Goal: Task Accomplishment & Management: Use online tool/utility

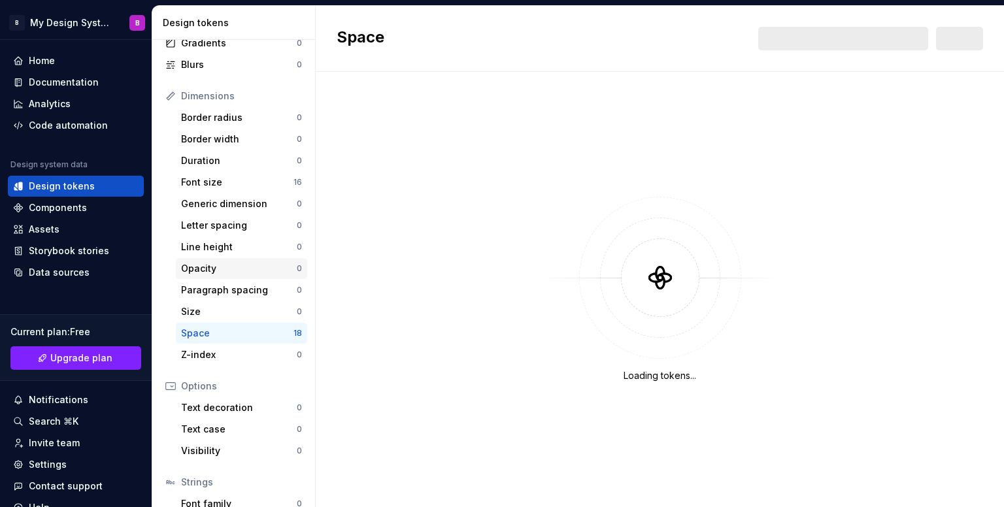
scroll to position [208, 0]
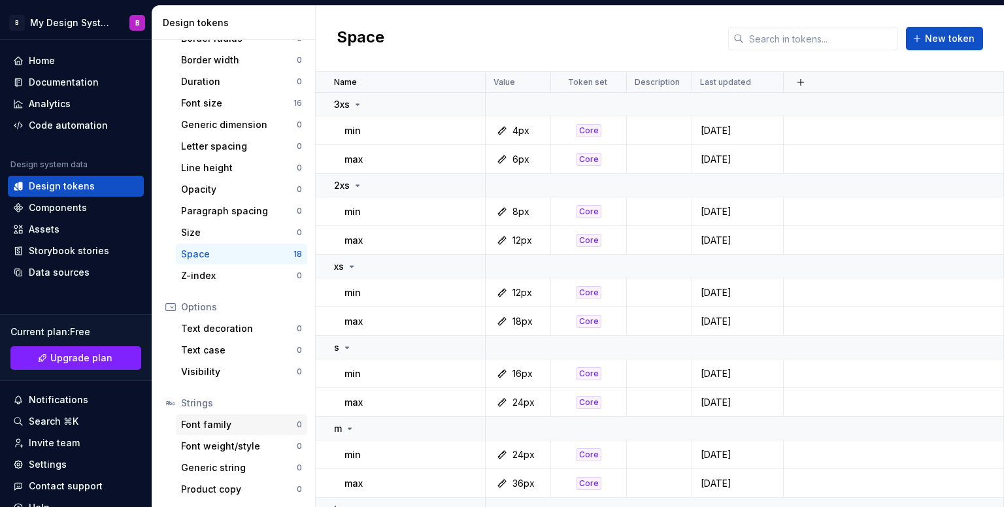
click at [229, 422] on div "Font family" at bounding box center [239, 424] width 116 height 13
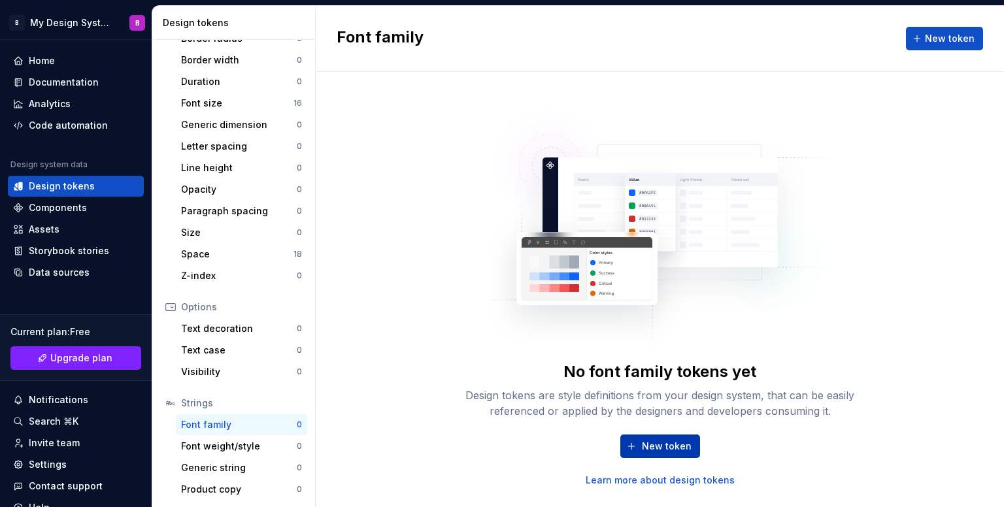
click at [678, 441] on span "New token" at bounding box center [667, 446] width 50 height 13
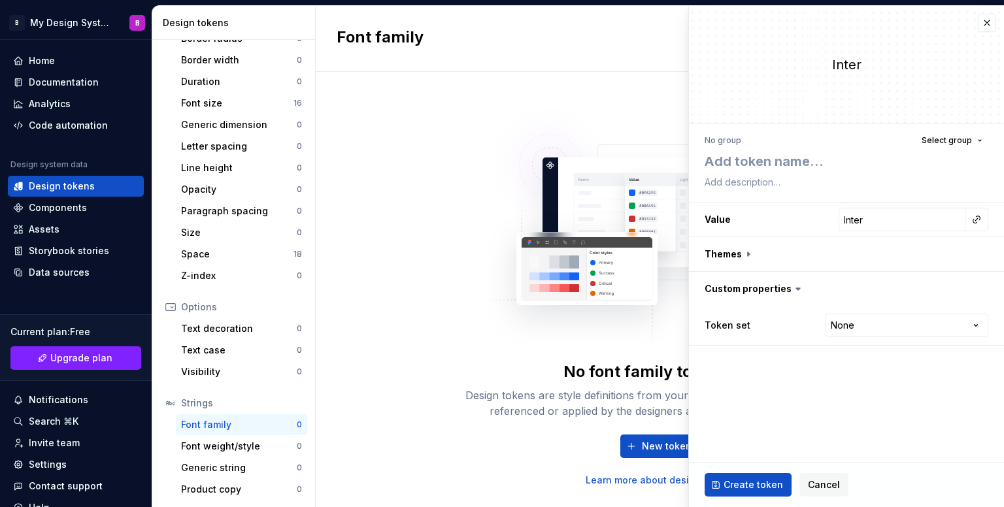
type textarea "*"
type textarea "b"
type textarea "*"
type textarea "bo"
type textarea "*"
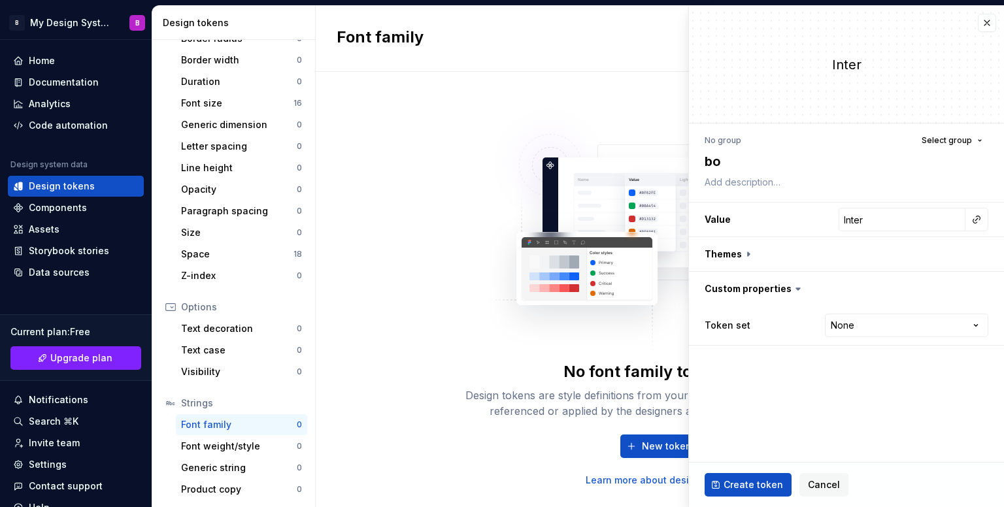
type textarea "bod"
type textarea "*"
type textarea "body"
type textarea "*"
type textarea "body"
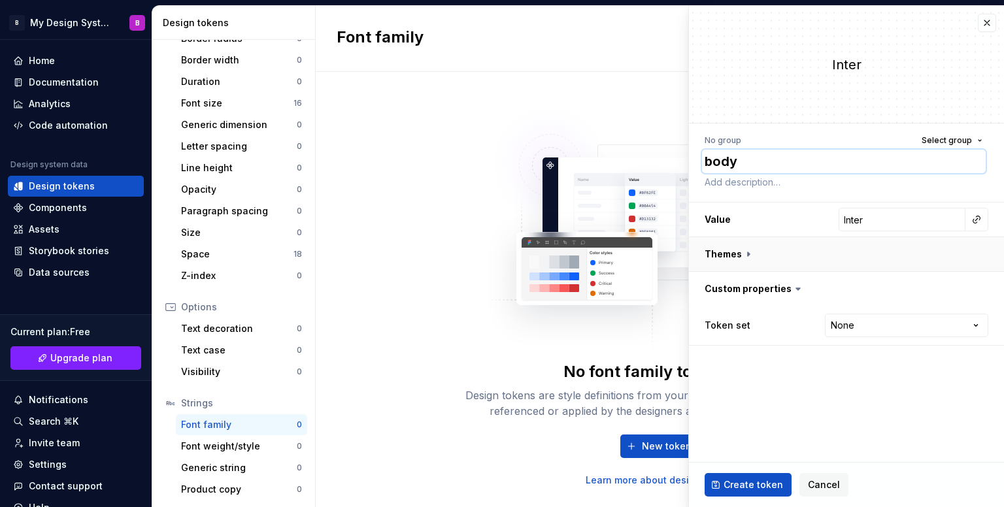
type textarea "*"
click at [932, 218] on input "Inter" at bounding box center [902, 220] width 127 height 24
type input "W"
type textarea "*"
type input "Wo"
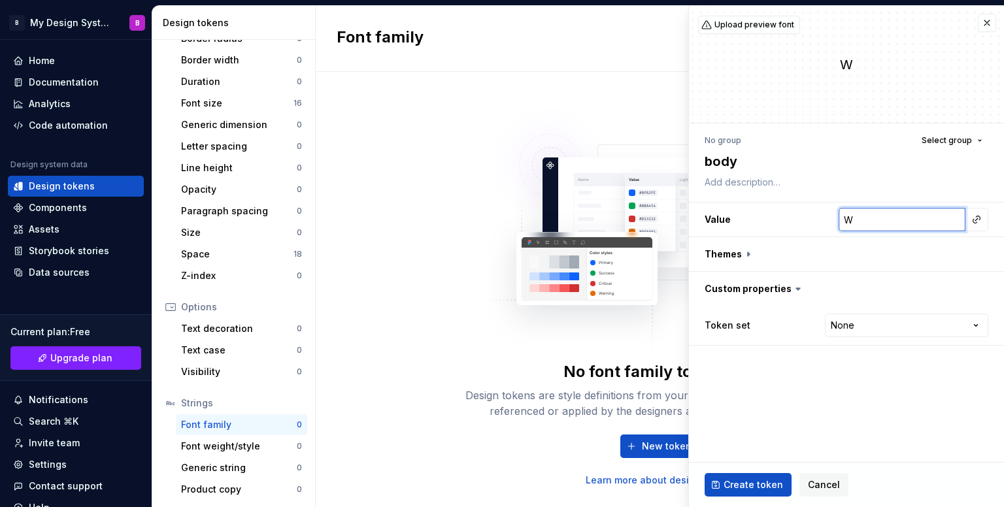
type textarea "*"
type input "Wor"
type textarea "*"
type input "Work"
type textarea "*"
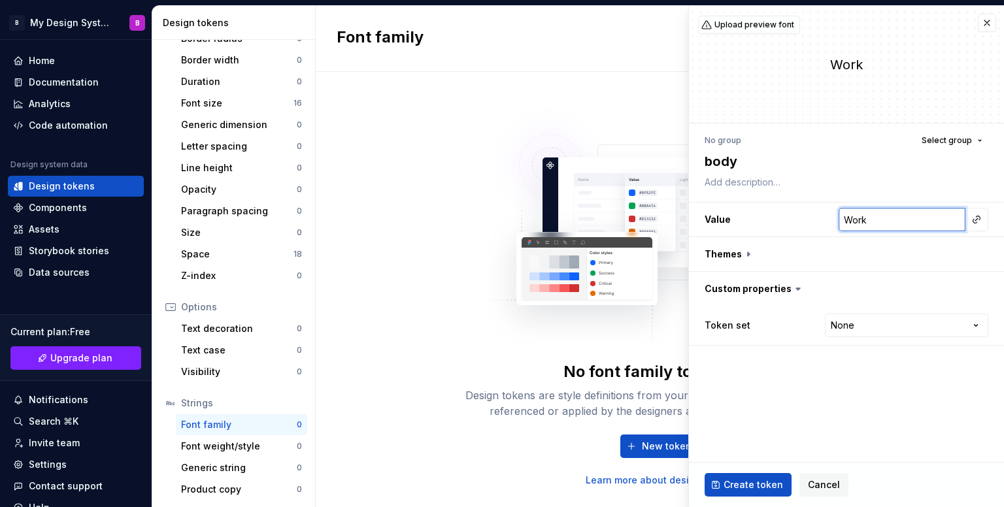
type input "Work"
type textarea "*"
type input "Work S"
type textarea "*"
type input "Work Sa"
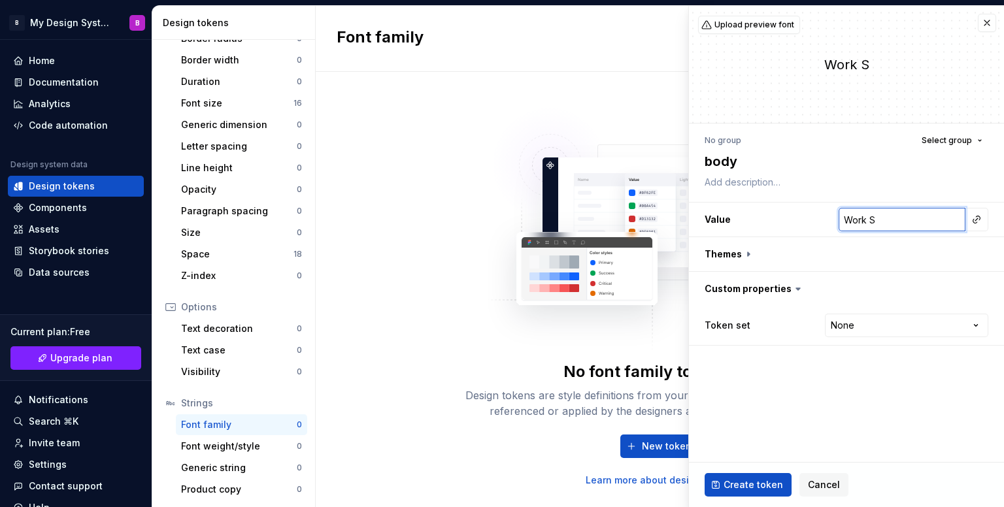
type textarea "*"
type input "Work San"
type textarea "*"
type input "Work Sans"
type textarea "*"
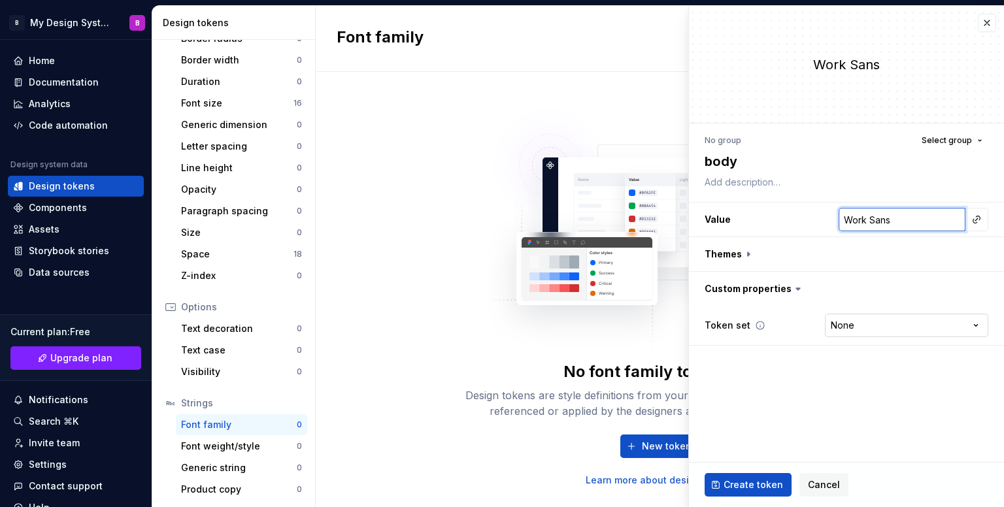
type input "Work Sans"
type textarea "*"
click at [849, 321] on html "B My Design System B Home Documentation Analytics Code automation Design system…" at bounding box center [502, 253] width 1004 height 507
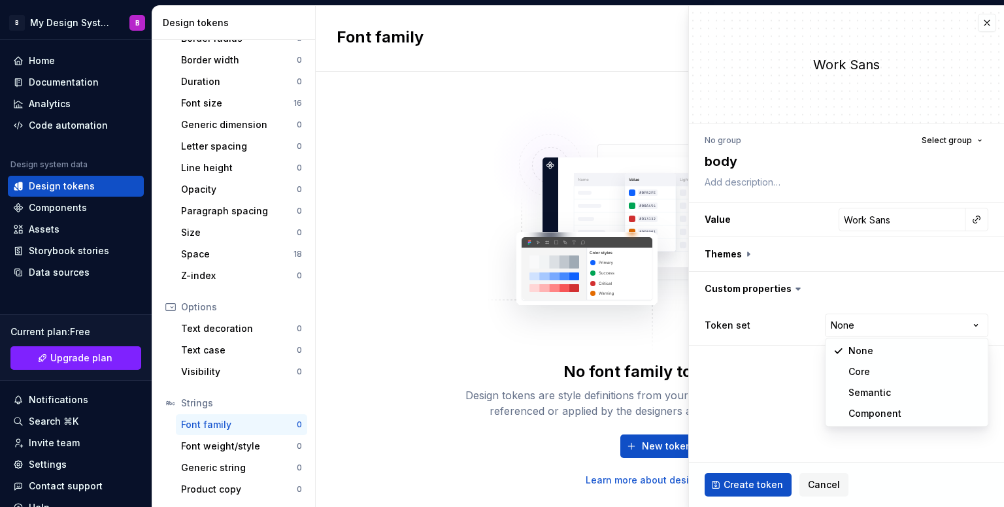
select select "**********"
click at [964, 148] on button "Select group" at bounding box center [952, 140] width 73 height 18
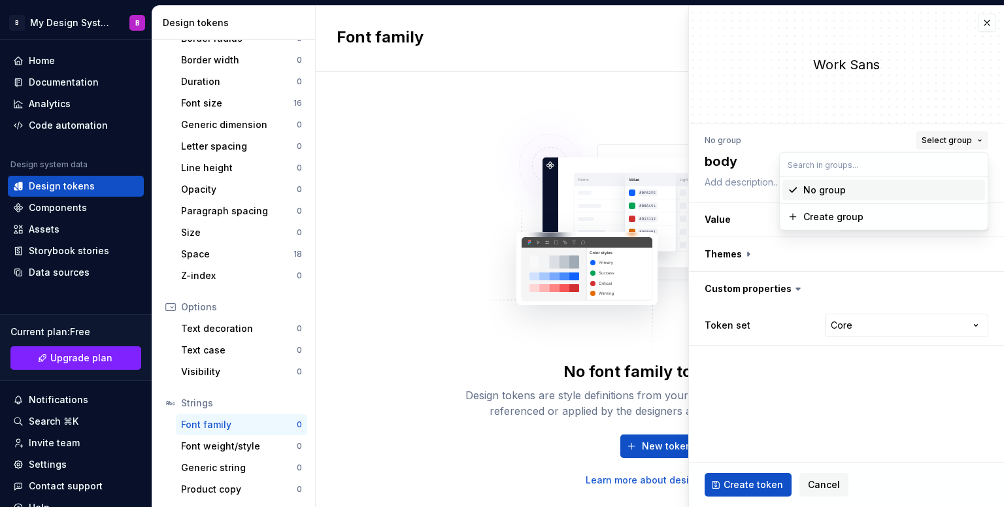
click at [964, 135] on span "Select group" at bounding box center [947, 140] width 50 height 10
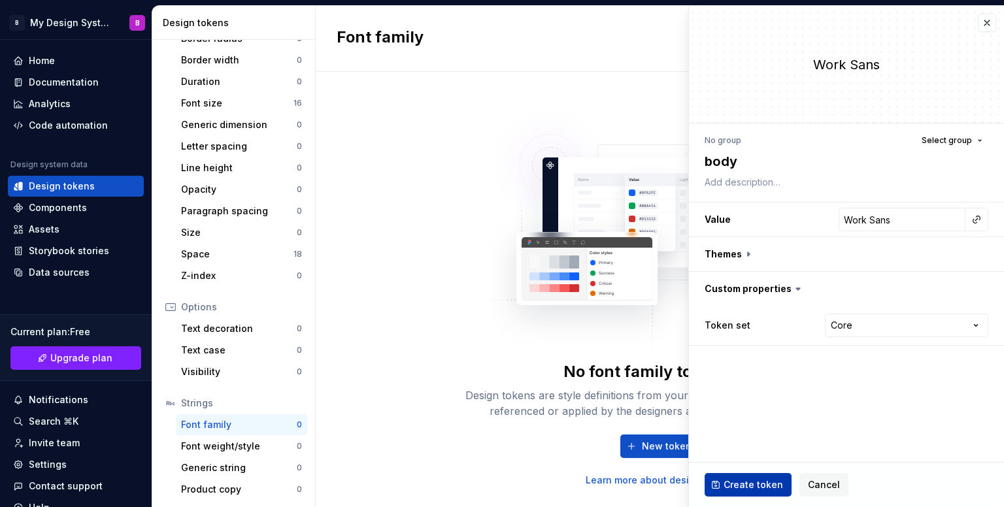
click at [749, 488] on span "Create token" at bounding box center [753, 485] width 59 height 13
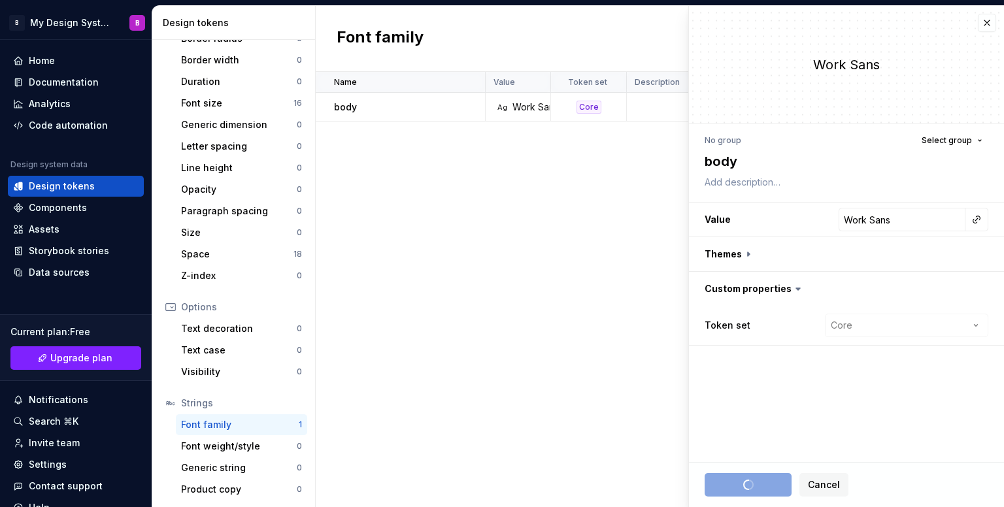
type textarea "*"
type input "Inter"
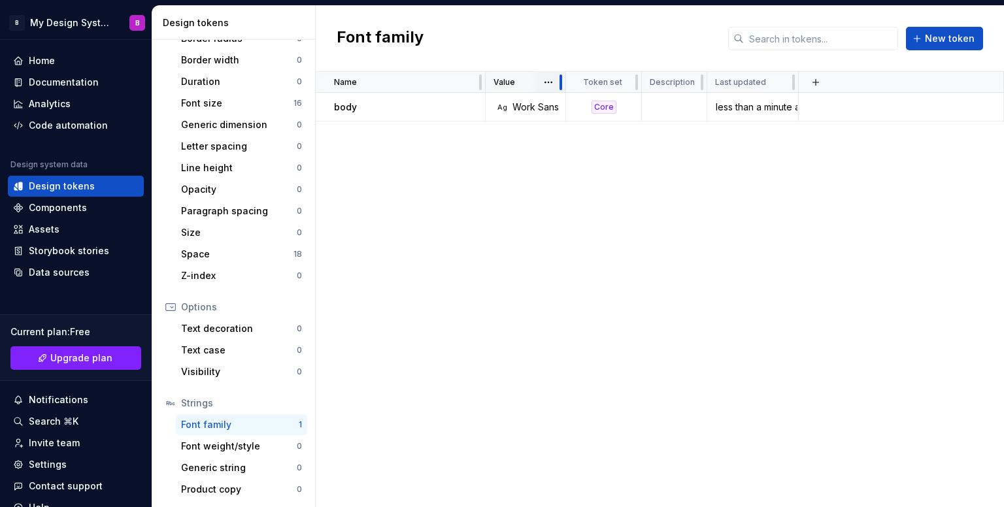
drag, startPoint x: 547, startPoint y: 89, endPoint x: 562, endPoint y: 90, distance: 15.1
click at [562, 90] on div at bounding box center [561, 82] width 10 height 21
drag, startPoint x: 485, startPoint y: 76, endPoint x: 356, endPoint y: 92, distance: 130.5
click at [335, 79] on div "Name" at bounding box center [401, 82] width 170 height 21
click at [463, 220] on div "Name Value Token set Description Last updated body Ag Work Sans Core less than …" at bounding box center [660, 289] width 688 height 435
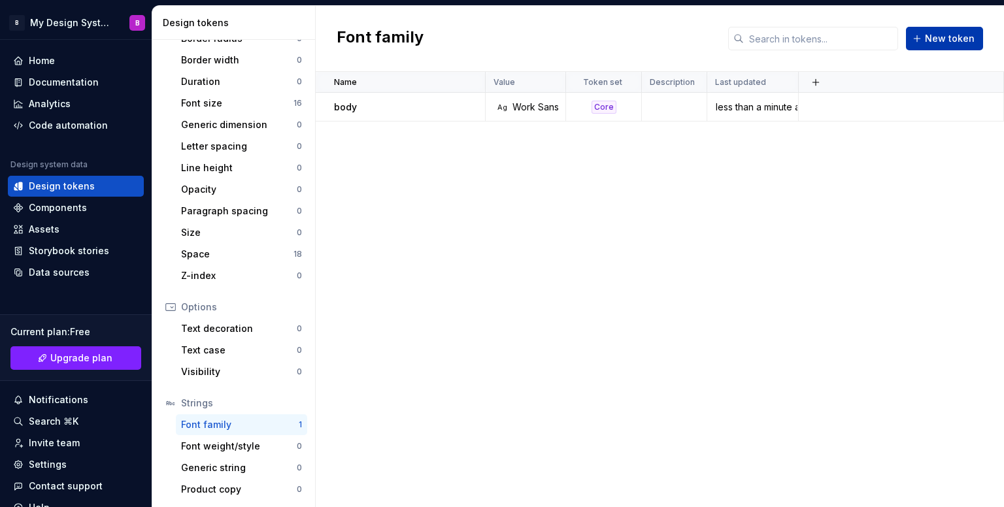
click at [949, 44] on span "New token" at bounding box center [950, 38] width 50 height 13
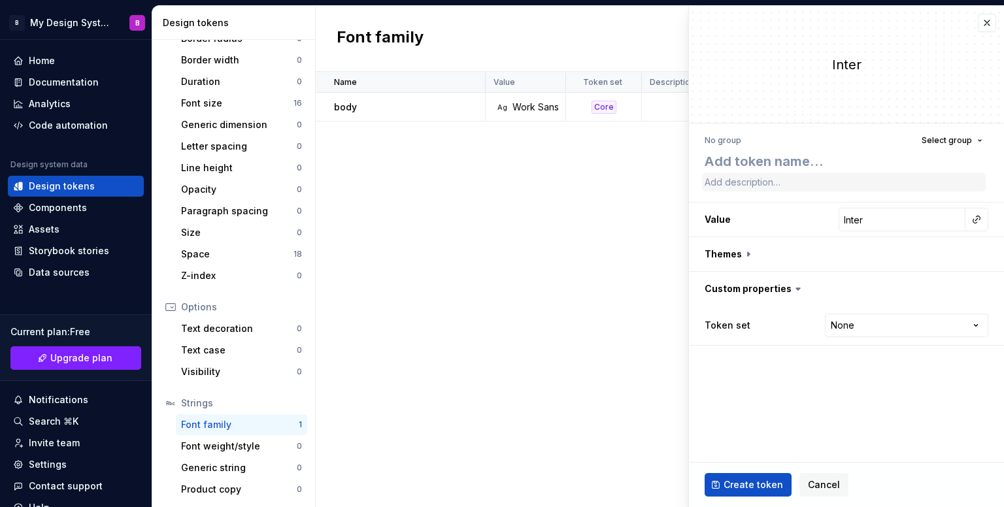
type textarea "*"
type textarea "h"
type textarea "*"
type textarea "he"
type textarea "*"
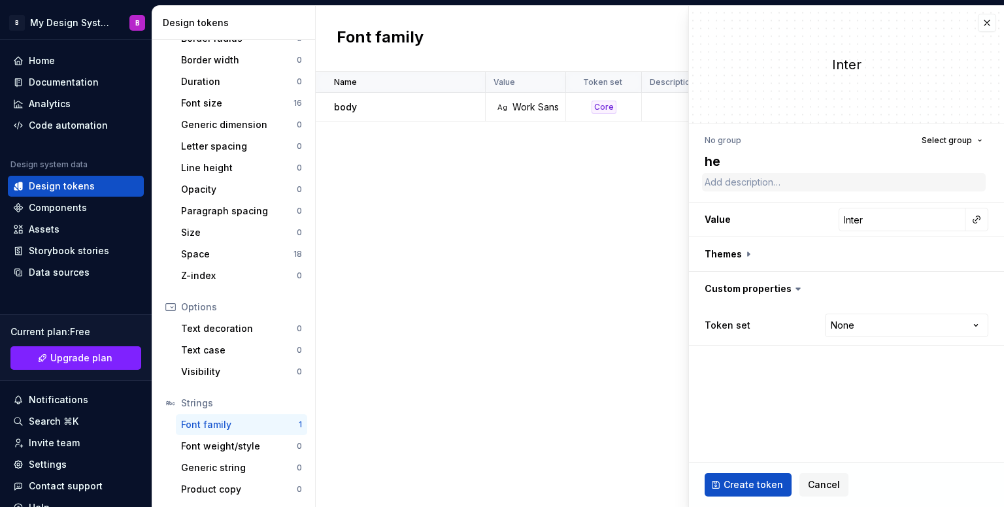
type textarea "hea"
type textarea "*"
type textarea "head"
type textarea "*"
type textarea "headi"
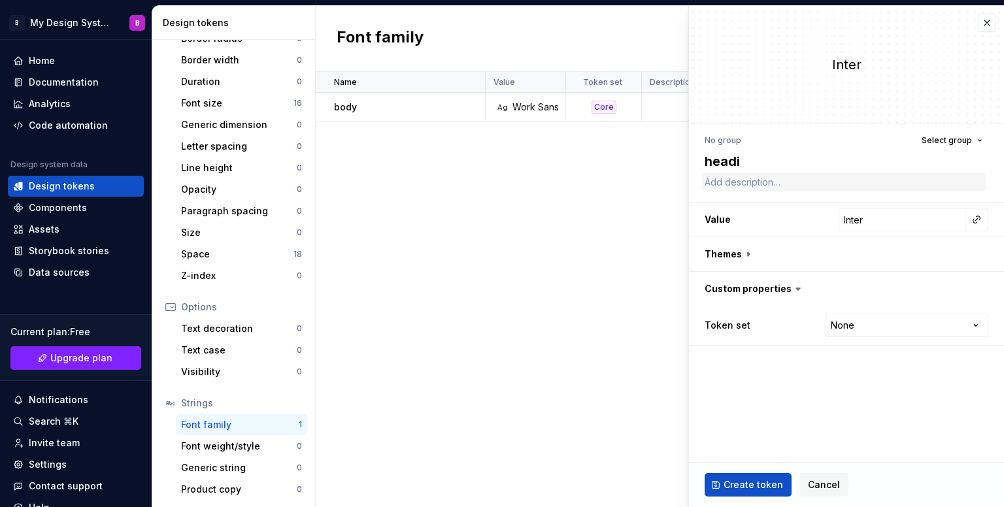
type textarea "*"
type textarea "headin"
type textarea "*"
type textarea "heading"
click at [883, 216] on input "Inter" at bounding box center [902, 220] width 127 height 24
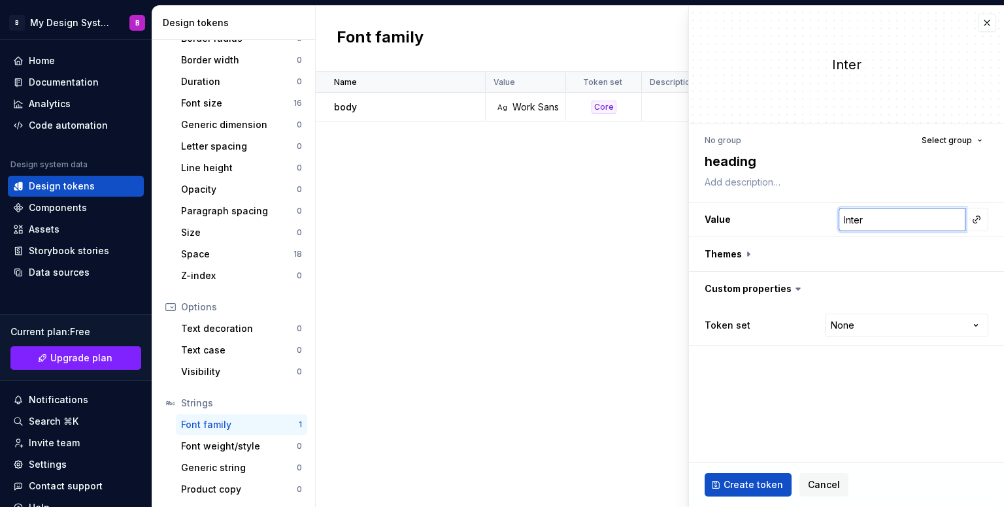
type textarea "*"
type input "B"
type textarea "*"
type input "Bo"
type textarea "*"
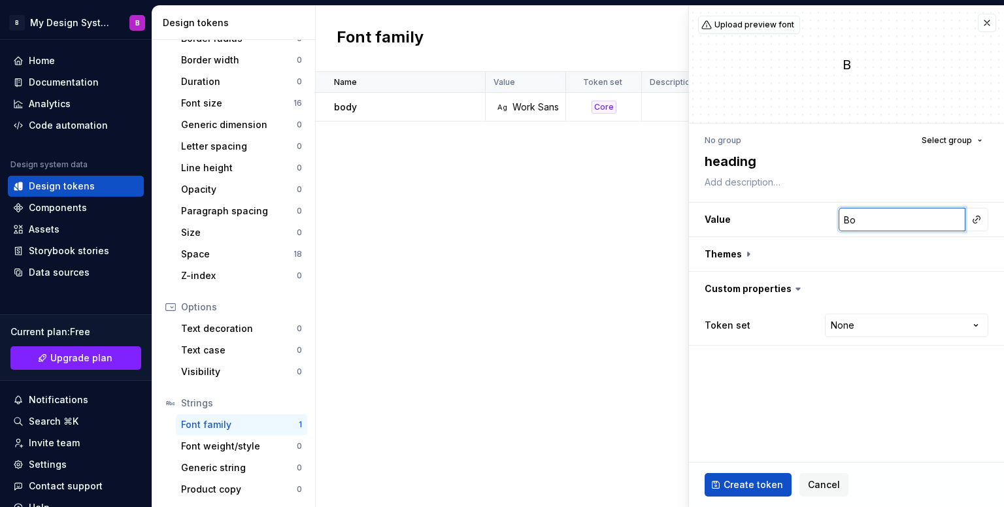
type input "Bod"
type textarea "*"
type input "Bodn"
type textarea "*"
type input "Bodni"
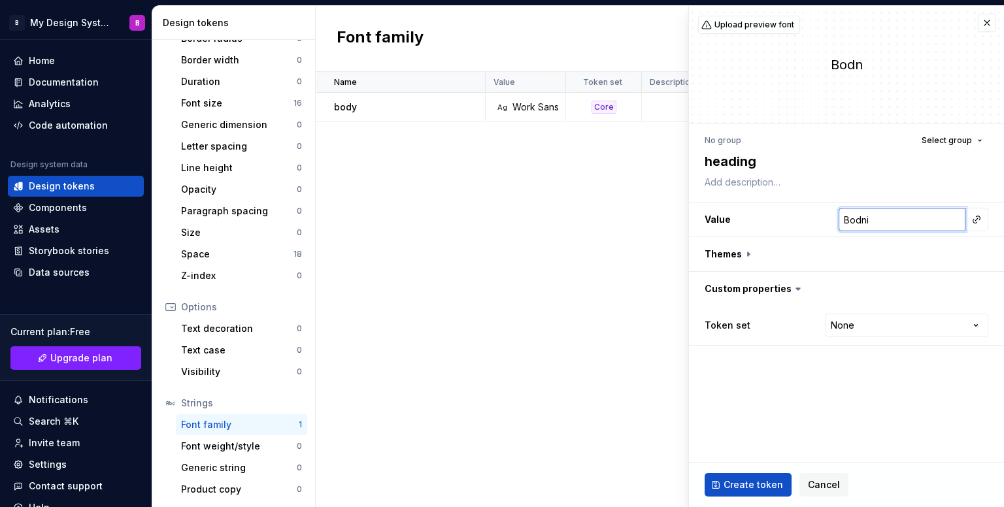
type textarea "*"
type input "Bodn"
type textarea "*"
type input "Bod"
type textarea "*"
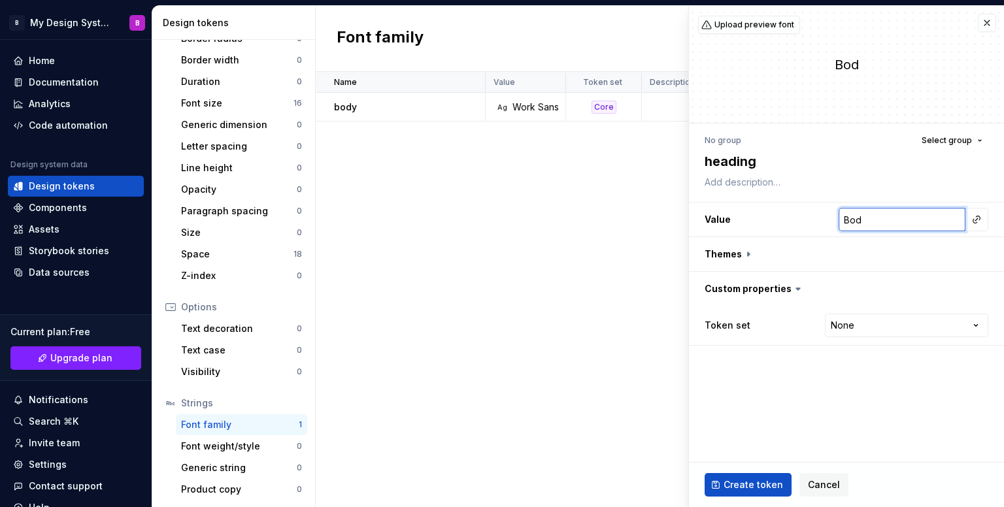
type input "Bodo"
type textarea "*"
type input "[PERSON_NAME]"
type textarea "*"
type input "Bodoni"
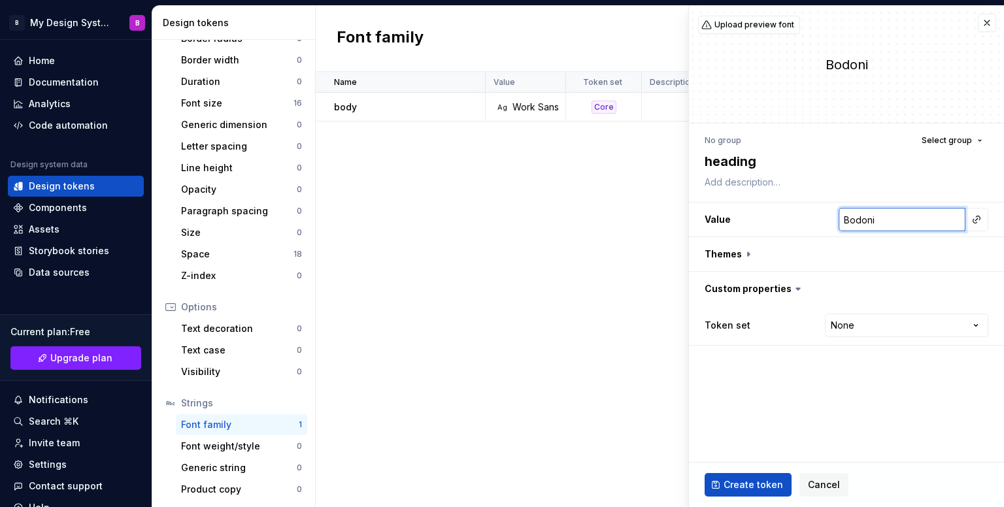
type textarea "*"
type input "Bodoni"
type textarea "*"
type input "Bodoni L"
type textarea "*"
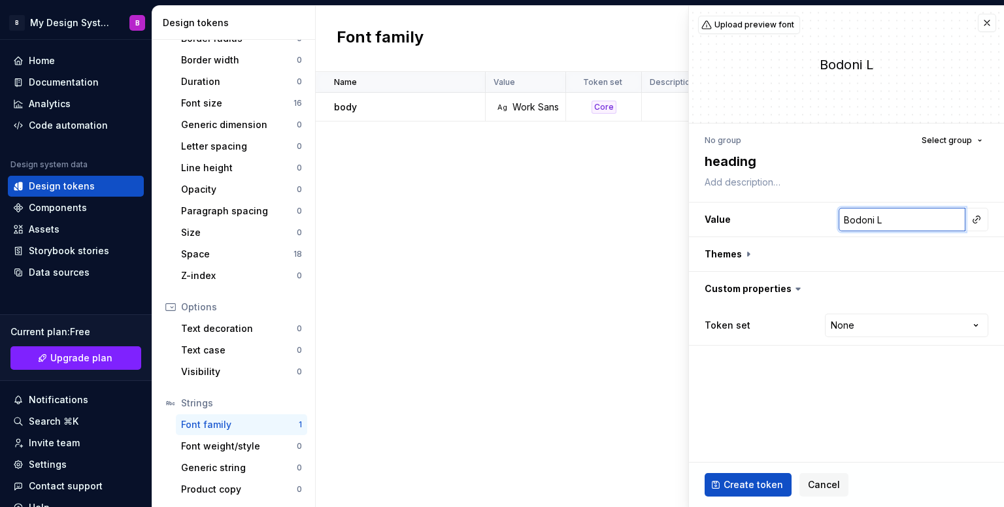
type input "[PERSON_NAME]"
type textarea "*"
type input "Bodoni Lib"
type textarea "*"
type input "Bodoni Libr"
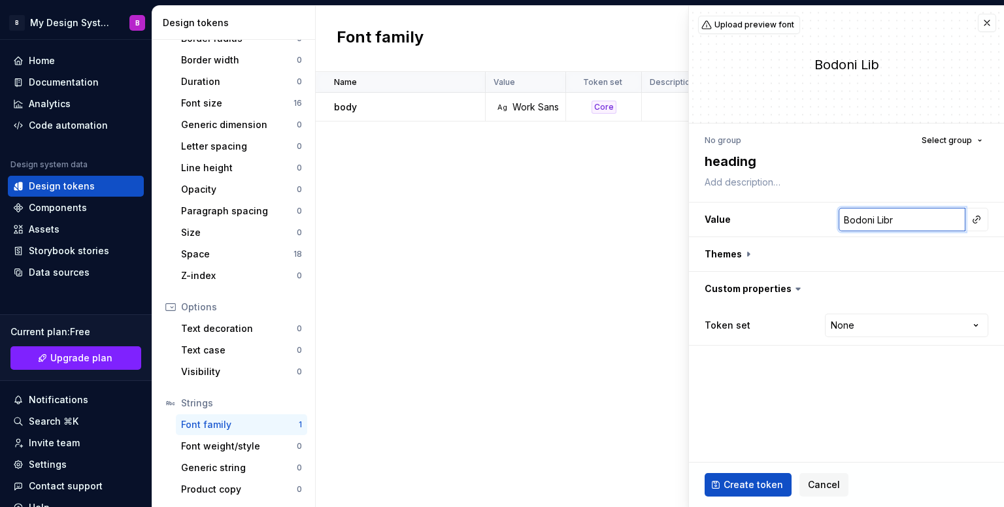
type textarea "*"
type input "Bodoni Libre"
drag, startPoint x: 937, startPoint y: 215, endPoint x: 873, endPoint y: 221, distance: 63.7
click at [873, 221] on input "Bodoni Libre" at bounding box center [902, 220] width 127 height 24
type textarea "*"
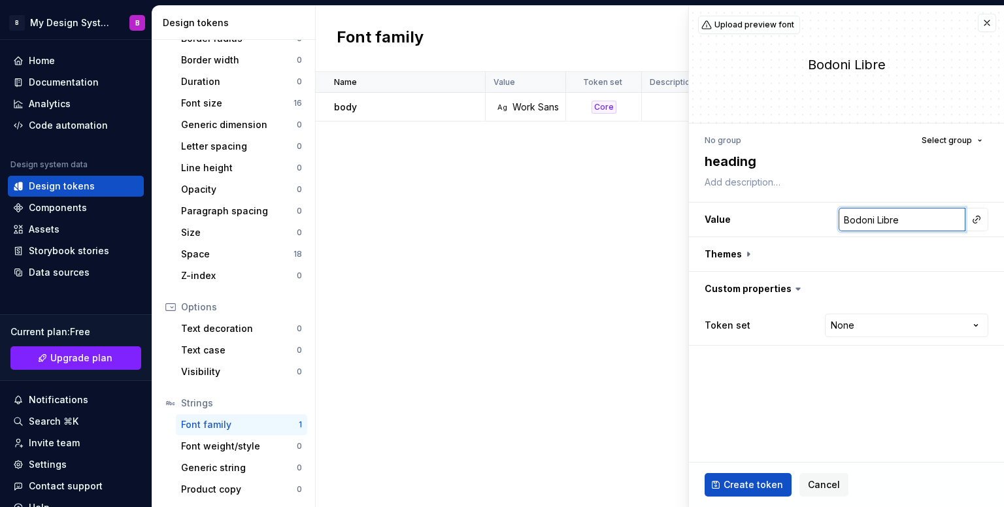
type input "Bodoni"
type textarea "*"
type input "Bodoni M"
type textarea "*"
type input "[PERSON_NAME]"
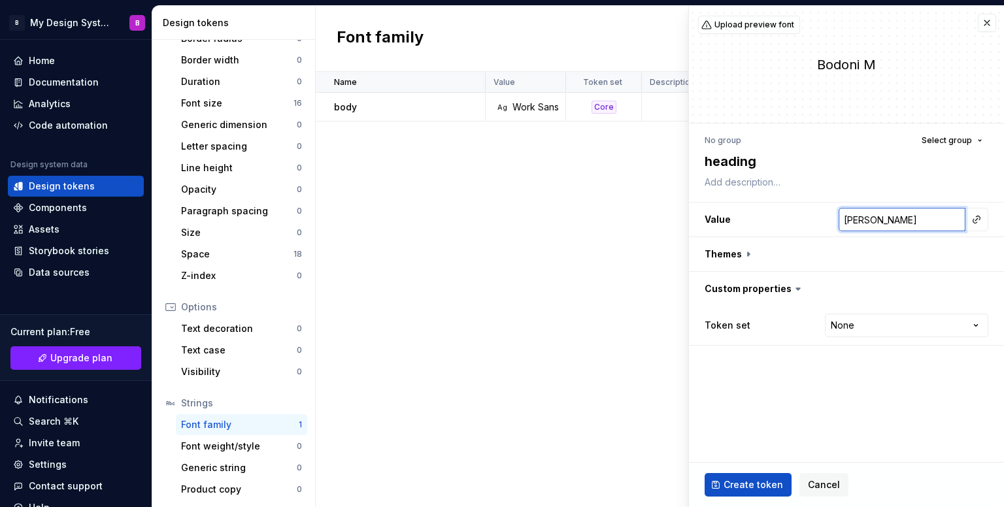
type textarea "*"
type input "Bodoni Mid"
type textarea "*"
type input "[PERSON_NAME]"
type textarea "*"
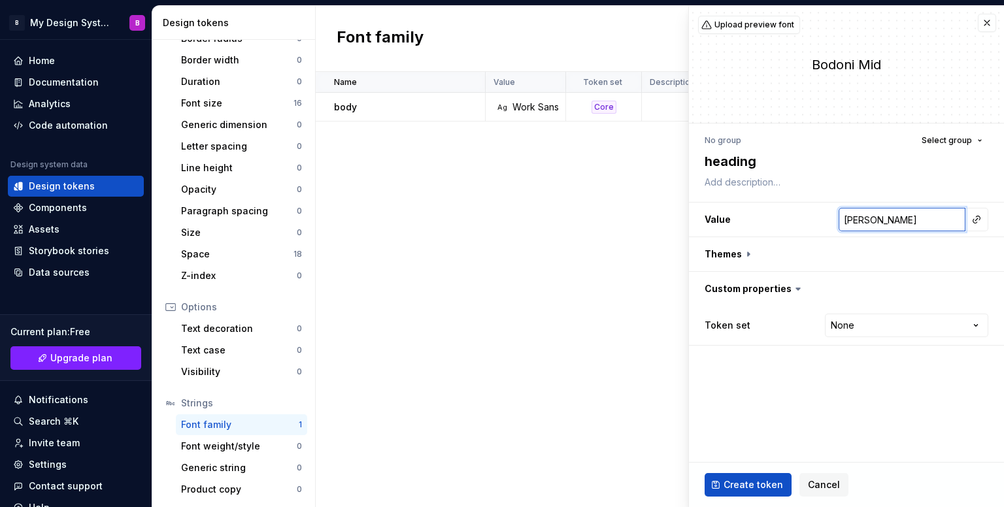
type input "Bodoni M"
type textarea "*"
type input "Bodoni Mo"
type textarea "*"
type input "Bodoni Mod"
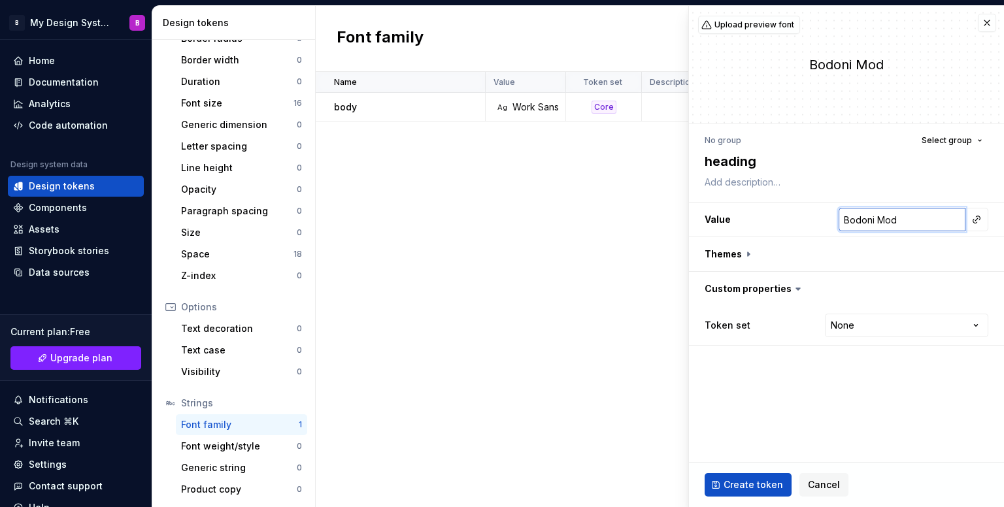
type textarea "*"
type input "Bodoni Moda"
click at [889, 325] on html "B My Design System B Home Documentation Analytics Code automation Design system…" at bounding box center [502, 253] width 1004 height 507
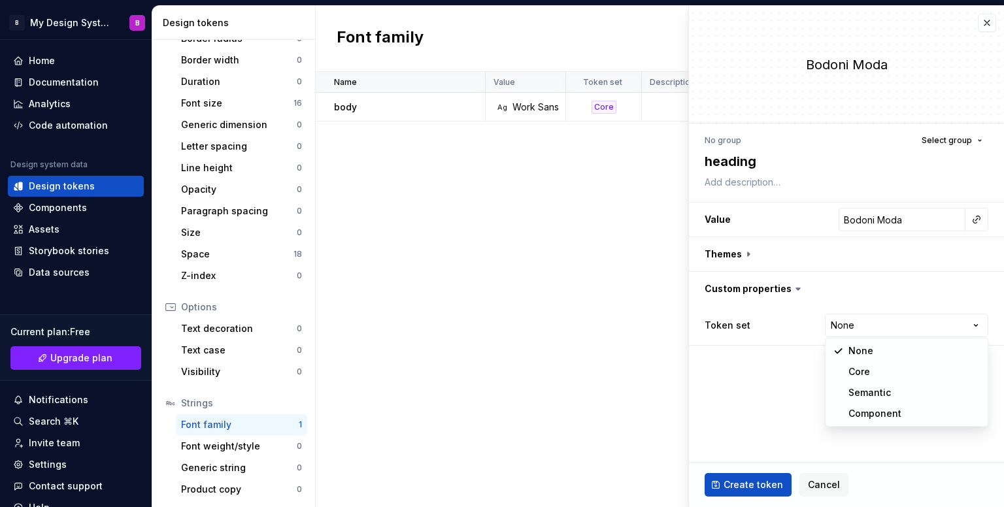
select select "**********"
click at [751, 482] on span "Create token" at bounding box center [753, 485] width 59 height 13
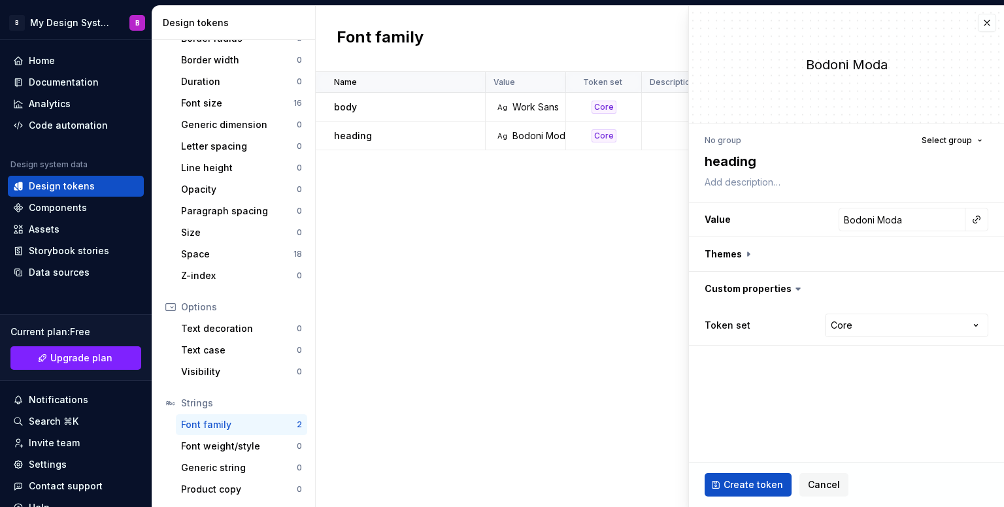
type textarea "*"
type input "Inter"
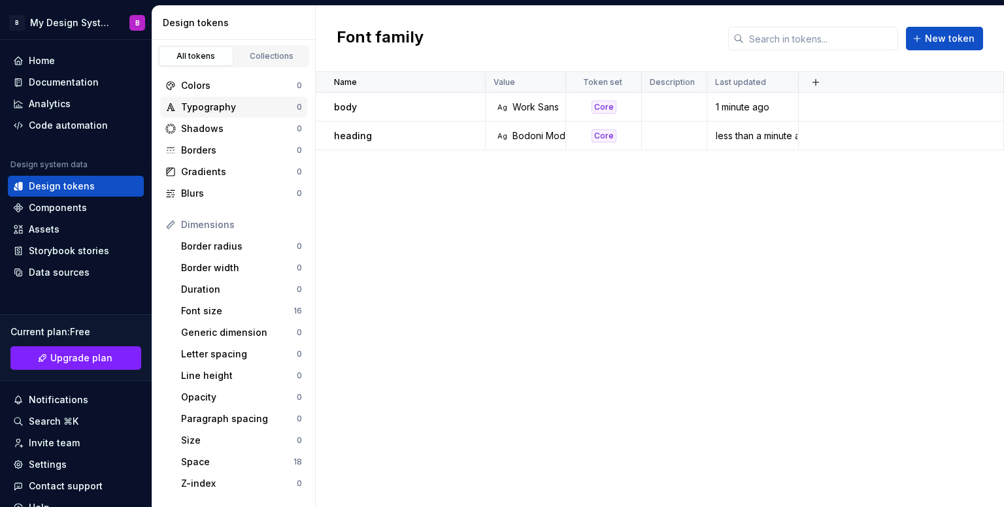
click at [235, 109] on div "Typography" at bounding box center [239, 107] width 116 height 13
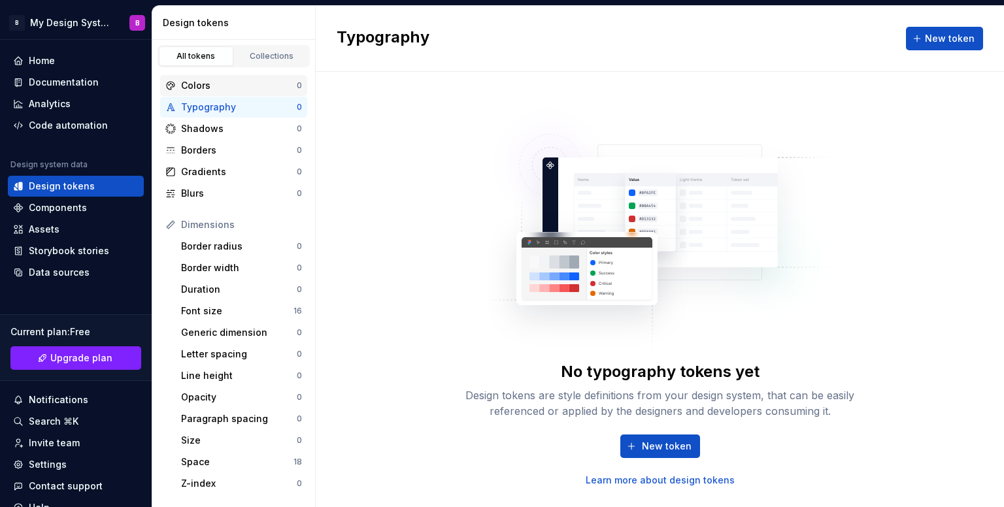
click at [239, 90] on div "Colors" at bounding box center [239, 85] width 116 height 13
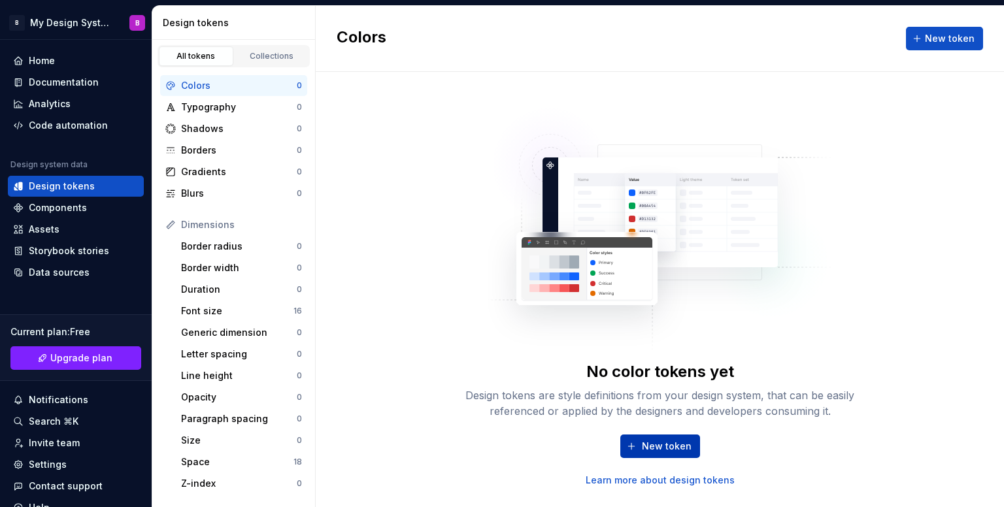
click at [659, 457] on button "New token" at bounding box center [660, 447] width 80 height 24
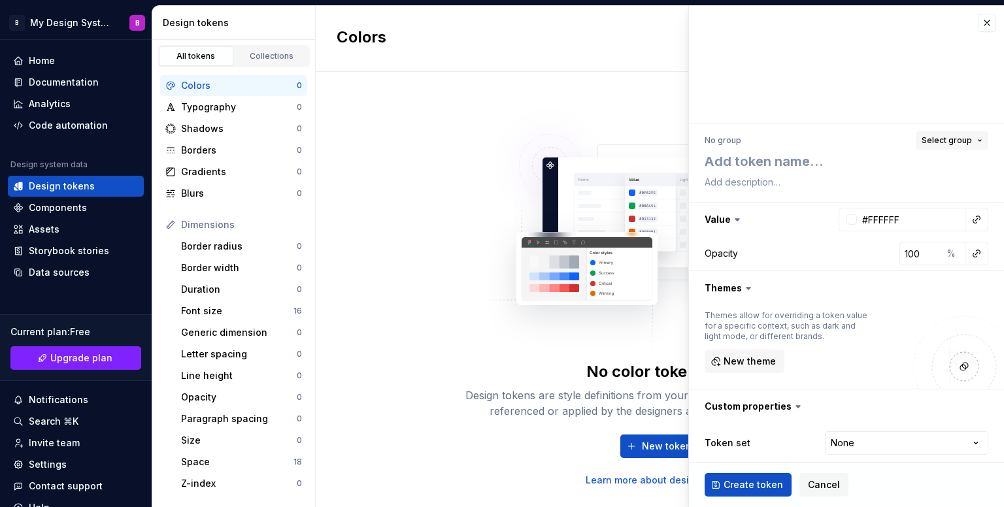
click at [939, 144] on span "Select group" at bounding box center [947, 140] width 50 height 10
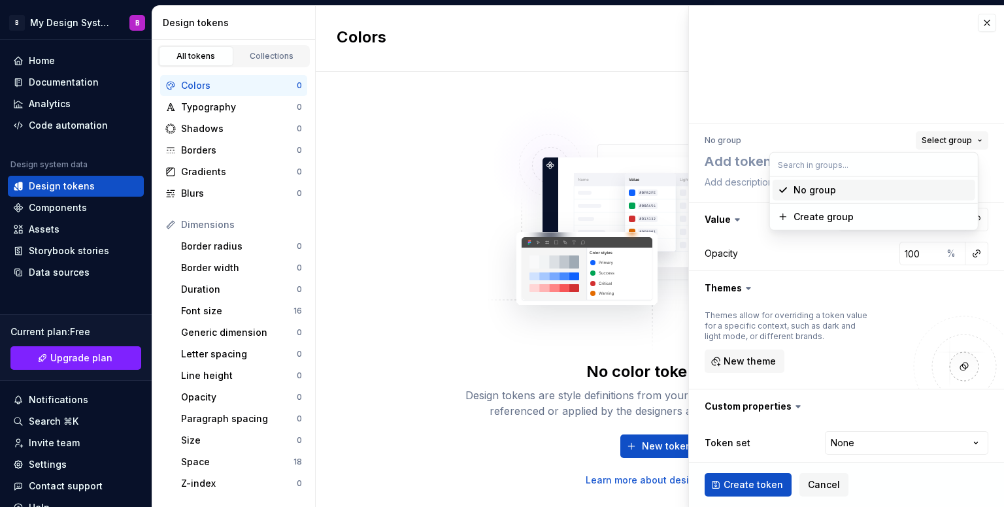
click at [939, 144] on span "Select group" at bounding box center [947, 140] width 50 height 10
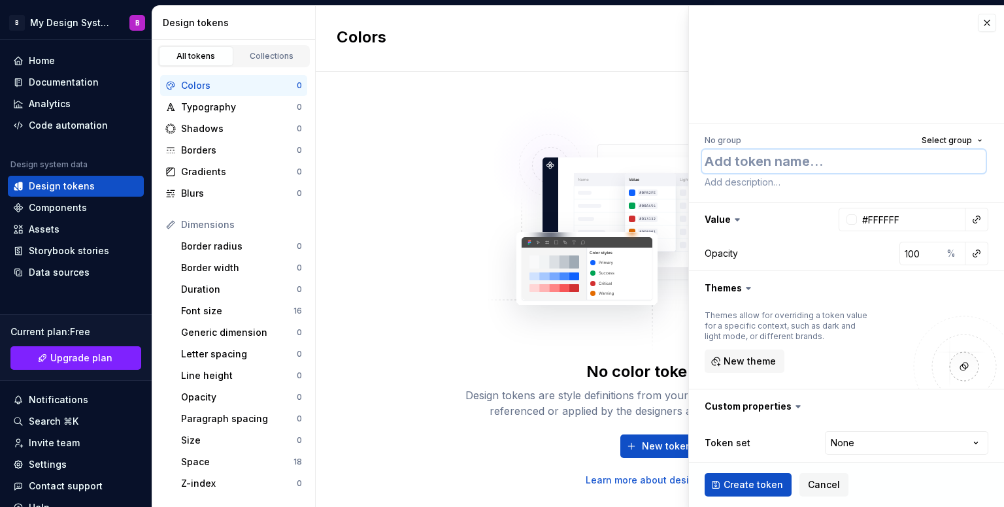
click at [748, 158] on textarea at bounding box center [844, 162] width 284 height 24
type textarea "*"
type textarea "5"
type textarea "*"
type textarea "50"
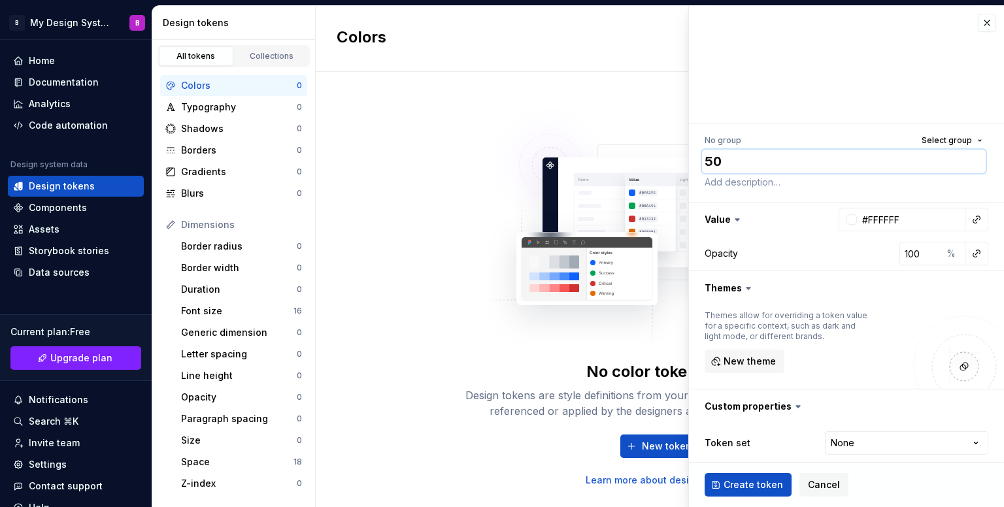
type textarea "*"
type textarea "500"
paste input "802743"
type input "#802743"
click at [941, 143] on span "Select group" at bounding box center [947, 140] width 50 height 10
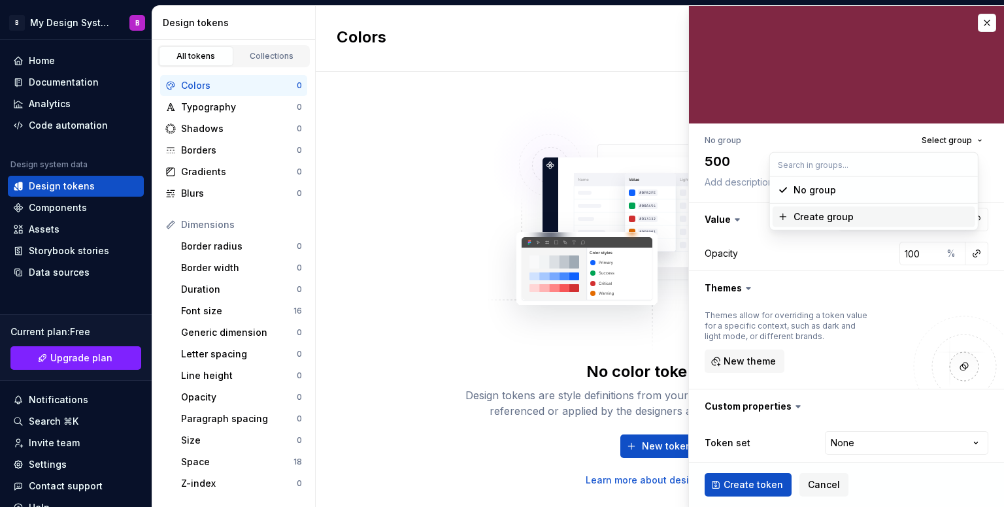
click at [852, 214] on div "Create group" at bounding box center [882, 217] width 177 height 13
type textarea "*"
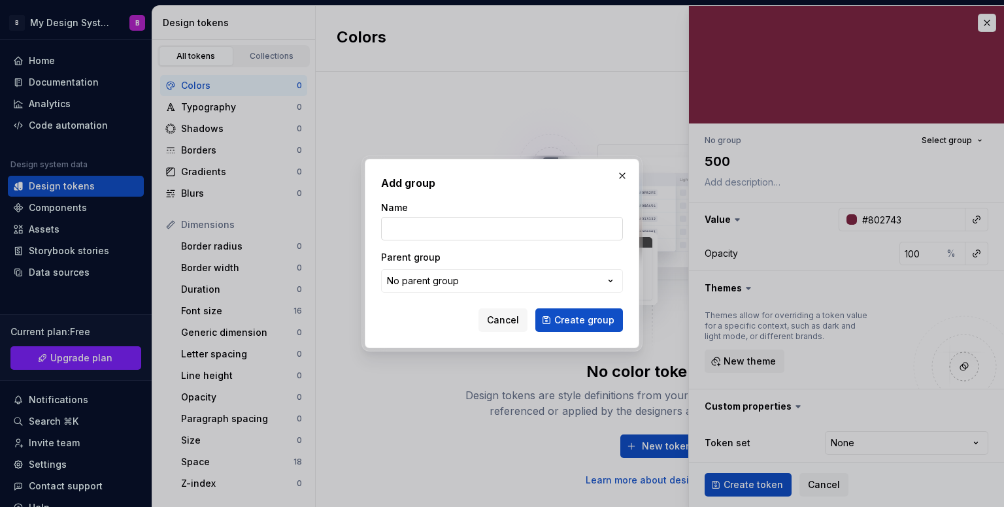
click at [490, 228] on input "Name" at bounding box center [502, 229] width 242 height 24
type input "mulberry"
type textarea "*"
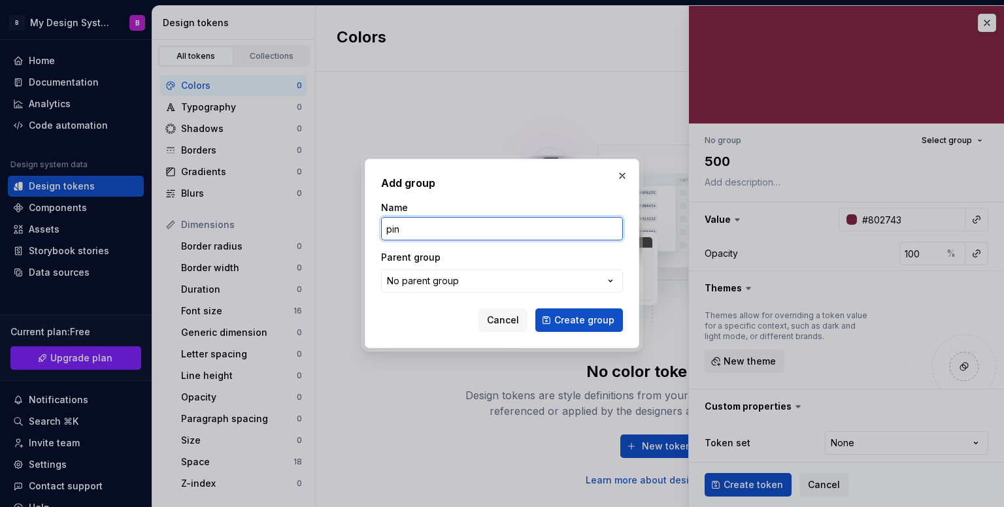
type input "pink"
type textarea "*"
type input "pink"
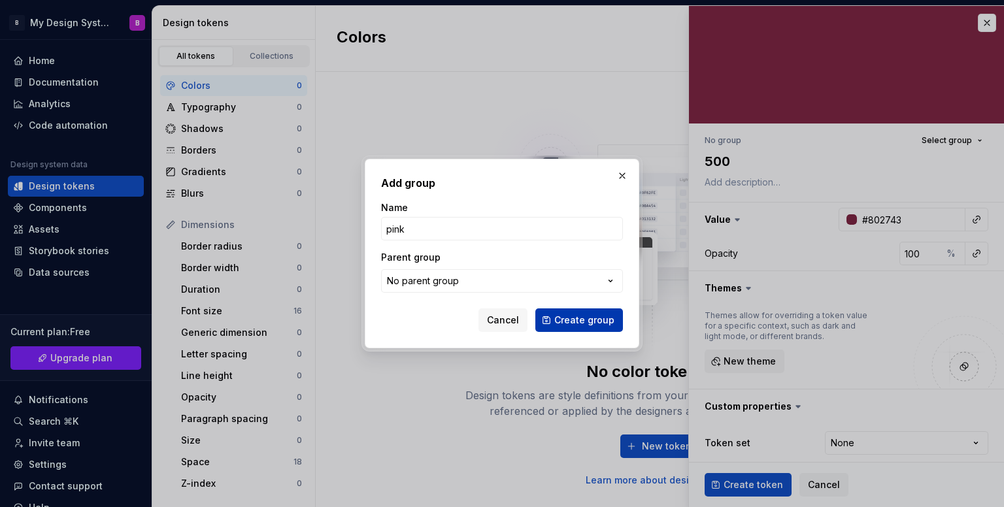
click at [594, 320] on span "Create group" at bounding box center [584, 320] width 60 height 13
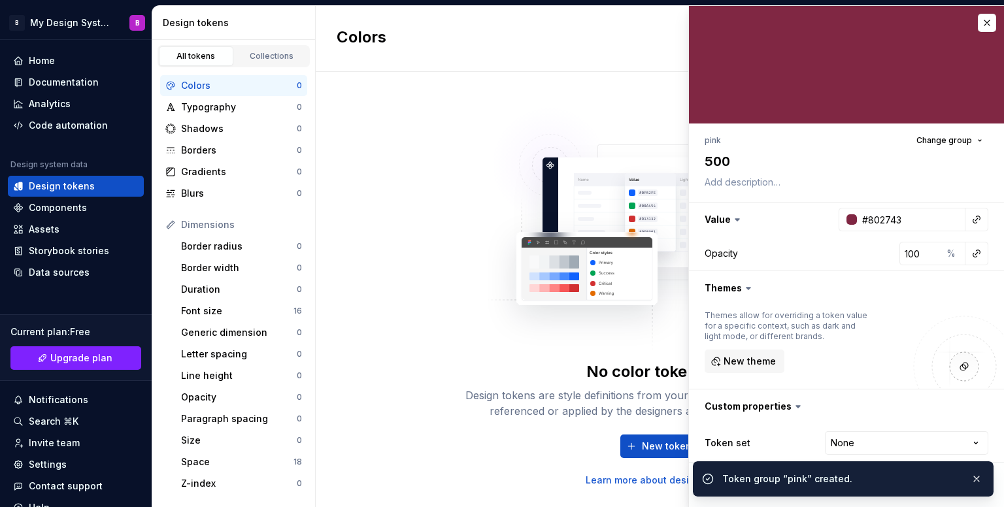
scroll to position [8, 0]
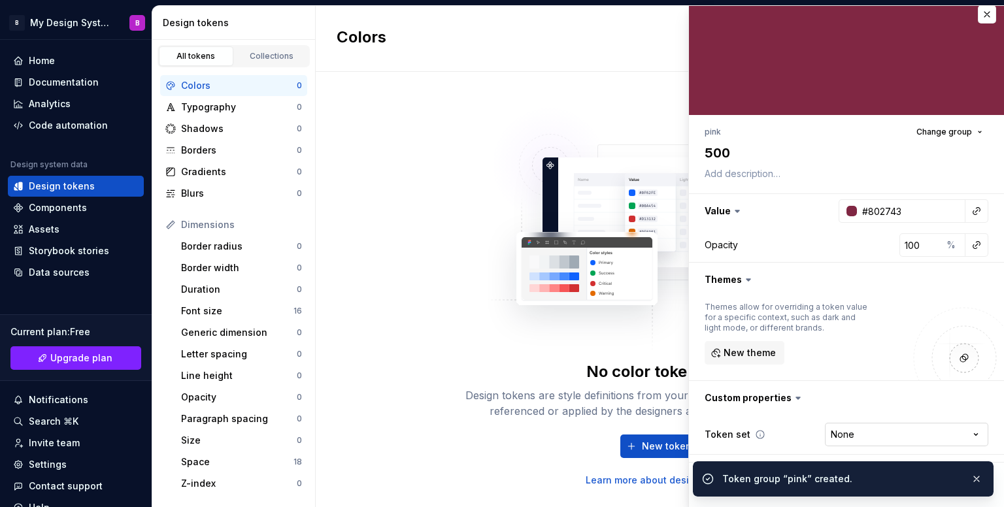
click at [889, 432] on html "B My Design System B Home Documentation Analytics Code automation Design system…" at bounding box center [502, 253] width 1004 height 507
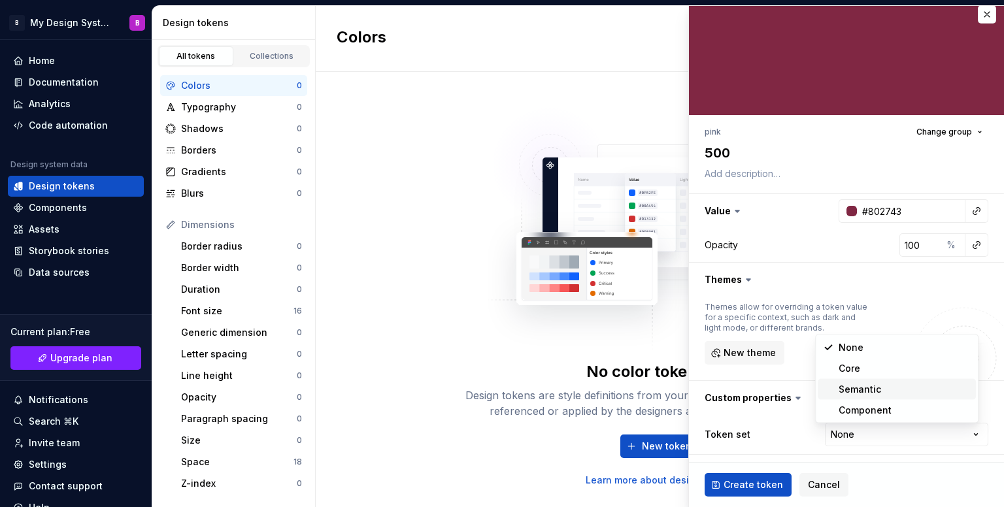
type textarea "*"
select select "**********"
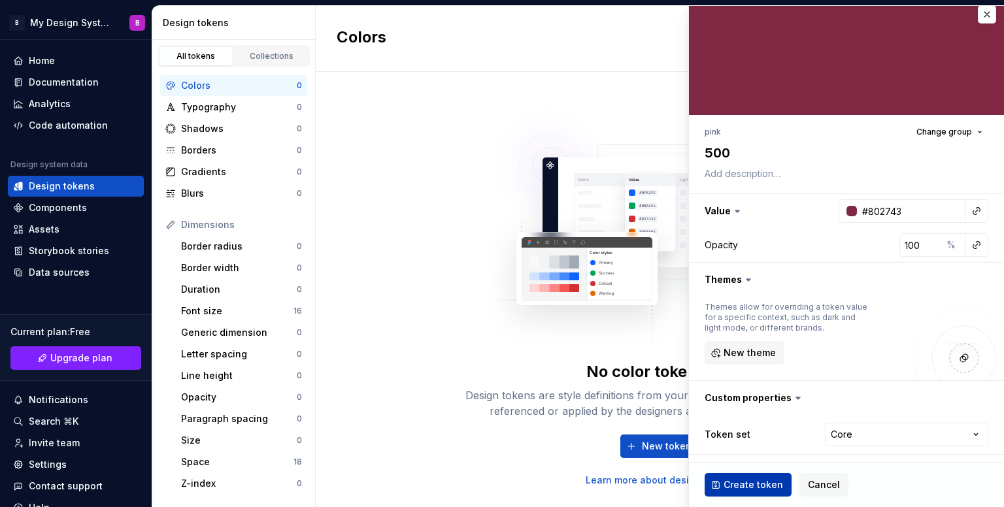
click at [737, 479] on span "Create token" at bounding box center [753, 485] width 59 height 13
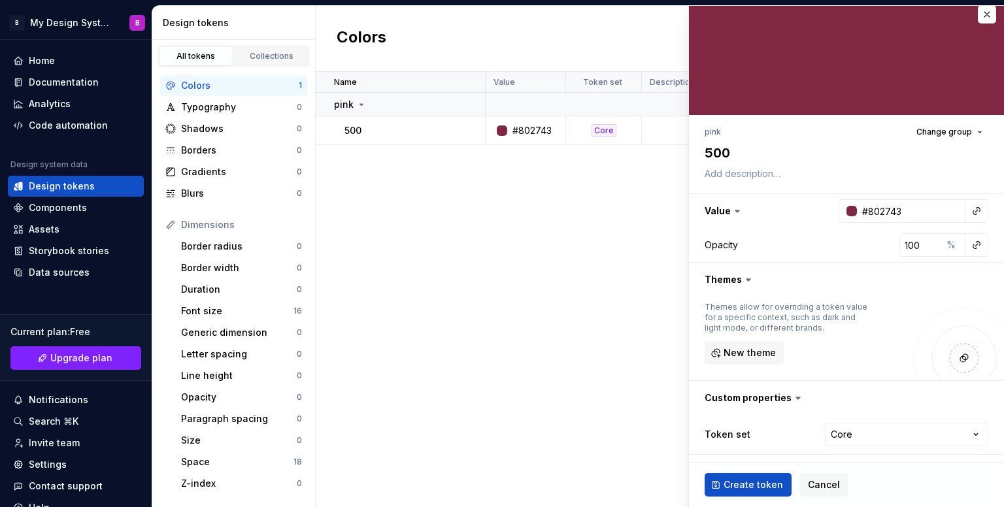
type textarea "*"
type input "#FFFFFF"
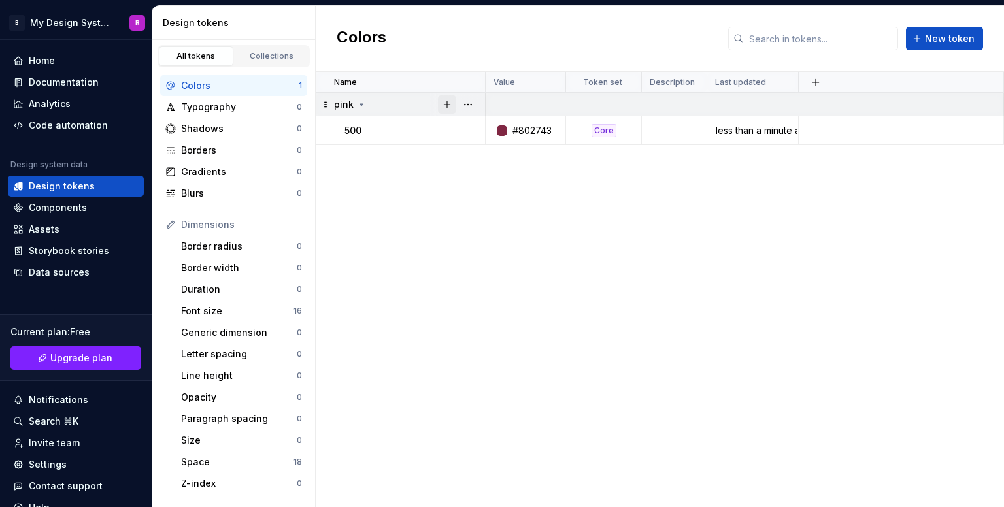
click at [452, 100] on button "button" at bounding box center [447, 104] width 18 height 18
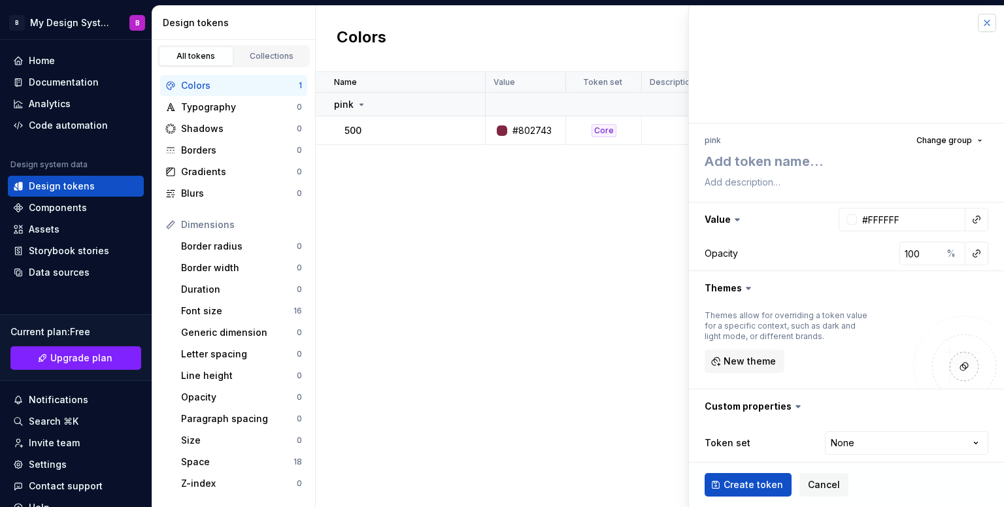
click at [978, 23] on button "button" at bounding box center [987, 23] width 18 height 18
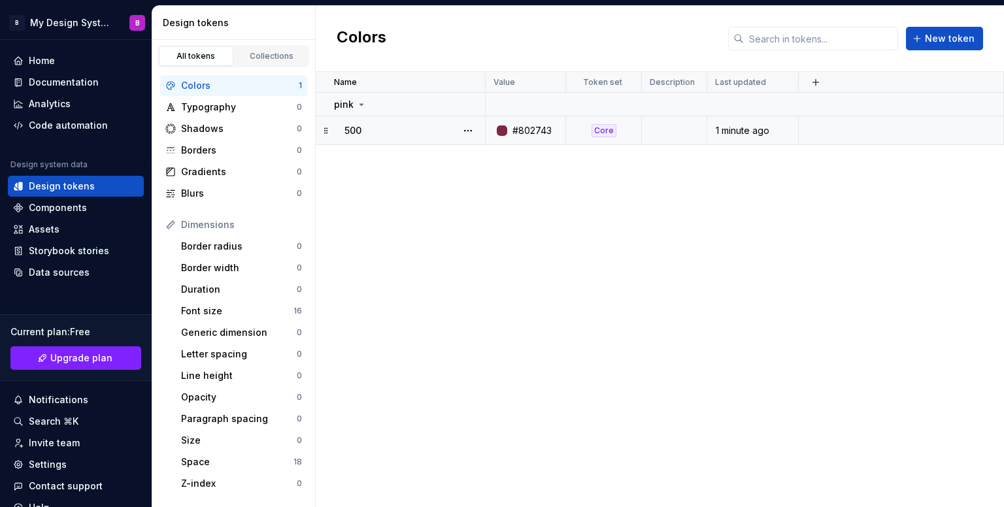
click at [326, 134] on icon at bounding box center [326, 131] width 10 height 10
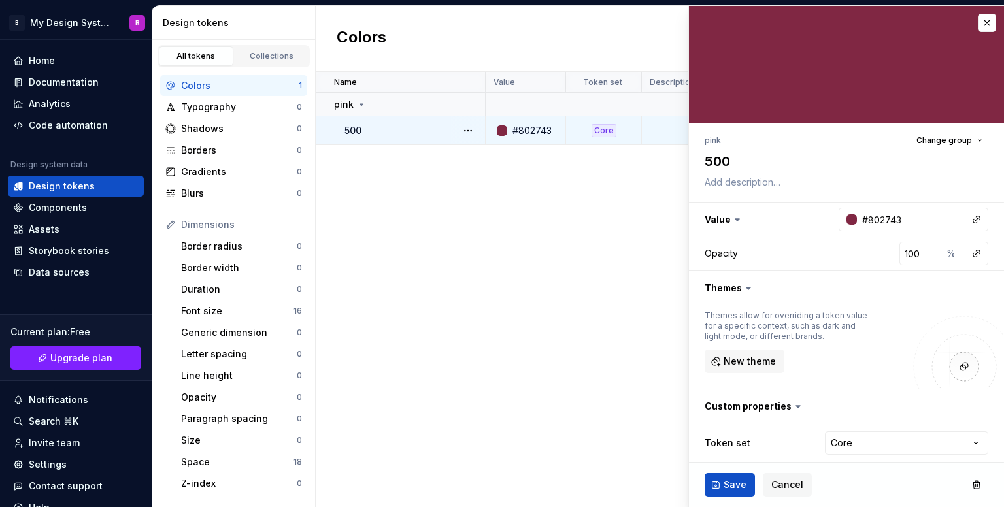
drag, startPoint x: 326, startPoint y: 134, endPoint x: 620, endPoint y: 252, distance: 317.7
click at [620, 252] on div "Name Value Token set Description Last updated pink 500 #802743 Core 1 minute ago" at bounding box center [660, 289] width 688 height 435
click at [978, 28] on button "button" at bounding box center [987, 23] width 18 height 18
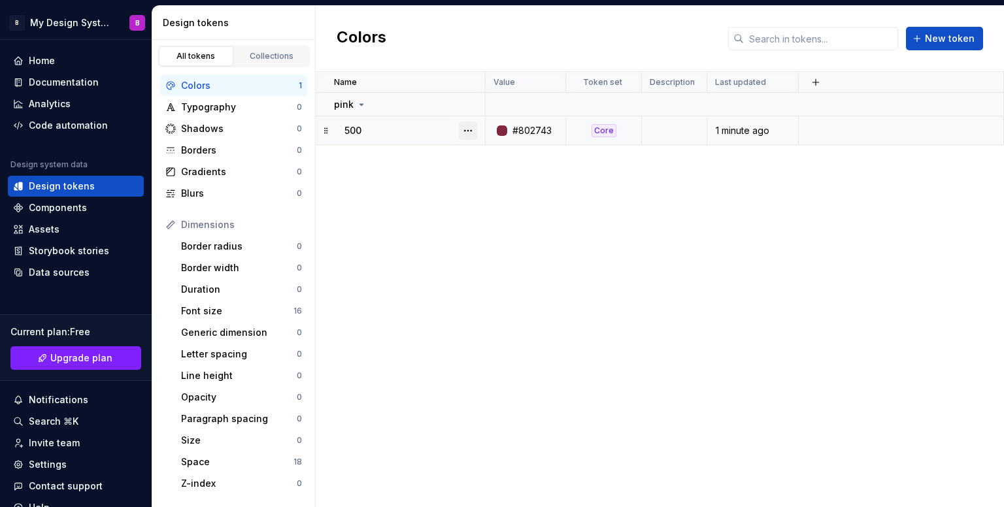
click at [463, 131] on button "button" at bounding box center [468, 131] width 18 height 18
click at [470, 106] on html "B My Design System B Home Documentation Analytics Code automation Design system…" at bounding box center [502, 253] width 1004 height 507
drag, startPoint x: 449, startPoint y: 105, endPoint x: 464, endPoint y: 105, distance: 14.4
click at [464, 105] on div at bounding box center [457, 104] width 39 height 18
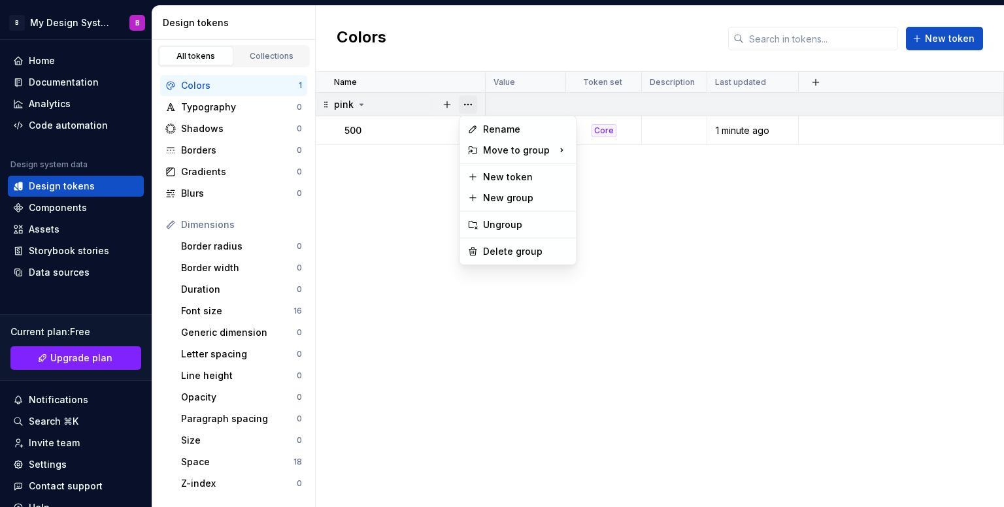
click at [464, 105] on button "button" at bounding box center [468, 104] width 18 height 18
click at [519, 176] on div "New token" at bounding box center [525, 177] width 85 height 13
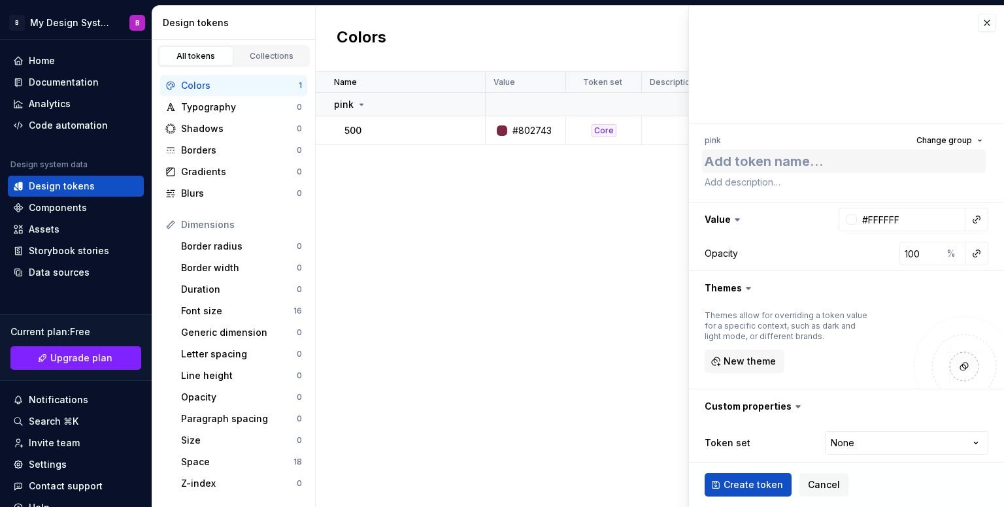
type textarea "*"
type textarea "9"
type textarea "*"
type textarea "95"
type textarea "*"
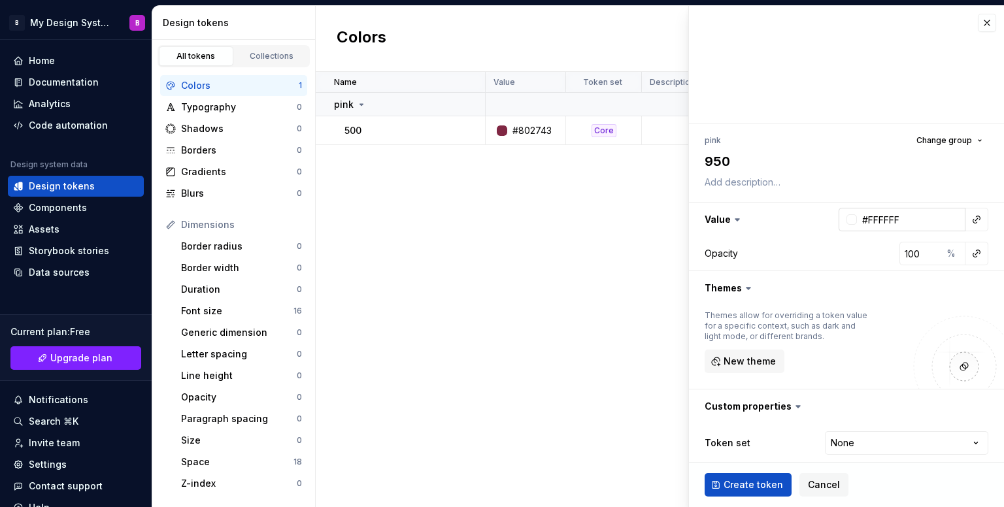
type textarea "950"
click at [881, 220] on input "#FFFFFF" at bounding box center [911, 220] width 109 height 24
type textarea "*"
paste input "23000"
type input "#23000F"
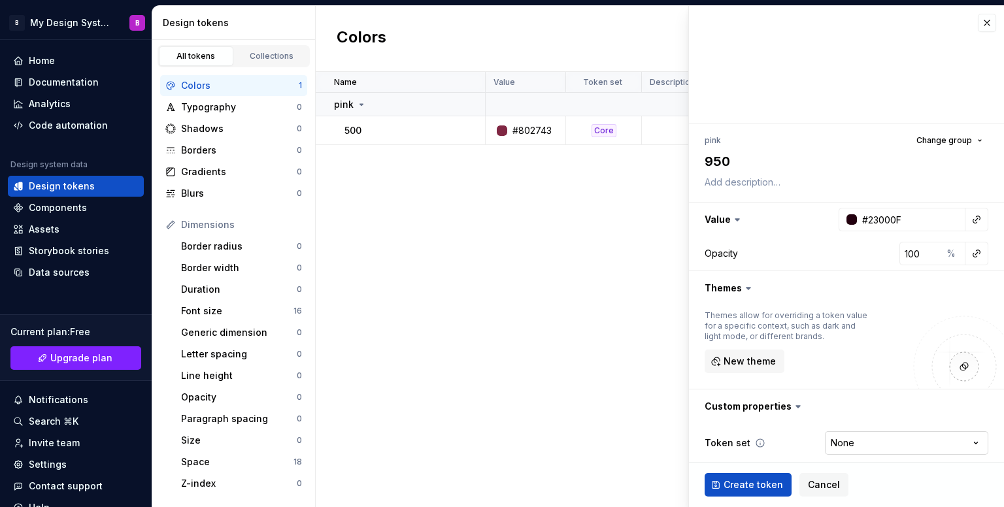
type textarea "*"
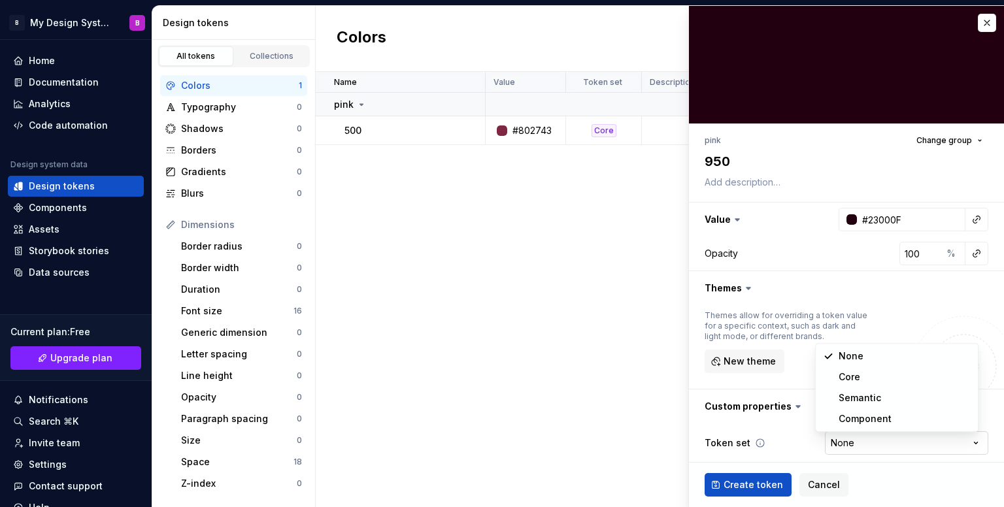
click at [852, 437] on html "B My Design System B Home Documentation Analytics Code automation Design system…" at bounding box center [502, 253] width 1004 height 507
select select "**********"
click at [762, 482] on span "Create token" at bounding box center [753, 485] width 59 height 13
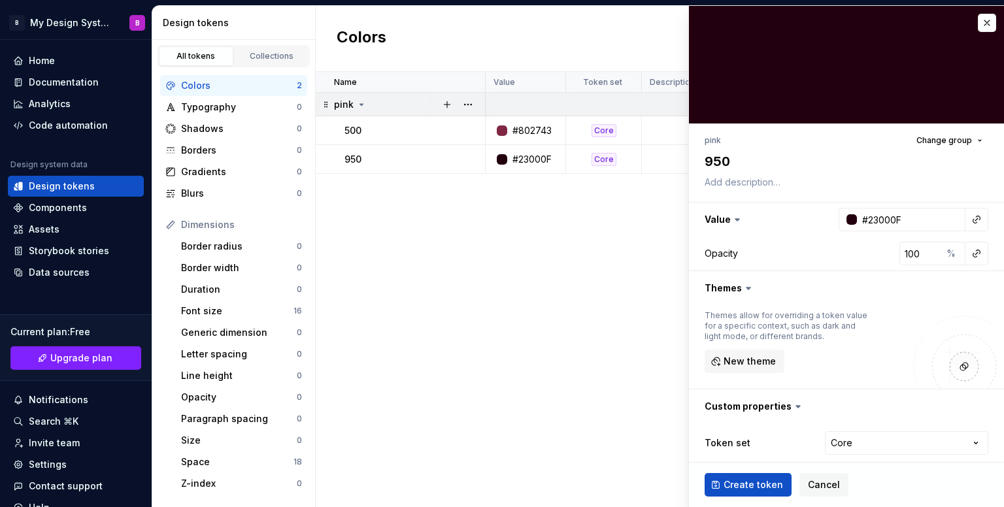
type textarea "*"
type input "#FFFFFF"
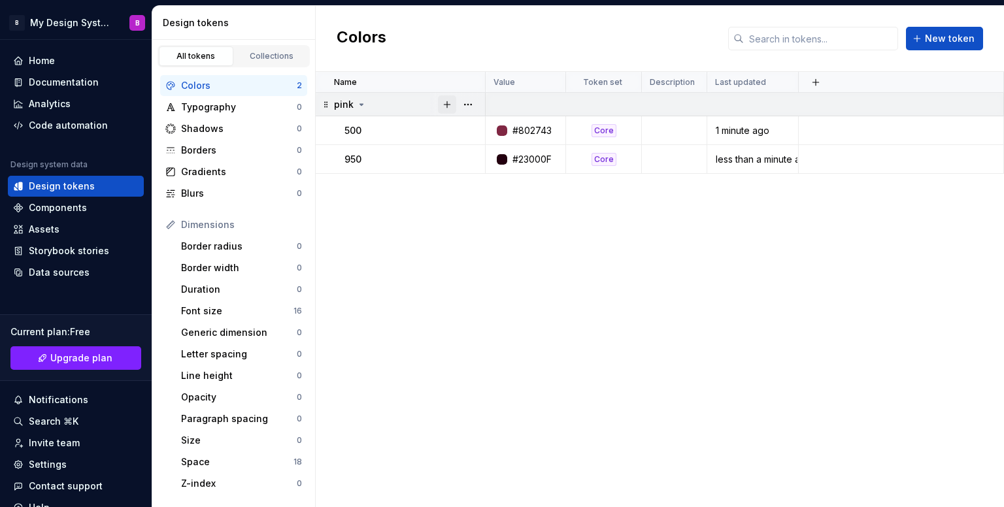
click at [445, 103] on button "button" at bounding box center [447, 104] width 18 height 18
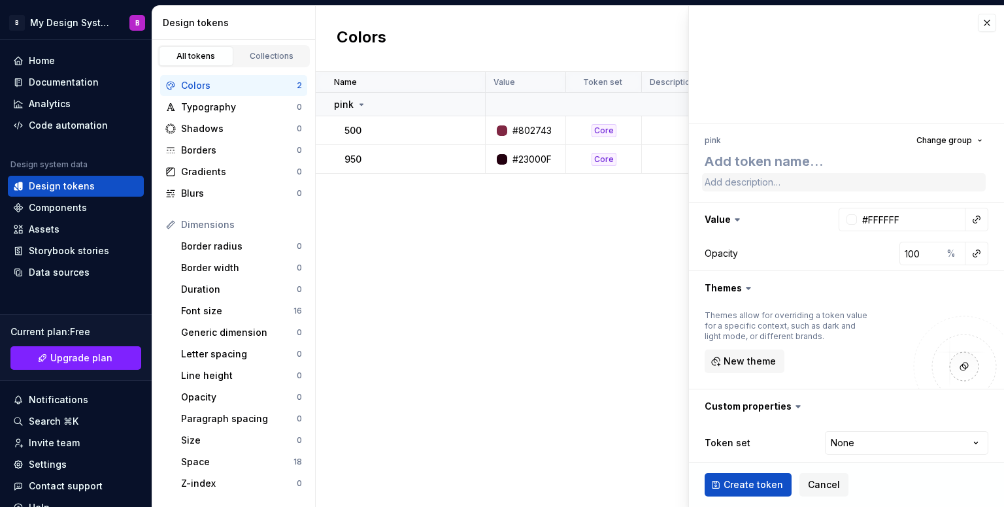
type textarea "*"
type textarea "9"
type textarea "*"
type textarea "90"
type textarea "*"
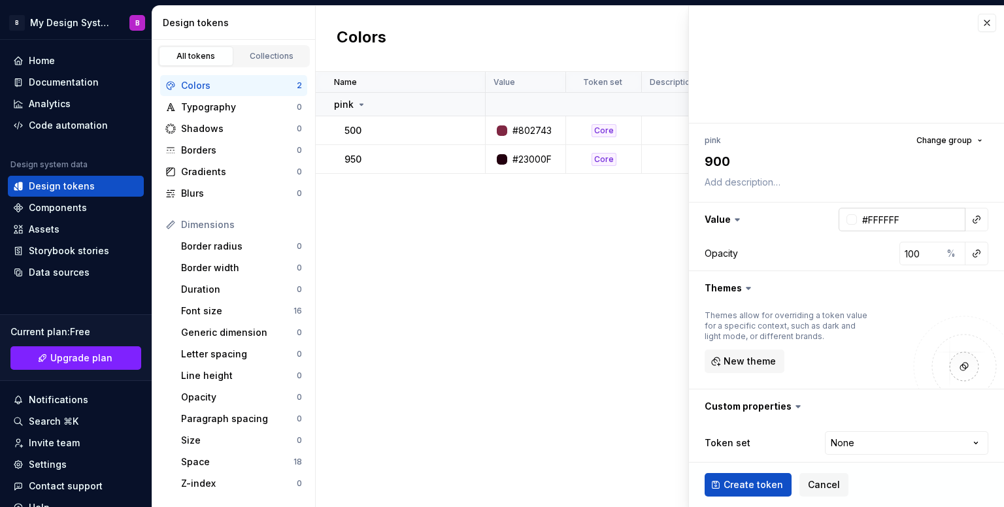
type textarea "900"
click at [883, 219] on input "#FFFFFF" at bounding box center [911, 220] width 109 height 24
paste input "340119"
type input "#340119"
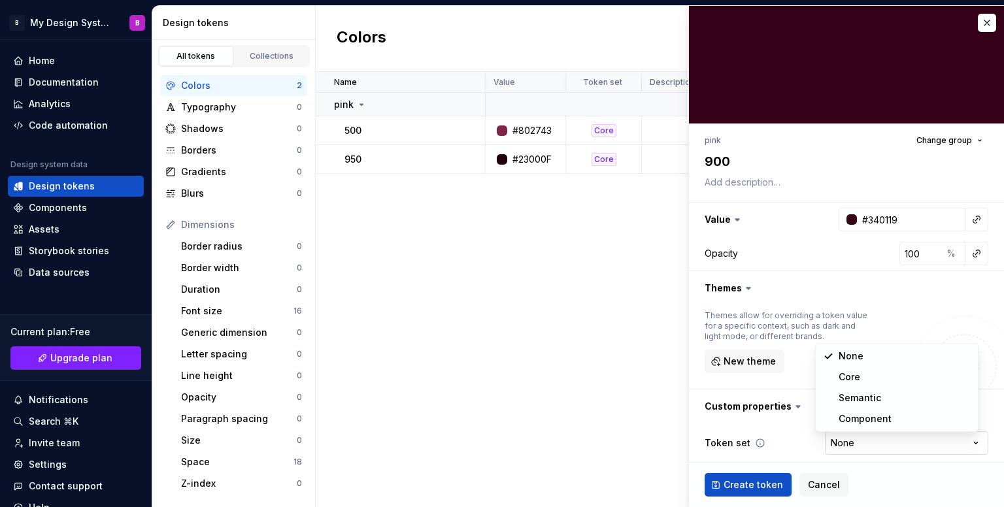
type textarea "*"
click at [905, 439] on html "B My Design System B Home Documentation Analytics Code automation Design system…" at bounding box center [502, 253] width 1004 height 507
select select "**********"
click at [745, 483] on span "Create token" at bounding box center [753, 485] width 59 height 13
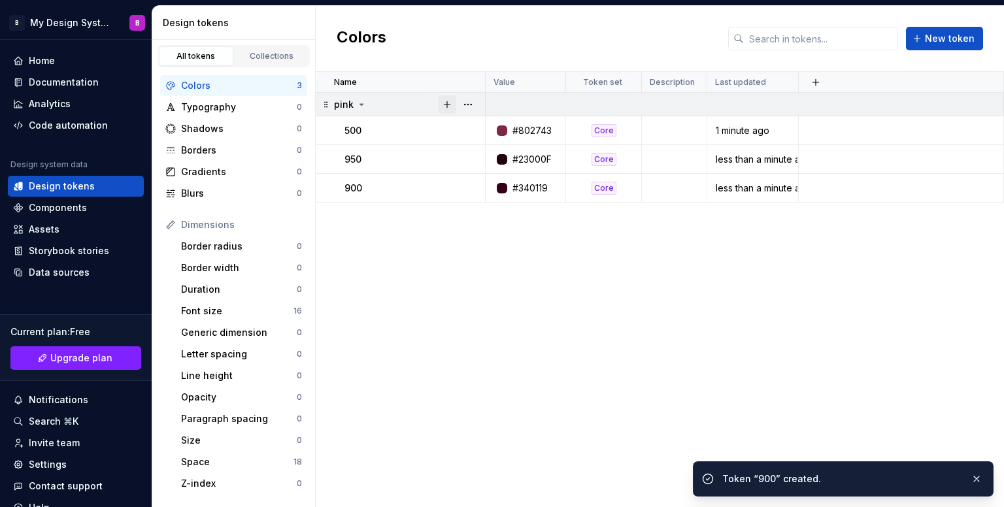
click at [447, 104] on button "button" at bounding box center [447, 104] width 18 height 18
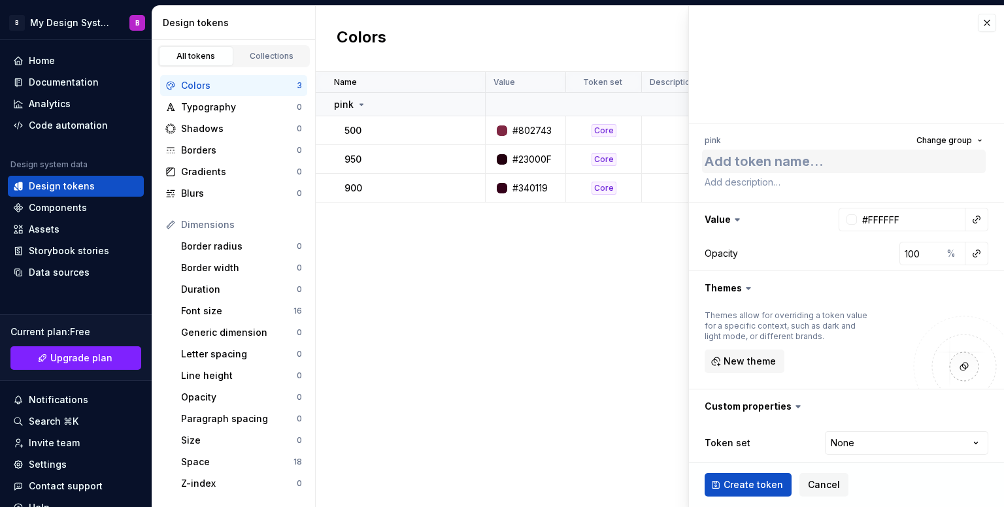
type textarea "*"
type textarea "8"
type textarea "*"
type textarea "80"
type textarea "*"
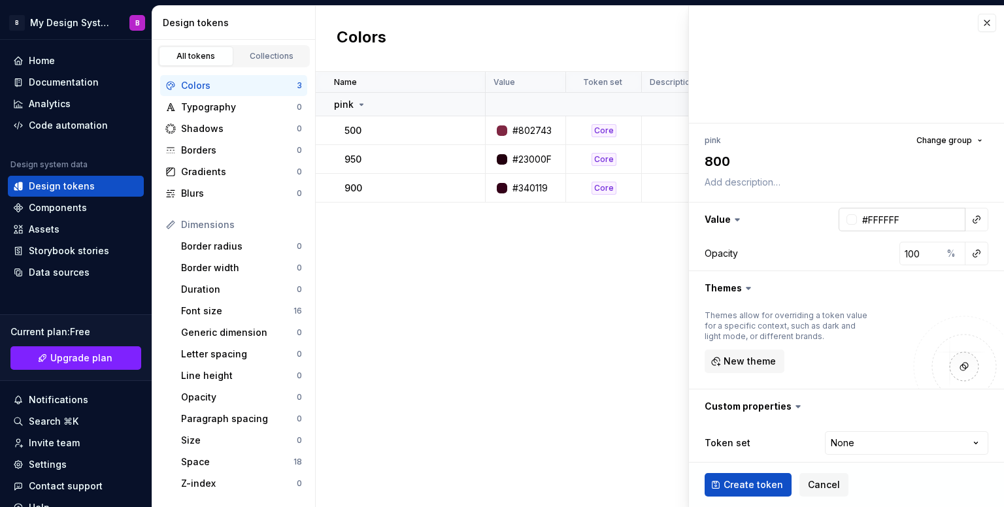
type textarea "800"
click at [915, 226] on input "#FFFFFF" at bounding box center [911, 220] width 109 height 24
paste input "450725"
type input "#450725"
type textarea "*"
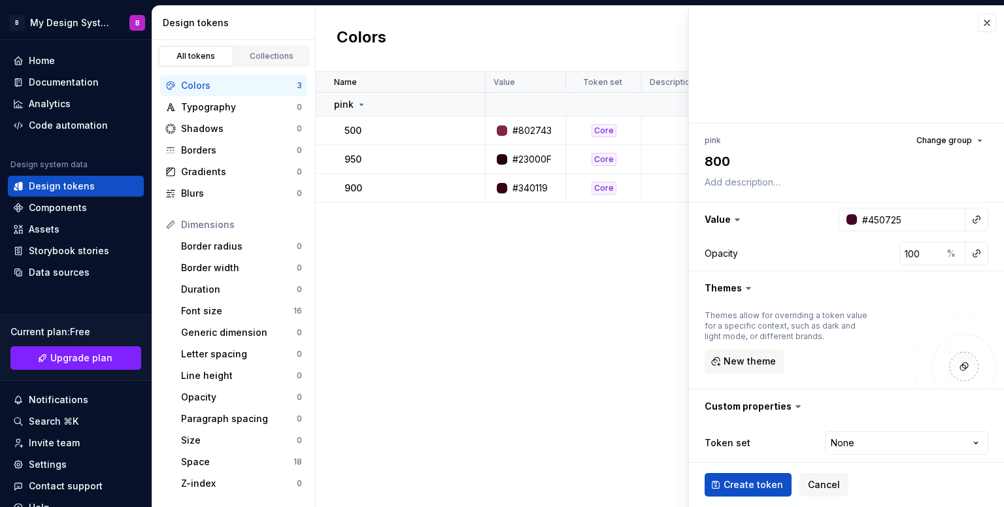
click at [873, 443] on html "B My Design System B Home Documentation Analytics Code automation Design system…" at bounding box center [502, 253] width 1004 height 507
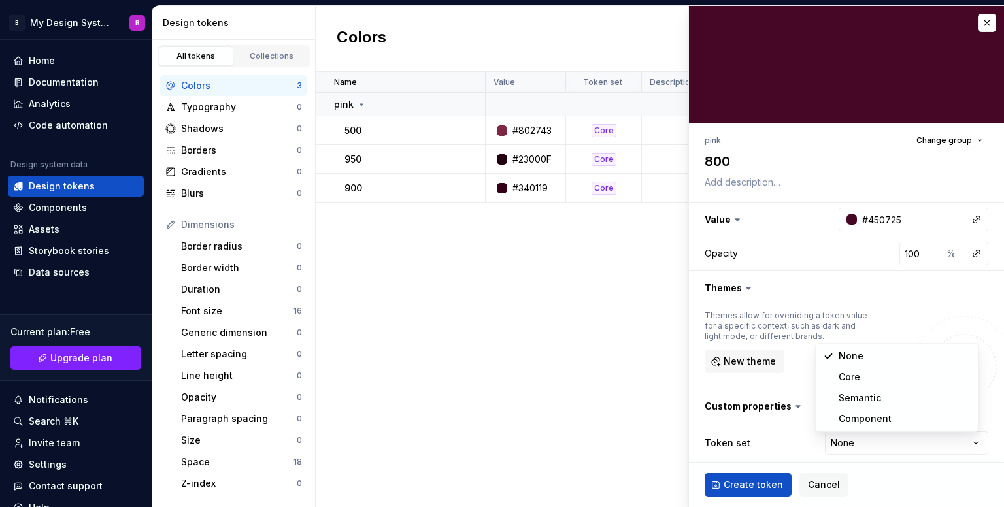
select select "**********"
click at [753, 479] on span "Create token" at bounding box center [753, 485] width 59 height 13
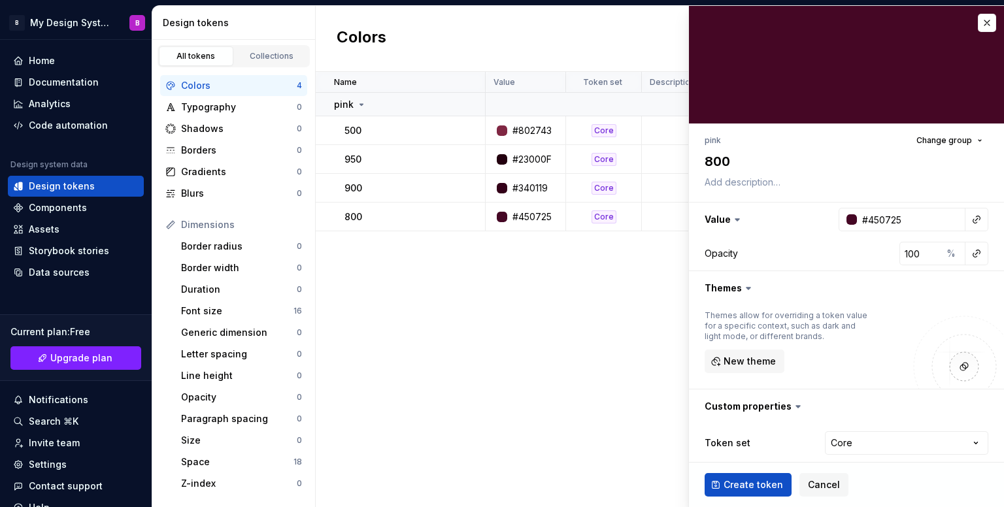
type textarea "*"
type input "#FFFFFF"
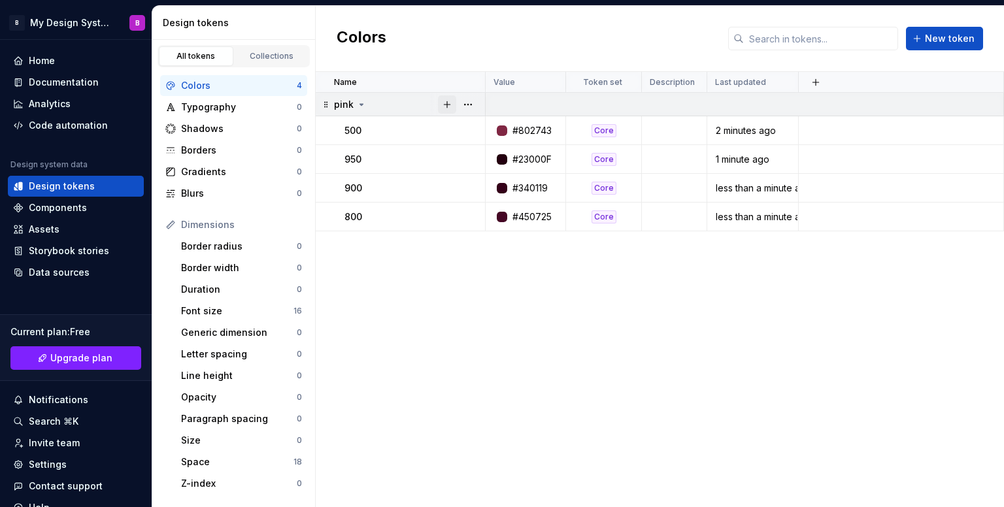
click at [445, 105] on button "button" at bounding box center [447, 104] width 18 height 18
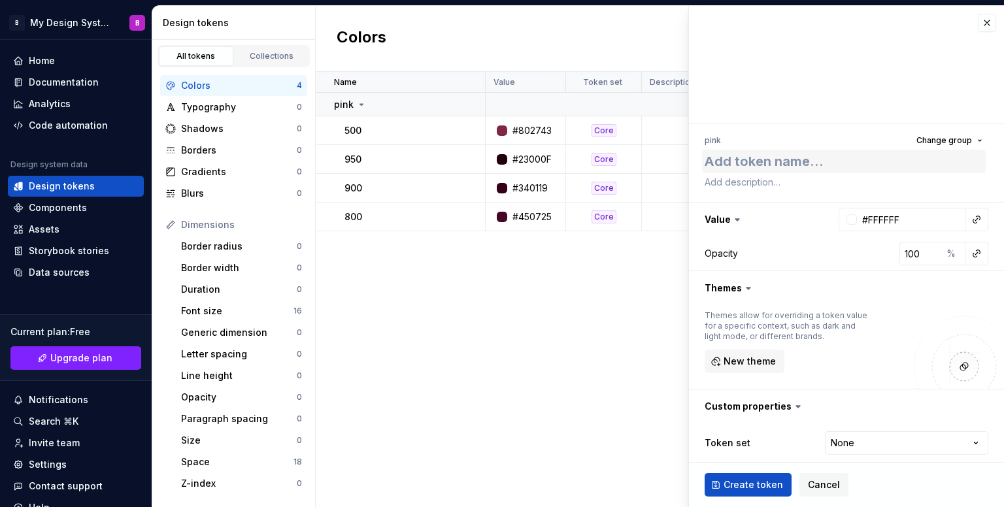
type textarea "*"
type textarea "7"
type textarea "*"
type textarea "70"
type textarea "*"
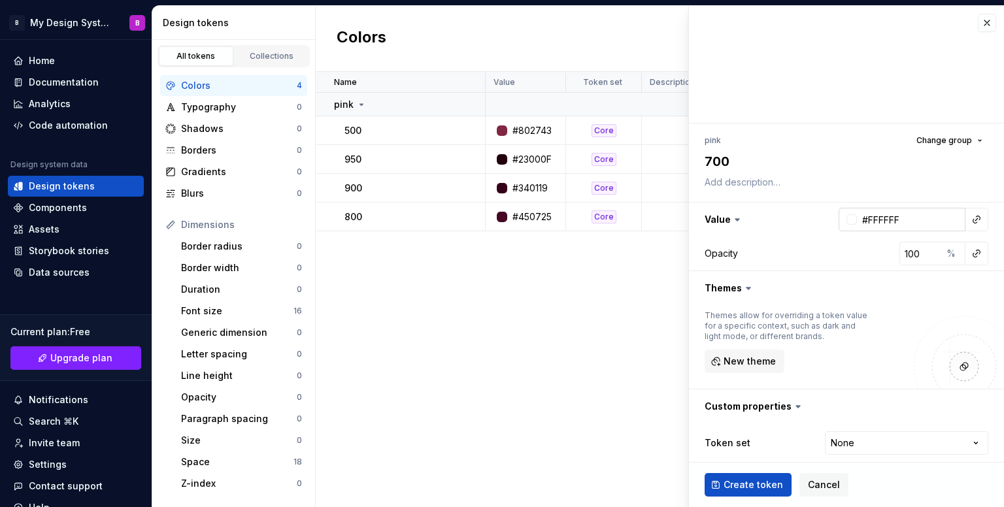
type textarea "700"
click at [917, 221] on input "#FFFFFF" at bounding box center [911, 220] width 109 height 24
paste input "59102"
type input "#59102F"
type textarea "*"
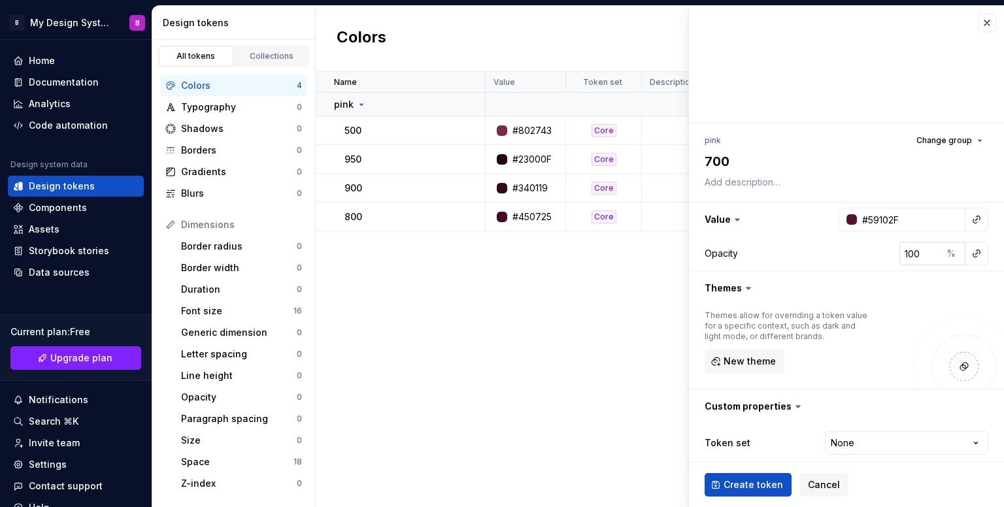
click at [913, 252] on input "100" at bounding box center [921, 254] width 42 height 24
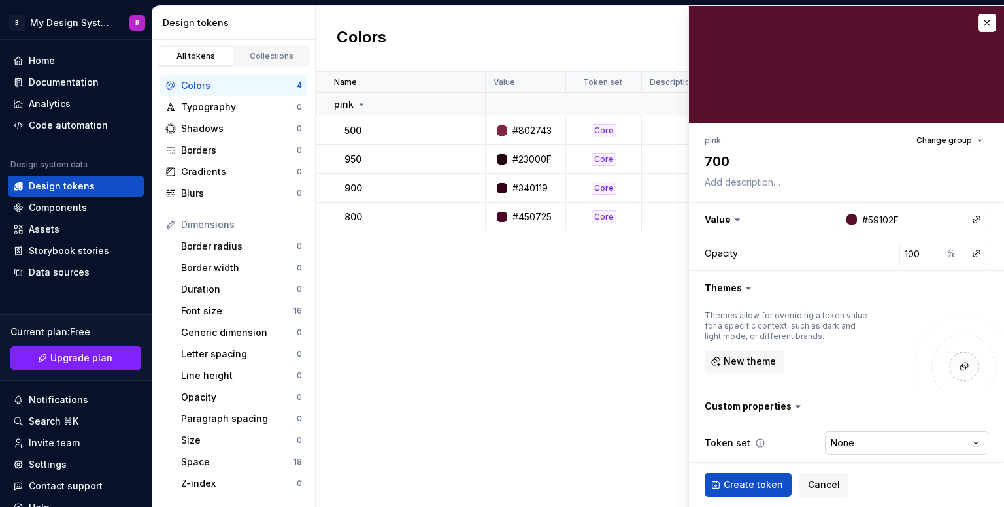
click at [871, 445] on html "B My Design System B Home Documentation Analytics Code automation Design system…" at bounding box center [502, 253] width 1004 height 507
select select "**********"
click at [764, 487] on span "Create token" at bounding box center [753, 485] width 59 height 13
type textarea "*"
type input "#FFFFFF"
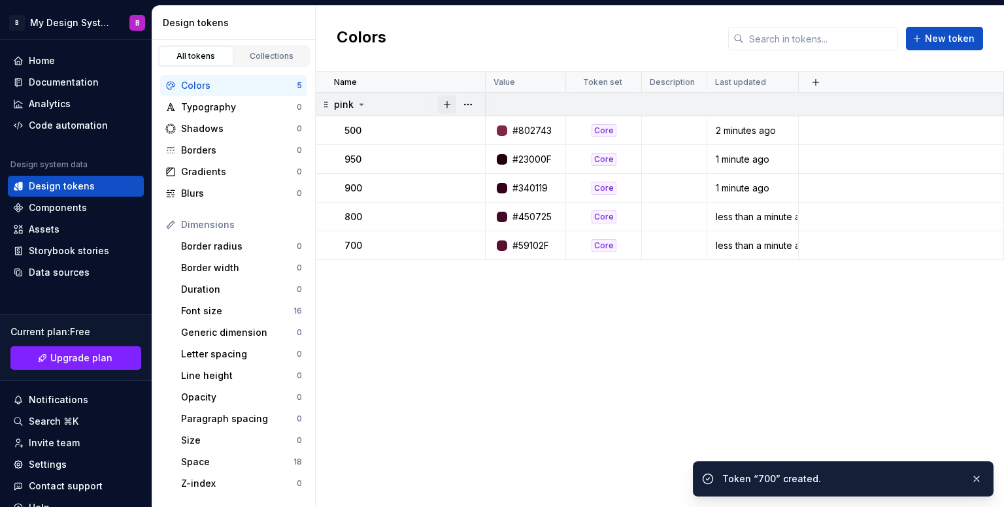
click at [445, 103] on button "button" at bounding box center [447, 104] width 18 height 18
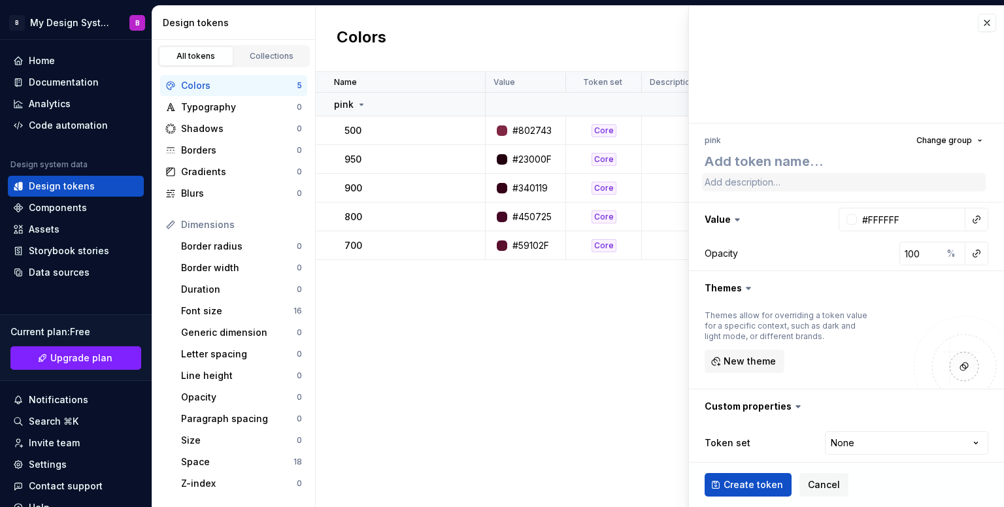
type textarea "*"
type textarea "6"
type textarea "*"
type textarea "60"
type textarea "*"
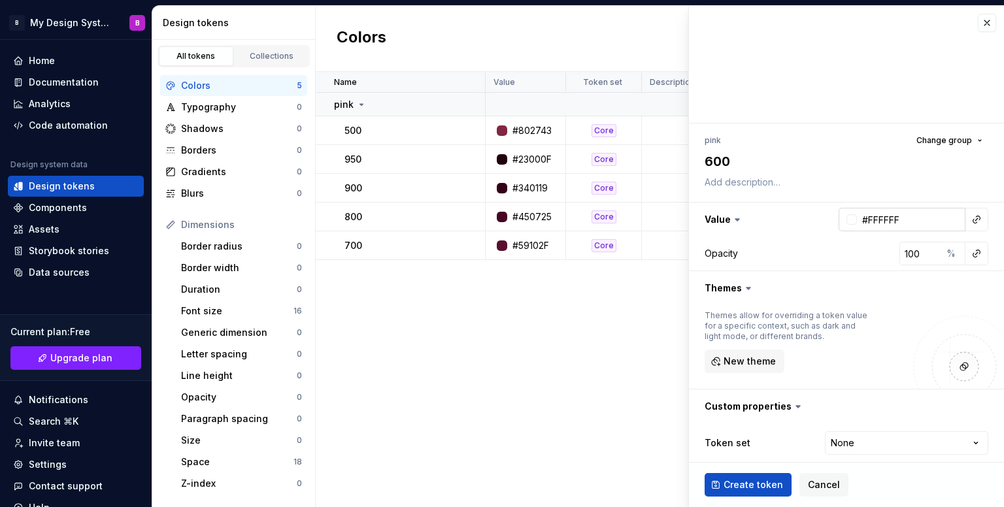
type textarea "600"
click at [892, 218] on input "#FFFFFF" at bounding box center [911, 220] width 109 height 24
paste input "6D1B38"
type input "#6D1B38"
type textarea "*"
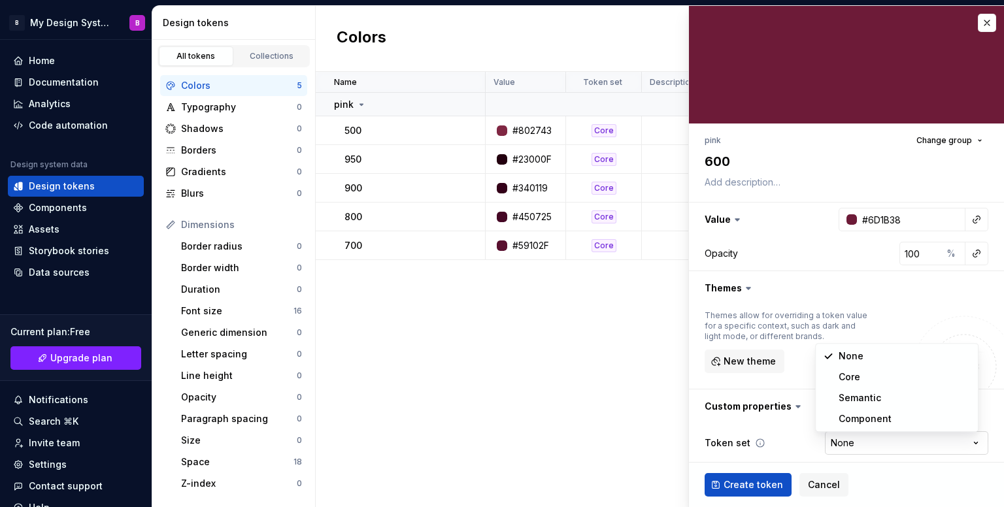
click at [877, 437] on html "B My Design System B Home Documentation Analytics Code automation Design system…" at bounding box center [502, 253] width 1004 height 507
select select "**********"
click at [769, 485] on span "Create token" at bounding box center [753, 485] width 59 height 13
type textarea "*"
type input "#FFFFFF"
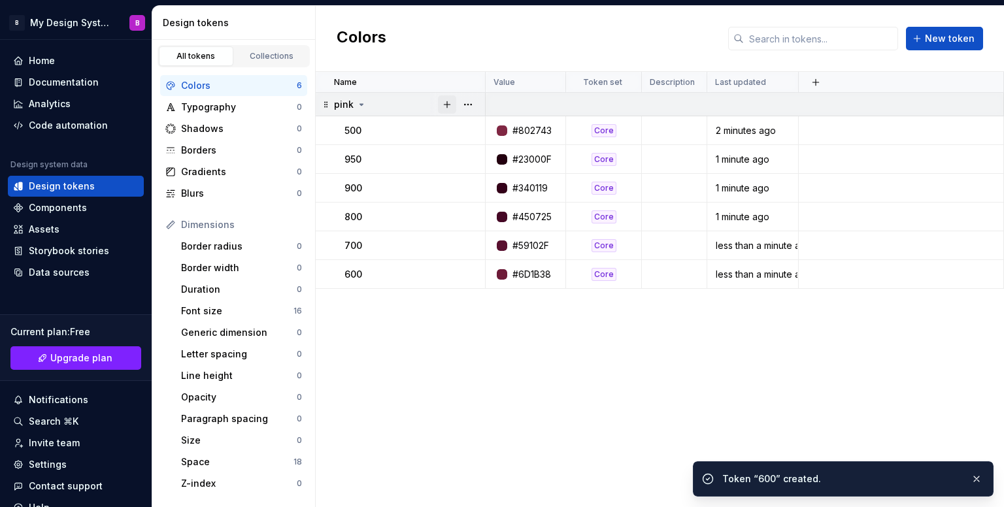
click at [451, 101] on button "button" at bounding box center [447, 104] width 18 height 18
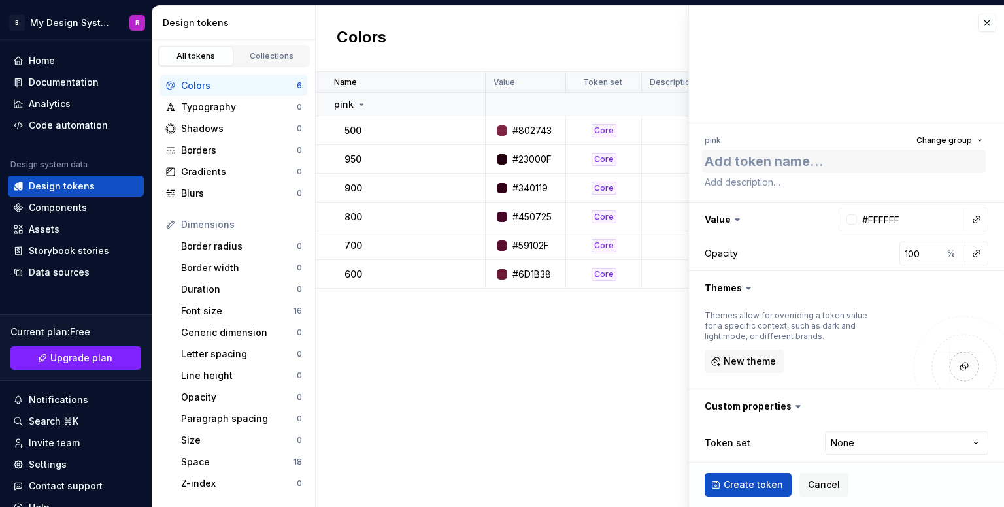
type textarea "*"
type textarea "5"
type textarea "*"
type textarea "59"
type textarea "*"
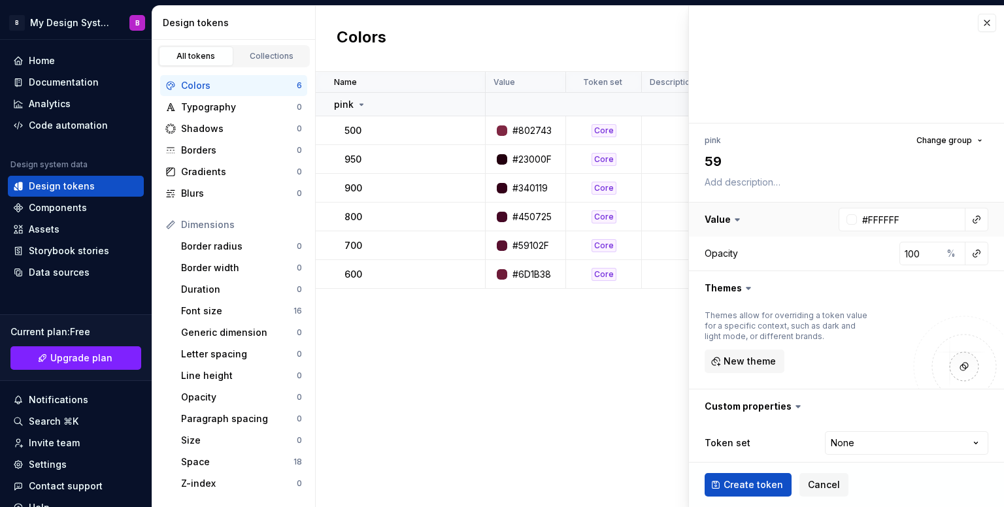
type textarea "599"
type textarea "*"
type textarea "59"
type textarea "*"
type textarea "5"
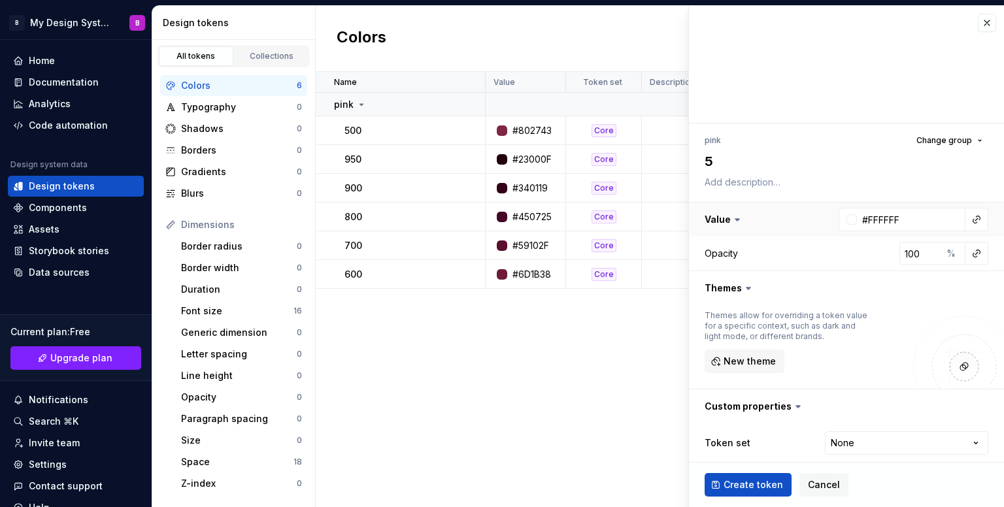
type textarea "*"
type textarea "50"
type textarea "*"
type textarea "500"
click at [907, 223] on input "#FFFFFF" at bounding box center [911, 220] width 109 height 24
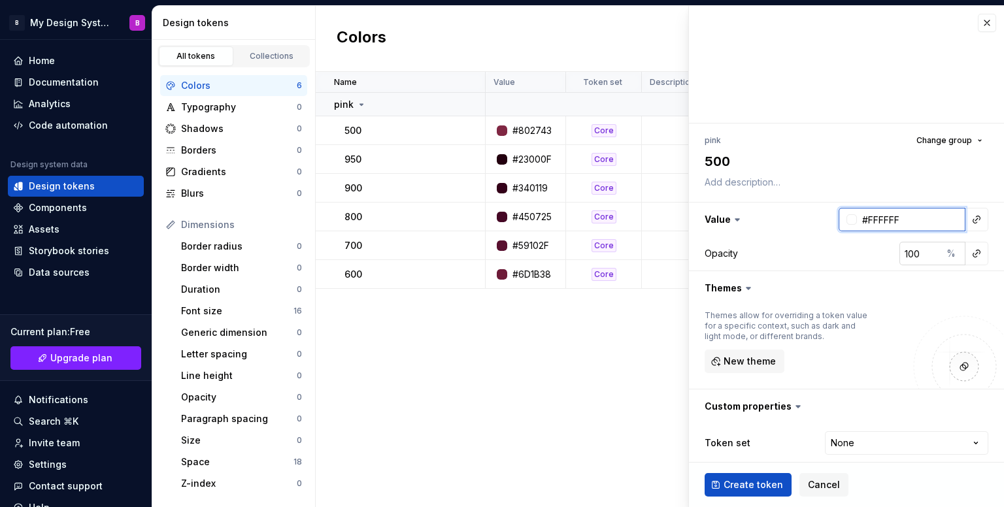
paste input "802743"
type input "#802743"
type textarea "*"
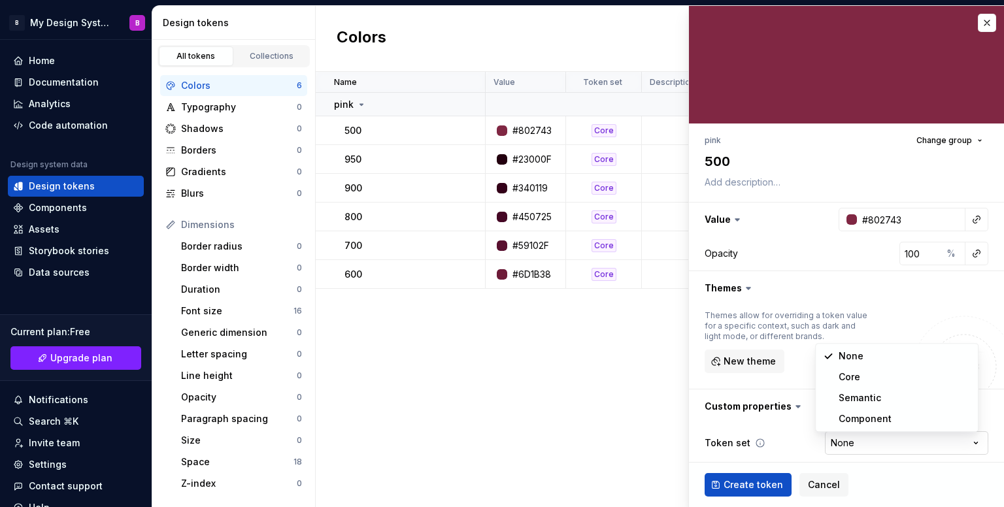
click at [852, 437] on html "B My Design System B Home Documentation Analytics Code automation Design system…" at bounding box center [502, 253] width 1004 height 507
select select "**********"
click at [750, 484] on span "Create token" at bounding box center [753, 485] width 59 height 13
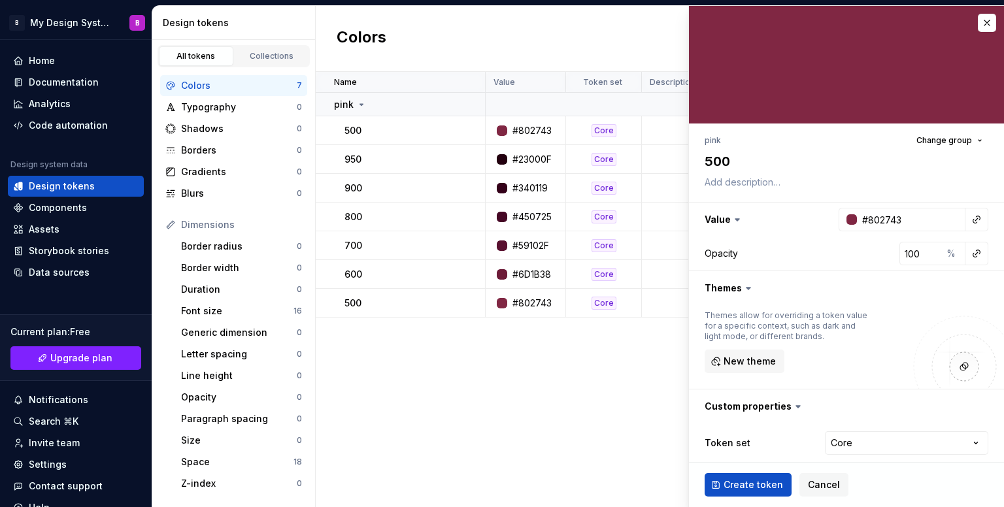
type textarea "*"
type input "#FFFFFF"
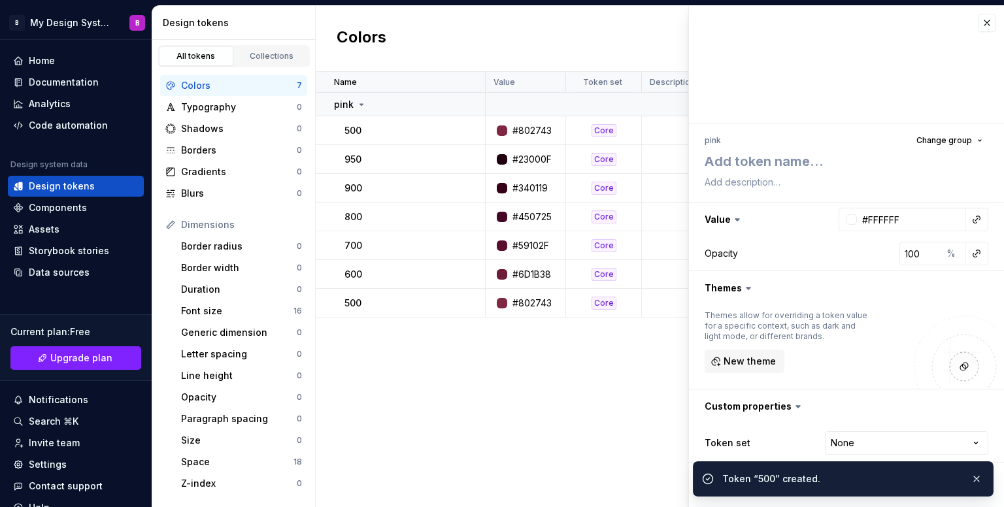
click at [507, 395] on div "Name Value Token set Description Last updated pink 500 #802743 Core 2 minutes a…" at bounding box center [660, 289] width 688 height 435
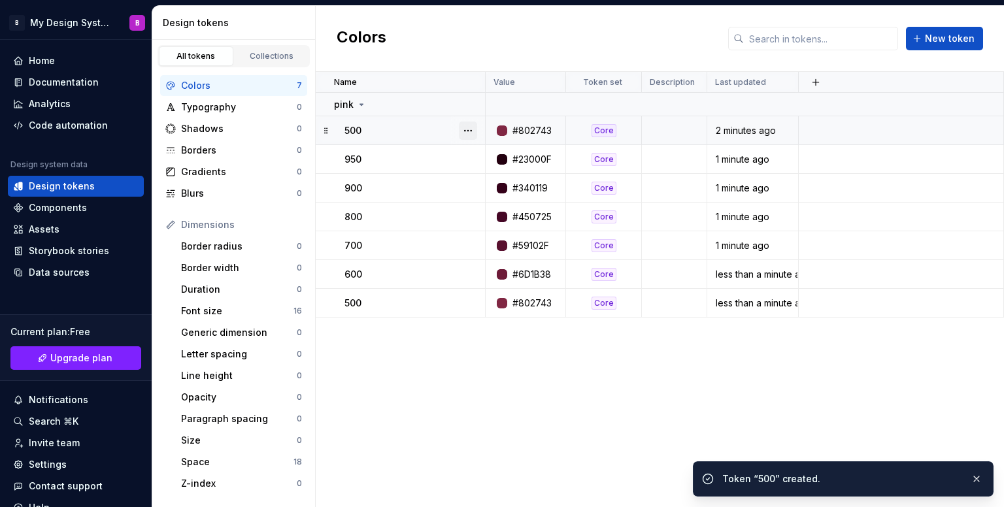
click at [465, 131] on button "button" at bounding box center [468, 131] width 18 height 18
click at [515, 207] on div "Delete token" at bounding box center [525, 203] width 85 height 13
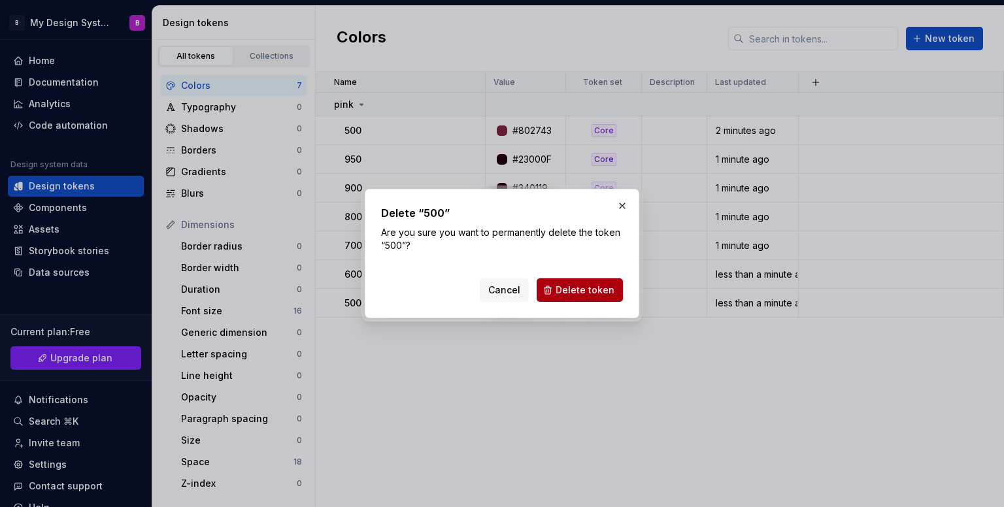
click at [584, 287] on span "Delete token" at bounding box center [585, 290] width 59 height 13
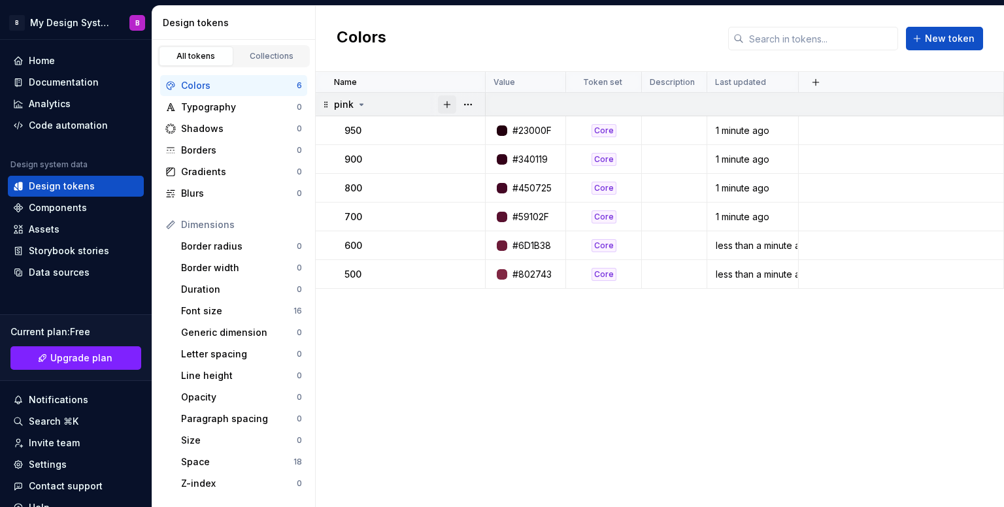
click at [448, 104] on button "button" at bounding box center [447, 104] width 18 height 18
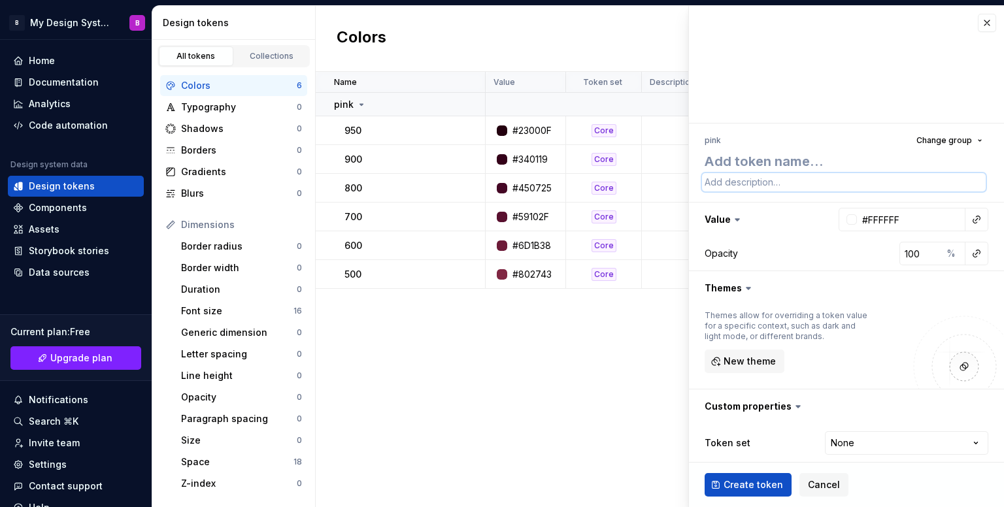
click at [823, 173] on textarea at bounding box center [844, 182] width 284 height 18
click at [821, 159] on textarea at bounding box center [844, 162] width 284 height 24
type textarea "*"
click at [893, 215] on input "#FFFFFF" at bounding box center [911, 220] width 109 height 24
paste input "9E3E5A"
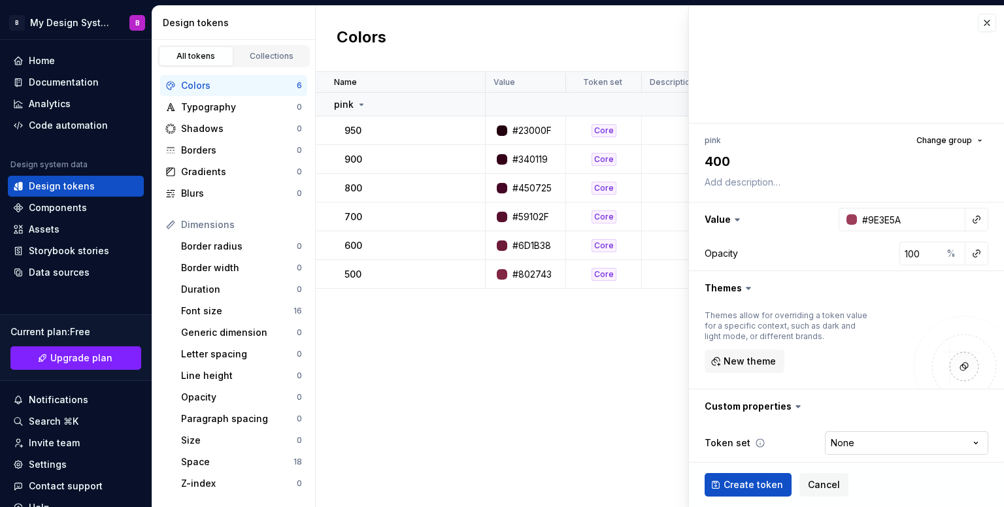
click at [872, 440] on html "B My Design System B Home Documentation Analytics Code automation Design system…" at bounding box center [502, 253] width 1004 height 507
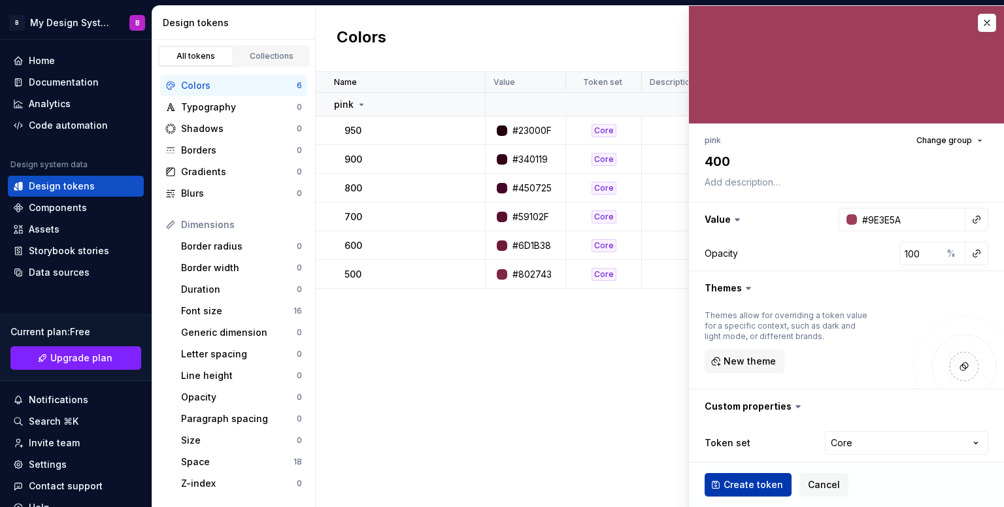
click at [762, 482] on span "Create token" at bounding box center [753, 485] width 59 height 13
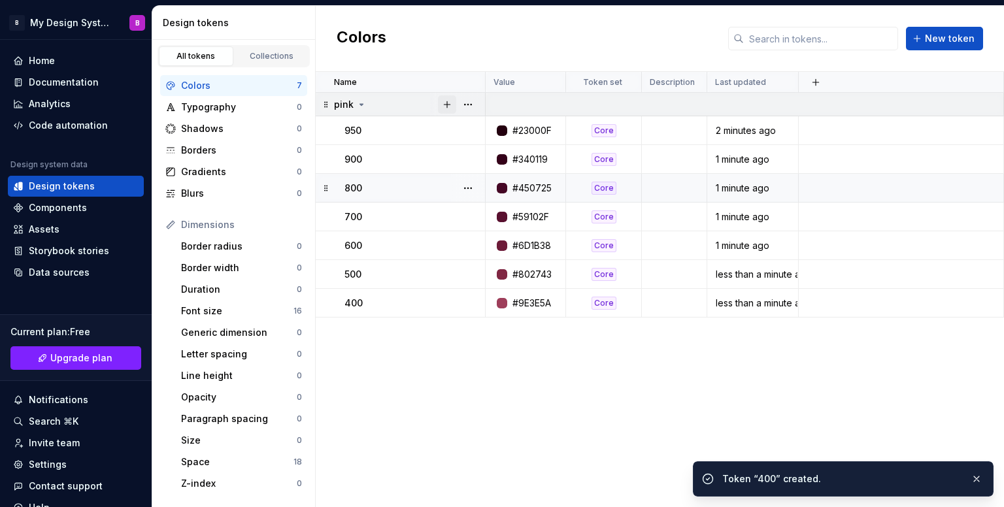
click at [447, 104] on button "button" at bounding box center [447, 104] width 18 height 18
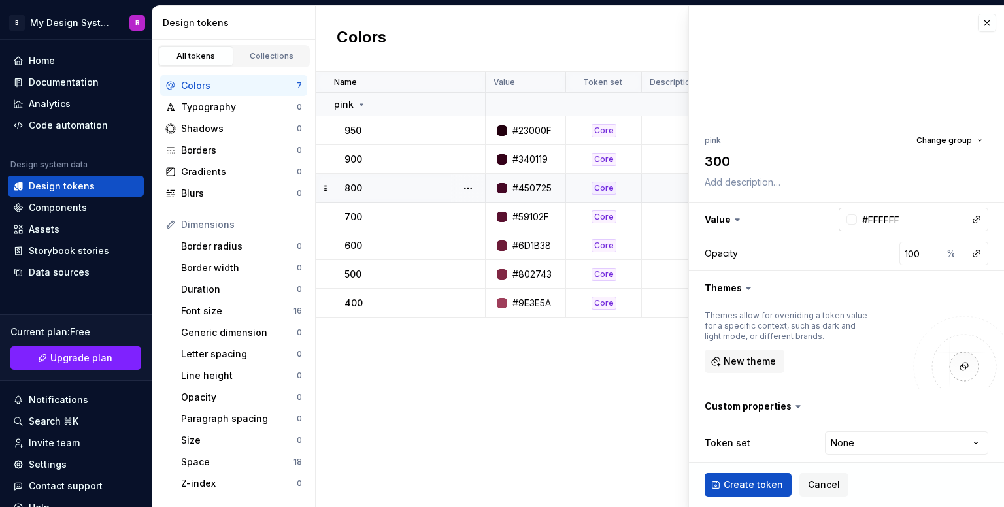
click at [910, 219] on input "#FFFFFF" at bounding box center [911, 220] width 109 height 24
paste input "C6627A"
click at [834, 442] on html "B My Design System B Home Documentation Analytics Code automation Design system…" at bounding box center [502, 253] width 1004 height 507
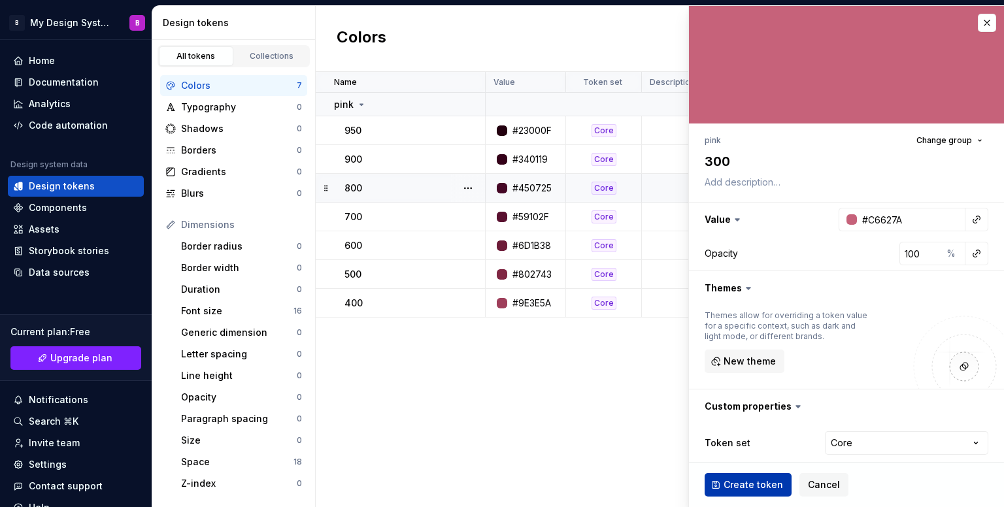
click at [756, 484] on span "Create token" at bounding box center [753, 485] width 59 height 13
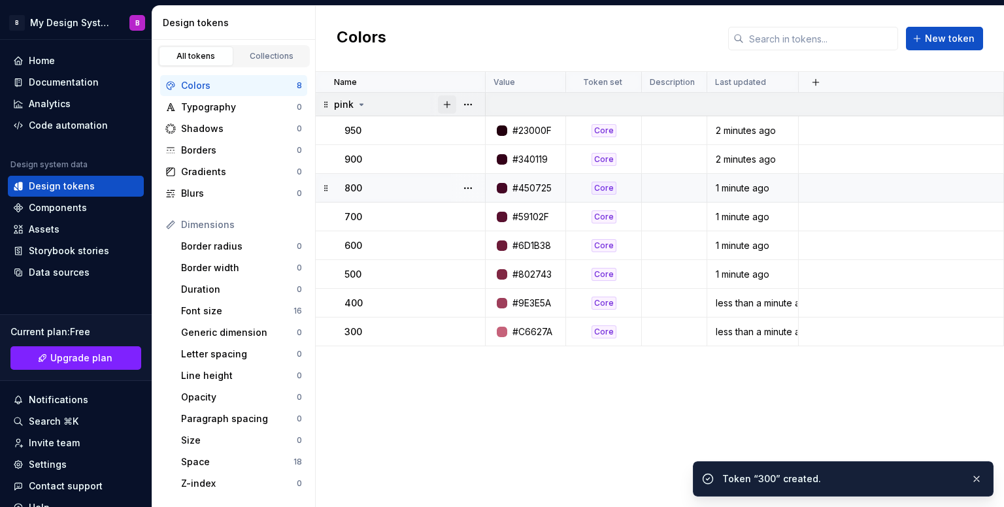
click at [445, 98] on button "button" at bounding box center [447, 104] width 18 height 18
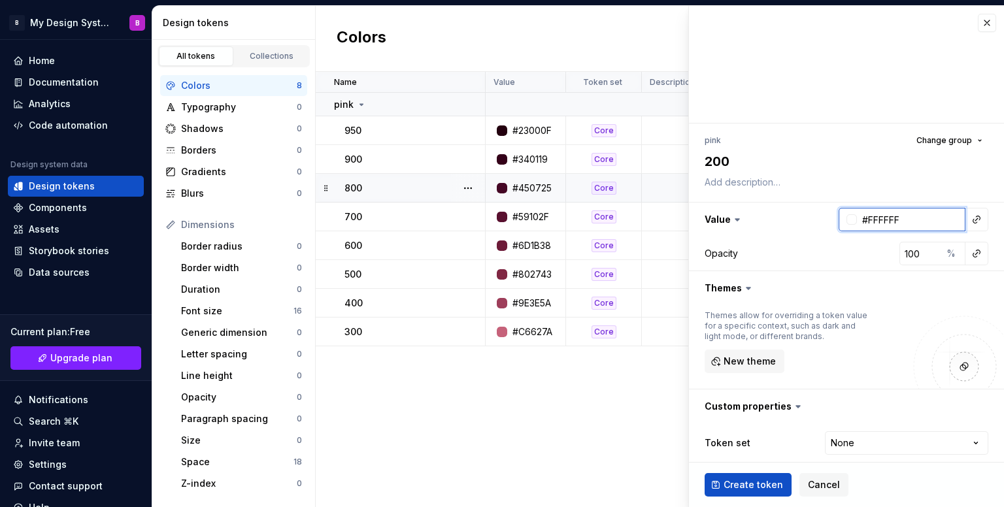
click at [868, 217] on input "#FFFFFF" at bounding box center [911, 220] width 109 height 24
paste input "E792A2"
click at [839, 441] on html "B My Design System B Home Documentation Analytics Code automation Design system…" at bounding box center [502, 253] width 1004 height 507
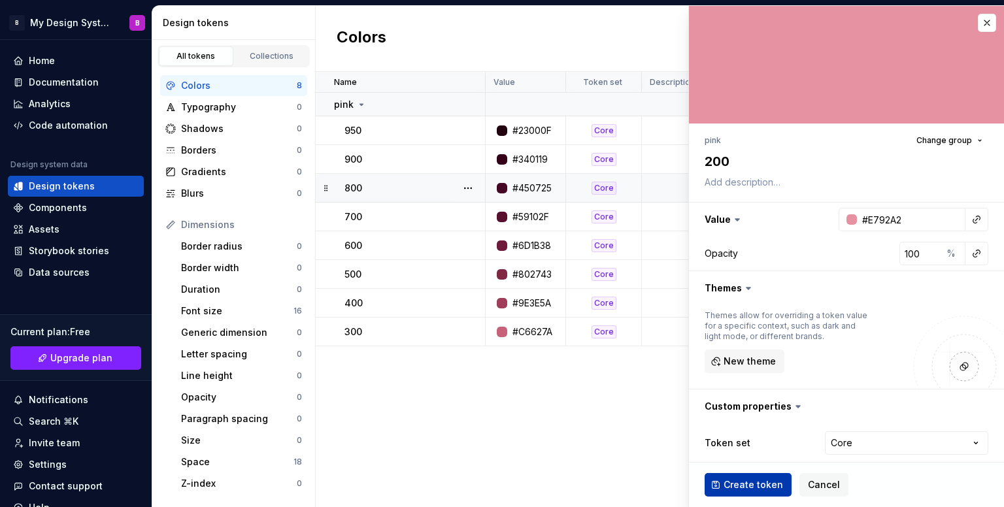
click at [756, 477] on button "Create token" at bounding box center [748, 485] width 87 height 24
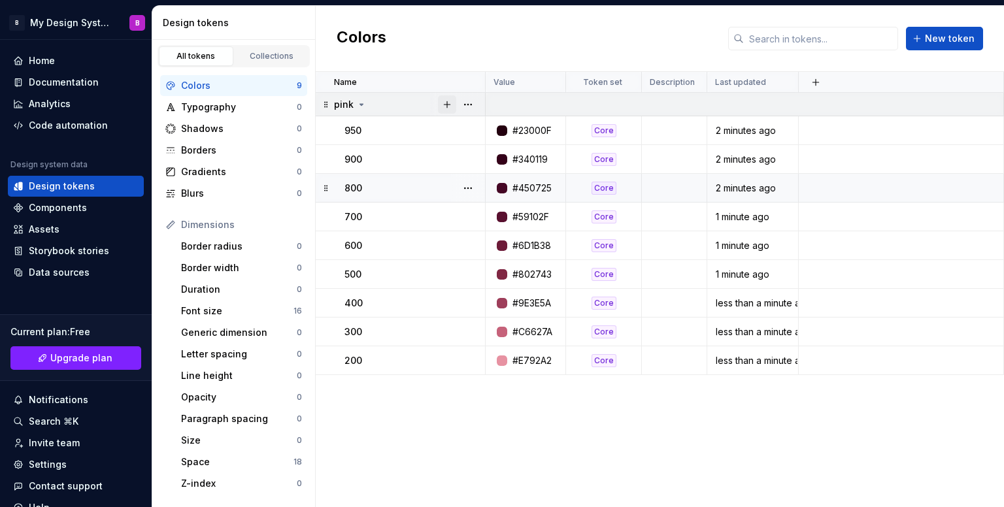
click at [441, 100] on button "button" at bounding box center [447, 104] width 18 height 18
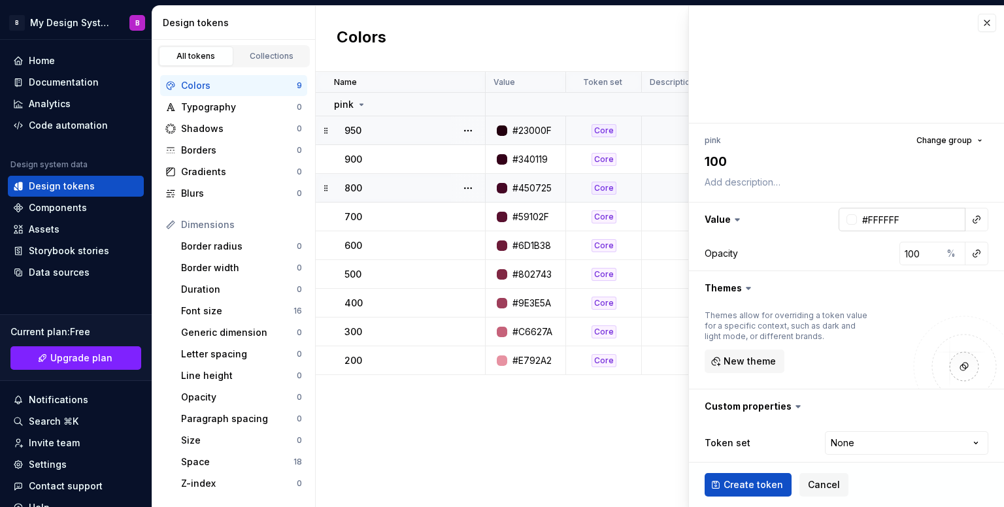
click at [888, 220] on input "#FFFFFF" at bounding box center [911, 220] width 109 height 24
paste input "8C2C8"
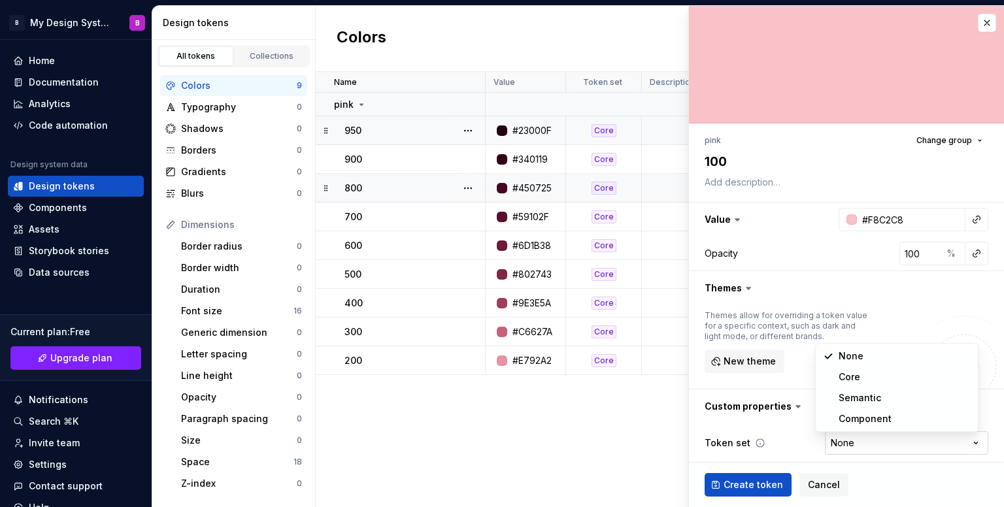
click at [854, 439] on html "B My Design System B Home Documentation Analytics Code automation Design system…" at bounding box center [502, 253] width 1004 height 507
click at [766, 487] on span "Create token" at bounding box center [753, 485] width 59 height 13
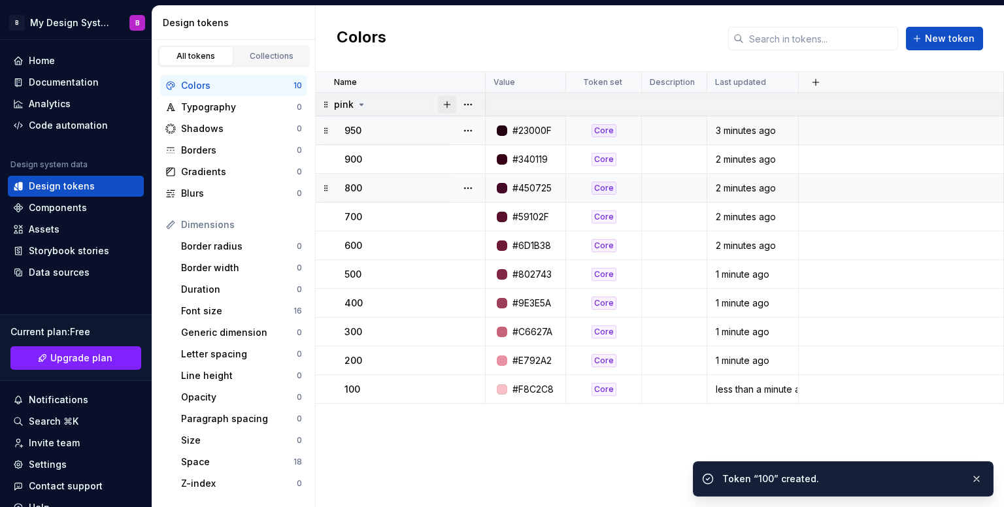
click at [442, 105] on button "button" at bounding box center [447, 104] width 18 height 18
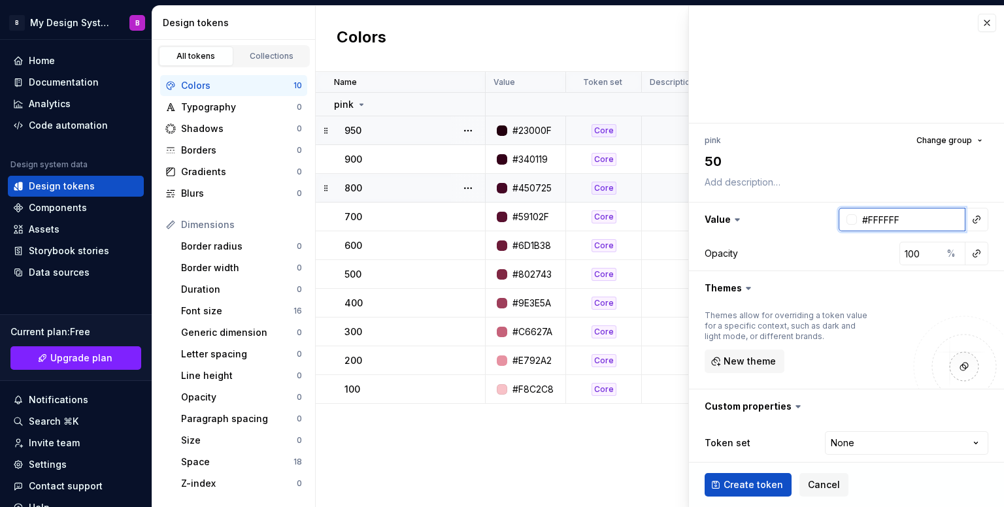
click at [886, 220] on input "#FFFFFF" at bounding box center [911, 220] width 109 height 24
paste input "DE2E4"
click at [875, 441] on html "B My Design System B Home Documentation Analytics Code automation Design system…" at bounding box center [502, 253] width 1004 height 507
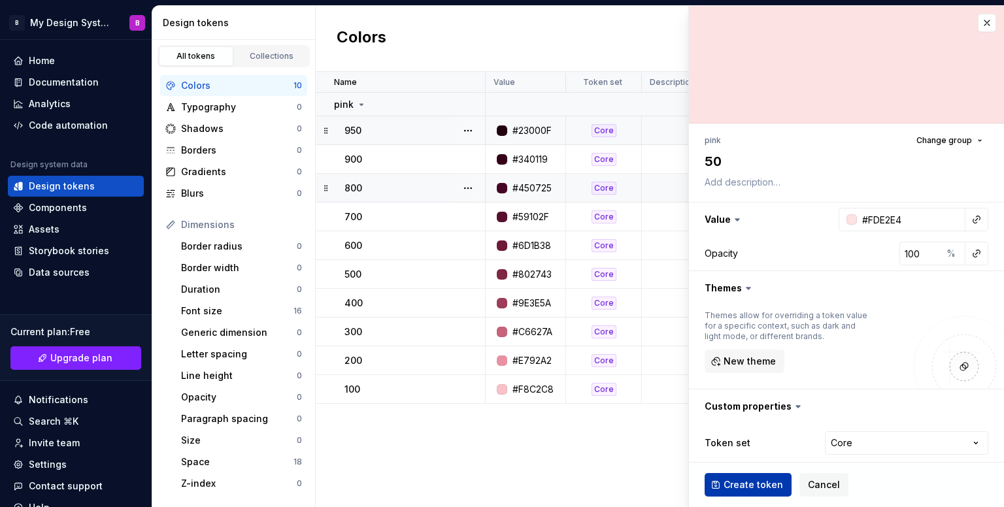
click at [748, 485] on span "Create token" at bounding box center [753, 485] width 59 height 13
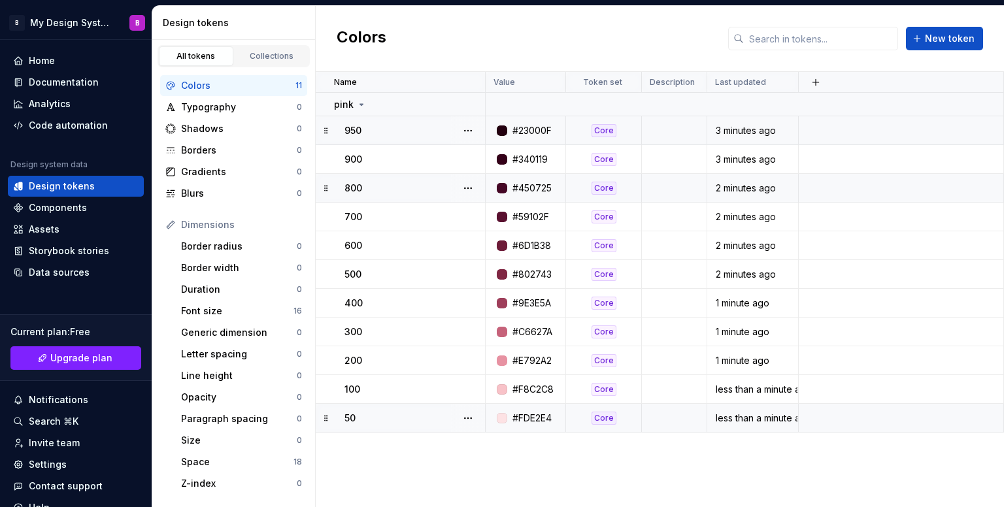
click at [520, 426] on td "#FDE2E4" at bounding box center [526, 418] width 80 height 29
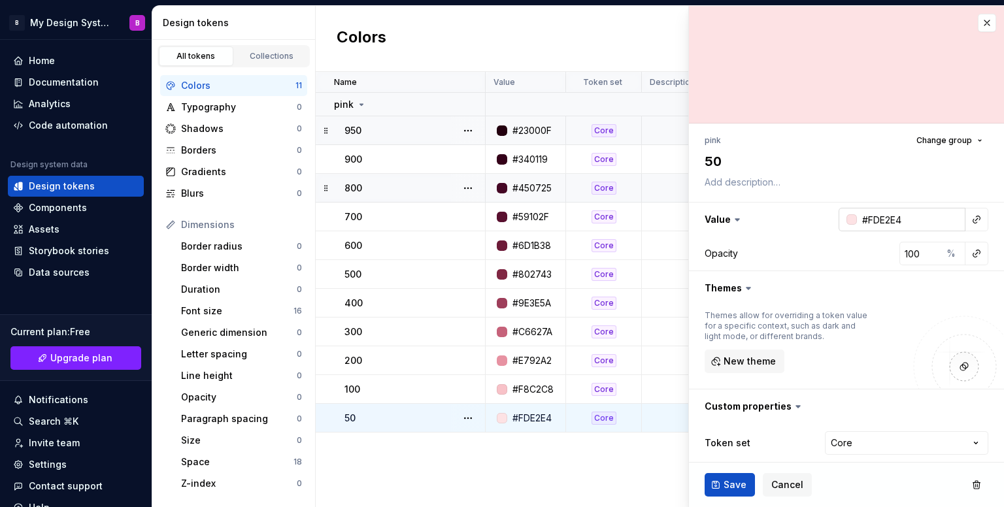
click at [893, 220] on input "#FDE2E4" at bounding box center [911, 220] width 109 height 24
paste input "6E8"
click at [718, 492] on button "Save" at bounding box center [730, 485] width 50 height 24
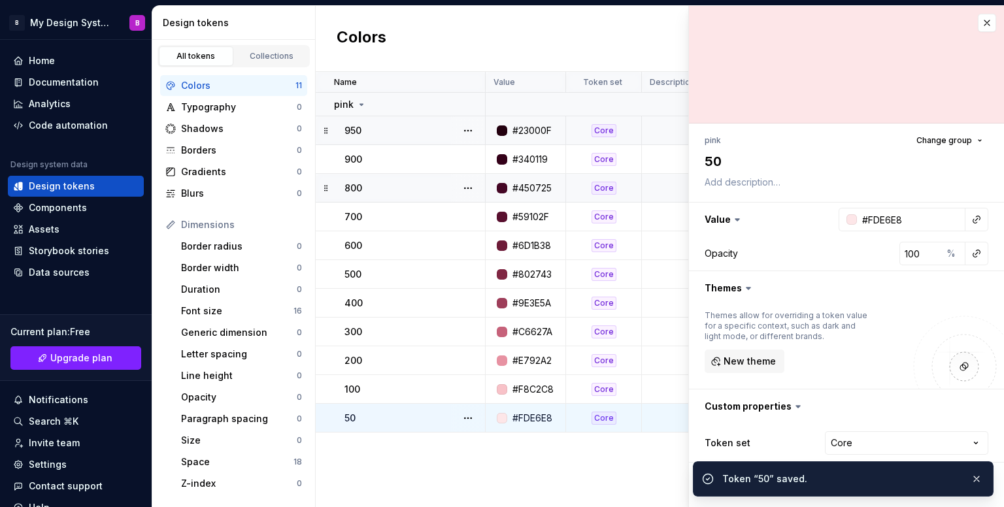
click at [727, 484] on li "Token “50” saved." at bounding box center [843, 476] width 301 height 41
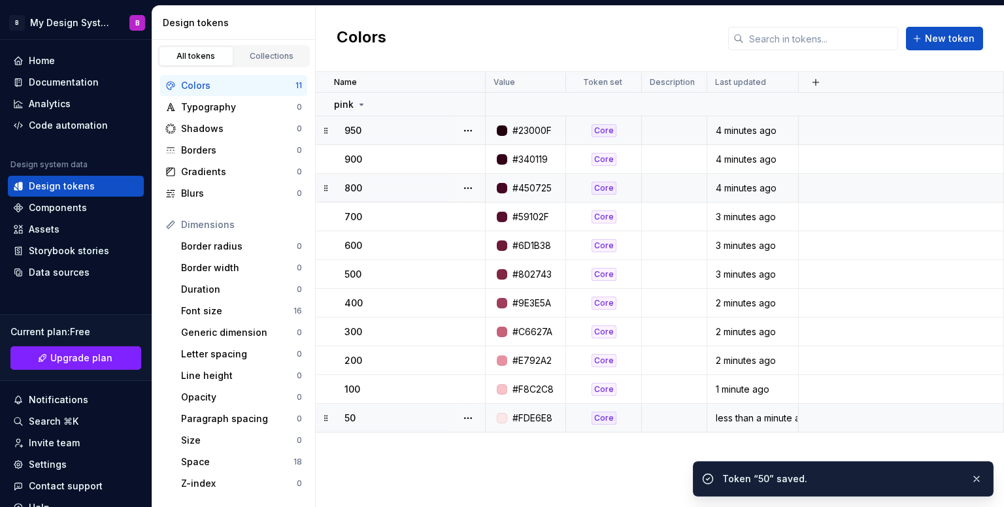
click at [556, 464] on div "Name Value Token set Description Last updated pink 950 #23000F Core 4 minutes a…" at bounding box center [660, 289] width 688 height 435
click at [362, 103] on icon at bounding box center [361, 104] width 10 height 10
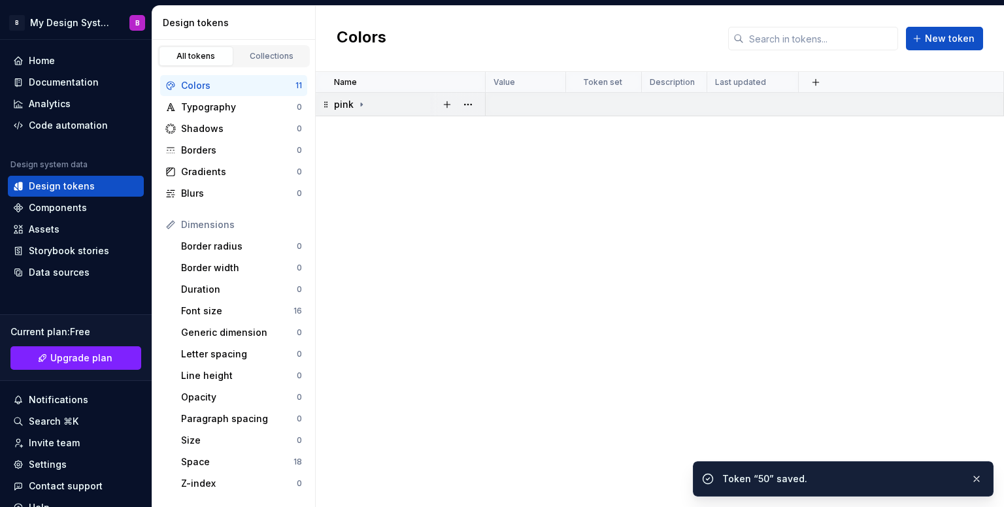
click at [362, 103] on icon at bounding box center [361, 104] width 10 height 10
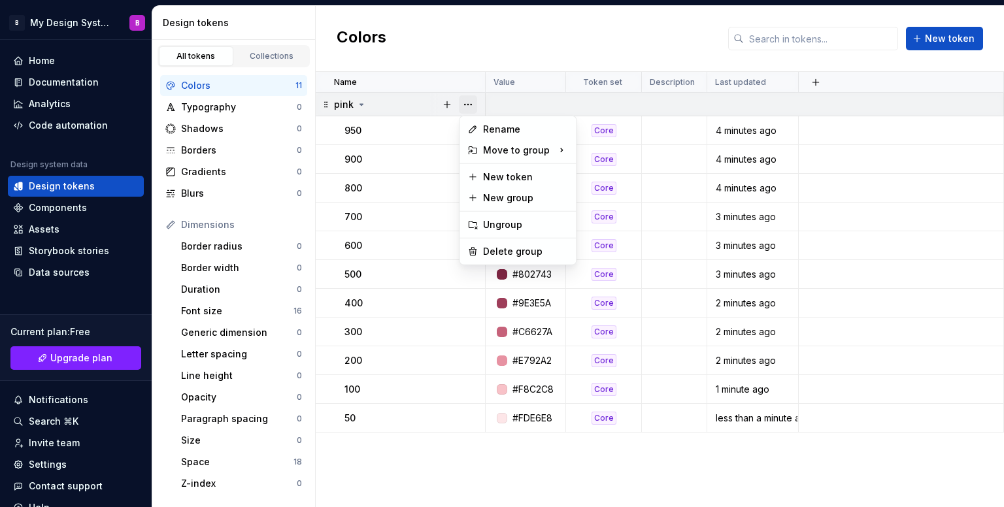
click at [464, 104] on button "button" at bounding box center [468, 104] width 18 height 18
click at [363, 103] on html "B My Design System B Home Documentation Analytics Code automation Design system…" at bounding box center [502, 253] width 1004 height 507
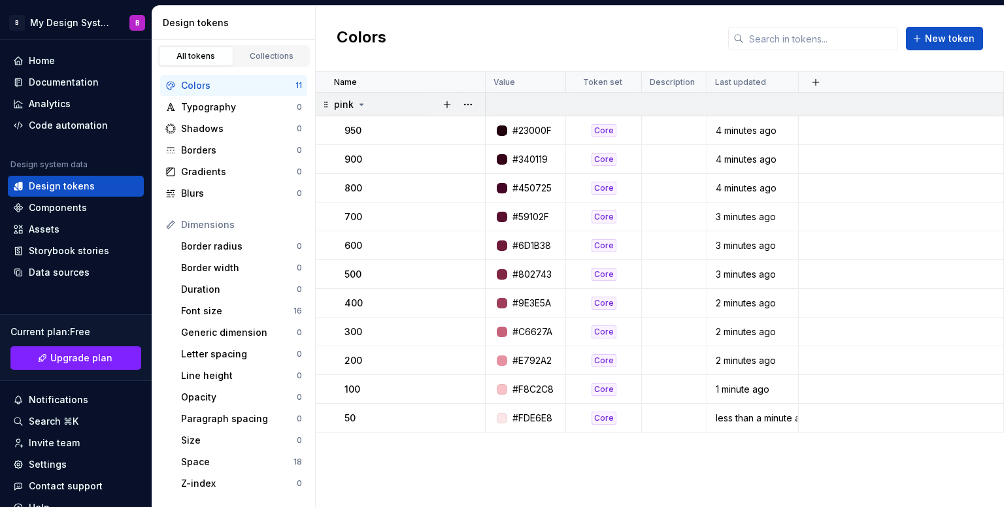
click at [368, 105] on div "pink" at bounding box center [409, 104] width 150 height 13
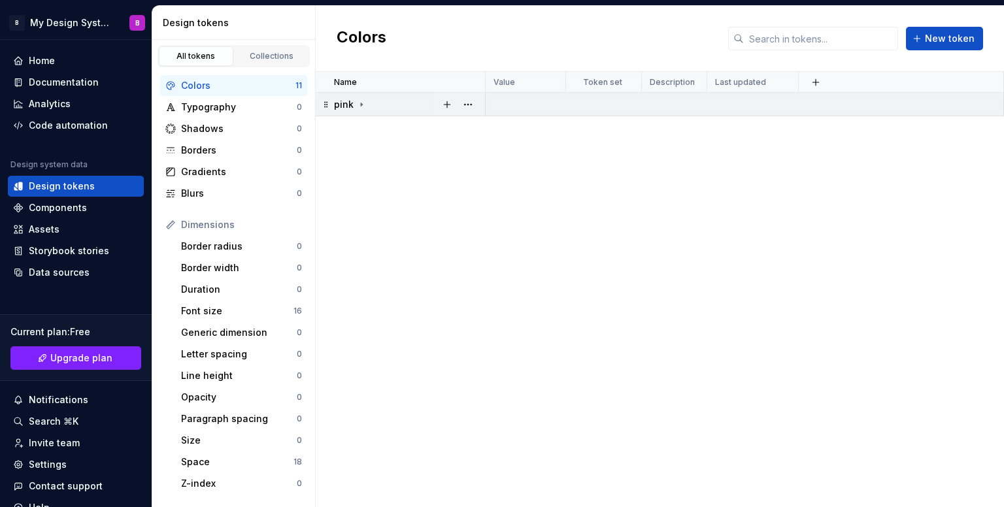
click at [363, 105] on icon at bounding box center [361, 104] width 10 height 10
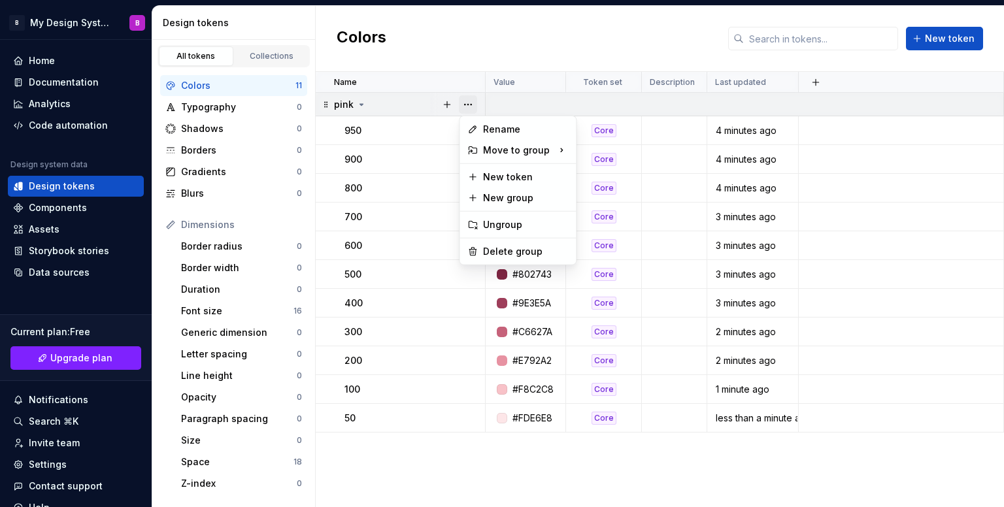
click at [473, 105] on button "button" at bounding box center [468, 104] width 18 height 18
click at [466, 107] on button "button" at bounding box center [468, 104] width 18 height 18
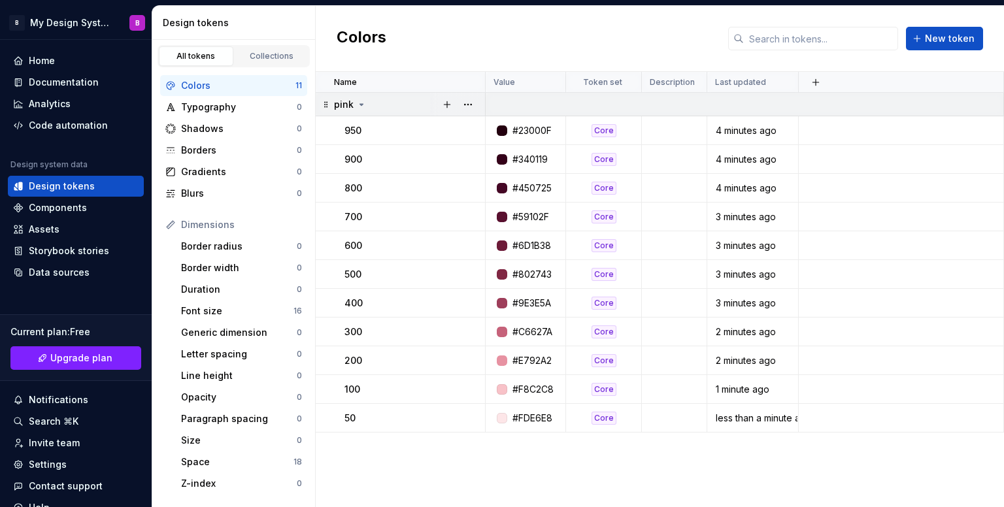
click at [364, 105] on icon at bounding box center [361, 104] width 10 height 10
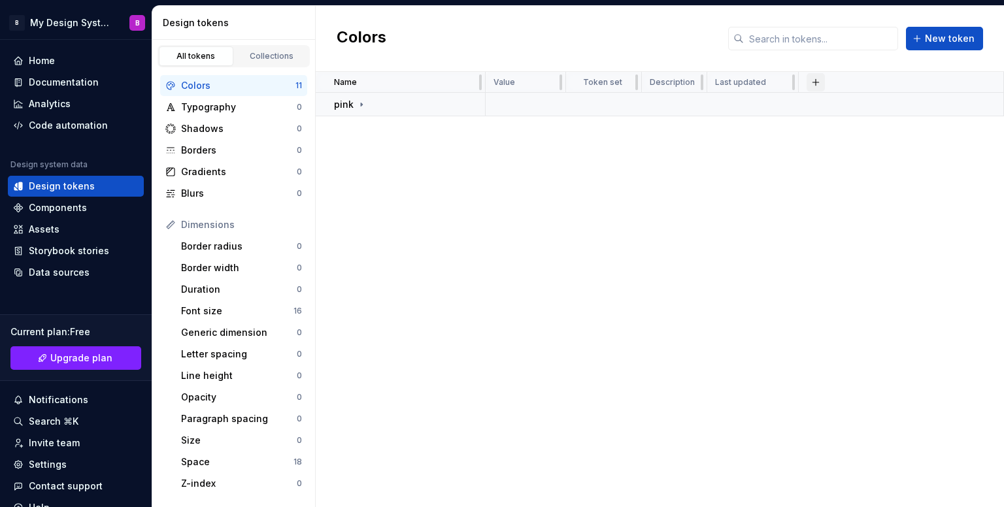
click at [818, 84] on button "button" at bounding box center [816, 82] width 18 height 18
drag, startPoint x: 748, startPoint y: 105, endPoint x: 692, endPoint y: 190, distance: 101.0
click at [692, 190] on body "B My Design System B Home Documentation Analytics Code automation Design system…" at bounding box center [502, 253] width 1004 height 507
drag, startPoint x: 726, startPoint y: 138, endPoint x: 570, endPoint y: 316, distance: 236.3
click at [570, 315] on body "B My Design System B Home Documentation Analytics Code automation Design system…" at bounding box center [502, 253] width 1004 height 507
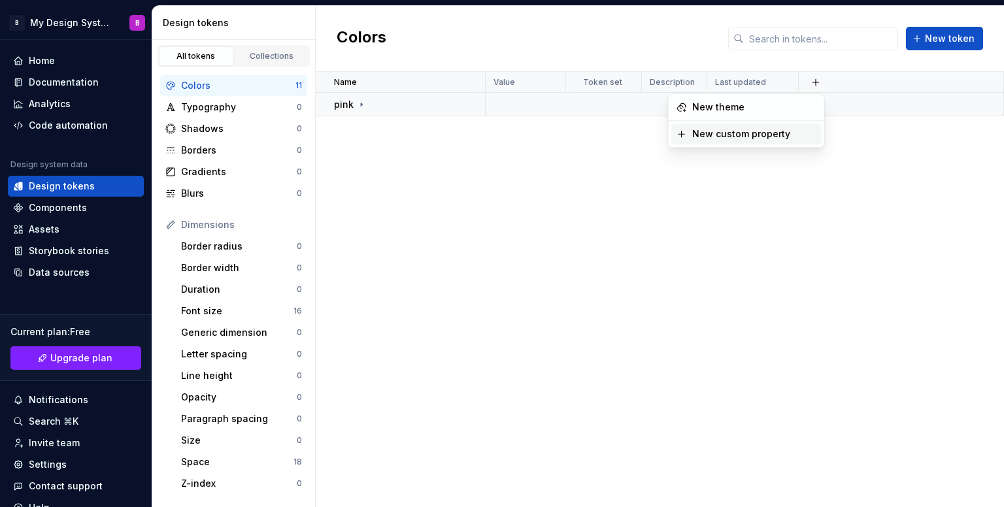
click at [567, 316] on div "Name Value Token set Description Last updated pink" at bounding box center [660, 289] width 688 height 435
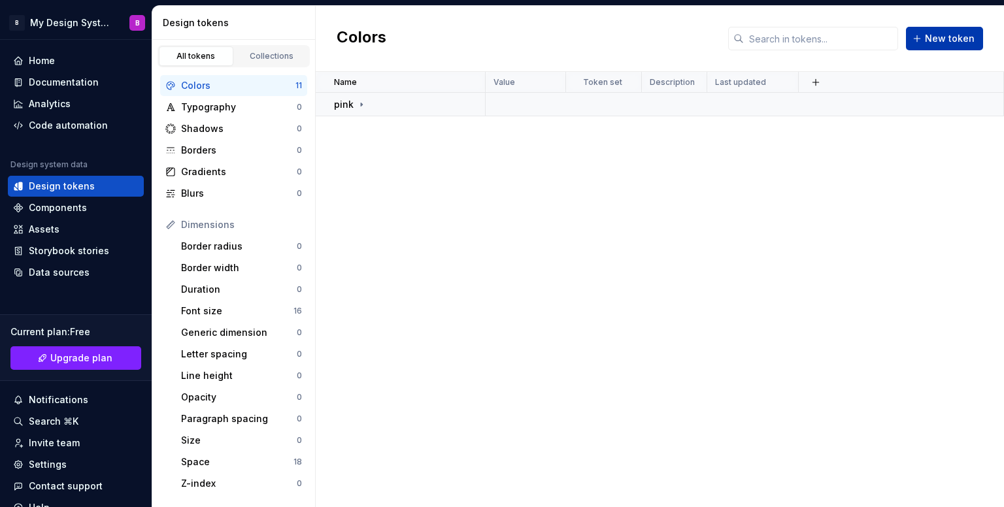
click at [956, 38] on span "New token" at bounding box center [950, 38] width 50 height 13
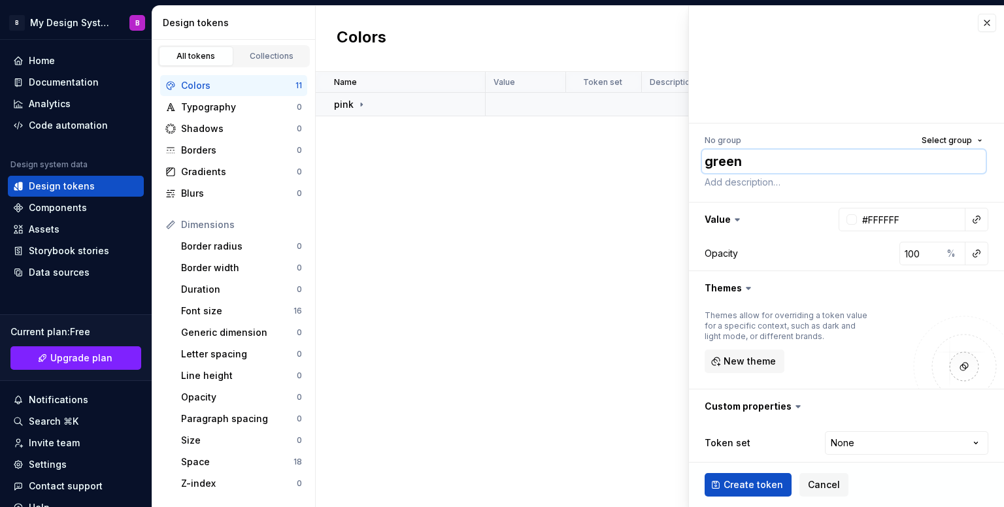
click at [777, 162] on textarea "green" at bounding box center [844, 162] width 284 height 24
click at [922, 142] on span "Select group" at bounding box center [947, 140] width 50 height 10
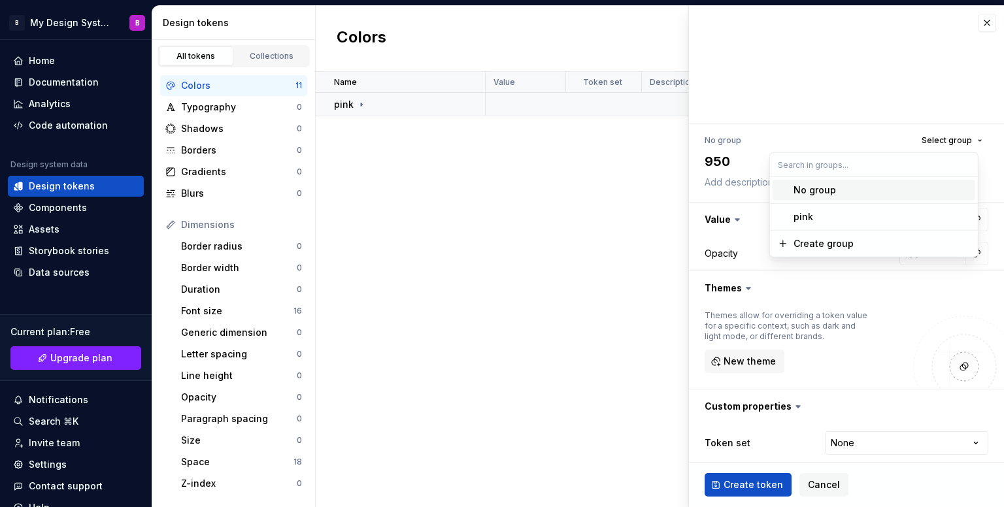
drag, startPoint x: 855, startPoint y: 190, endPoint x: 820, endPoint y: 163, distance: 44.7
click at [820, 163] on div "No group pink Create group" at bounding box center [874, 205] width 208 height 104
click at [820, 163] on input "text" at bounding box center [874, 165] width 208 height 24
click at [832, 241] on div "Create group" at bounding box center [824, 243] width 60 height 13
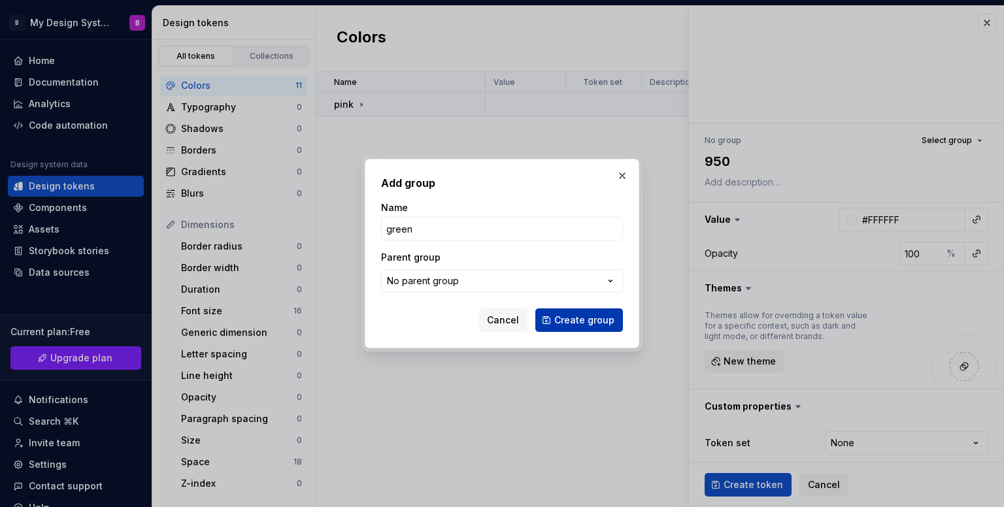
click at [584, 322] on span "Create group" at bounding box center [584, 320] width 60 height 13
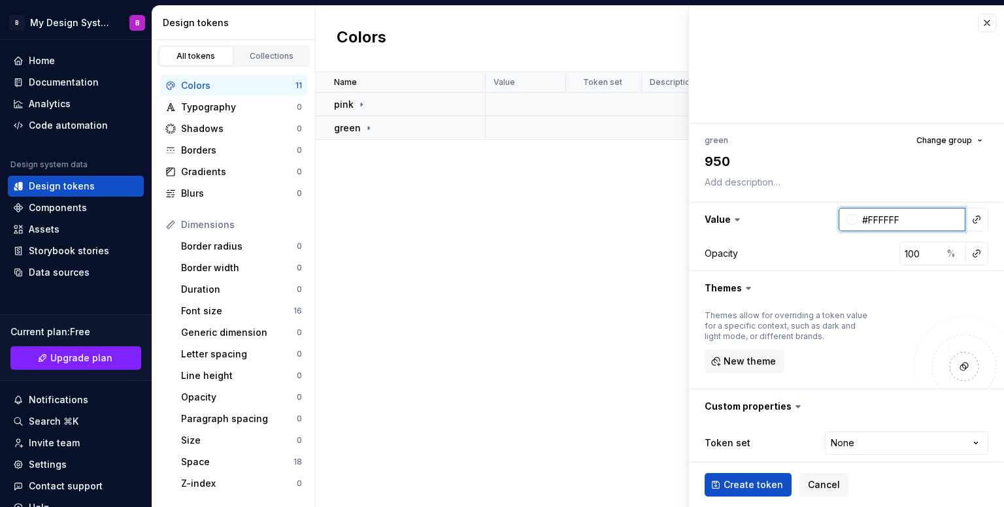
click at [897, 220] on input "#FFFFFF" at bounding box center [911, 220] width 109 height 24
paste input "001A1A"
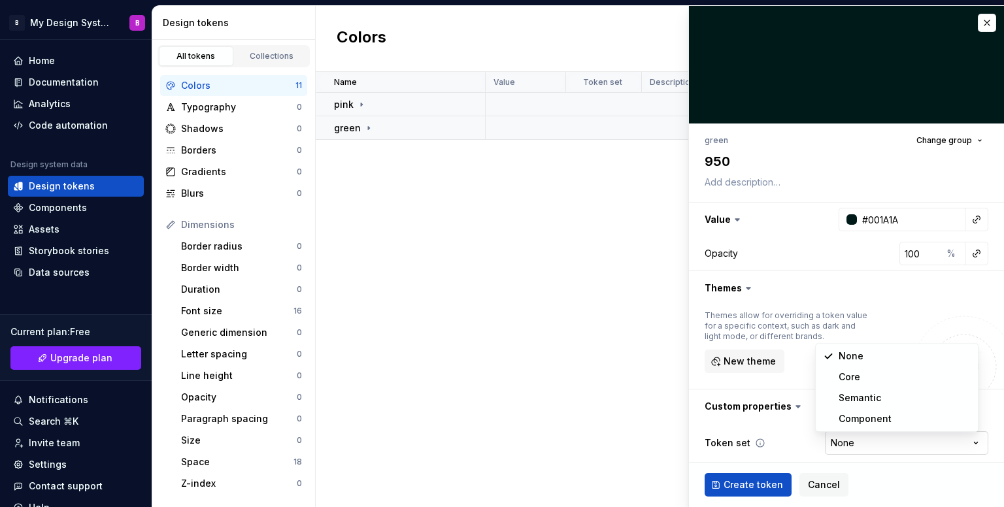
click at [848, 443] on html "B My Design System B Home Documentation Analytics Code automation Design system…" at bounding box center [502, 253] width 1004 height 507
click at [737, 484] on span "Create token" at bounding box center [753, 485] width 59 height 13
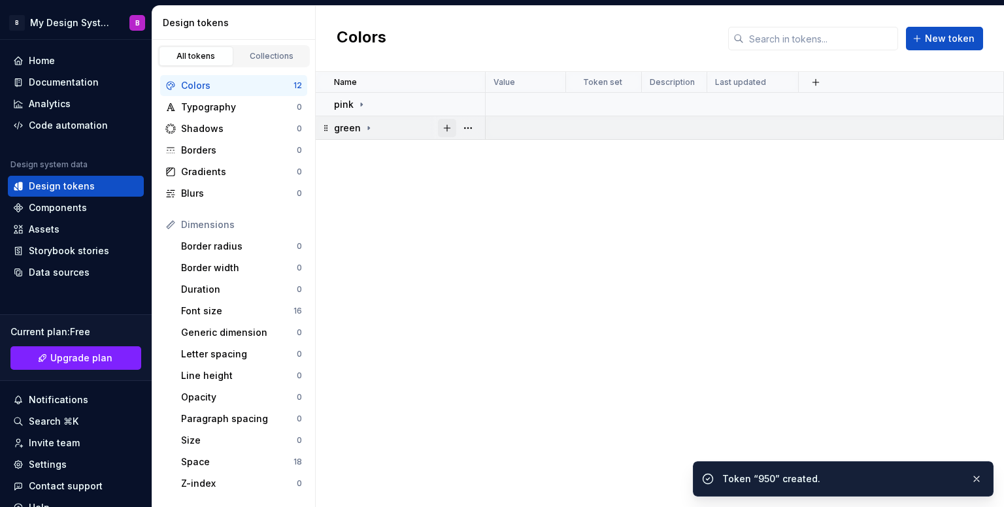
click at [439, 129] on button "button" at bounding box center [447, 128] width 18 height 18
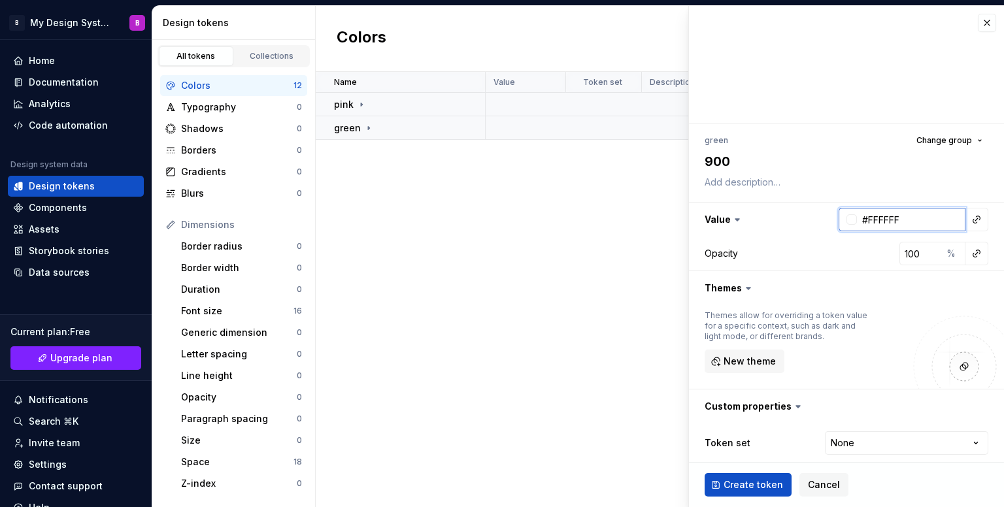
click at [892, 221] on input "#FFFFFF" at bounding box center [911, 220] width 109 height 24
paste input "002120"
click at [862, 440] on html "B My Design System B Home Documentation Analytics Code automation Design system…" at bounding box center [502, 253] width 1004 height 507
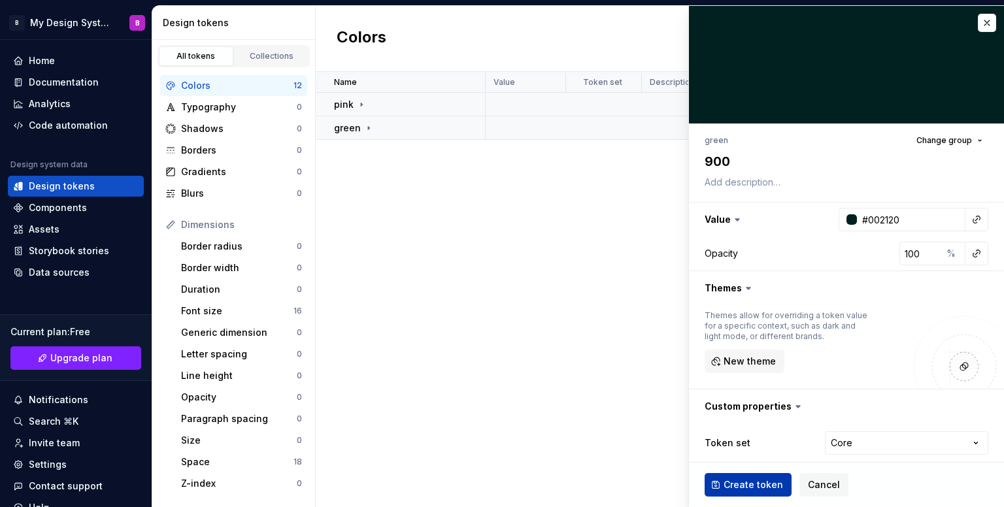
click at [755, 482] on span "Create token" at bounding box center [753, 485] width 59 height 13
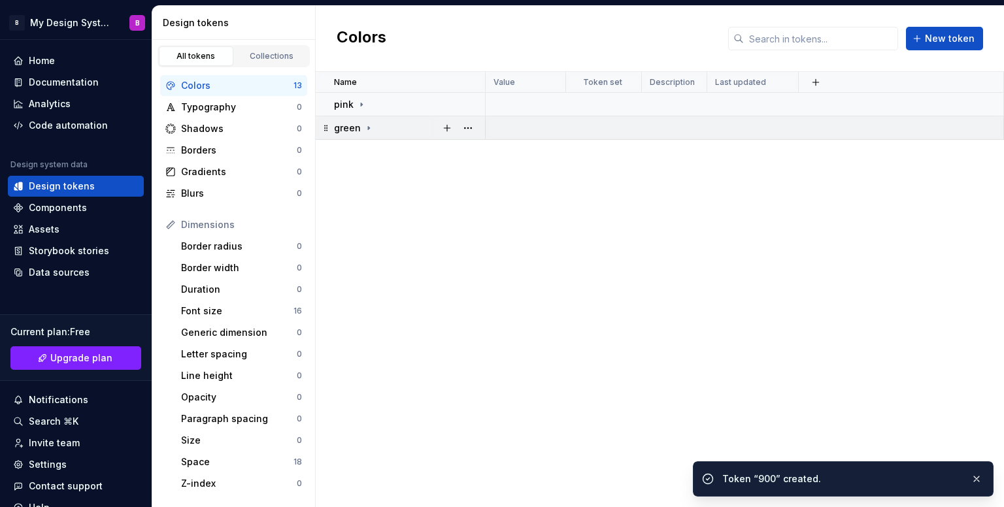
click at [377, 129] on div "green" at bounding box center [409, 128] width 150 height 13
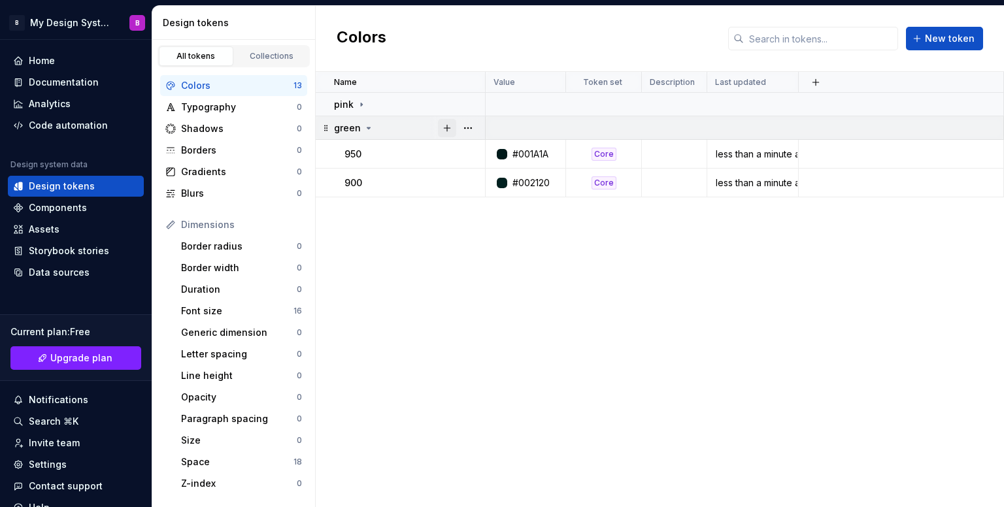
click at [450, 129] on button "button" at bounding box center [447, 128] width 18 height 18
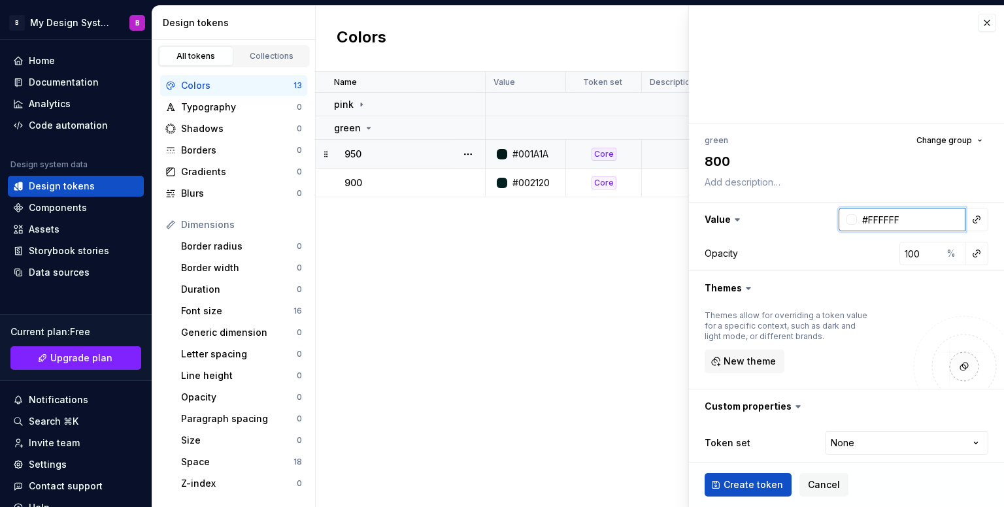
click at [884, 213] on input "#FFFFFF" at bounding box center [911, 220] width 109 height 24
paste input "012826"
click at [846, 441] on html "B My Design System B Home Documentation Analytics Code automation Design system…" at bounding box center [502, 253] width 1004 height 507
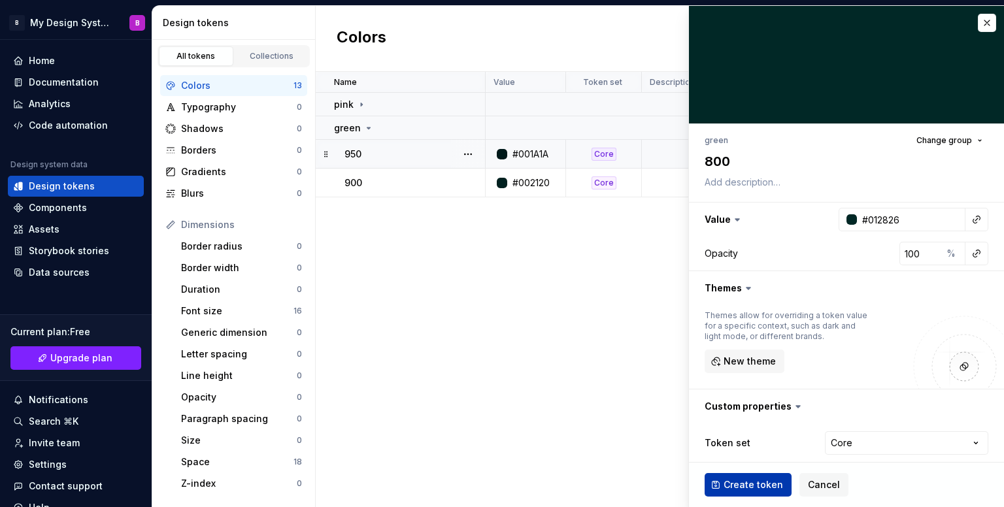
click at [768, 480] on span "Create token" at bounding box center [753, 485] width 59 height 13
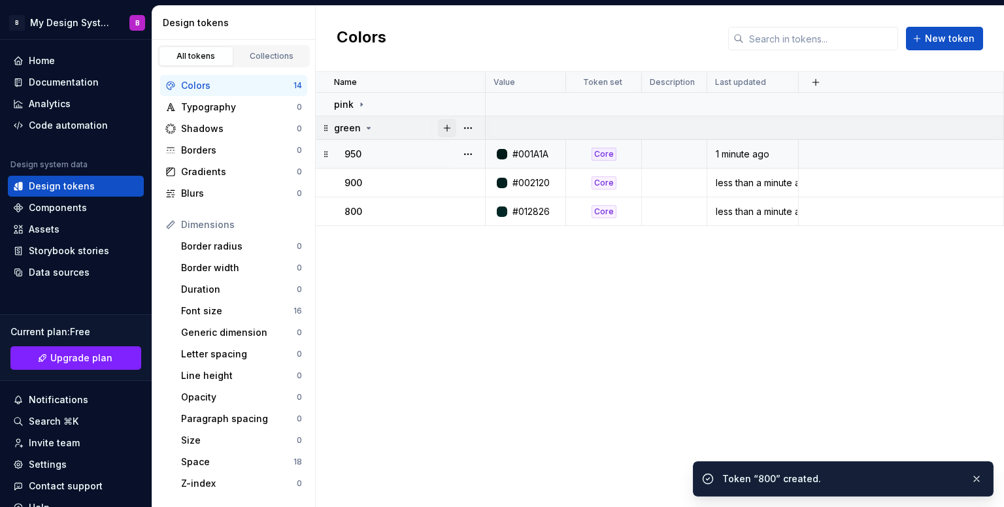
click at [452, 128] on button "button" at bounding box center [447, 128] width 18 height 18
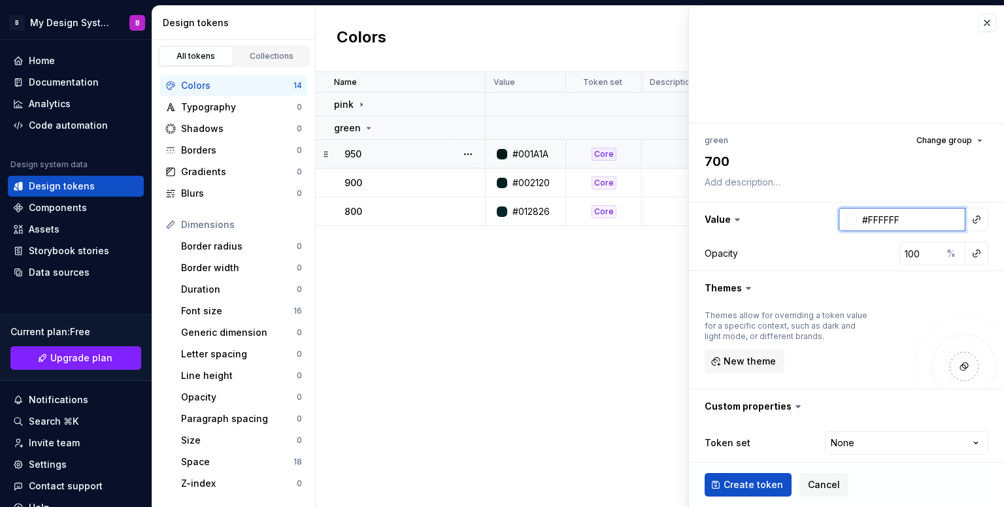
click at [916, 218] on input "#FFFFFF" at bounding box center [911, 220] width 109 height 24
paste input "01312C"
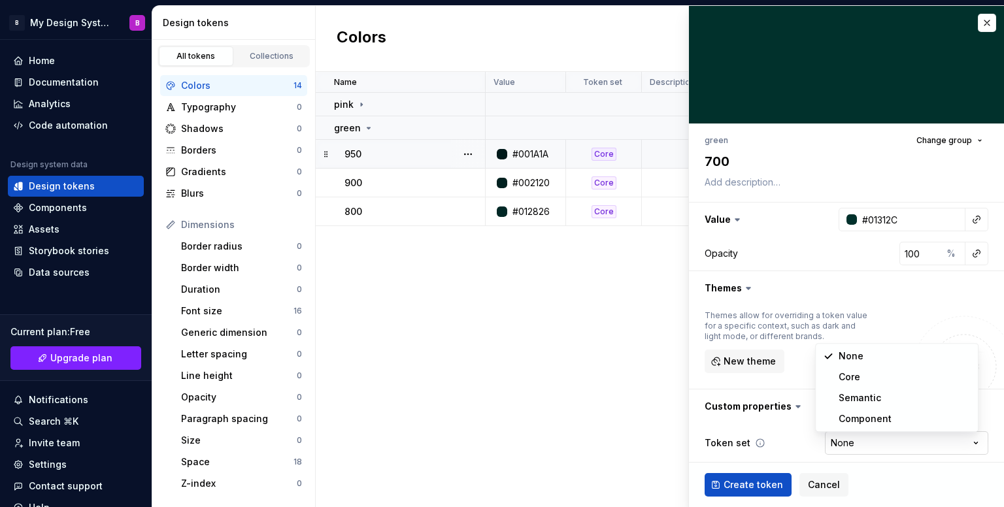
click at [858, 435] on html "B My Design System B Home Documentation Analytics Code automation Design system…" at bounding box center [502, 253] width 1004 height 507
click at [753, 482] on span "Create token" at bounding box center [753, 485] width 59 height 13
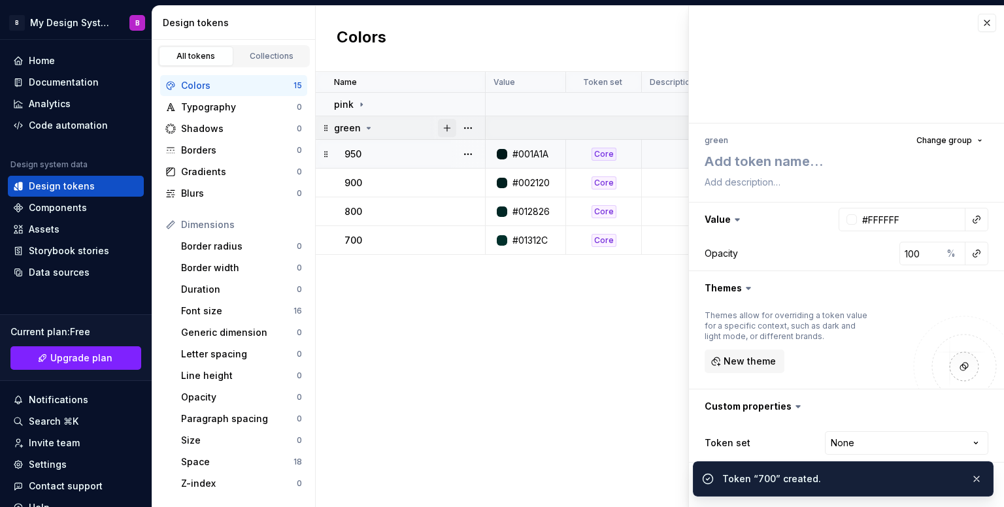
click at [447, 131] on button "button" at bounding box center [447, 128] width 18 height 18
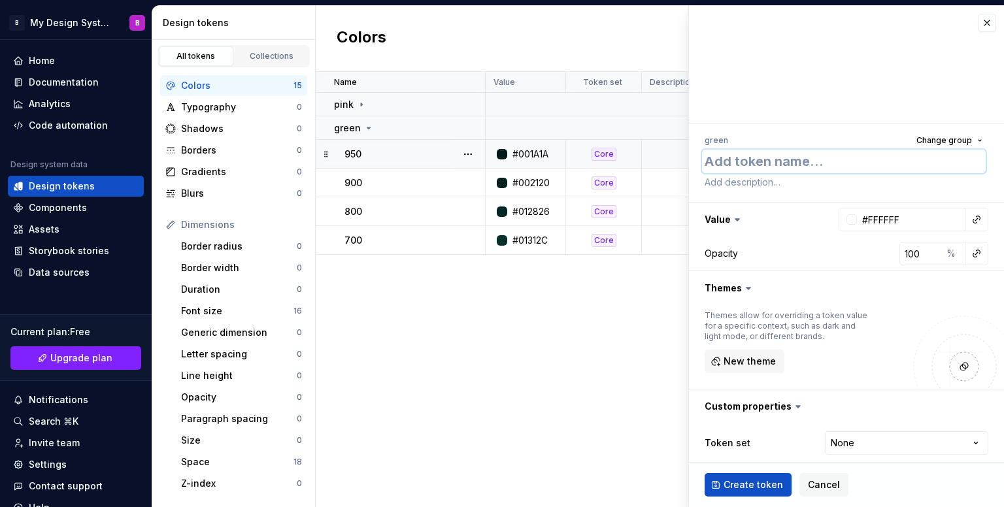
click at [811, 163] on textarea at bounding box center [844, 162] width 284 height 24
click at [894, 220] on input "#FFFFFF" at bounding box center [911, 220] width 109 height 24
paste input "023B35"
click at [837, 450] on html "B My Design System B Home Documentation Analytics Code automation Design system…" at bounding box center [502, 253] width 1004 height 507
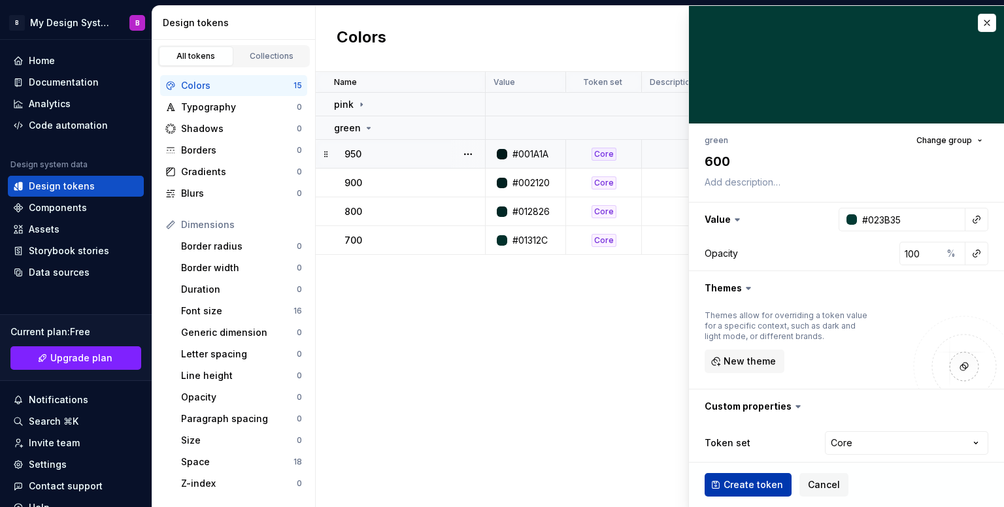
click at [754, 480] on span "Create token" at bounding box center [753, 485] width 59 height 13
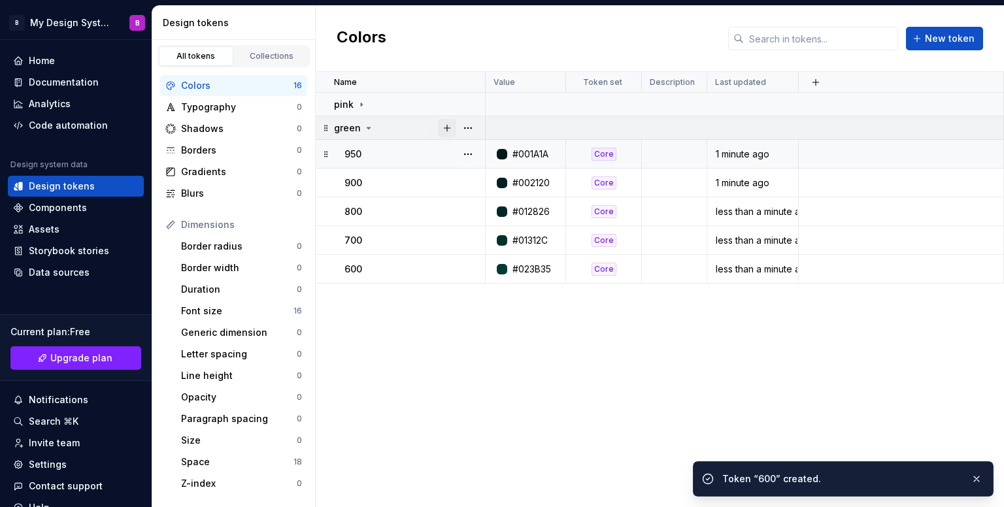
click at [452, 126] on button "button" at bounding box center [447, 128] width 18 height 18
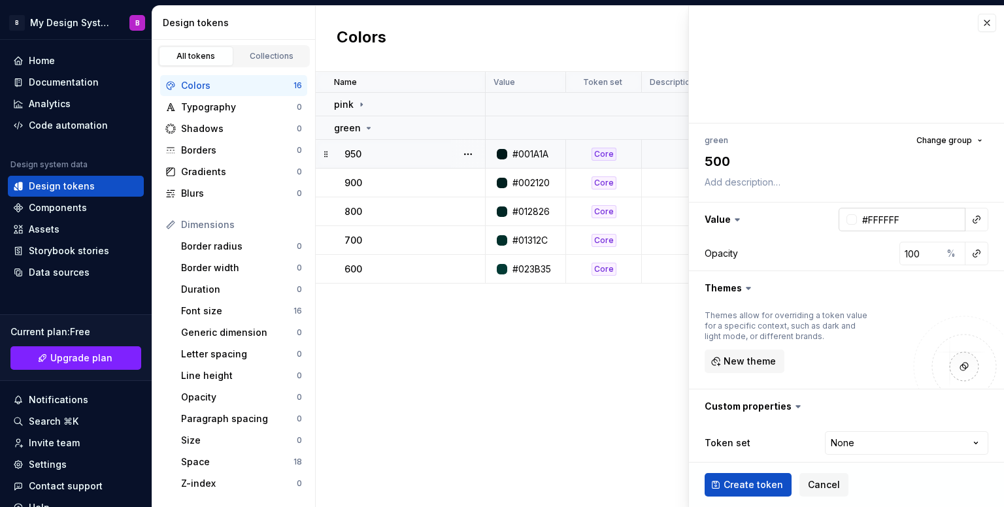
click at [878, 222] on input "#FFFFFF" at bounding box center [911, 220] width 109 height 24
paste input "03493E"
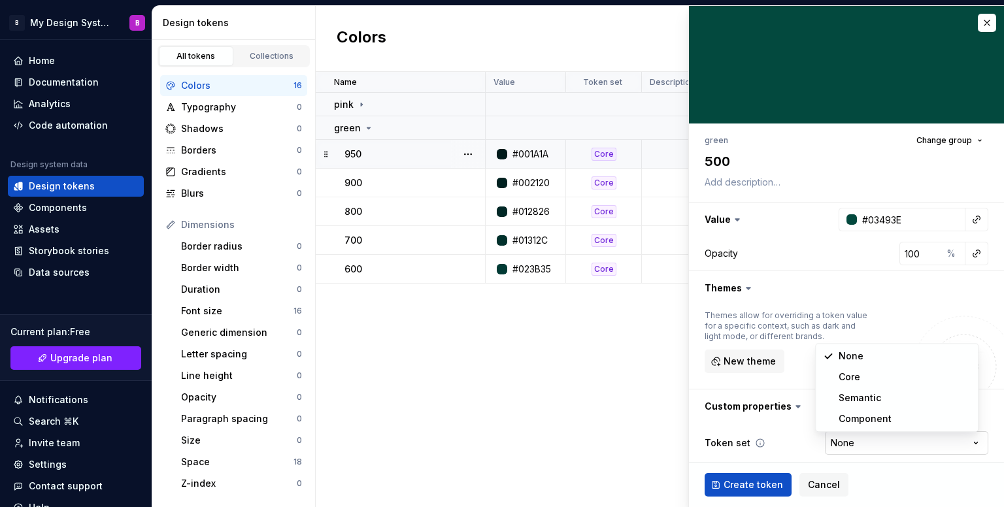
click at [856, 453] on html "B My Design System B Home Documentation Analytics Code automation Design system…" at bounding box center [502, 253] width 1004 height 507
click at [770, 484] on span "Create token" at bounding box center [753, 485] width 59 height 13
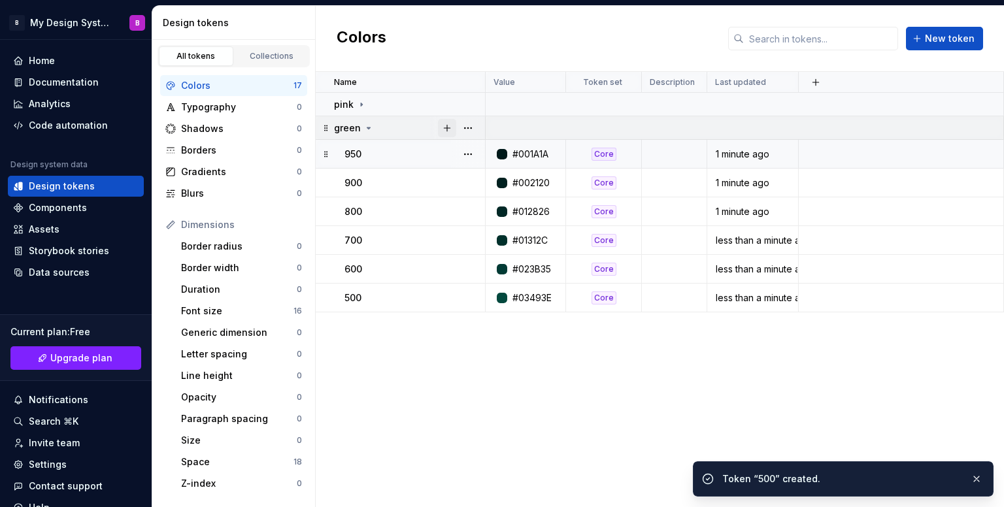
click at [448, 124] on button "button" at bounding box center [447, 128] width 18 height 18
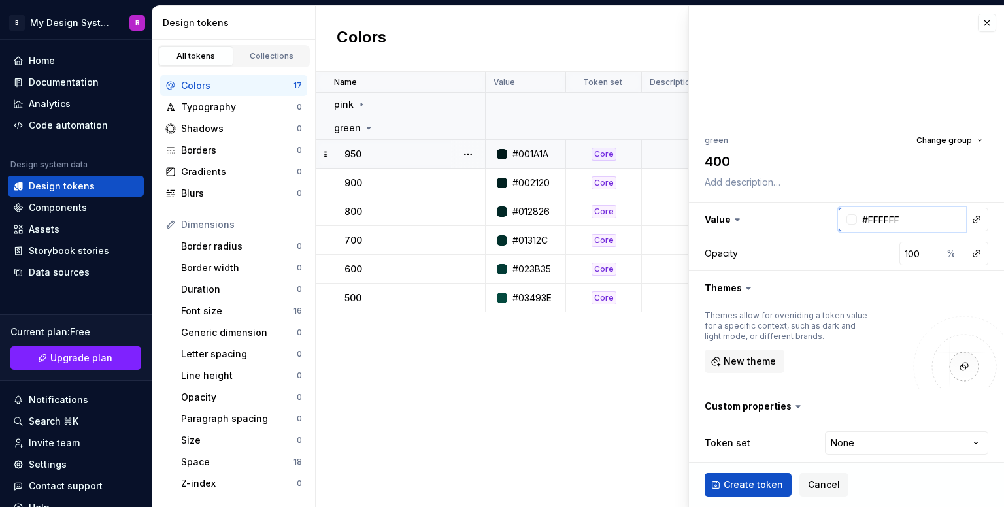
click at [875, 227] on input "#FFFFFF" at bounding box center [911, 220] width 109 height 24
paste input "0A5D4C"
click at [845, 440] on html "B My Design System B Home Documentation Analytics Code automation Design system…" at bounding box center [502, 253] width 1004 height 507
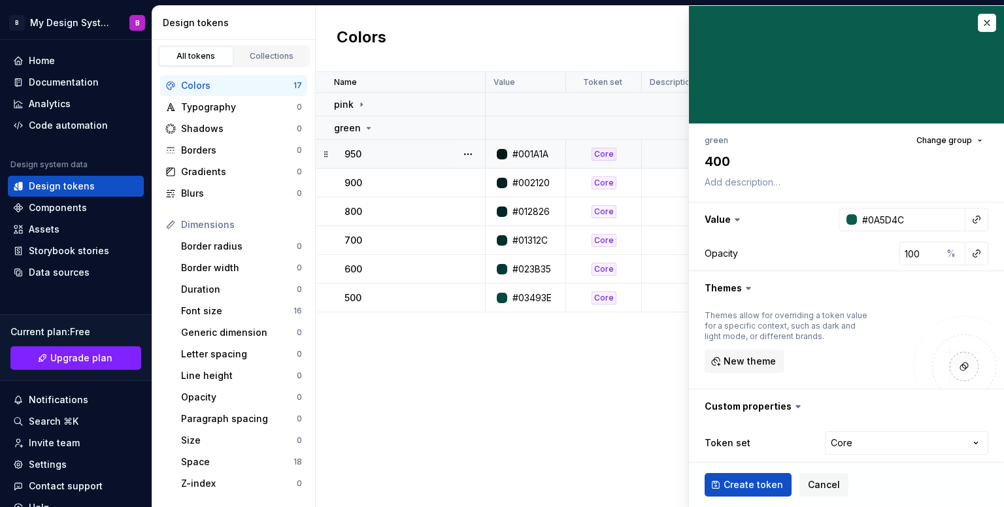
click at [751, 482] on span "Create token" at bounding box center [753, 485] width 59 height 13
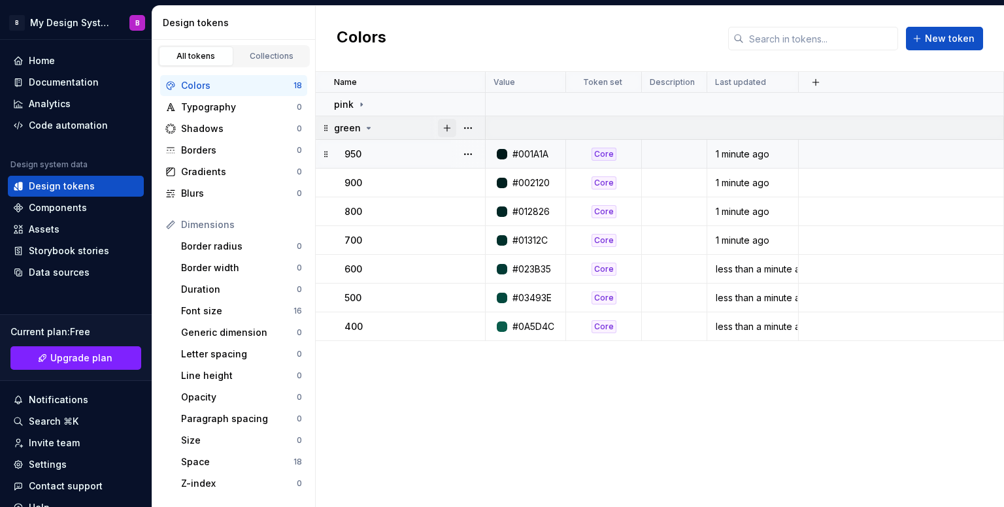
click at [451, 126] on button "button" at bounding box center [447, 128] width 18 height 18
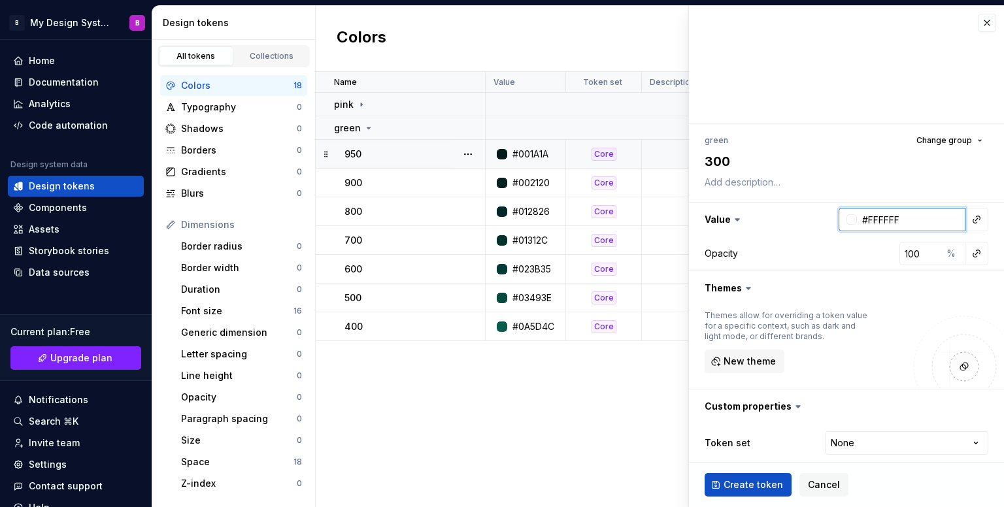
click at [903, 217] on input "#FFFFFF" at bounding box center [911, 220] width 109 height 24
paste input "1D7B65"
click at [879, 448] on html "B My Design System B Home Documentation Analytics Code automation Design system…" at bounding box center [502, 253] width 1004 height 507
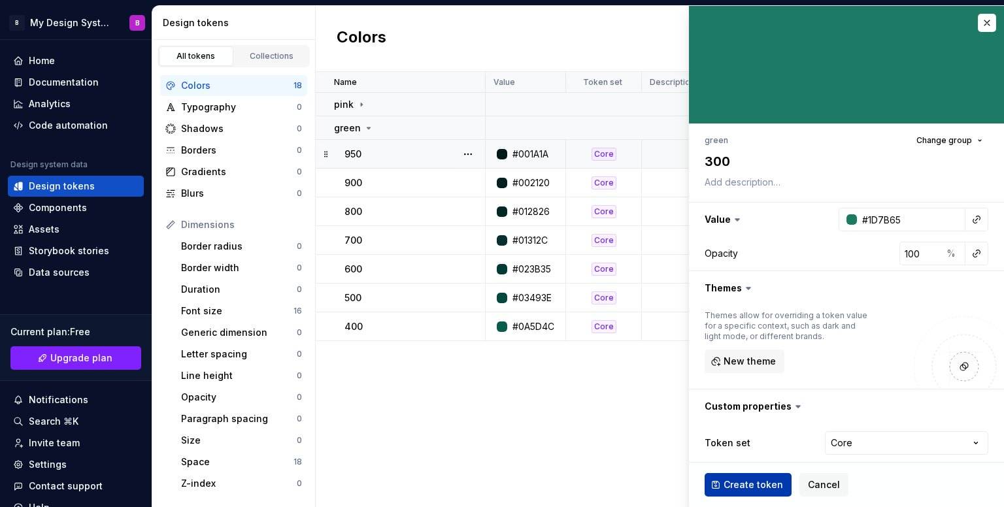
click at [764, 486] on span "Create token" at bounding box center [753, 485] width 59 height 13
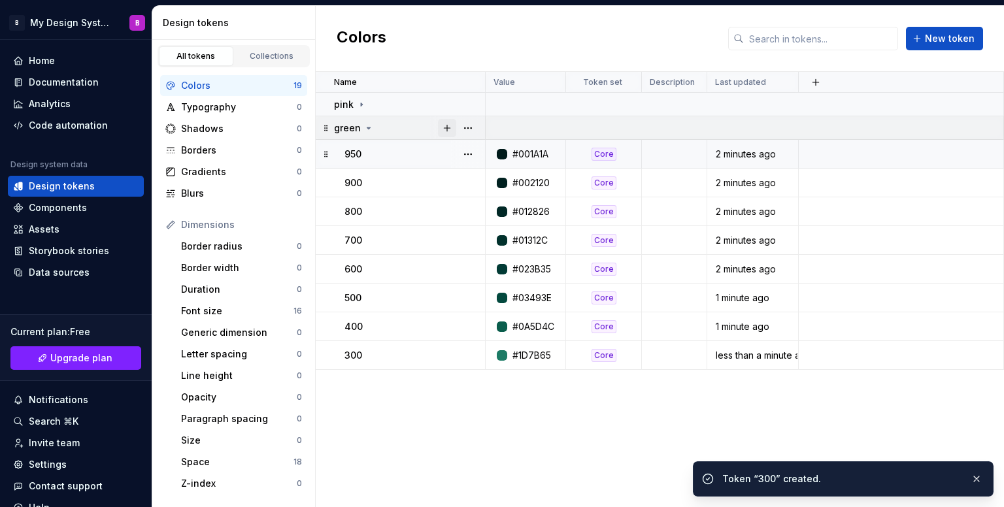
click at [450, 127] on button "button" at bounding box center [447, 128] width 18 height 18
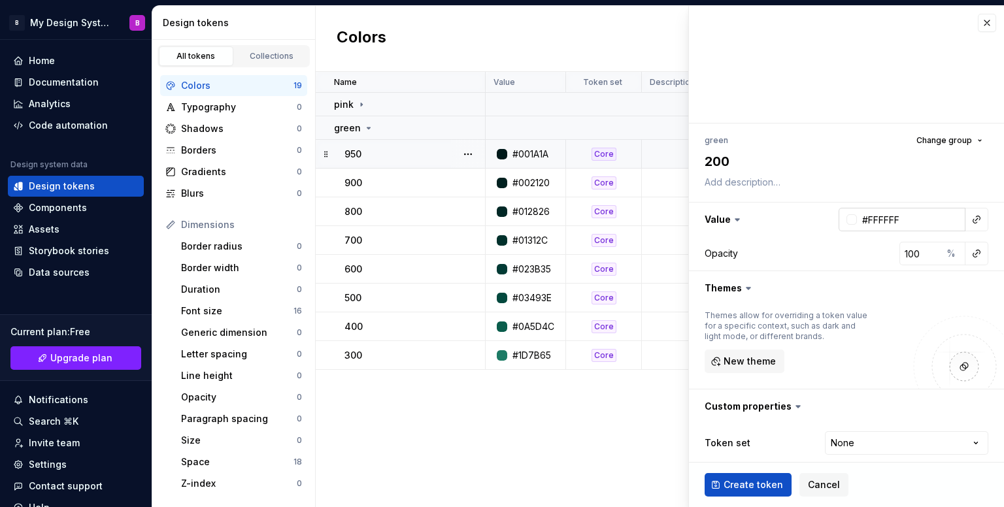
click at [870, 218] on input "#FFFFFF" at bounding box center [911, 220] width 109 height 24
paste input "48A084"
click at [845, 444] on html "B My Design System B Home Documentation Analytics Code automation Design system…" at bounding box center [502, 253] width 1004 height 507
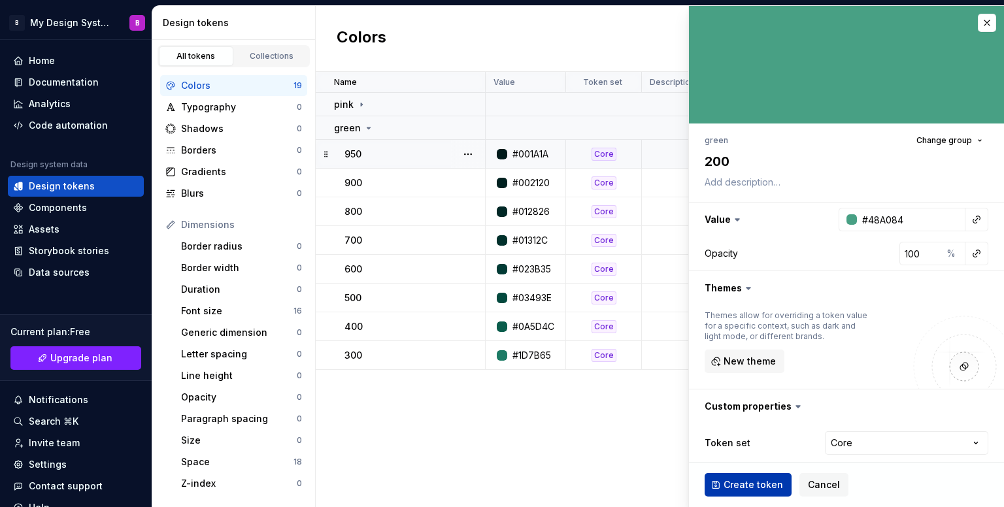
click at [758, 477] on button "Create token" at bounding box center [748, 485] width 87 height 24
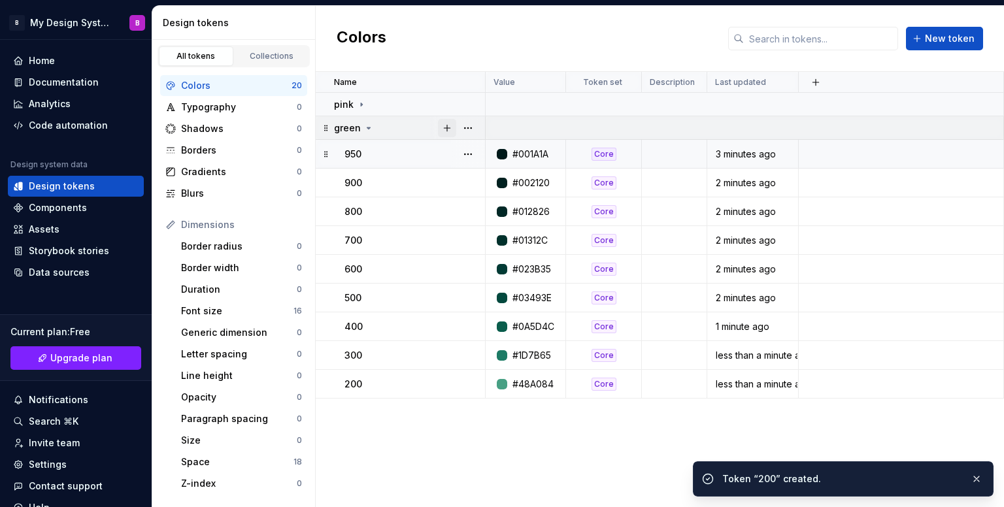
click at [447, 129] on button "button" at bounding box center [447, 128] width 18 height 18
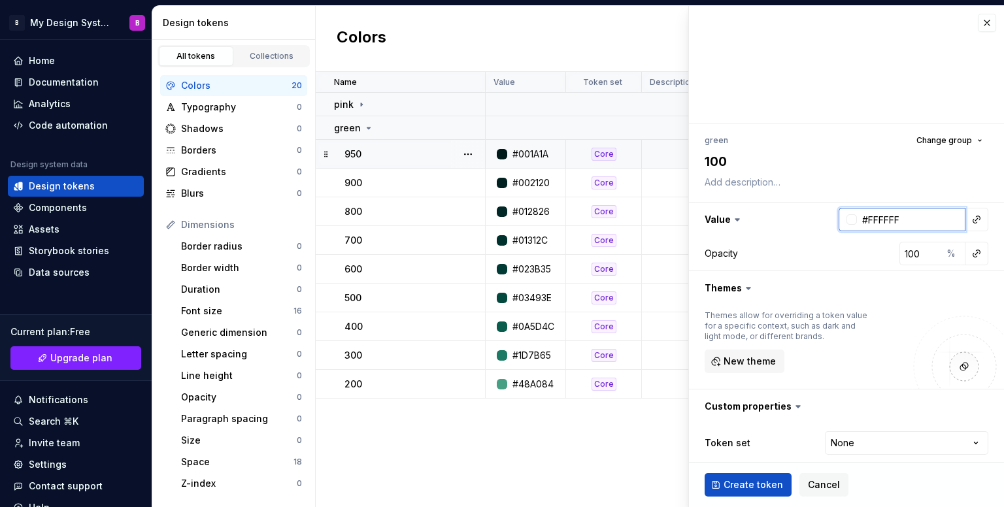
click at [894, 221] on input "#FFFFFF" at bounding box center [911, 220] width 109 height 24
paste input "8BC7B3"
click at [845, 448] on html "B My Design System B Home Documentation Analytics Code automation Design system…" at bounding box center [502, 253] width 1004 height 507
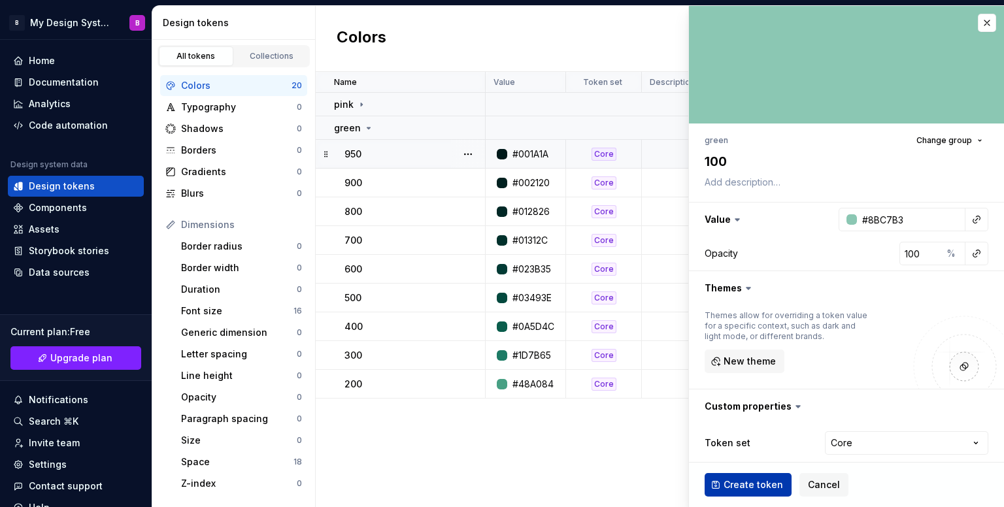
click at [761, 479] on span "Create token" at bounding box center [753, 485] width 59 height 13
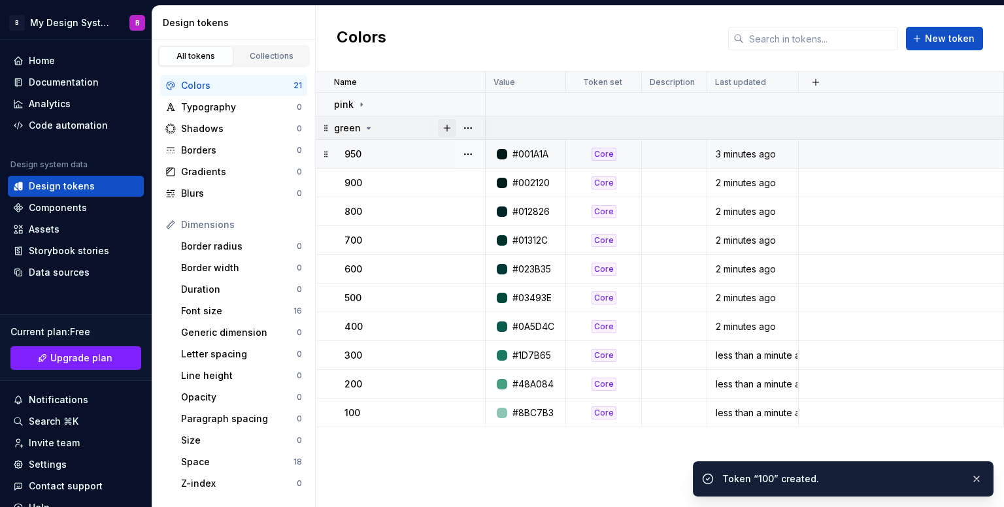
click at [450, 127] on button "button" at bounding box center [447, 128] width 18 height 18
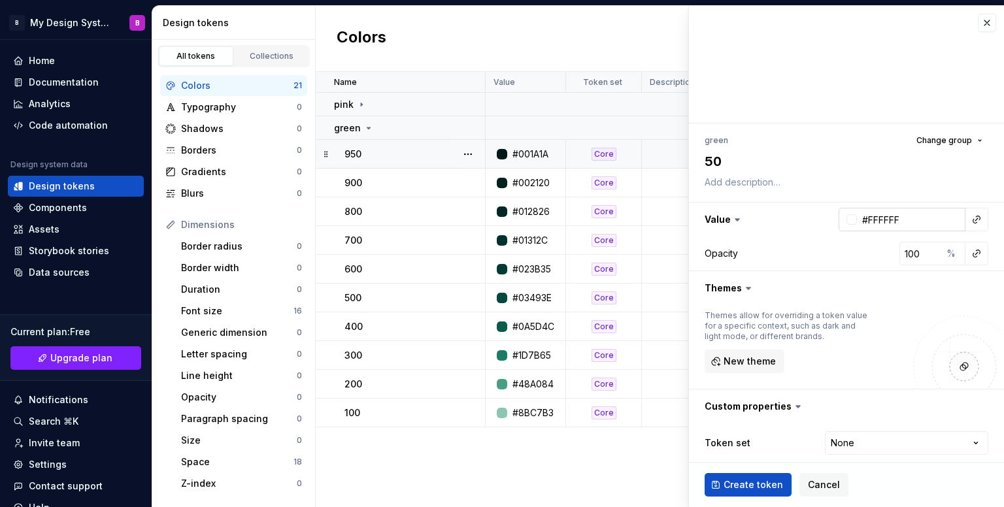
click at [886, 218] on input "#FFFFFF" at bounding box center [911, 220] width 109 height 24
paste input "DEF2EC"
click at [855, 440] on html "B My Design System B Home Documentation Analytics Code automation Design system…" at bounding box center [502, 253] width 1004 height 507
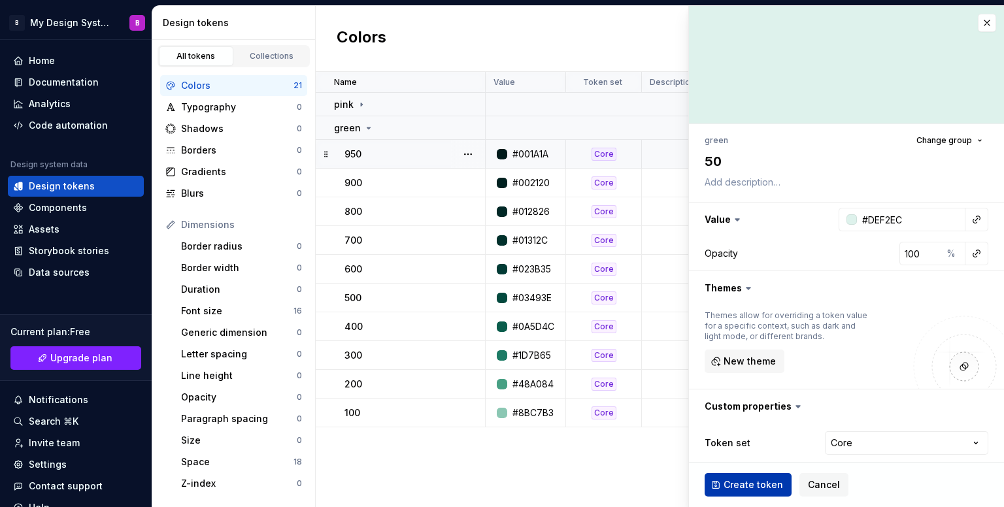
click at [747, 483] on span "Create token" at bounding box center [753, 485] width 59 height 13
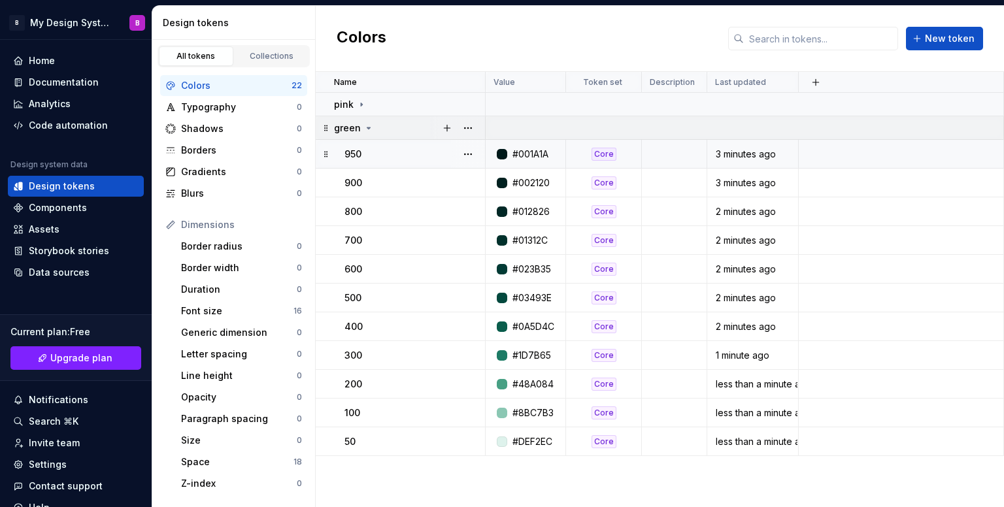
click at [360, 129] on div "green" at bounding box center [354, 128] width 40 height 13
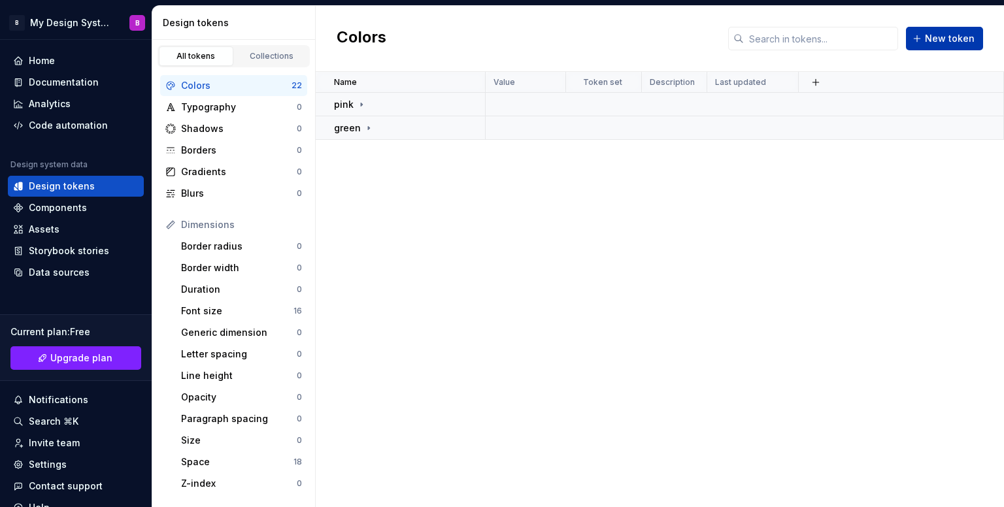
click at [939, 42] on span "New token" at bounding box center [950, 38] width 50 height 13
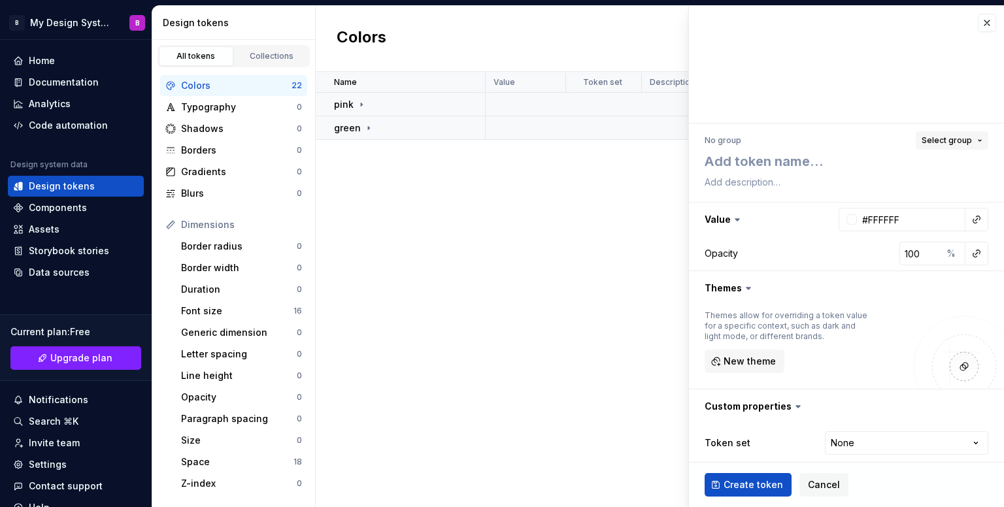
click at [941, 139] on span "Select group" at bounding box center [947, 140] width 50 height 10
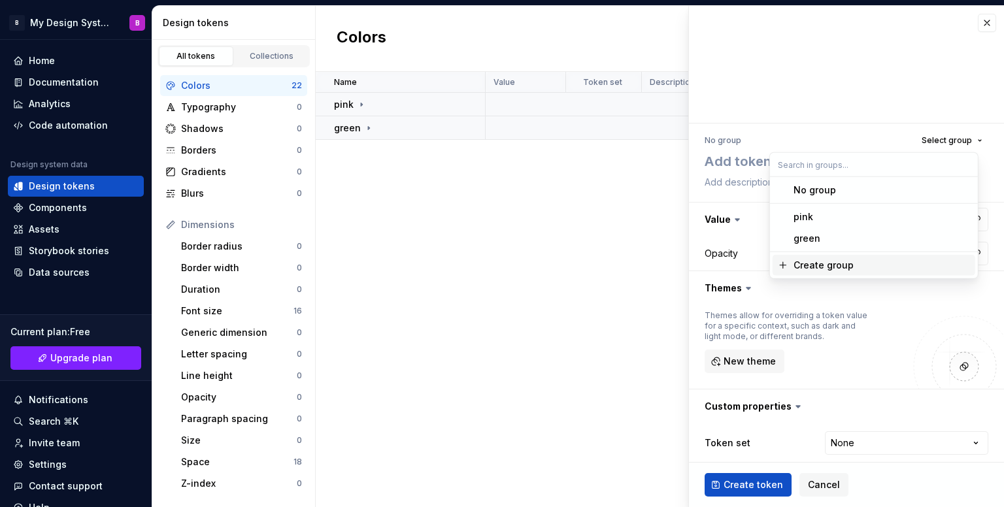
click at [848, 271] on div "Create group" at bounding box center [824, 265] width 60 height 13
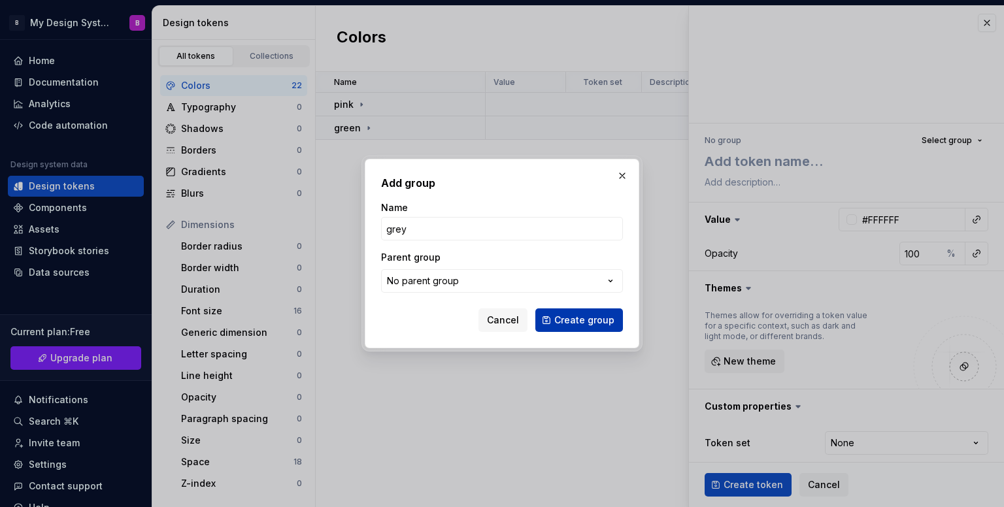
click at [581, 320] on span "Create group" at bounding box center [584, 320] width 60 height 13
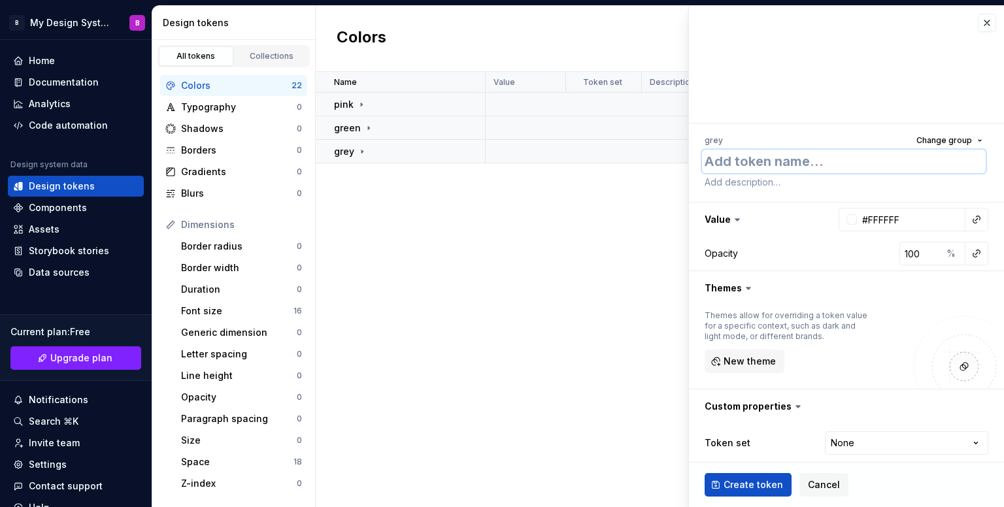
click at [807, 165] on textarea at bounding box center [844, 162] width 284 height 24
click at [907, 224] on input "#FFFFFF" at bounding box center [911, 220] width 109 height 24
paste input "000010"
click at [889, 443] on html "B My Design System B Home Documentation Analytics Code automation Design system…" at bounding box center [502, 253] width 1004 height 507
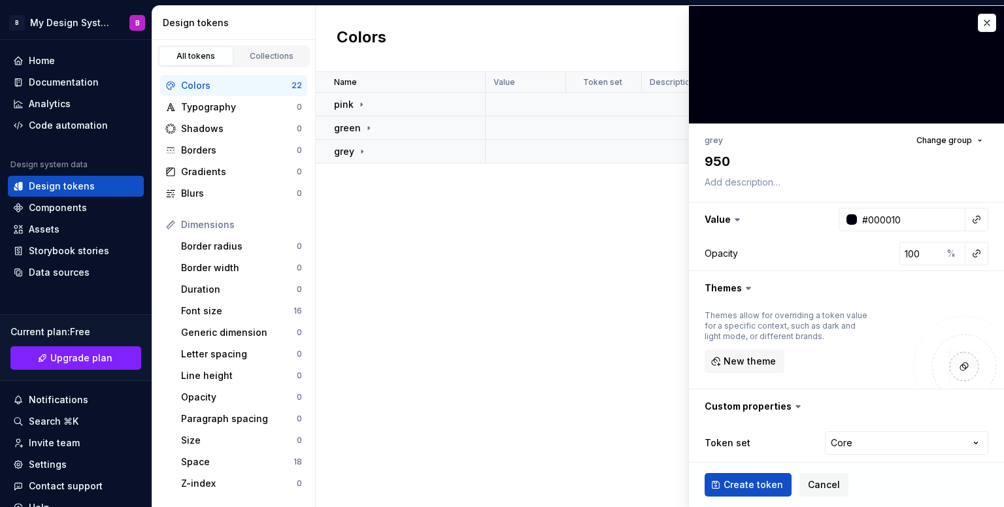
click at [753, 486] on span "Create token" at bounding box center [753, 485] width 59 height 13
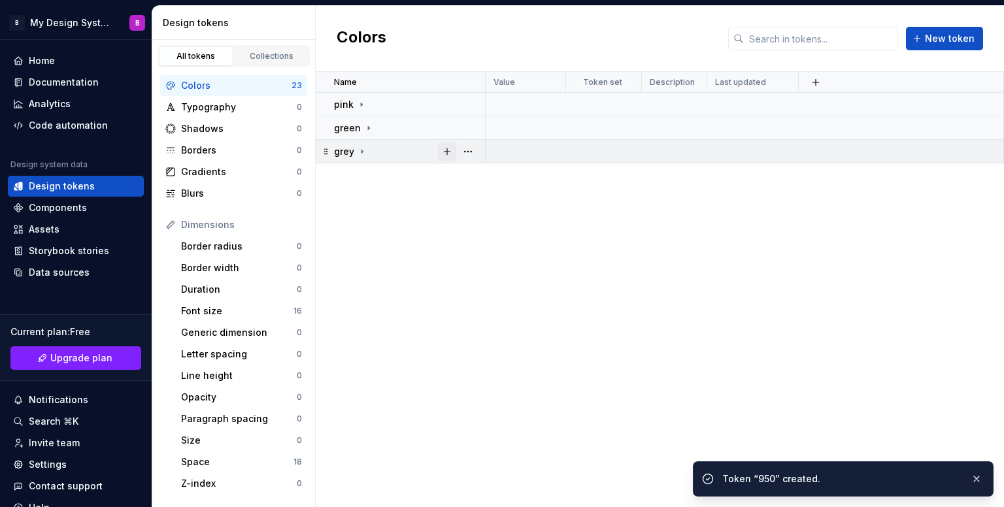
click at [445, 147] on button "button" at bounding box center [447, 152] width 18 height 18
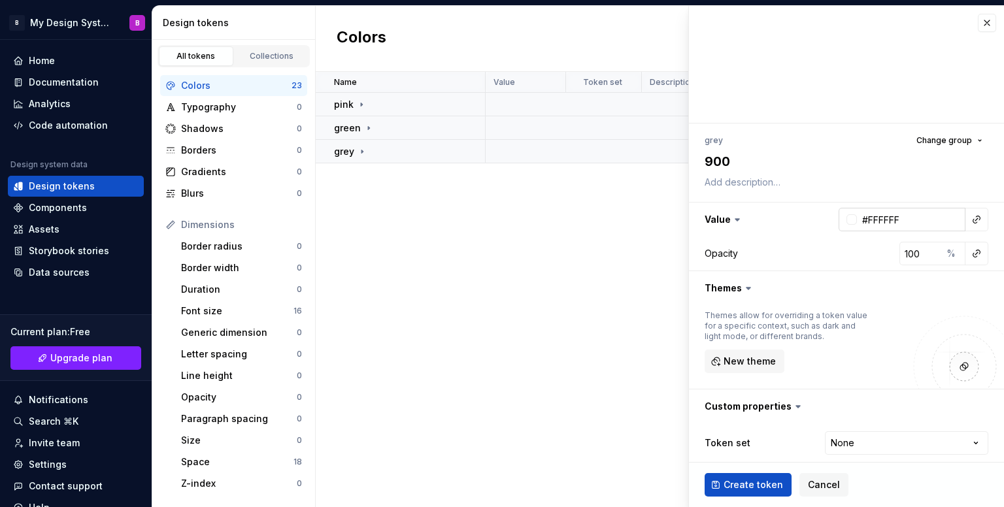
click at [883, 212] on input "#FFFFFF" at bounding box center [911, 220] width 109 height 24
paste input "0C0C17"
click at [909, 255] on input "100" at bounding box center [921, 254] width 42 height 24
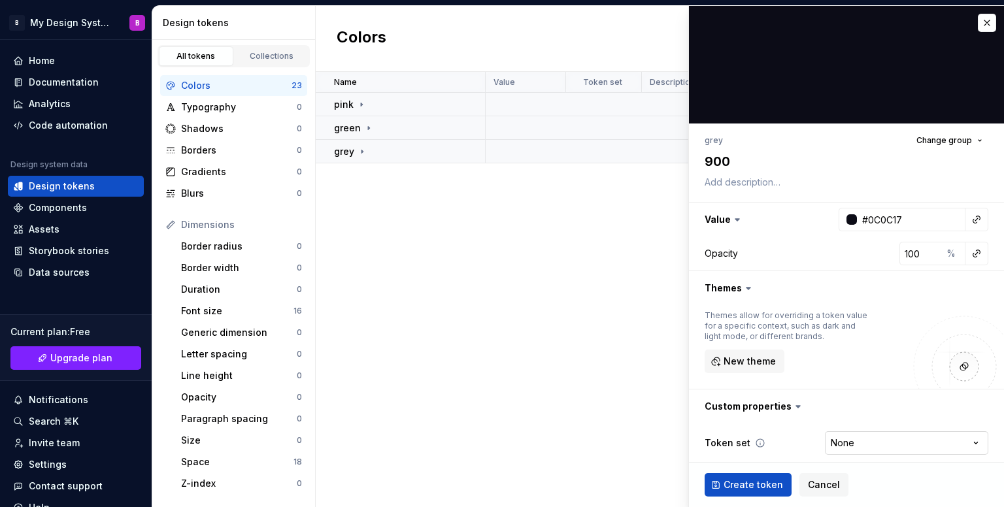
click at [851, 452] on html "B My Design System B Home Documentation Analytics Code automation Design system…" at bounding box center [502, 253] width 1004 height 507
click at [743, 482] on span "Create token" at bounding box center [753, 485] width 59 height 13
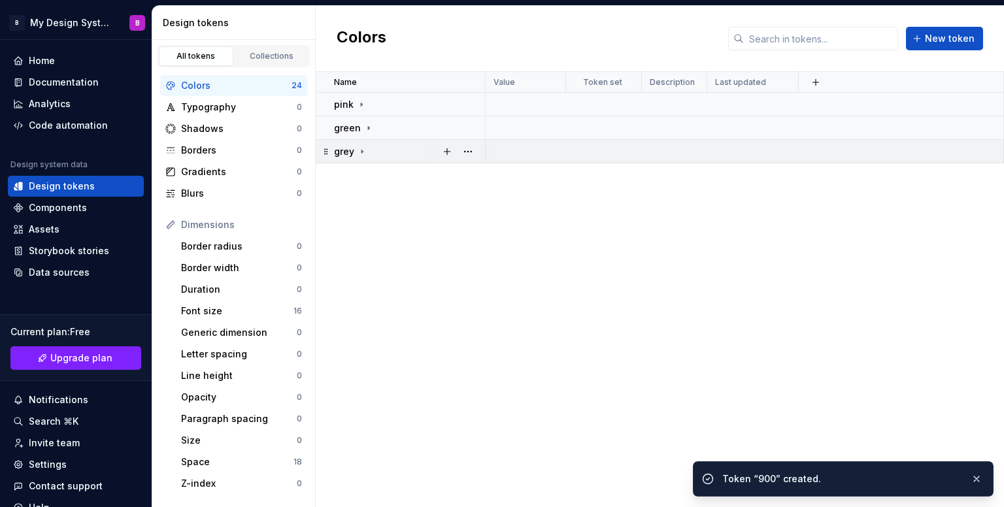
click at [359, 154] on icon at bounding box center [362, 151] width 10 height 10
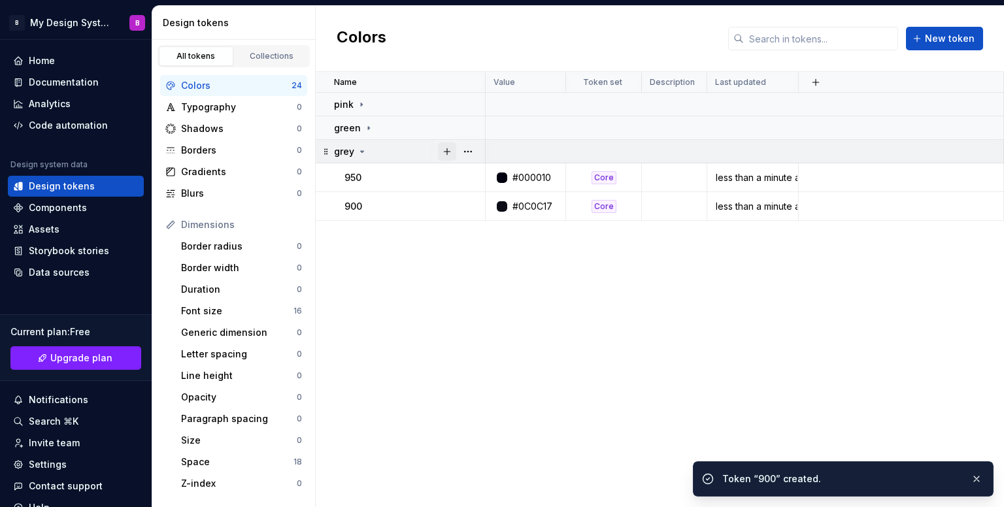
click at [448, 148] on button "button" at bounding box center [447, 152] width 18 height 18
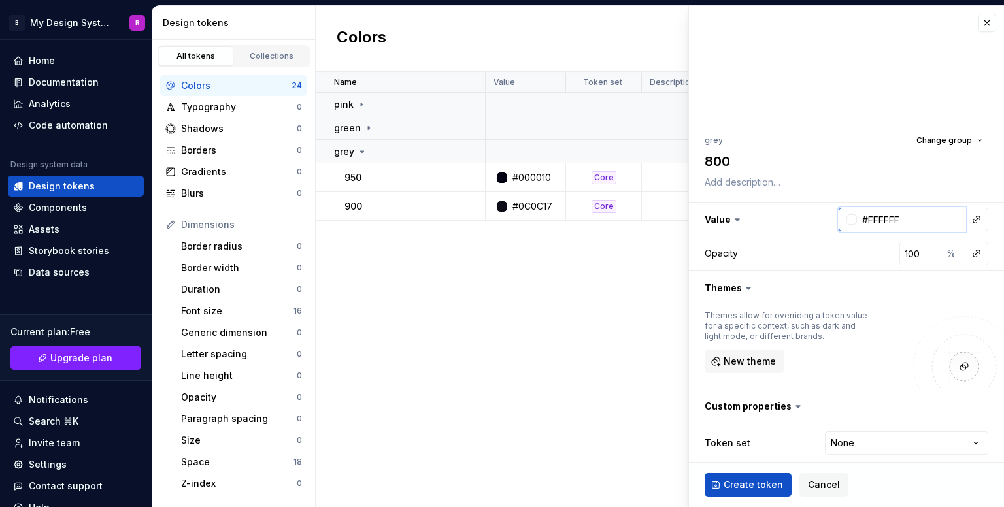
click at [890, 217] on input "#FFFFFF" at bounding box center [911, 220] width 109 height 24
paste input "1D1E27"
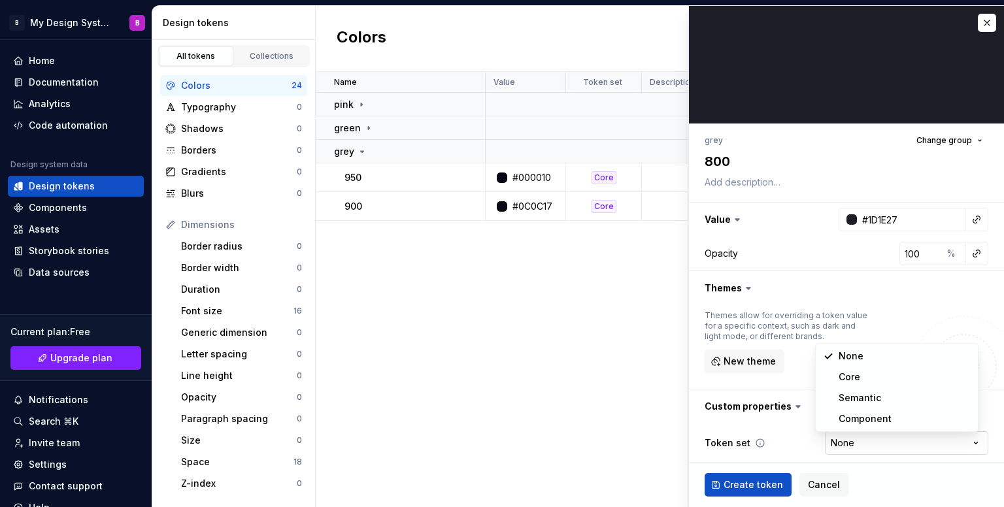
click at [845, 439] on html "B My Design System B Home Documentation Analytics Code automation Design system…" at bounding box center [502, 253] width 1004 height 507
click at [759, 477] on button "Create token" at bounding box center [748, 485] width 87 height 24
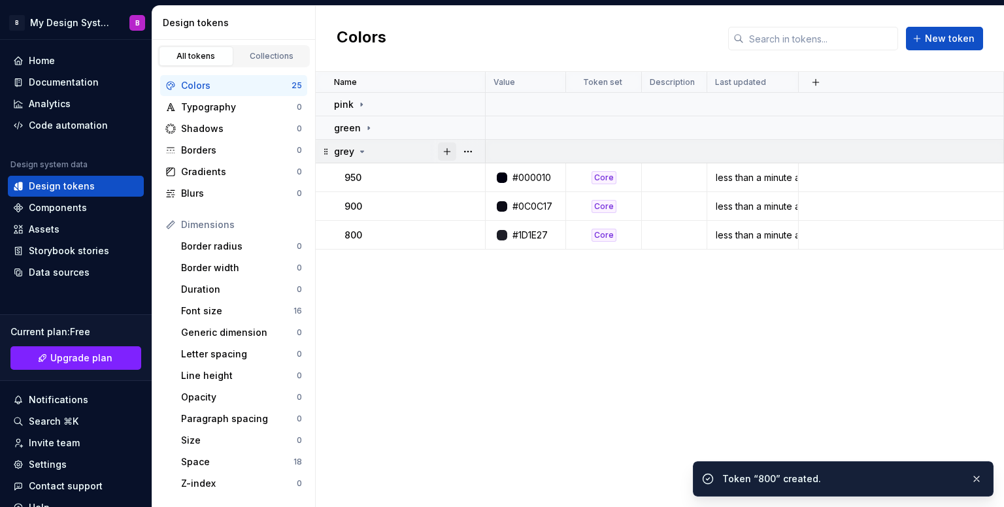
click at [444, 150] on button "button" at bounding box center [447, 152] width 18 height 18
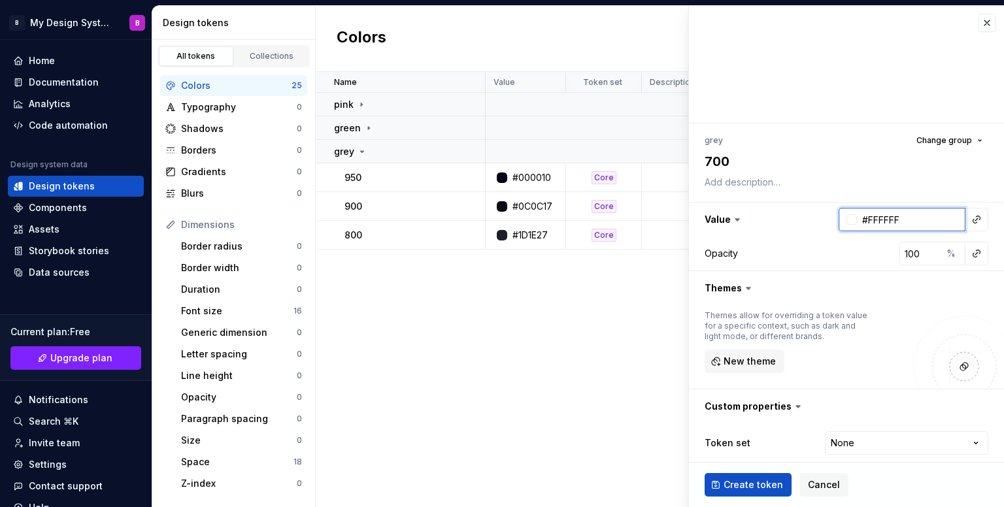
click at [917, 214] on input "#FFFFFF" at bounding box center [911, 220] width 109 height 24
paste input "282A31"
click at [842, 441] on html "B My Design System B Home Documentation Analytics Code automation Design system…" at bounding box center [502, 253] width 1004 height 507
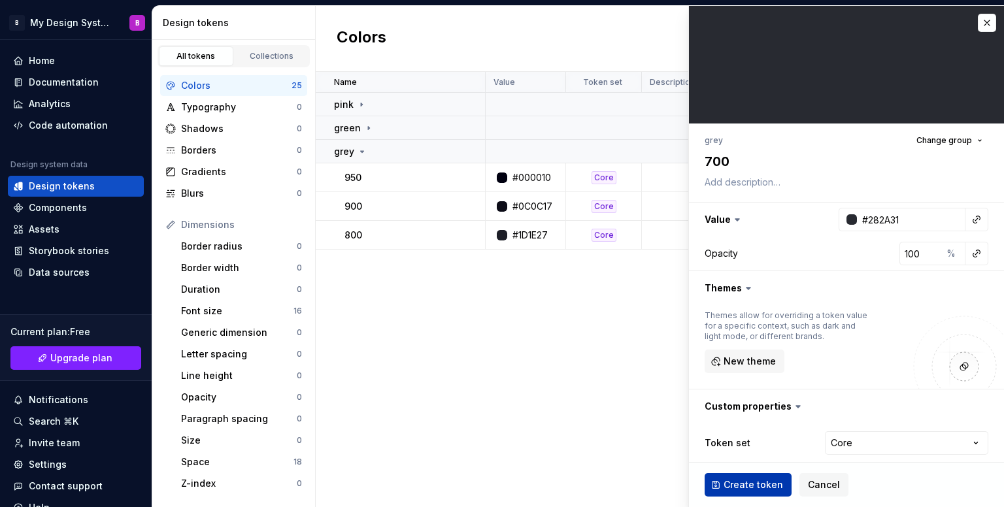
click at [755, 484] on span "Create token" at bounding box center [753, 485] width 59 height 13
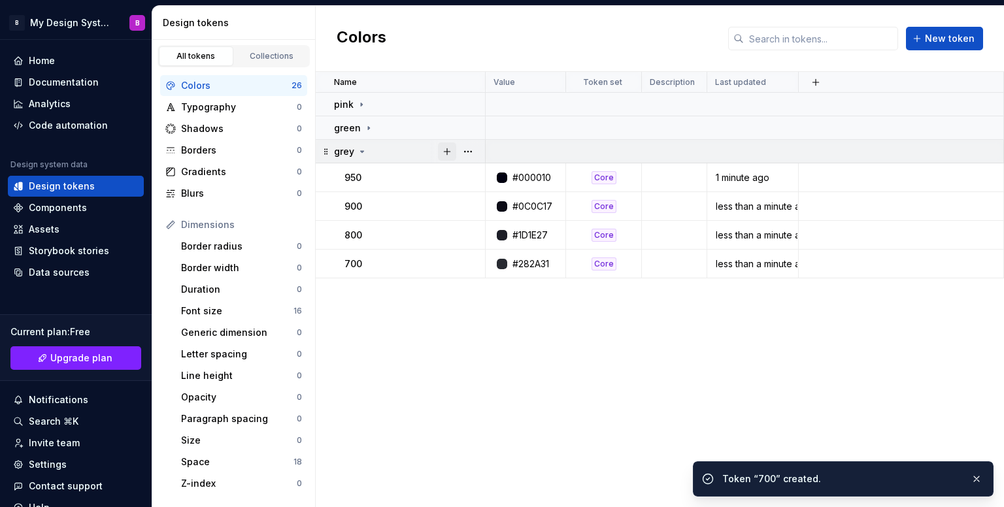
click at [446, 149] on button "button" at bounding box center [447, 152] width 18 height 18
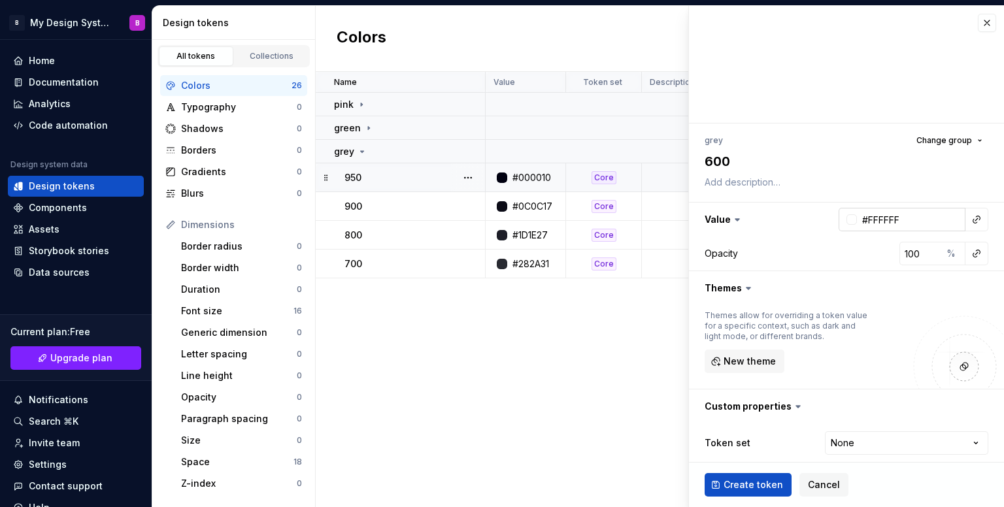
click at [881, 229] on input "#FFFFFF" at bounding box center [911, 220] width 109 height 24
paste input "35383"
click at [860, 439] on html "B My Design System B Home Documentation Analytics Code automation Design system…" at bounding box center [502, 253] width 1004 height 507
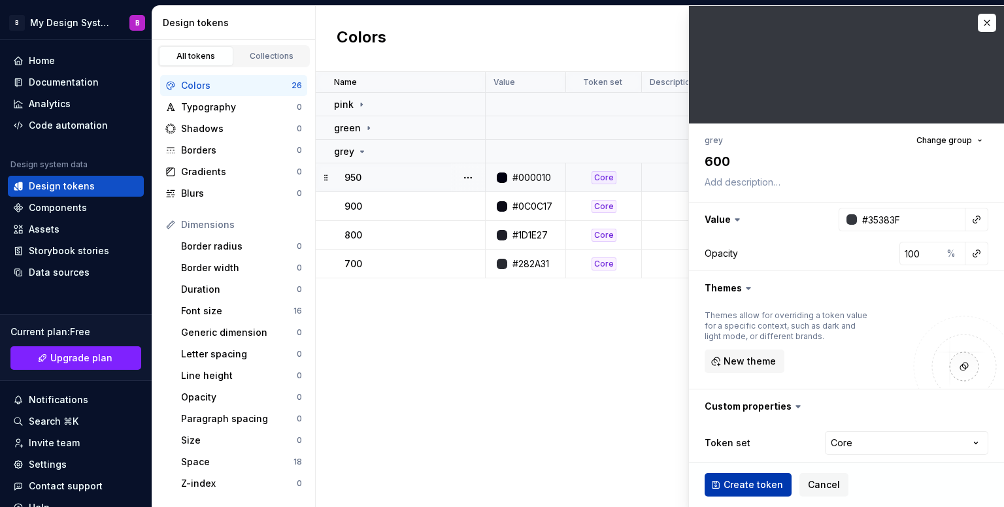
click at [749, 479] on span "Create token" at bounding box center [753, 485] width 59 height 13
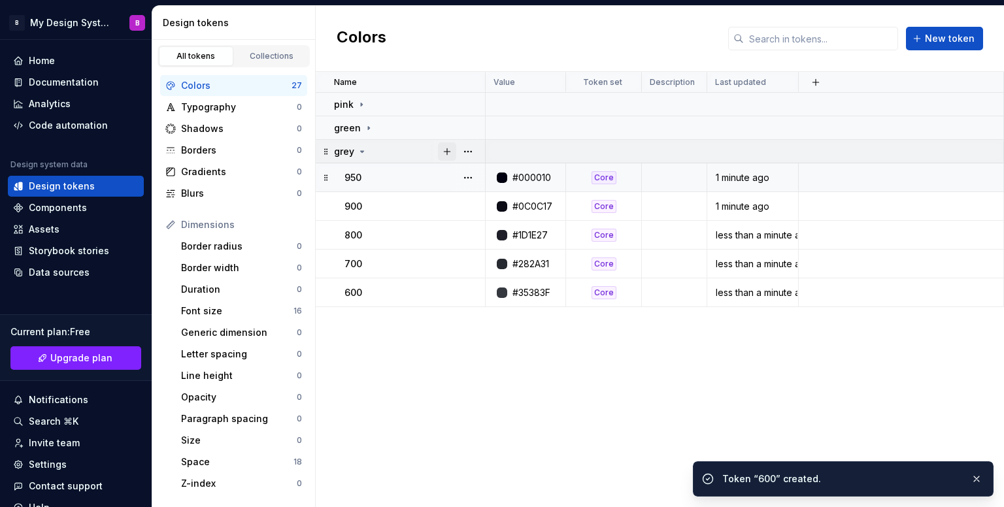
click at [445, 153] on button "button" at bounding box center [447, 152] width 18 height 18
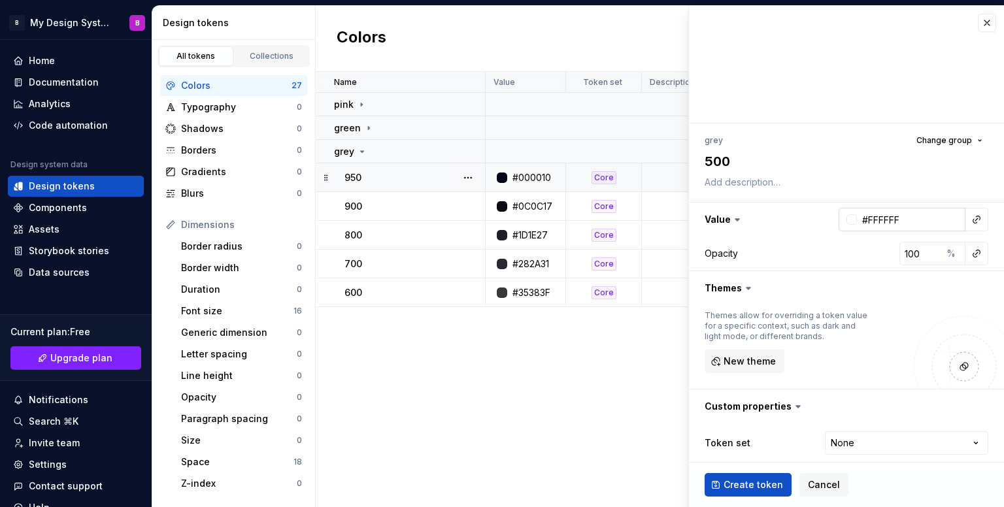
click at [934, 226] on input "#FFFFFF" at bounding box center [911, 220] width 109 height 24
paste input "484C53"
click at [848, 443] on html "B My Design System B Home Documentation Analytics Code automation Design system…" at bounding box center [502, 253] width 1004 height 507
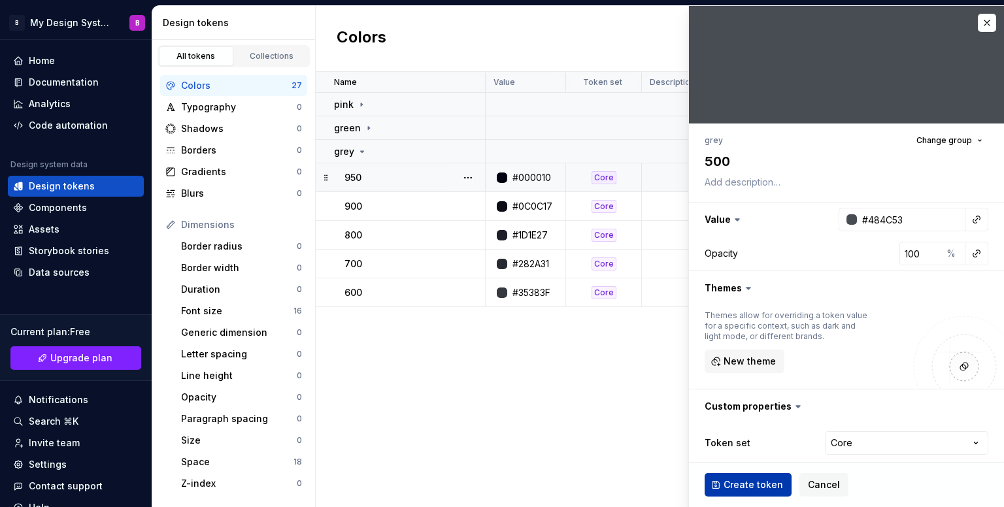
click at [756, 484] on span "Create token" at bounding box center [753, 485] width 59 height 13
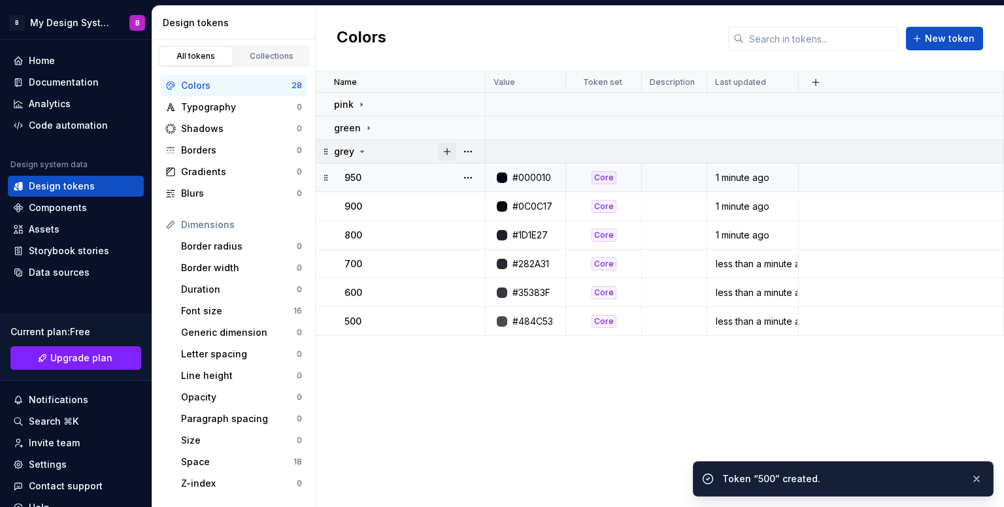
click at [448, 155] on button "button" at bounding box center [447, 152] width 18 height 18
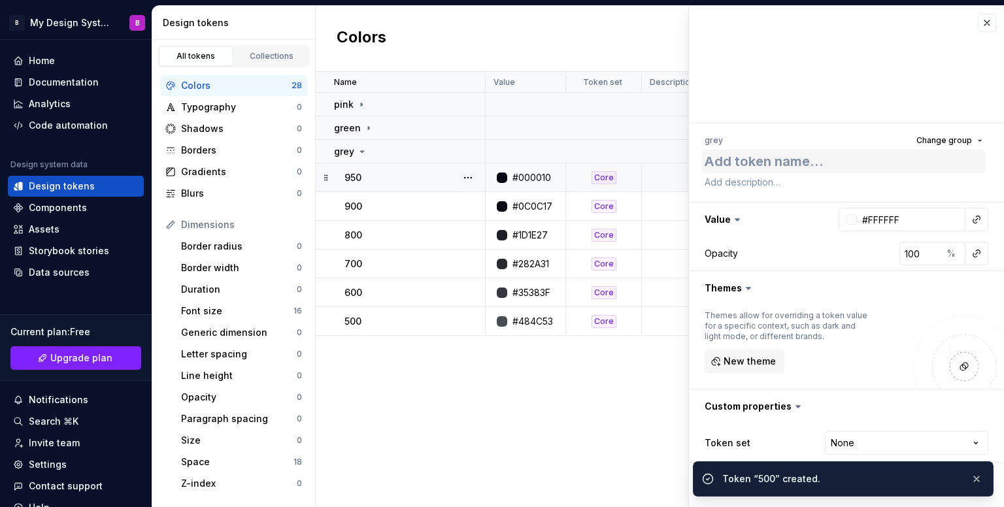
click at [785, 165] on textarea at bounding box center [844, 162] width 284 height 24
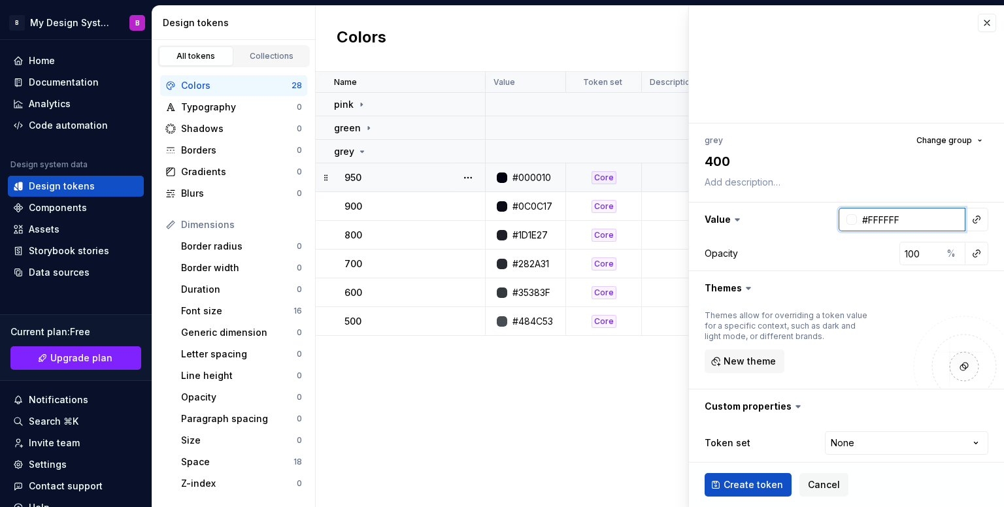
click at [873, 218] on input "#FFFFFF" at bounding box center [911, 220] width 109 height 24
paste input "898D96"
click at [830, 445] on html "B My Design System B Home Documentation Analytics Code automation Design system…" at bounding box center [502, 253] width 1004 height 507
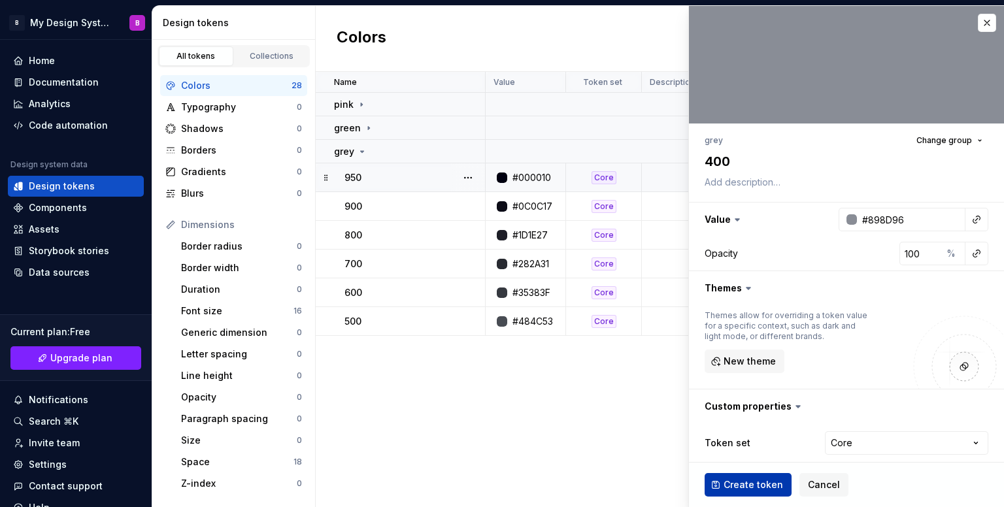
click at [764, 479] on span "Create token" at bounding box center [753, 485] width 59 height 13
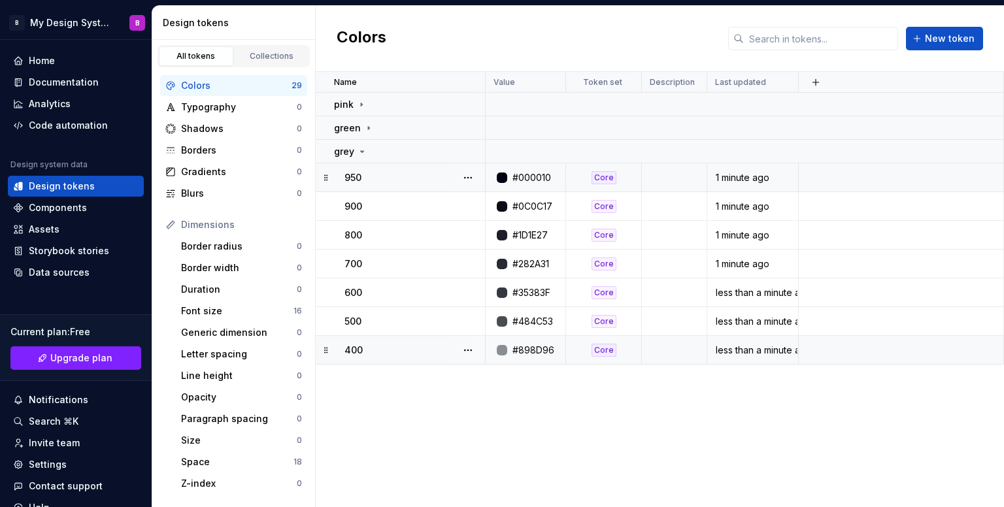
click at [524, 346] on div "#898D96" at bounding box center [534, 350] width 42 height 13
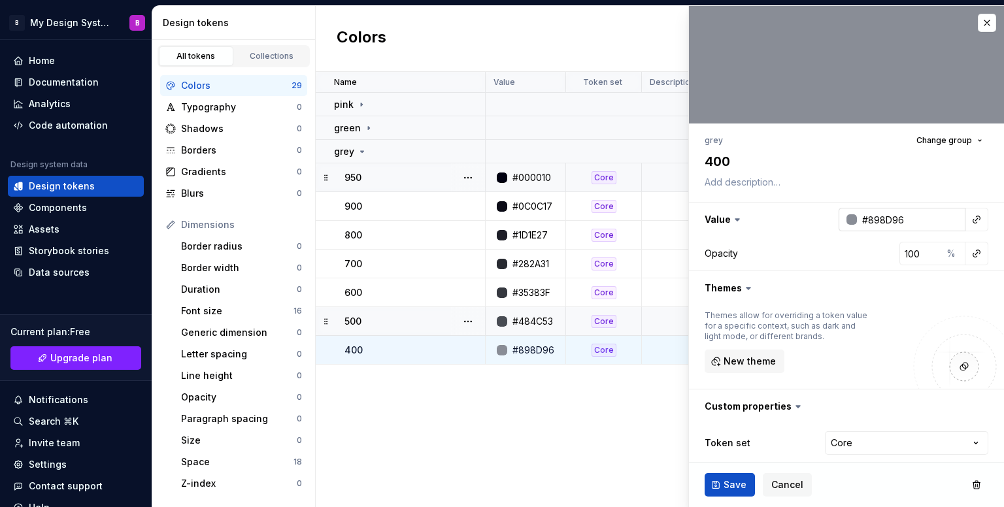
click at [896, 225] on input "#898D96" at bounding box center [911, 220] width 109 height 24
paste input "63676F"
click at [716, 484] on button "Save" at bounding box center [730, 485] width 50 height 24
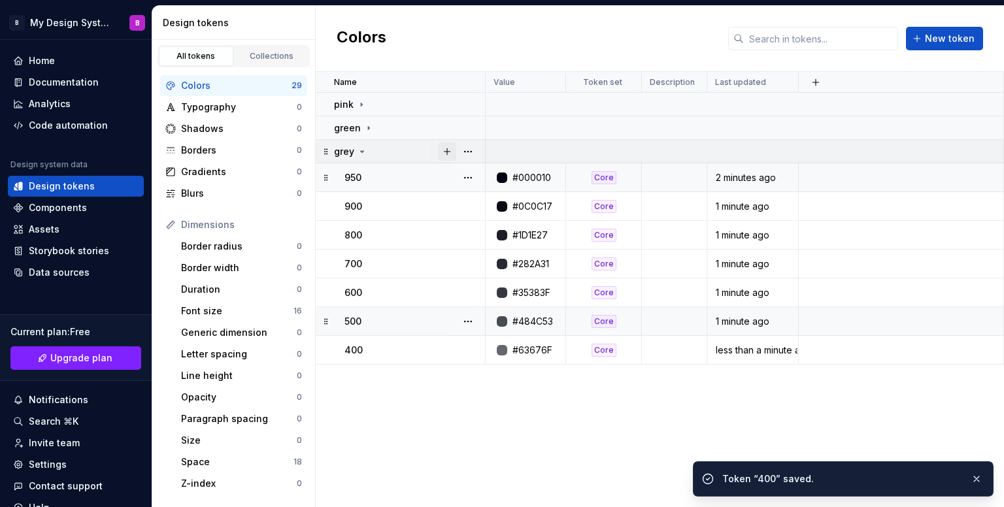
click at [447, 153] on button "button" at bounding box center [447, 152] width 18 height 18
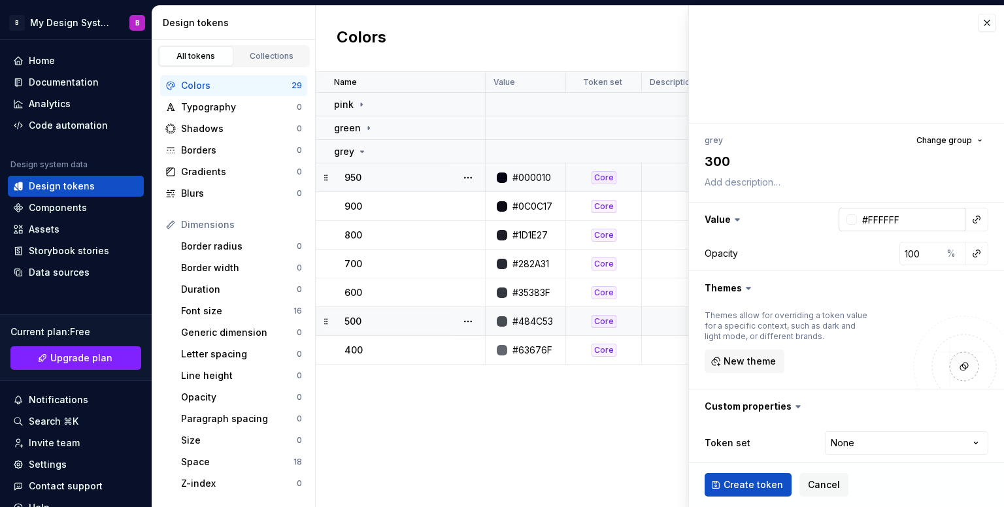
click at [907, 214] on input "#FFFFFF" at bounding box center [911, 220] width 109 height 24
paste input "898D96"
click at [842, 449] on html "B My Design System B Home Documentation Analytics Code automation Design system…" at bounding box center [502, 253] width 1004 height 507
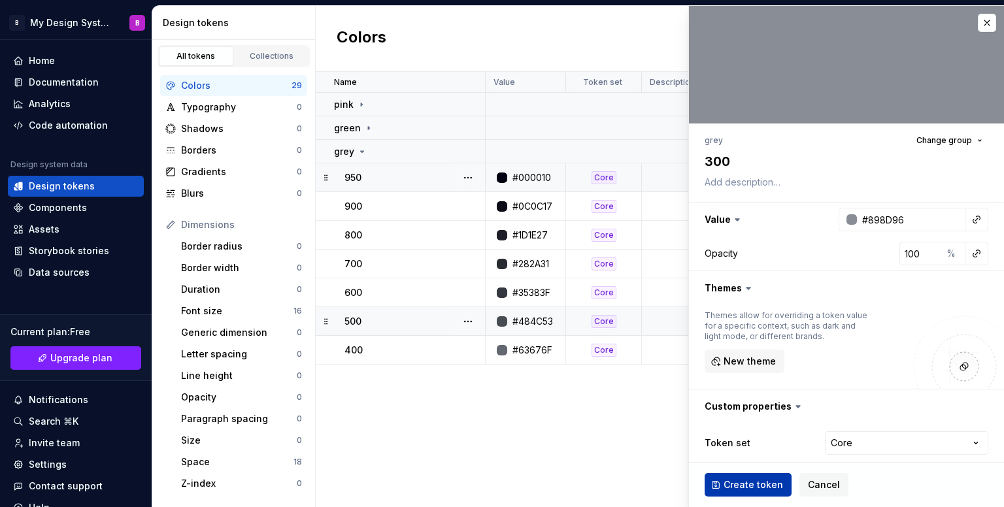
click at [751, 488] on span "Create token" at bounding box center [753, 485] width 59 height 13
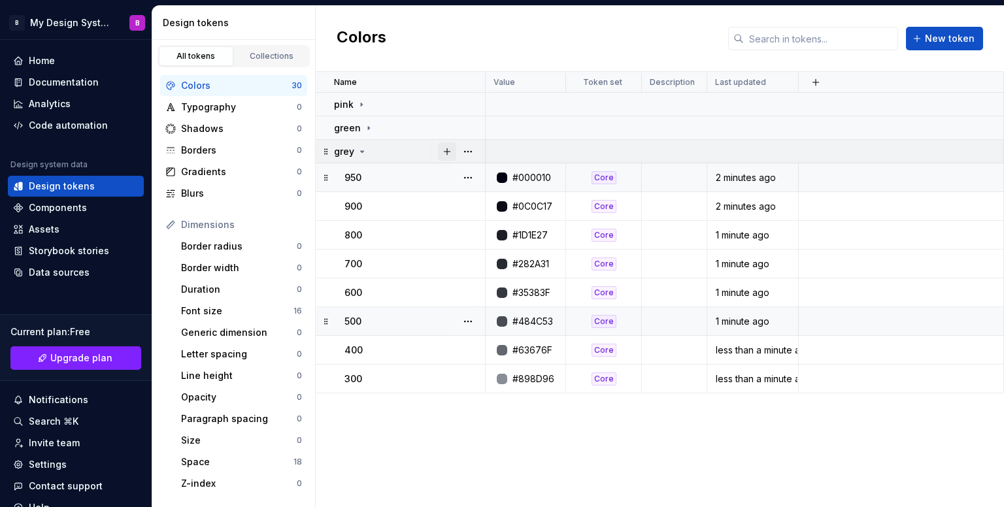
click at [445, 150] on button "button" at bounding box center [447, 152] width 18 height 18
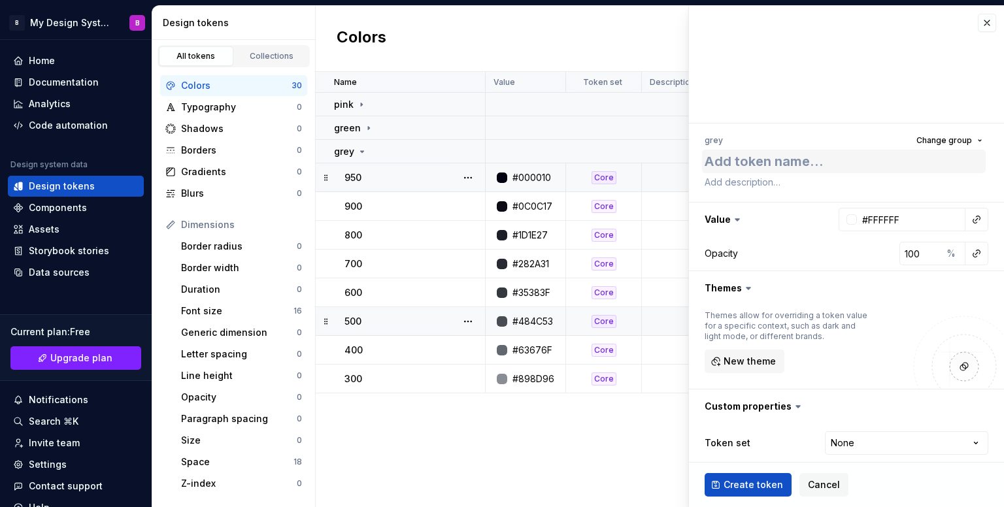
click at [785, 165] on textarea at bounding box center [844, 162] width 284 height 24
click at [874, 212] on input "#FFFFFF" at bounding box center [911, 220] width 109 height 24
paste input "B7BCC1"
click at [839, 448] on html "B My Design System B Home Documentation Analytics Code automation Design system…" at bounding box center [502, 253] width 1004 height 507
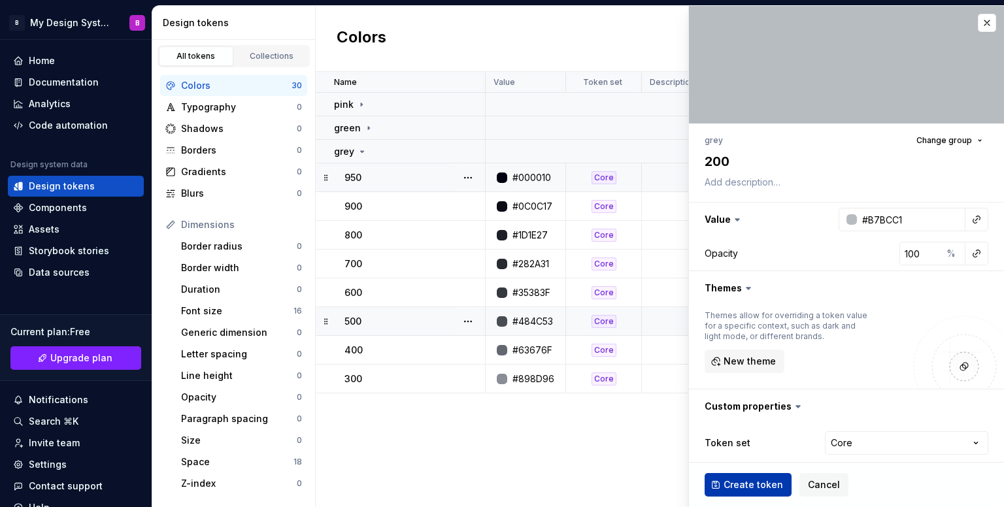
click at [763, 487] on span "Create token" at bounding box center [753, 485] width 59 height 13
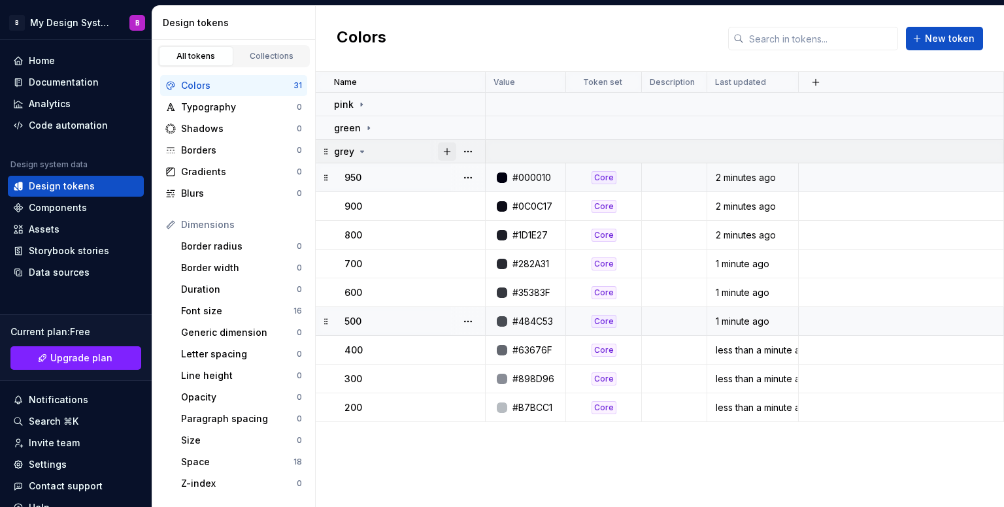
click at [450, 152] on button "button" at bounding box center [447, 152] width 18 height 18
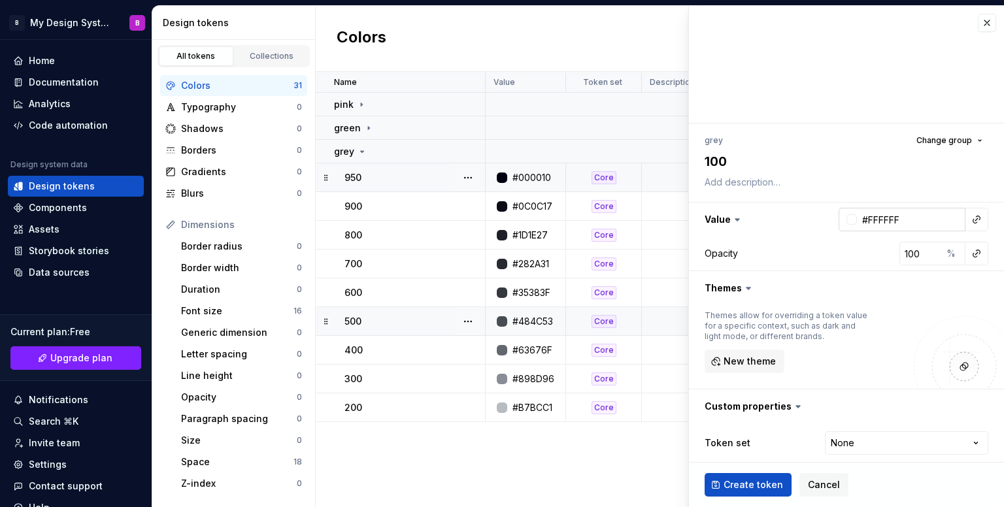
click at [886, 218] on input "#FFFFFF" at bounding box center [911, 220] width 109 height 24
paste input "E1E6E7"
click at [861, 443] on html "B My Design System B Home Documentation Analytics Code automation Design system…" at bounding box center [502, 253] width 1004 height 507
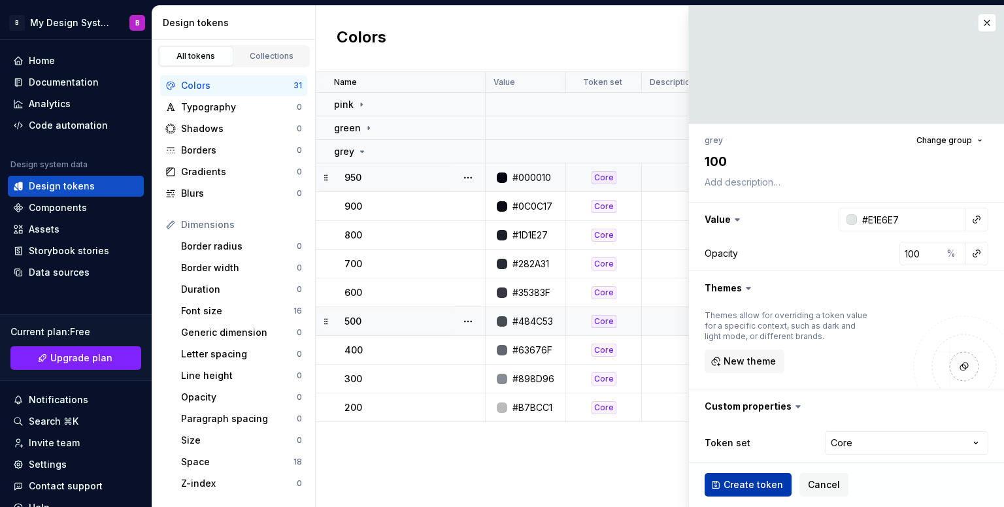
click at [762, 487] on span "Create token" at bounding box center [753, 485] width 59 height 13
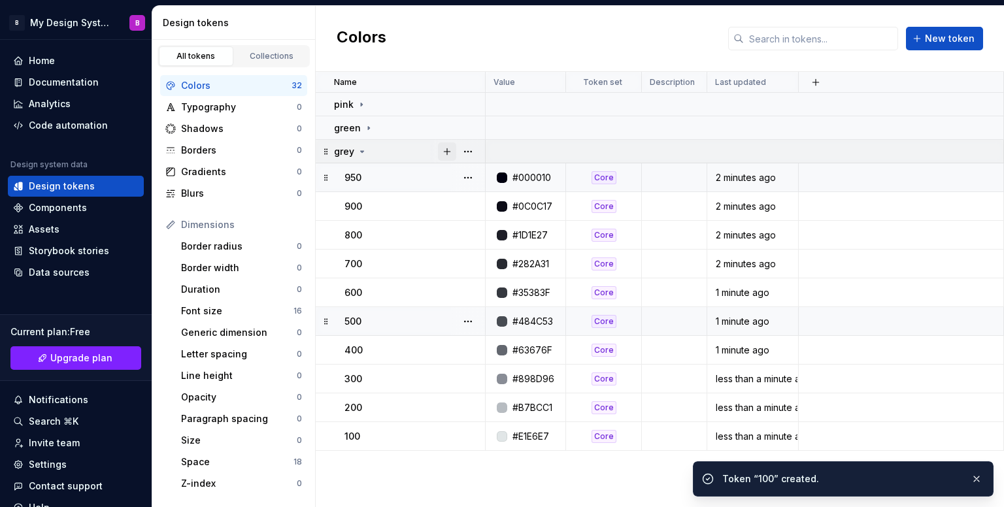
click at [444, 152] on button "button" at bounding box center [447, 152] width 18 height 18
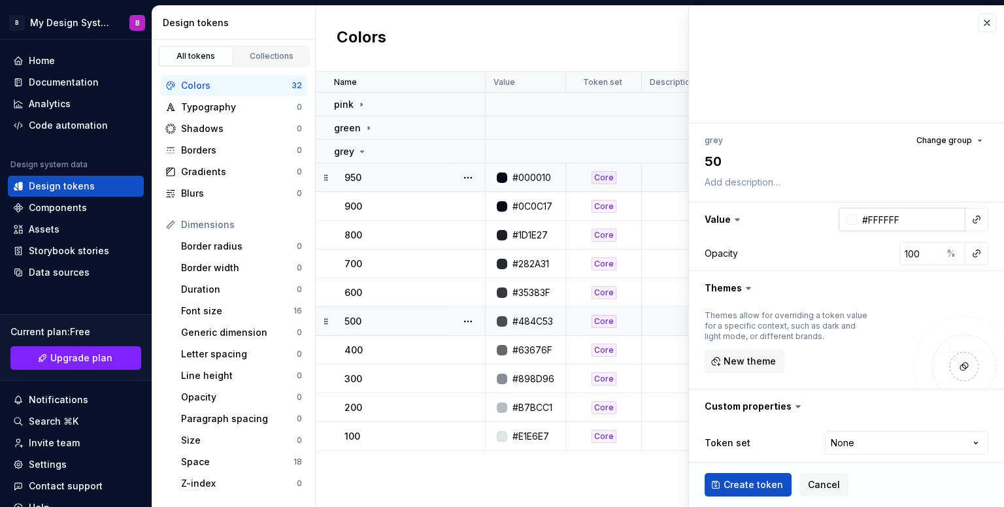
click at [897, 218] on input "#FFFFFF" at bounding box center [911, 220] width 109 height 24
paste input "7F7F7"
click at [837, 439] on html "B My Design System B Home Documentation Analytics Code automation Design system…" at bounding box center [502, 253] width 1004 height 507
click at [766, 486] on span "Create token" at bounding box center [753, 485] width 59 height 13
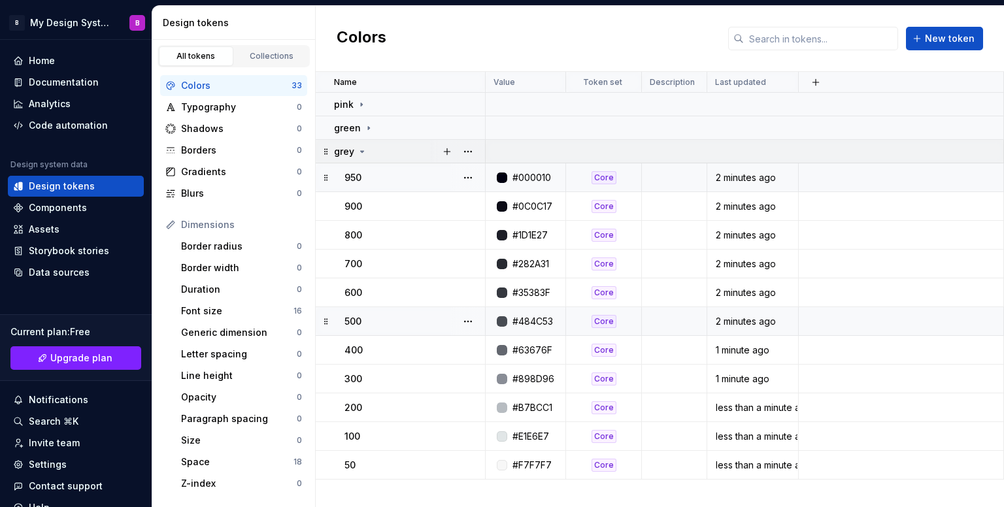
click at [361, 147] on icon at bounding box center [362, 151] width 10 height 10
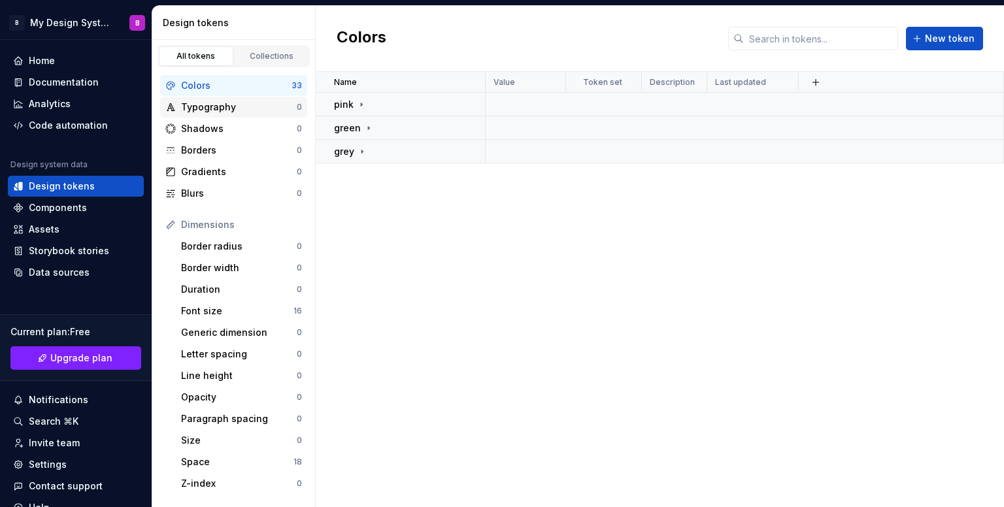
click at [278, 103] on div "Typography" at bounding box center [239, 107] width 116 height 13
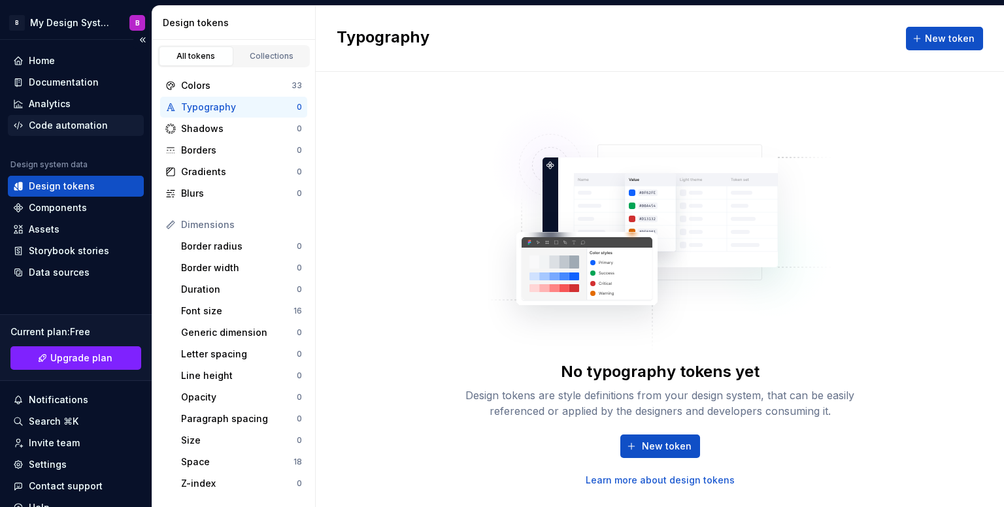
click at [65, 124] on div "Code automation" at bounding box center [68, 125] width 79 height 13
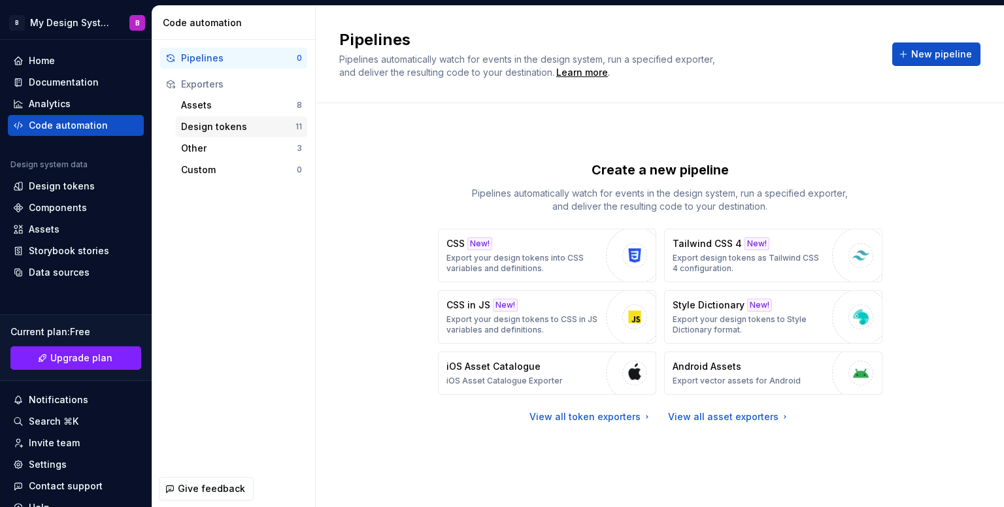
click at [207, 126] on div "Design tokens" at bounding box center [238, 126] width 114 height 13
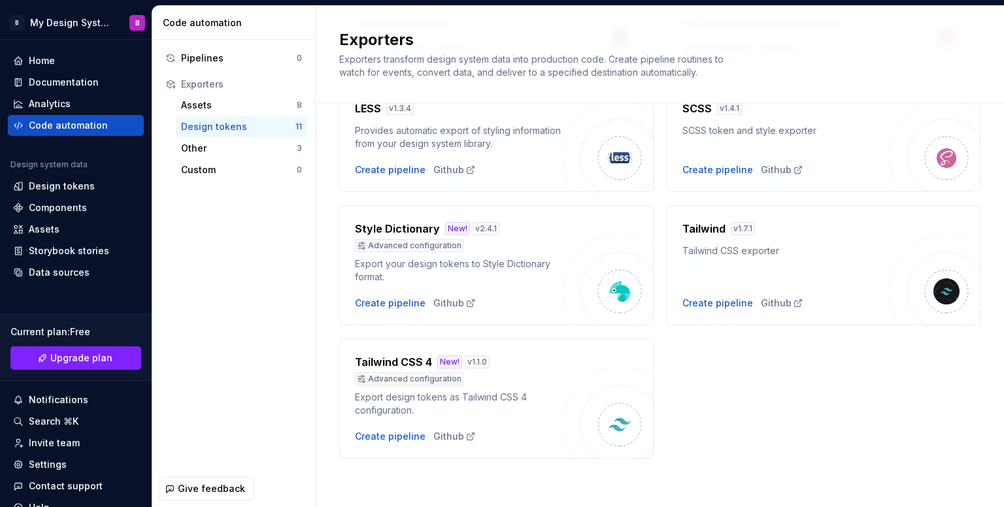
scroll to position [448, 0]
click at [397, 301] on div "Create pipeline" at bounding box center [390, 302] width 71 height 13
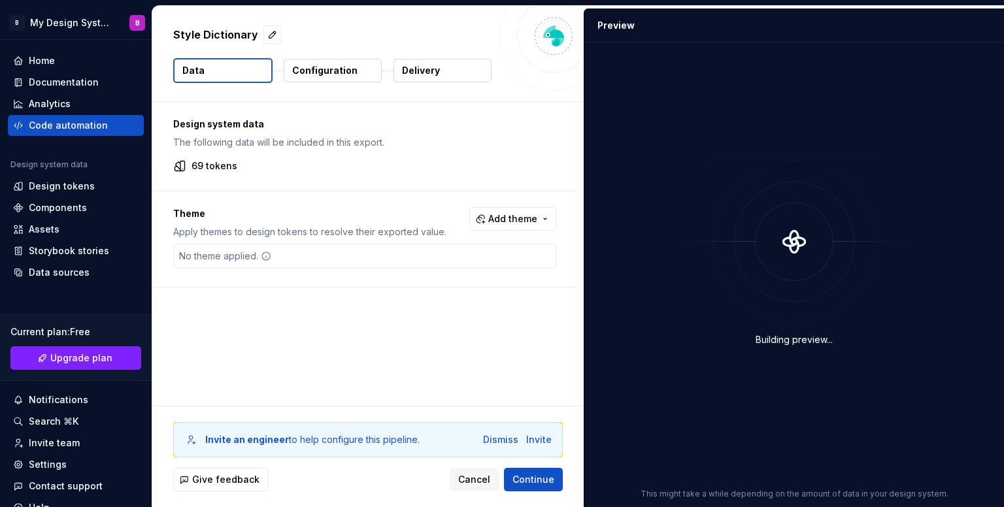
click at [329, 71] on p "Configuration" at bounding box center [324, 70] width 65 height 13
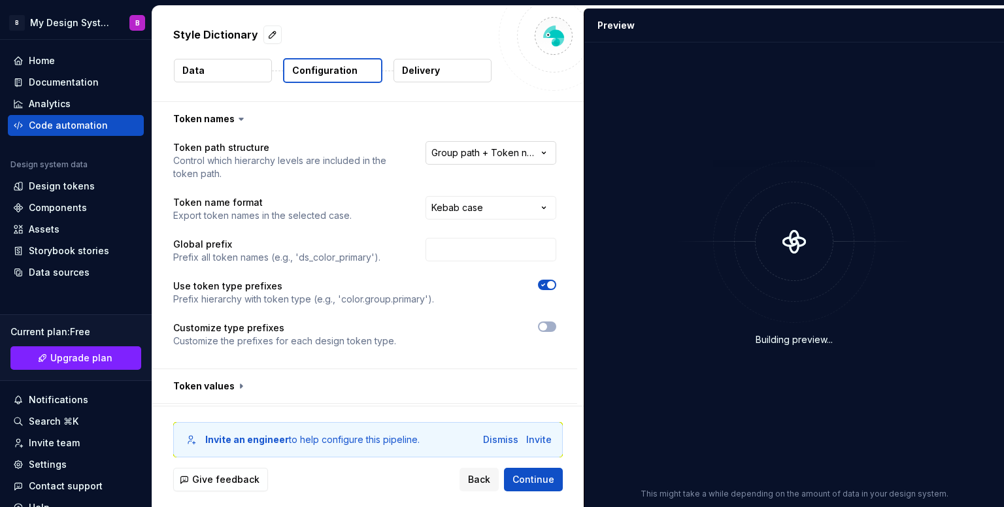
click at [491, 158] on html "**********" at bounding box center [502, 253] width 1004 height 507
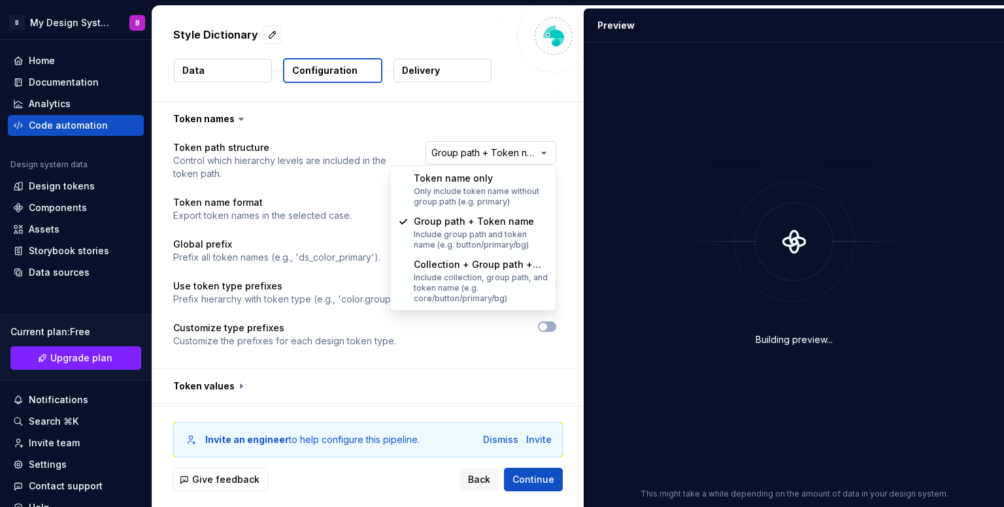
click at [491, 158] on html "**********" at bounding box center [502, 253] width 1004 height 507
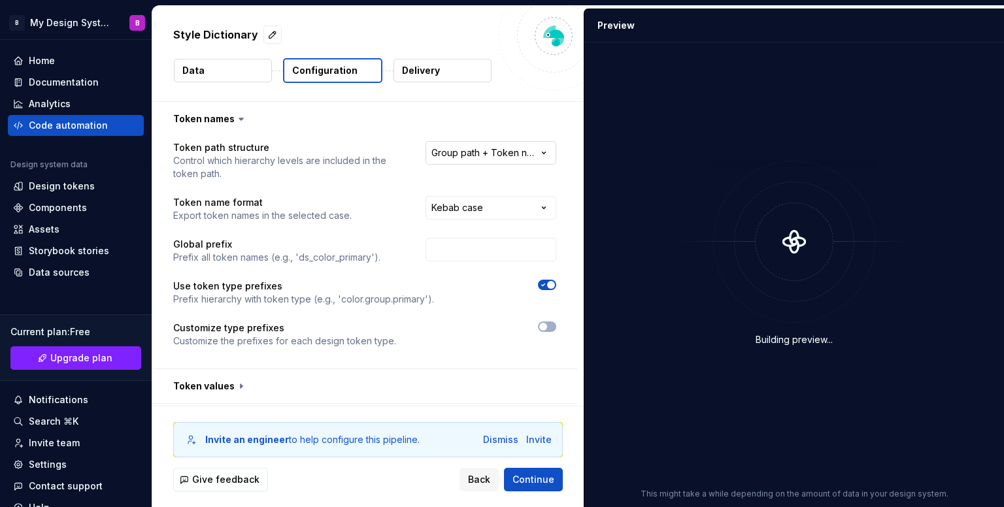
click at [513, 160] on html "**********" at bounding box center [502, 253] width 1004 height 507
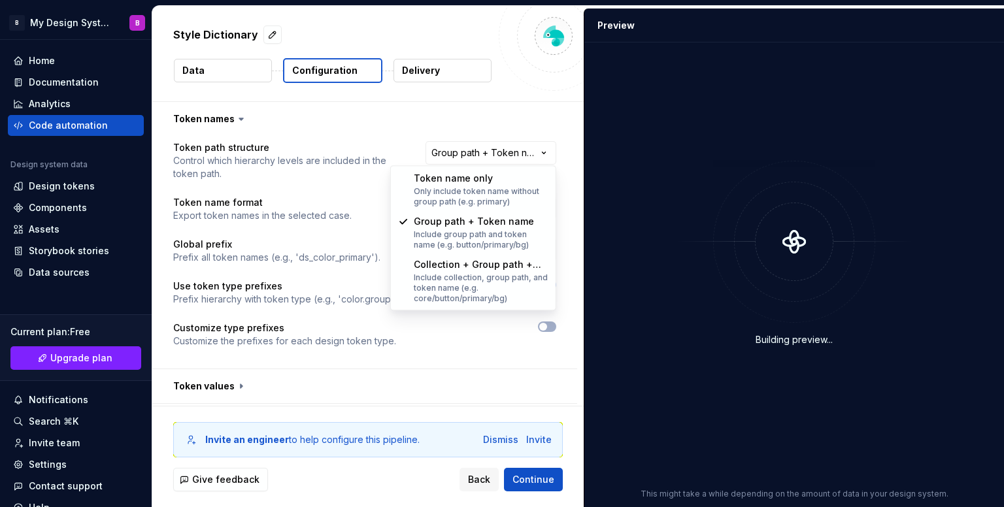
click at [520, 144] on html "**********" at bounding box center [502, 253] width 1004 height 507
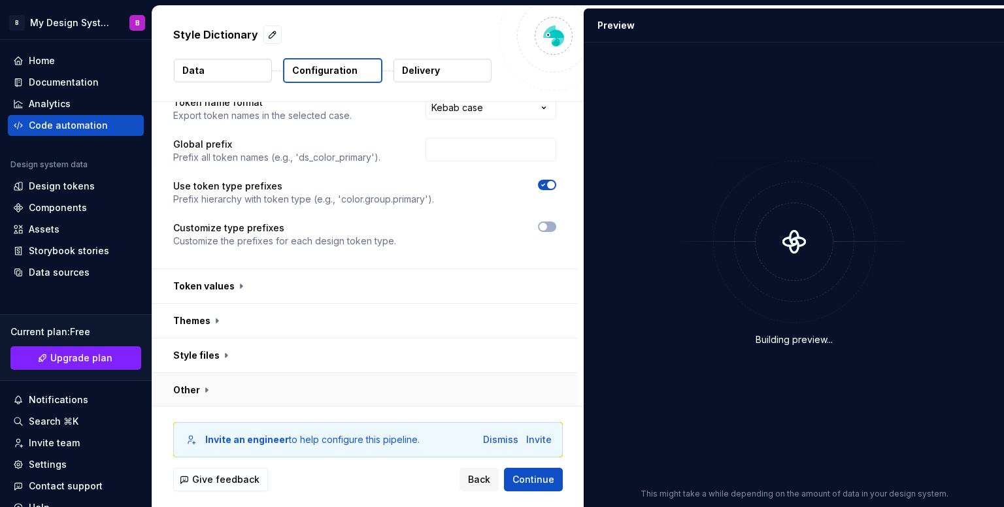
click at [344, 389] on button "button" at bounding box center [364, 390] width 425 height 34
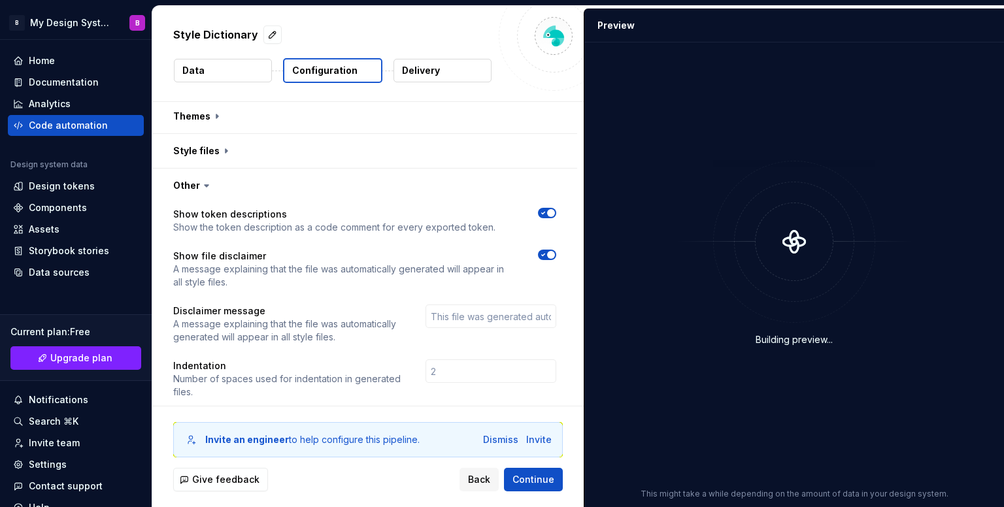
scroll to position [317, 0]
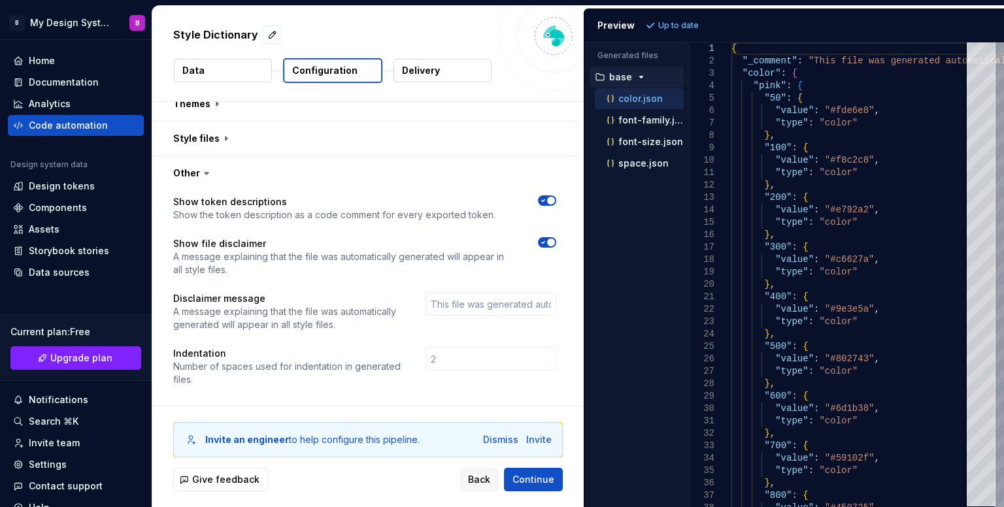
click at [549, 245] on span "button" at bounding box center [551, 243] width 8 height 8
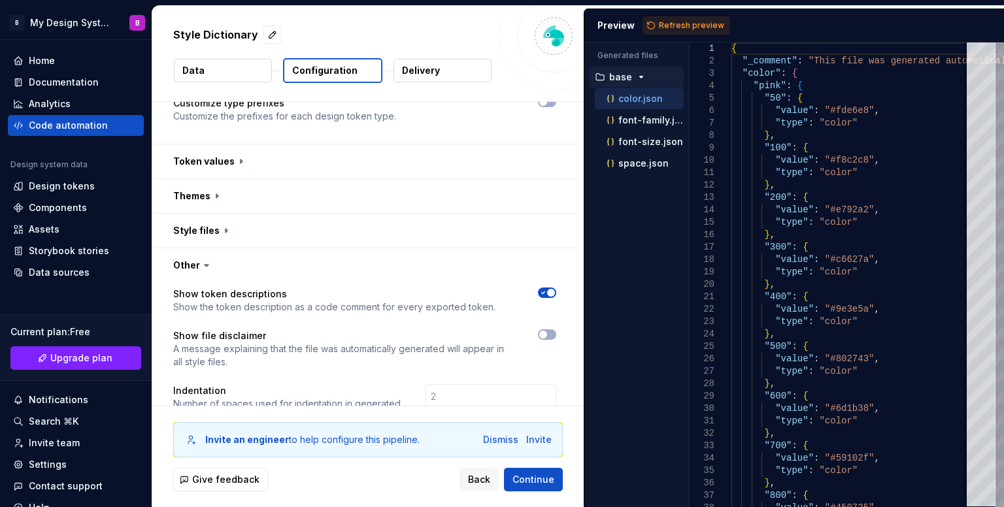
scroll to position [131, 0]
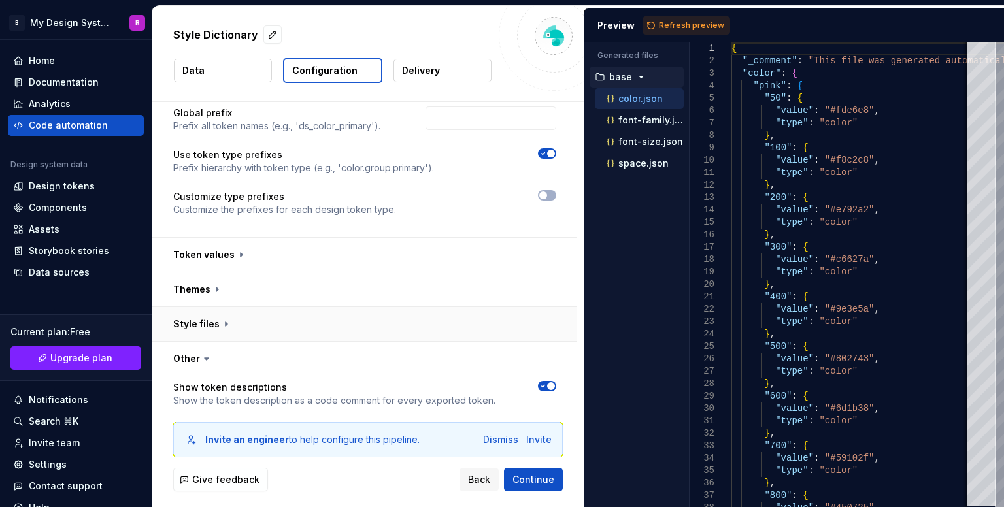
click at [314, 322] on button "button" at bounding box center [364, 324] width 425 height 34
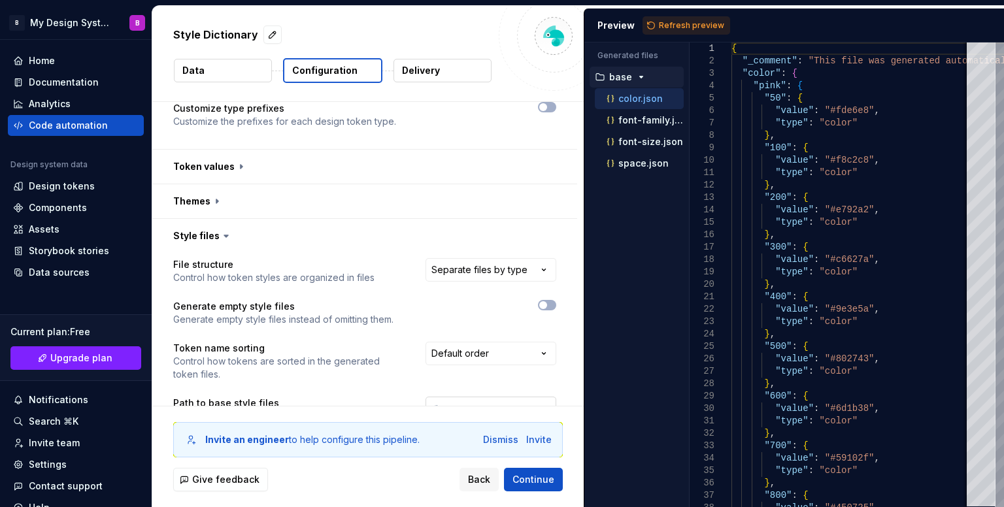
scroll to position [197, 0]
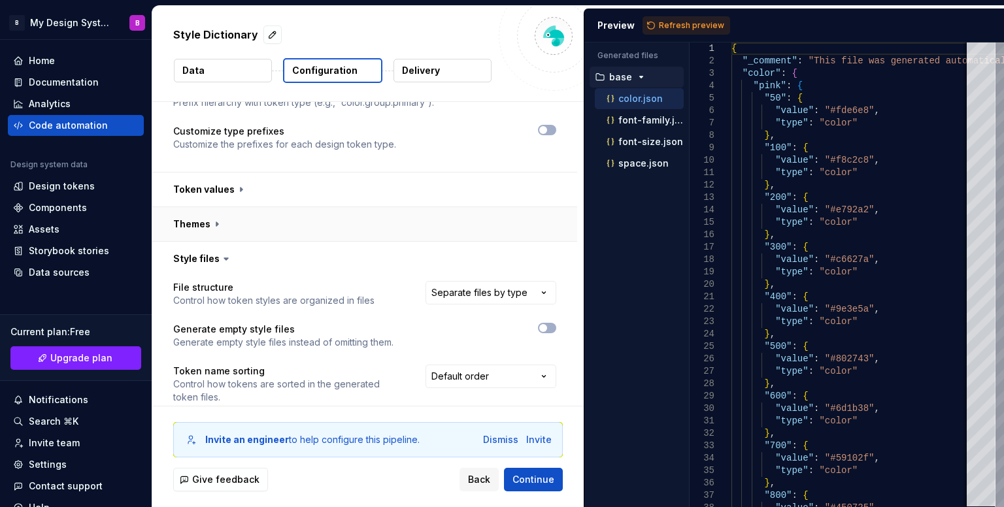
click at [407, 228] on button "button" at bounding box center [364, 224] width 425 height 34
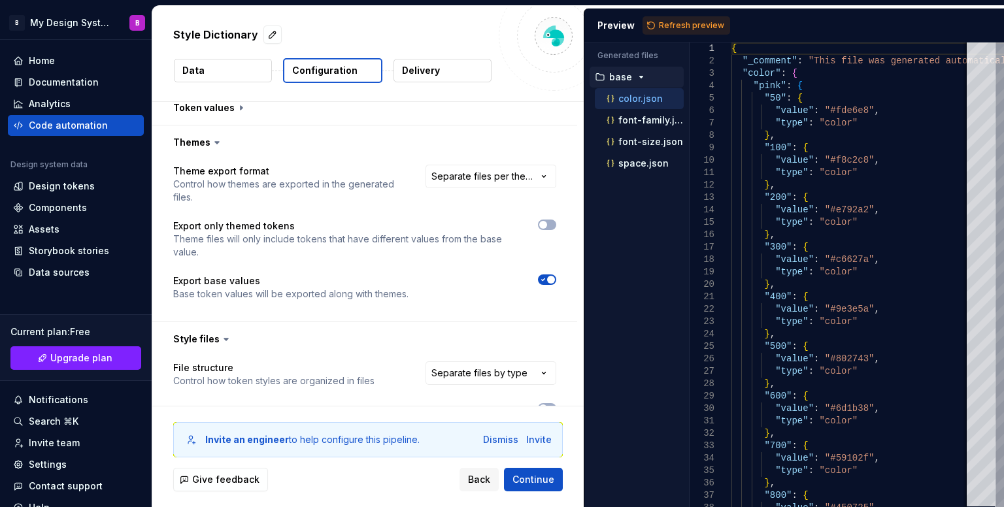
scroll to position [328, 0]
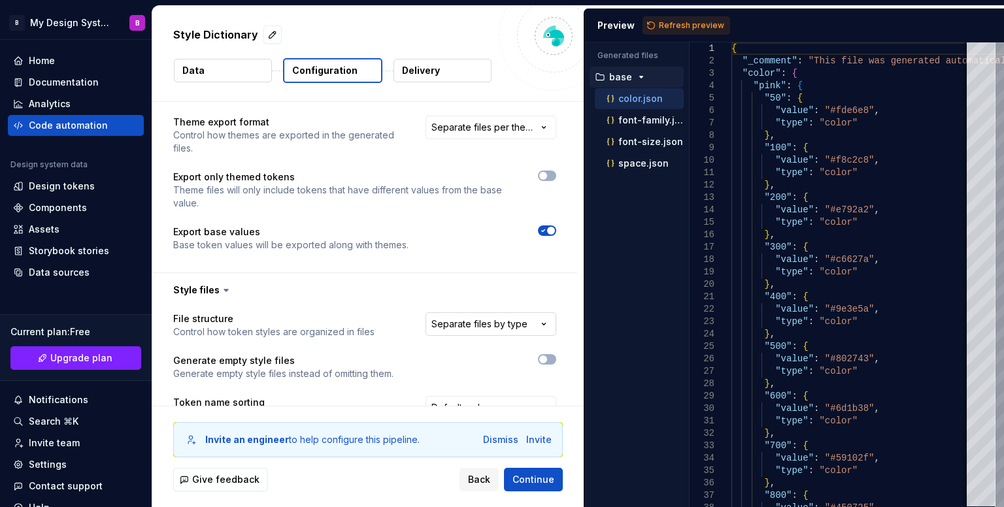
click at [481, 322] on html "**********" at bounding box center [502, 253] width 1004 height 507
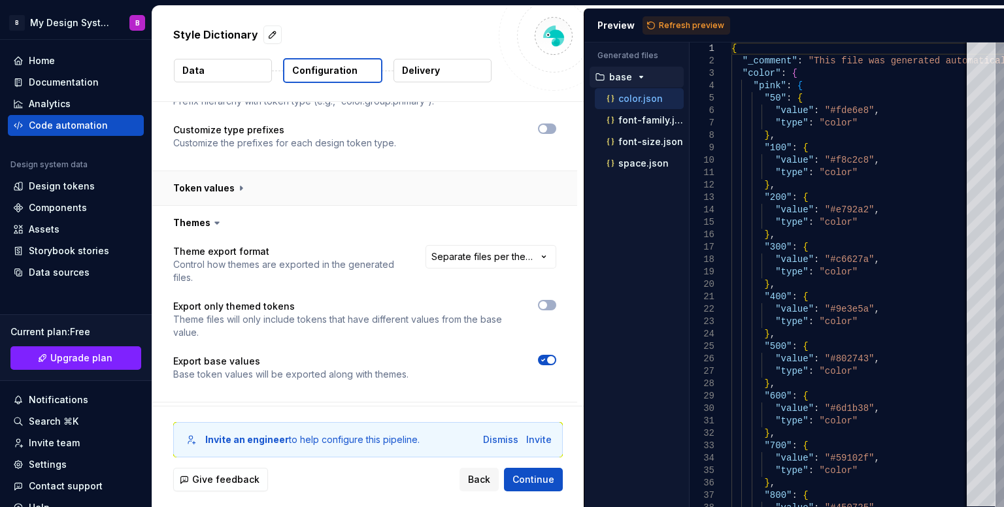
scroll to position [131, 0]
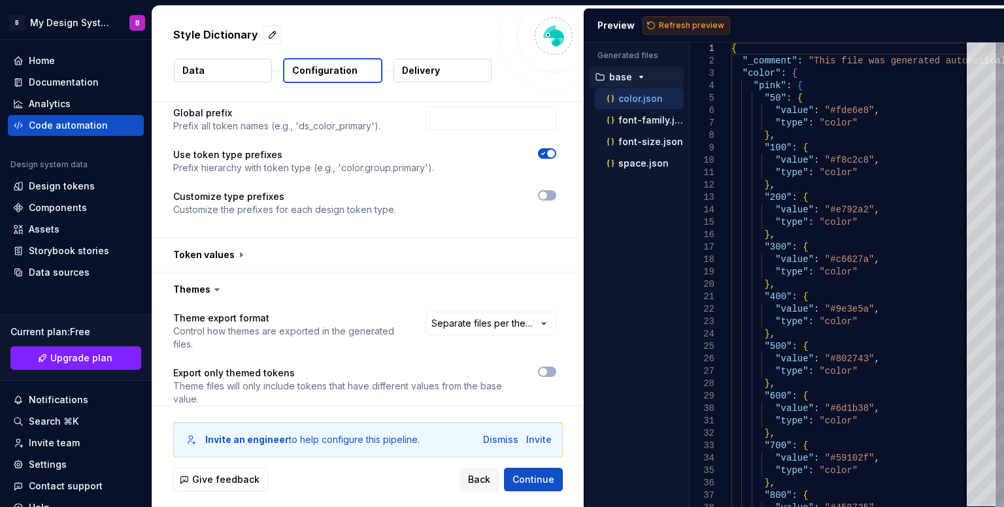
click at [684, 28] on span "Refresh preview" at bounding box center [691, 25] width 65 height 10
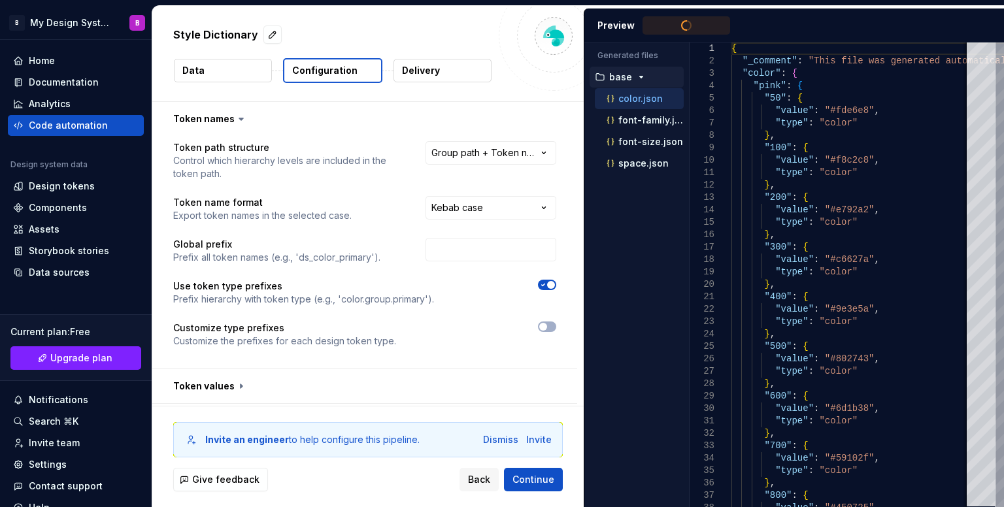
scroll to position [0, 0]
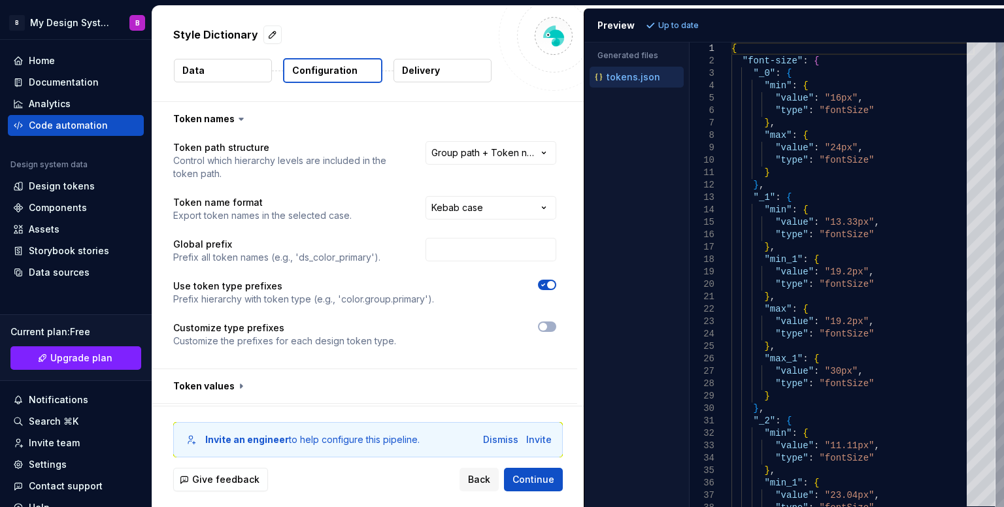
click at [1002, 42] on div at bounding box center [1000, 69] width 4 height 54
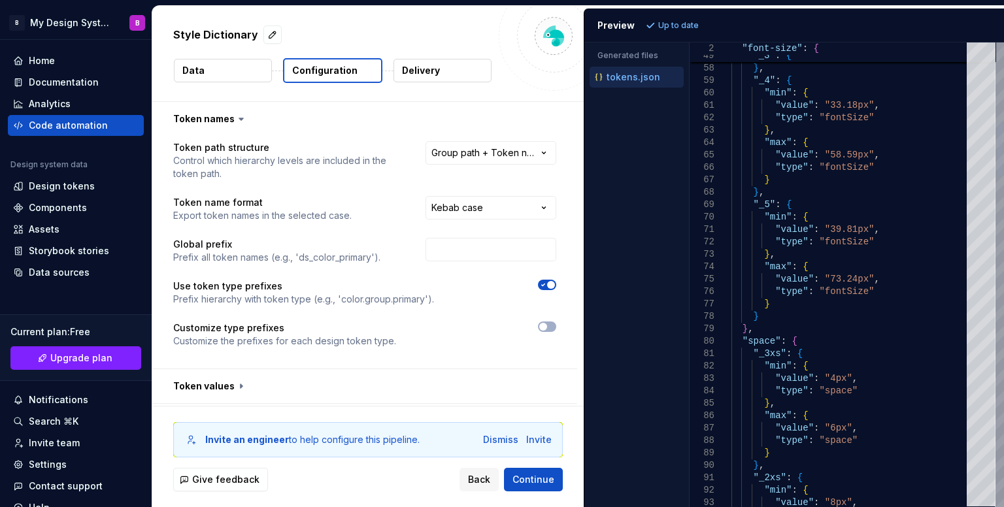
click at [997, 148] on div at bounding box center [1000, 274] width 8 height 465
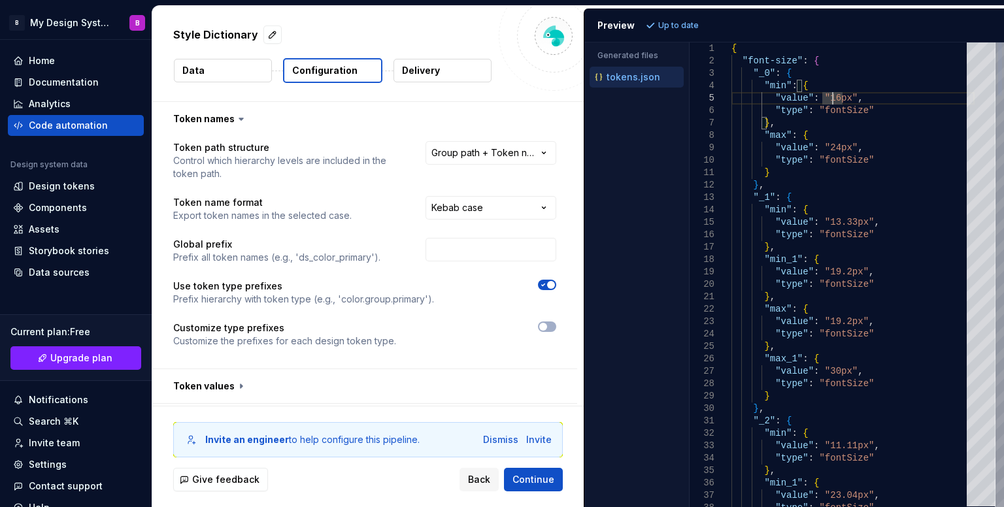
click at [1002, 42] on div at bounding box center [1000, 69] width 4 height 54
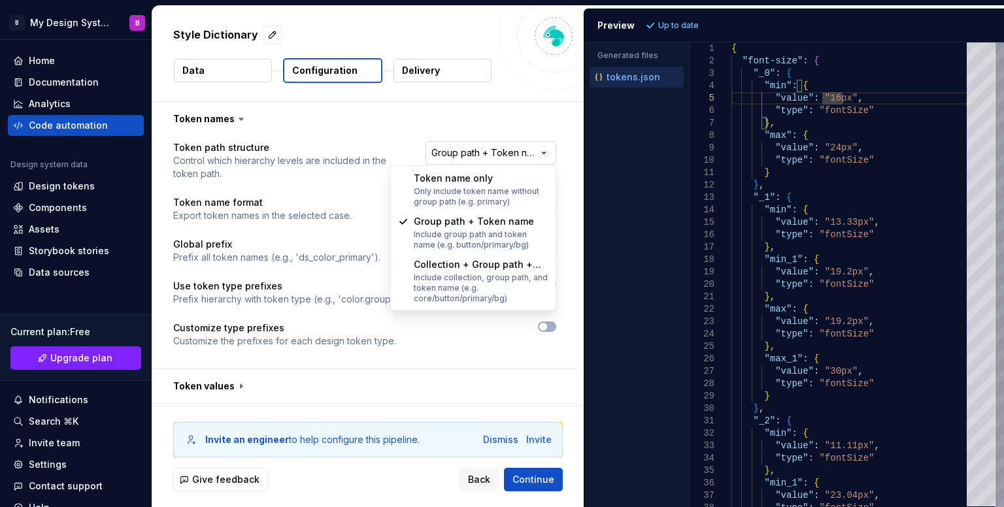
click at [508, 152] on html "**********" at bounding box center [502, 253] width 1004 height 507
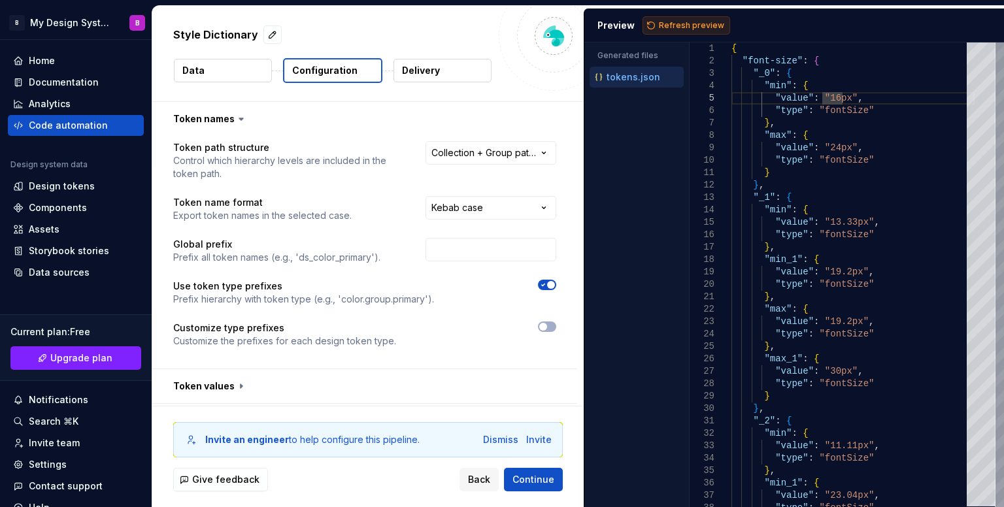
click at [665, 25] on span "Refresh preview" at bounding box center [691, 25] width 65 height 10
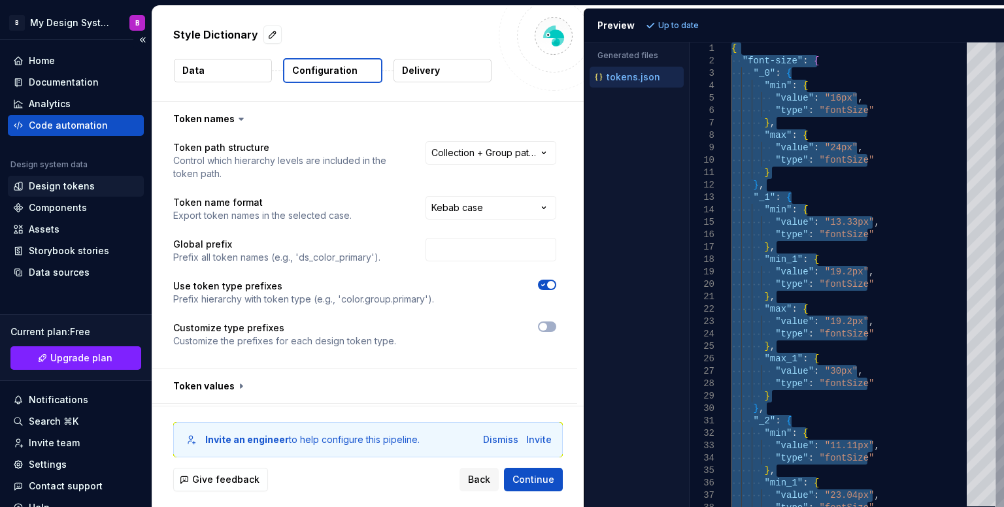
click at [87, 194] on div "Design tokens" at bounding box center [76, 186] width 136 height 21
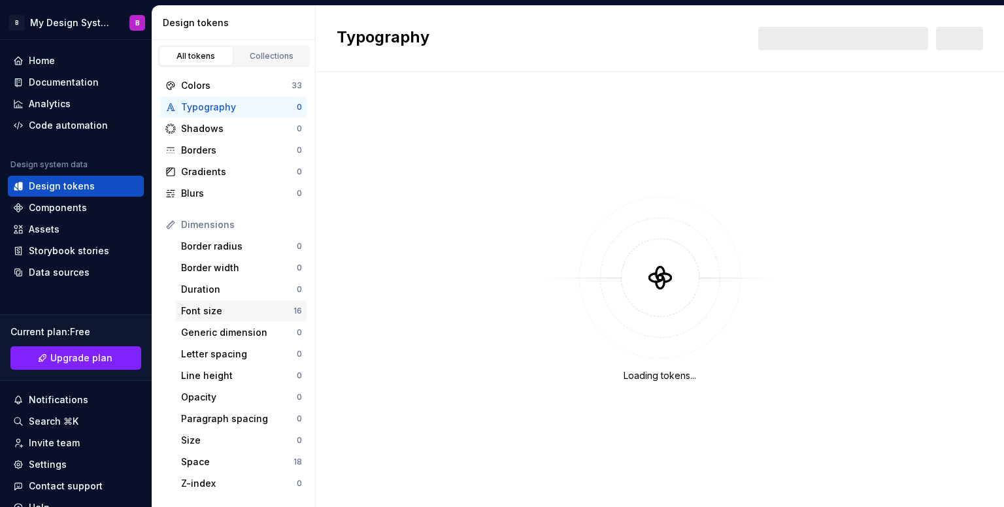
click at [222, 306] on div "Font size" at bounding box center [237, 311] width 112 height 13
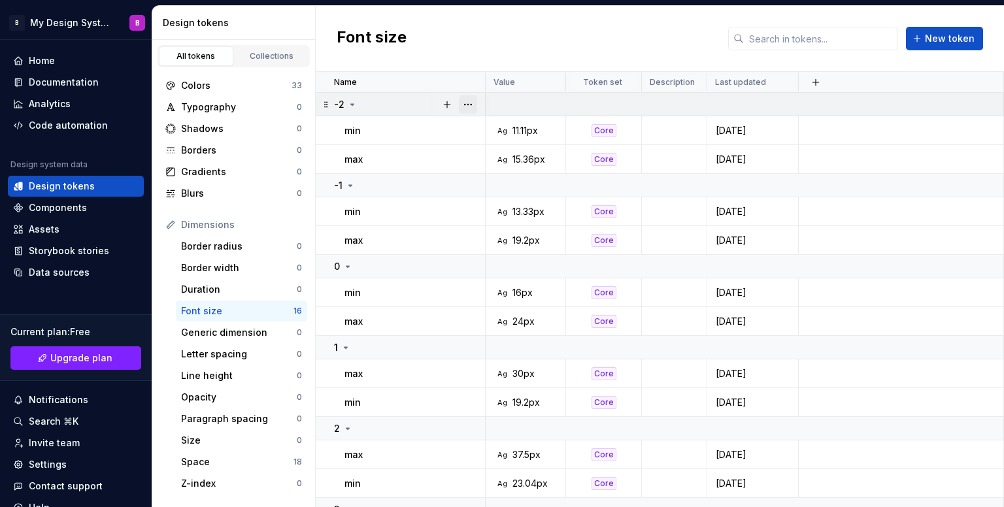
click at [473, 103] on button "button" at bounding box center [468, 104] width 18 height 18
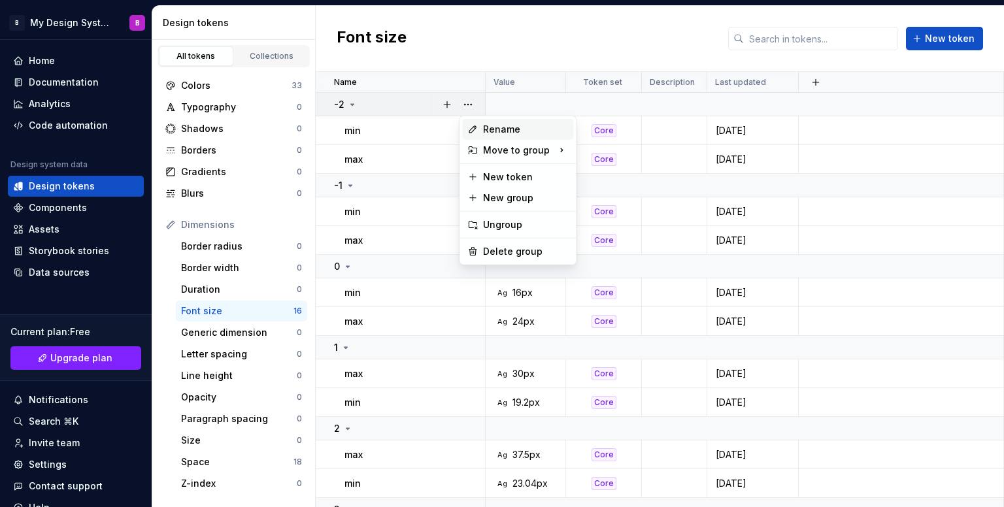
click at [533, 126] on div "Rename" at bounding box center [525, 129] width 85 height 13
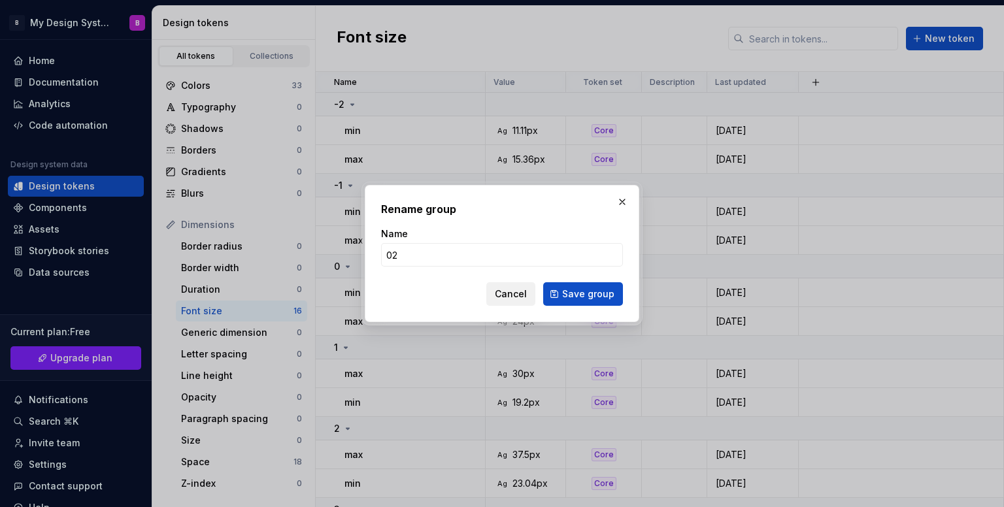
click at [516, 300] on span "Cancel" at bounding box center [511, 294] width 32 height 13
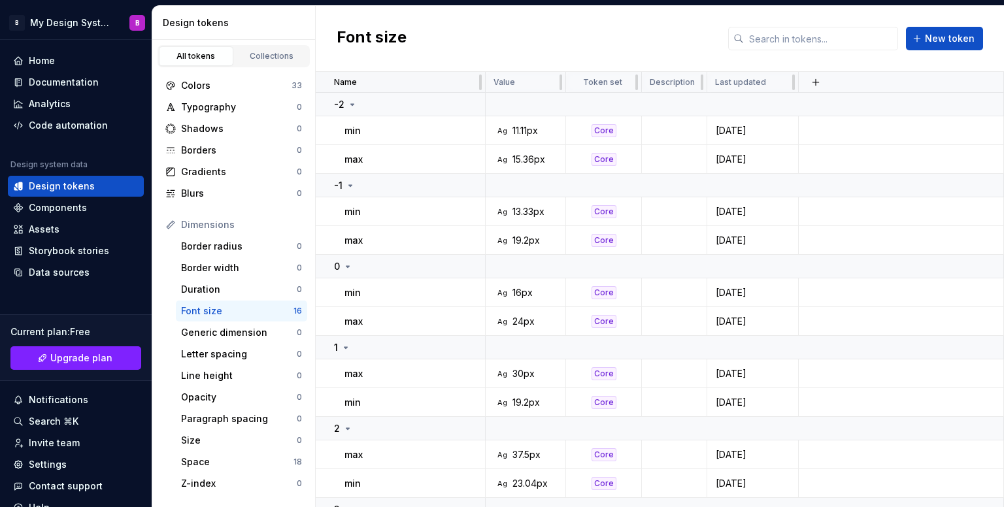
drag, startPoint x: 356, startPoint y: 104, endPoint x: 392, endPoint y: 84, distance: 41.0
click at [392, 84] on div "Name" at bounding box center [405, 82] width 143 height 10
click at [461, 105] on button "button" at bounding box center [468, 104] width 18 height 18
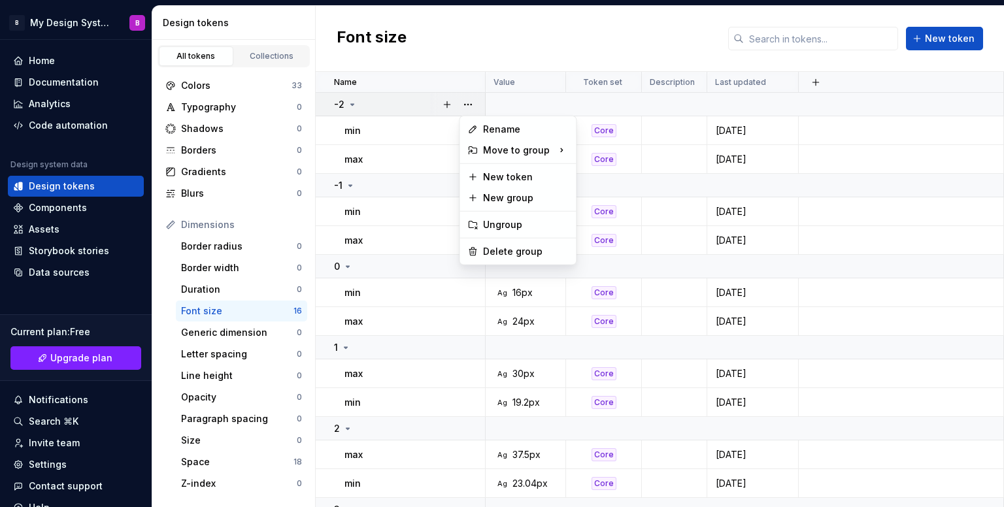
click at [378, 270] on html "B My Design System B Home Documentation Analytics Code automation Design system…" at bounding box center [502, 253] width 1004 height 507
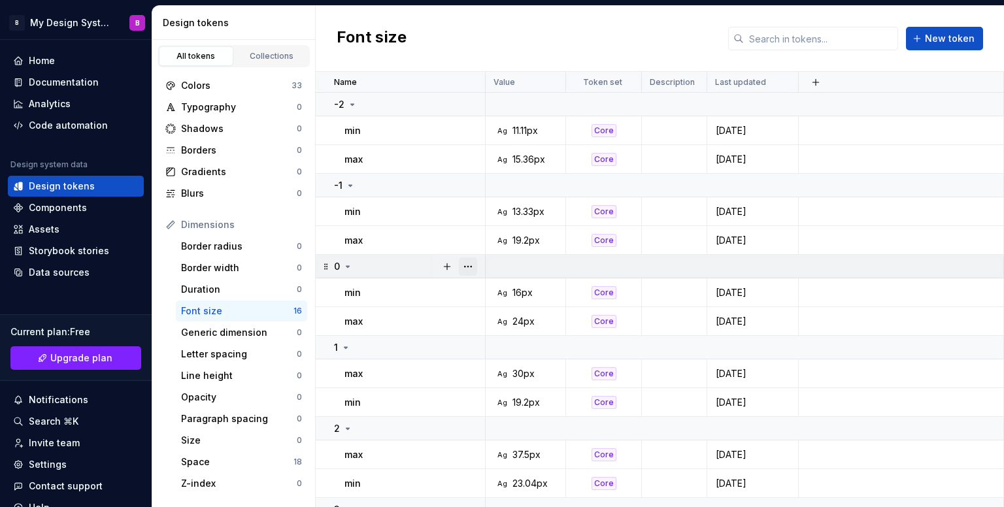
click at [468, 263] on button "button" at bounding box center [468, 267] width 18 height 18
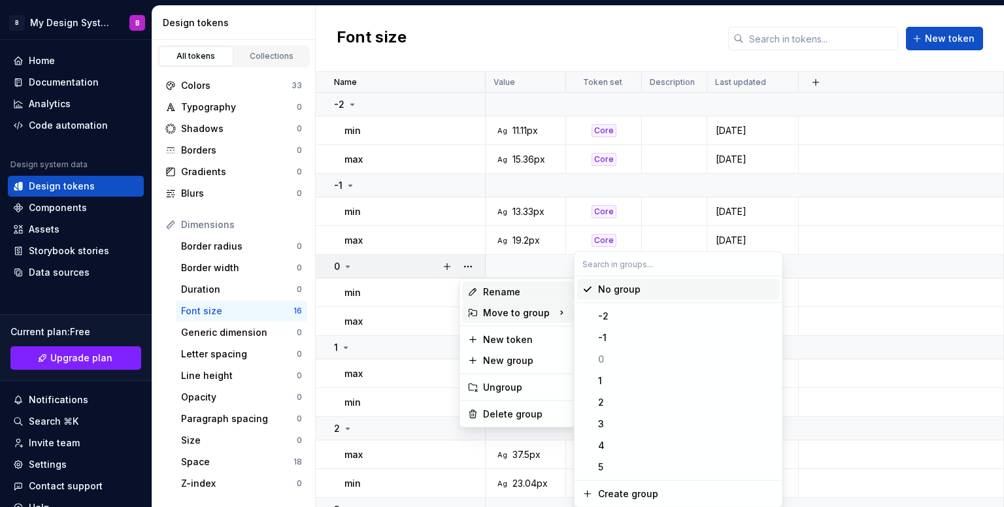
click at [508, 295] on div "Rename" at bounding box center [525, 292] width 85 height 13
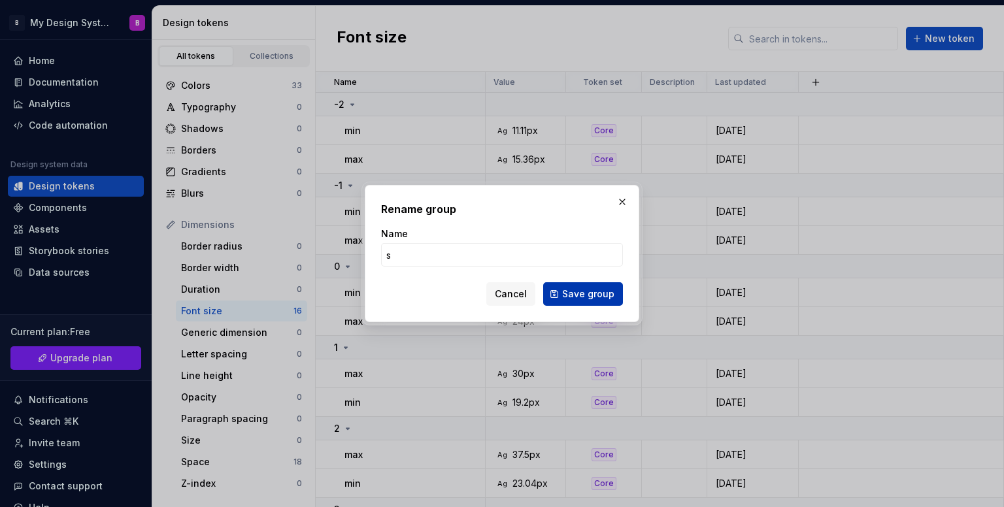
click at [583, 299] on span "Save group" at bounding box center [588, 294] width 52 height 13
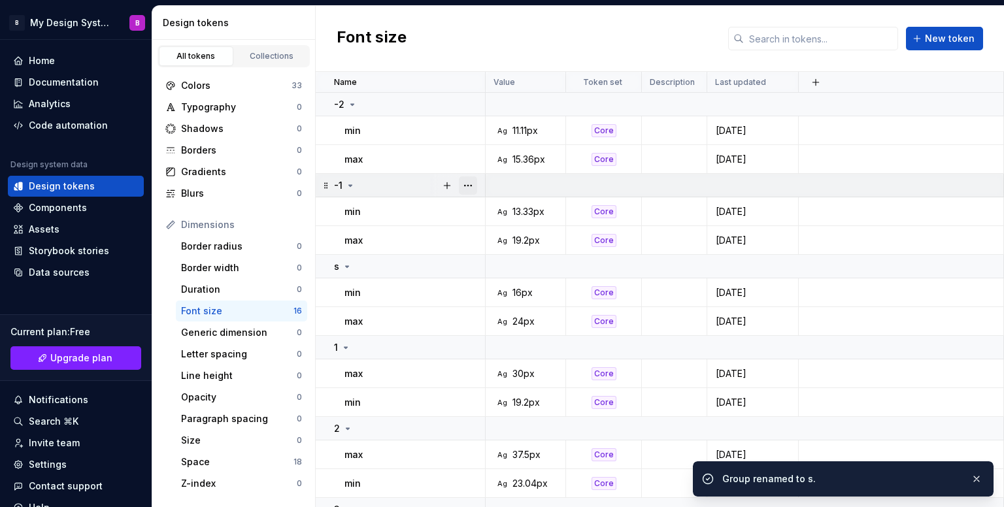
click at [471, 183] on button "button" at bounding box center [468, 186] width 18 height 18
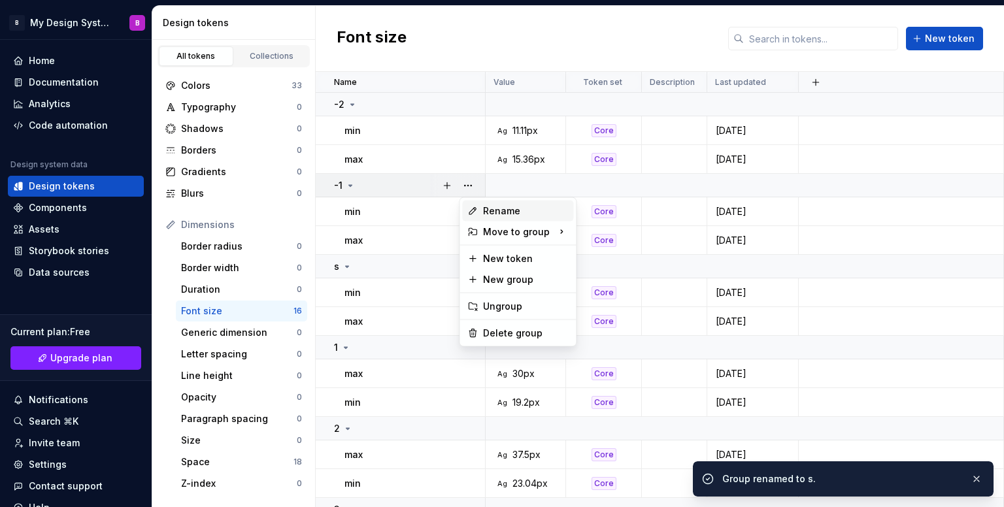
click at [516, 212] on div "Rename" at bounding box center [525, 211] width 85 height 13
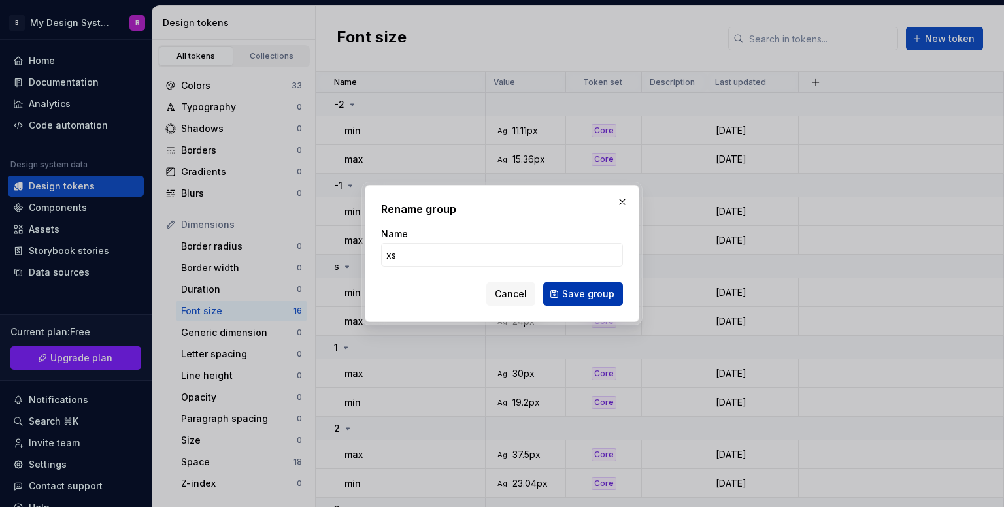
click at [594, 296] on span "Save group" at bounding box center [588, 294] width 52 height 13
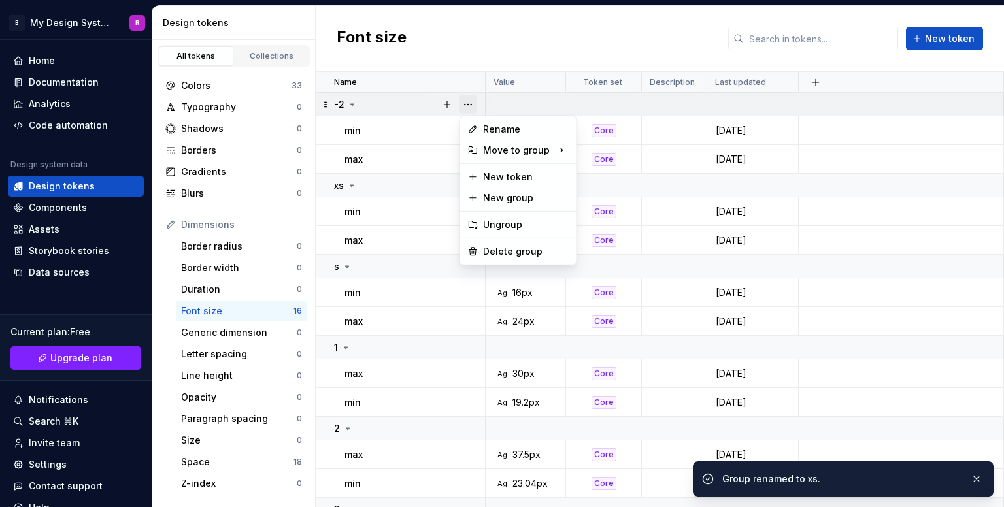
click at [466, 103] on button "button" at bounding box center [468, 104] width 18 height 18
click at [517, 131] on div "Rename" at bounding box center [525, 129] width 85 height 13
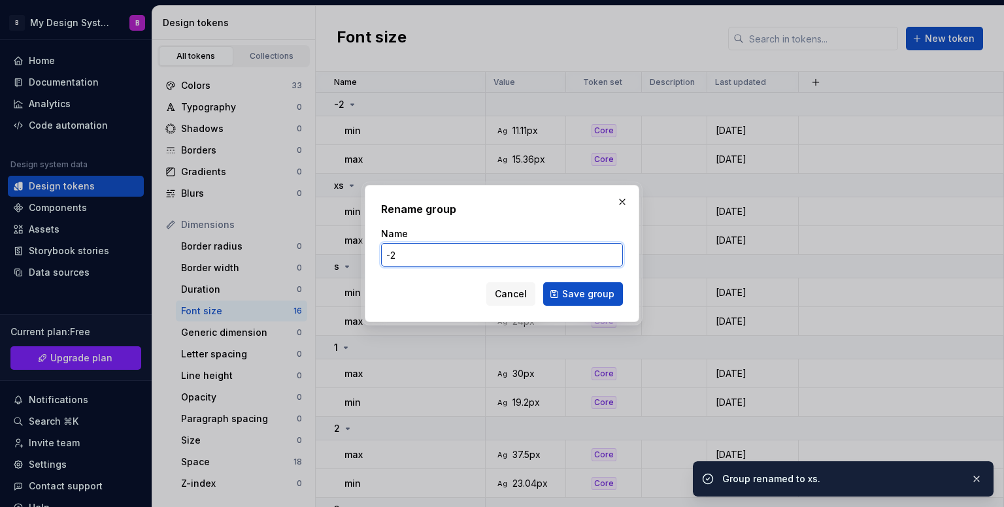
drag, startPoint x: 495, startPoint y: 260, endPoint x: 243, endPoint y: 240, distance: 252.5
click at [229, 241] on div "Rename group Name -2 Cancel Save group" at bounding box center [502, 253] width 1004 height 507
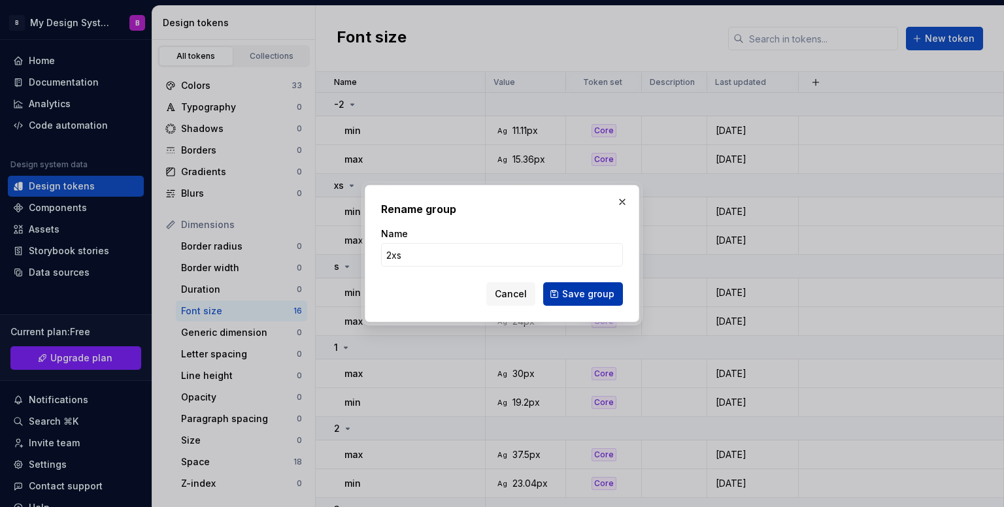
click at [602, 292] on span "Save group" at bounding box center [588, 294] width 52 height 13
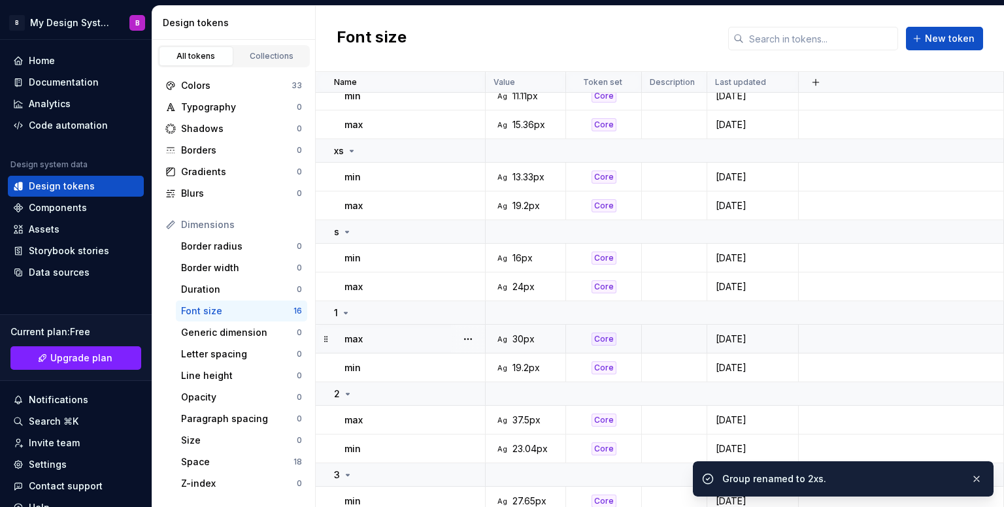
scroll to position [65, 0]
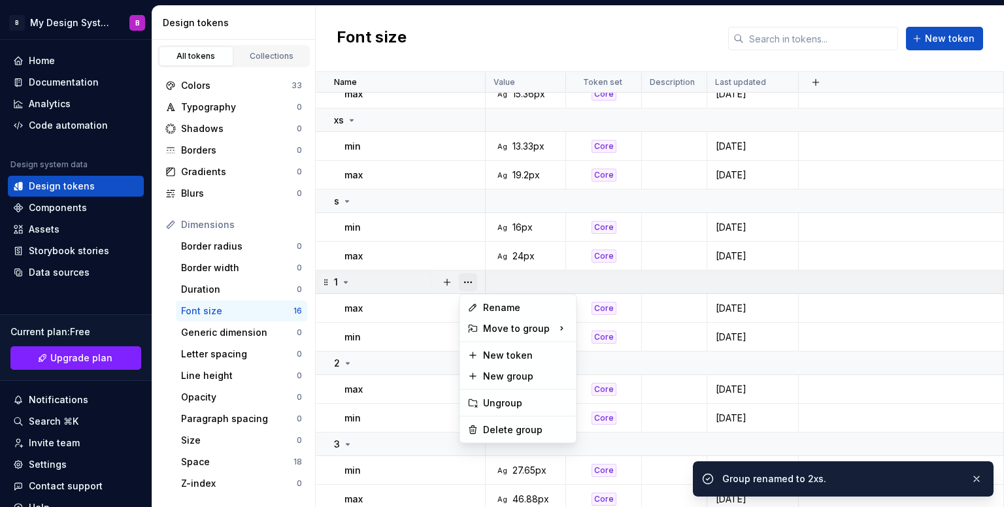
click at [462, 282] on button "button" at bounding box center [468, 282] width 18 height 18
click at [507, 312] on div "Rename" at bounding box center [525, 307] width 85 height 13
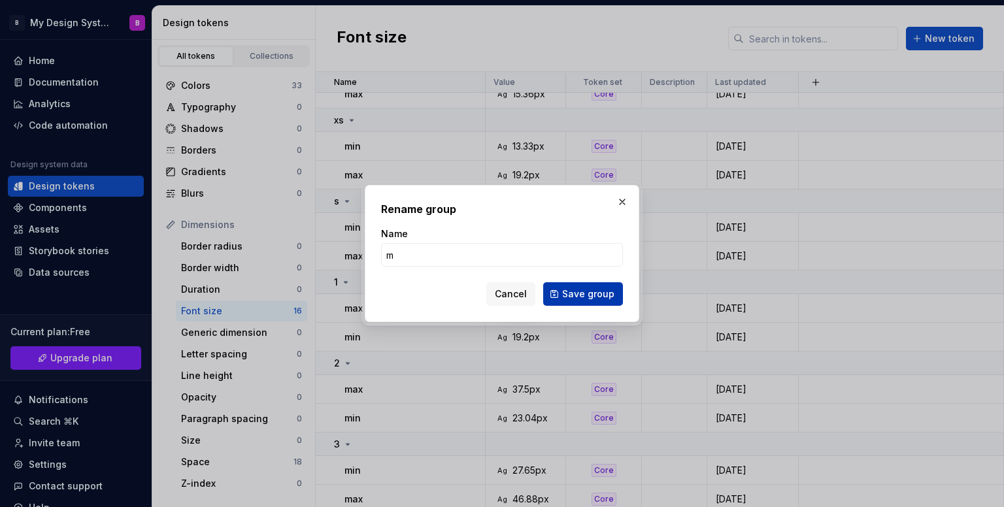
click at [575, 294] on span "Save group" at bounding box center [588, 294] width 52 height 13
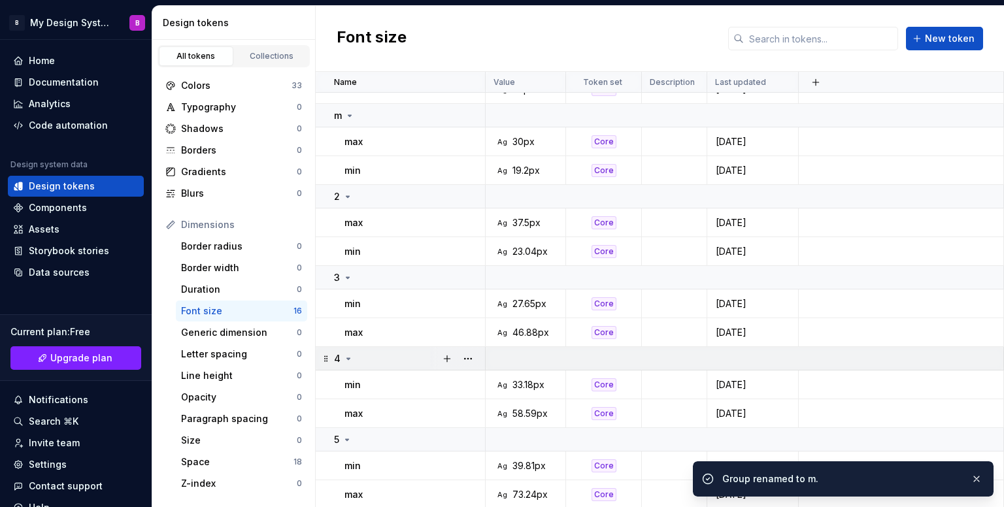
scroll to position [233, 0]
click at [478, 278] on div at bounding box center [457, 276] width 55 height 23
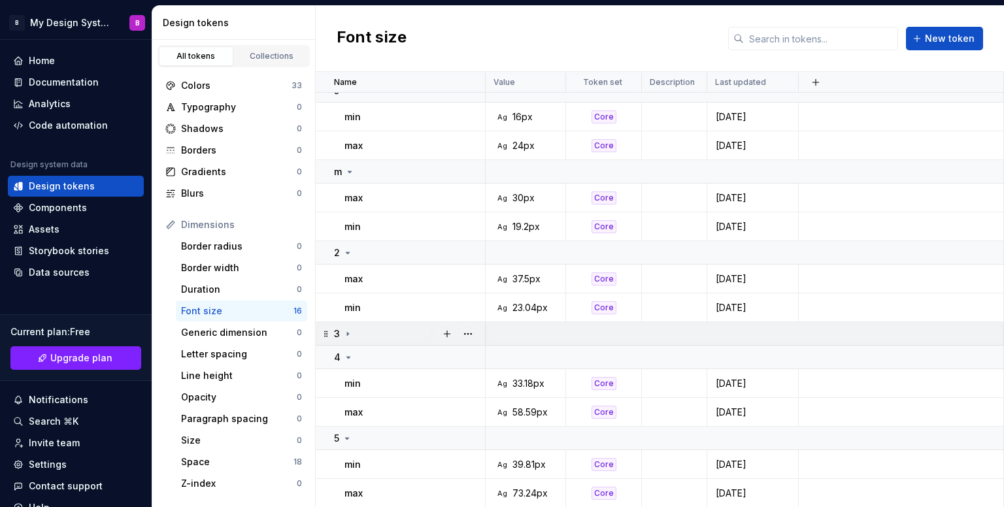
click at [348, 333] on icon at bounding box center [347, 333] width 1 height 3
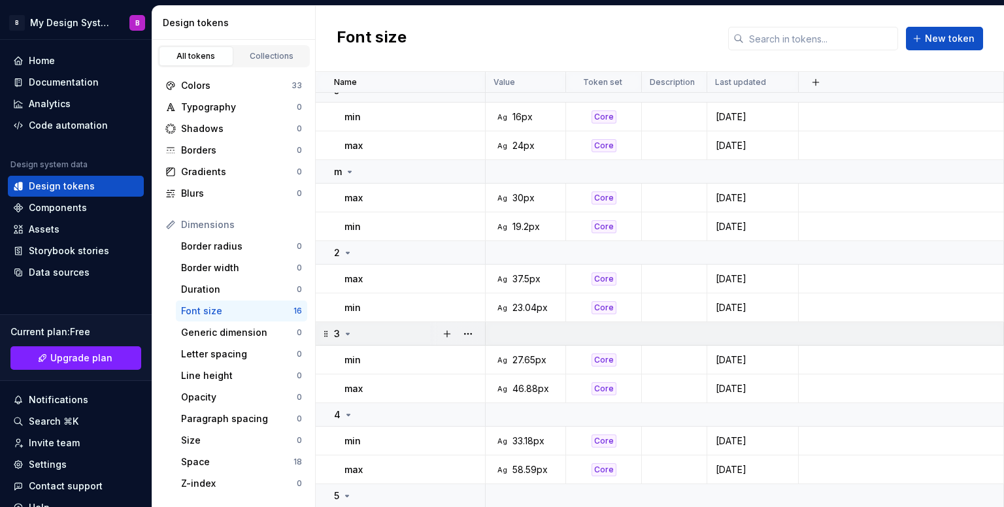
scroll to position [233, 0]
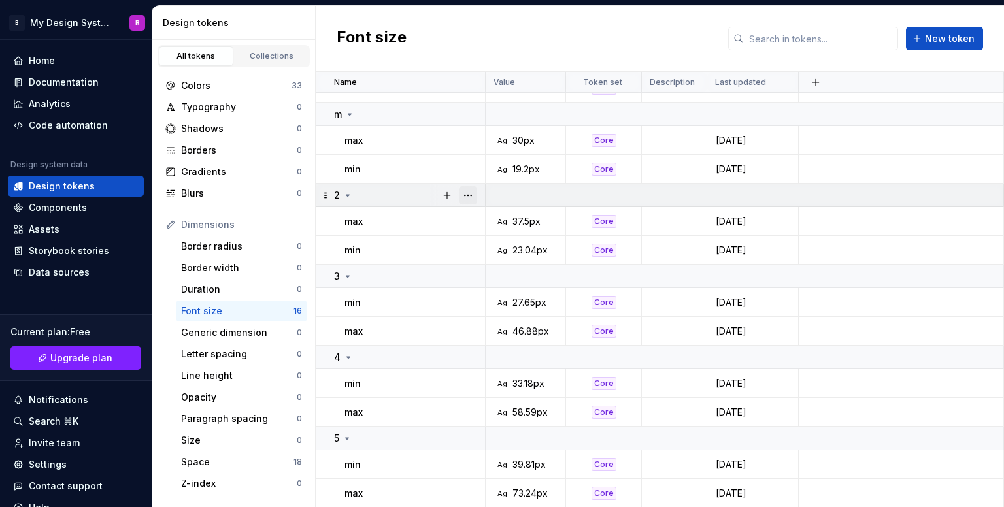
click at [471, 190] on button "button" at bounding box center [468, 195] width 18 height 18
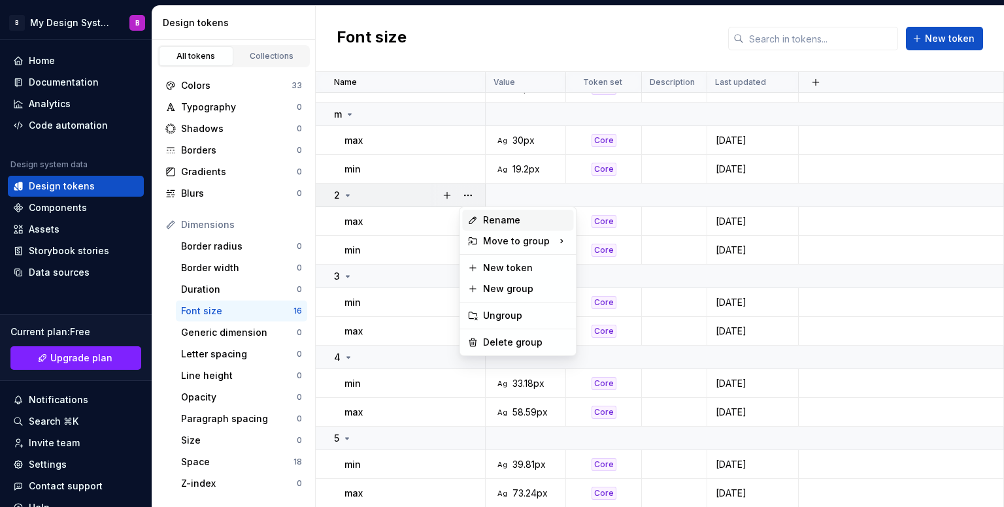
click at [502, 220] on div "Rename" at bounding box center [525, 220] width 85 height 13
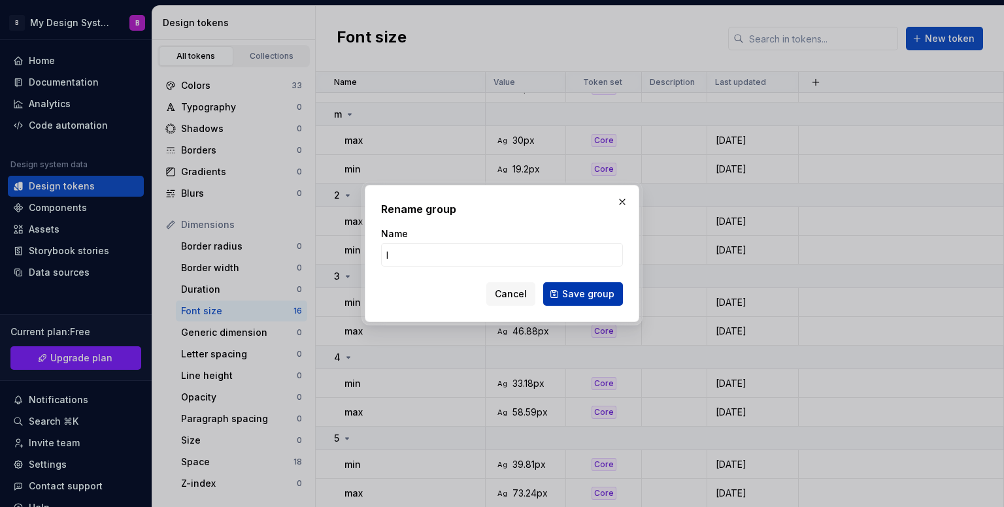
click at [571, 297] on span "Save group" at bounding box center [588, 294] width 52 height 13
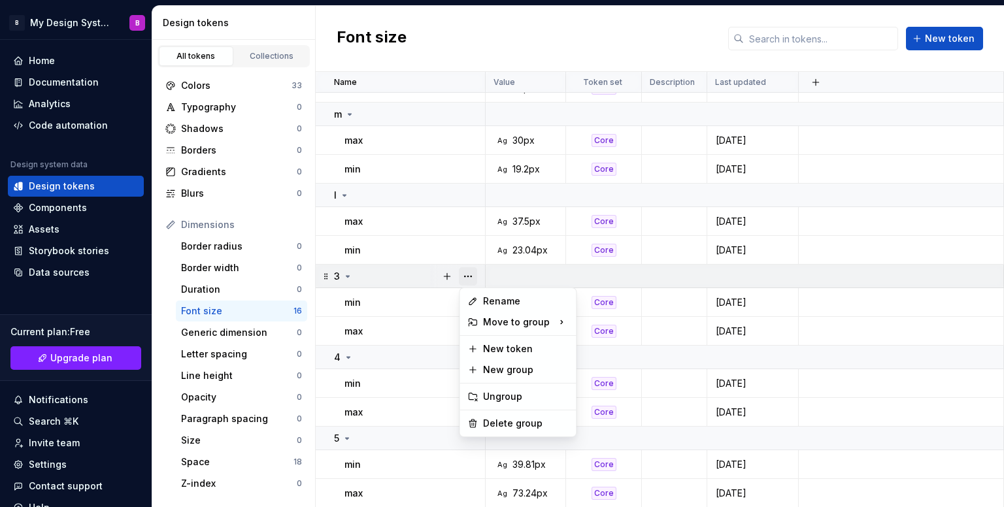
click at [473, 277] on button "button" at bounding box center [468, 276] width 18 height 18
click at [490, 303] on div "Rename" at bounding box center [525, 301] width 85 height 13
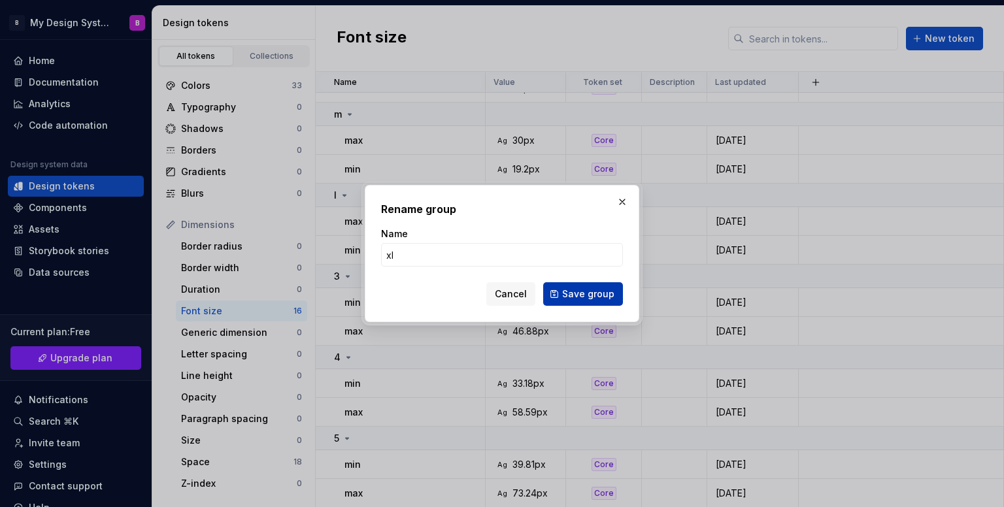
click at [599, 301] on button "Save group" at bounding box center [583, 294] width 80 height 24
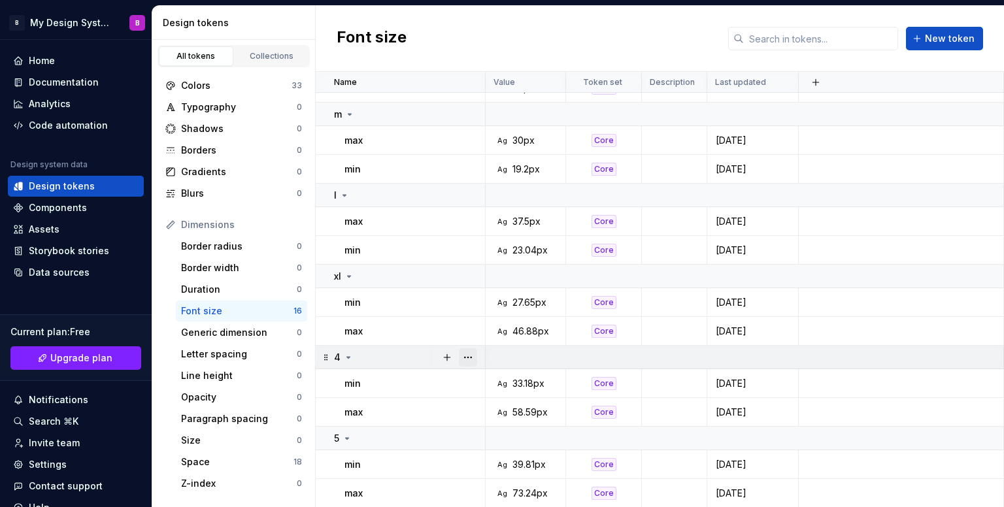
click at [471, 359] on button "button" at bounding box center [468, 357] width 18 height 18
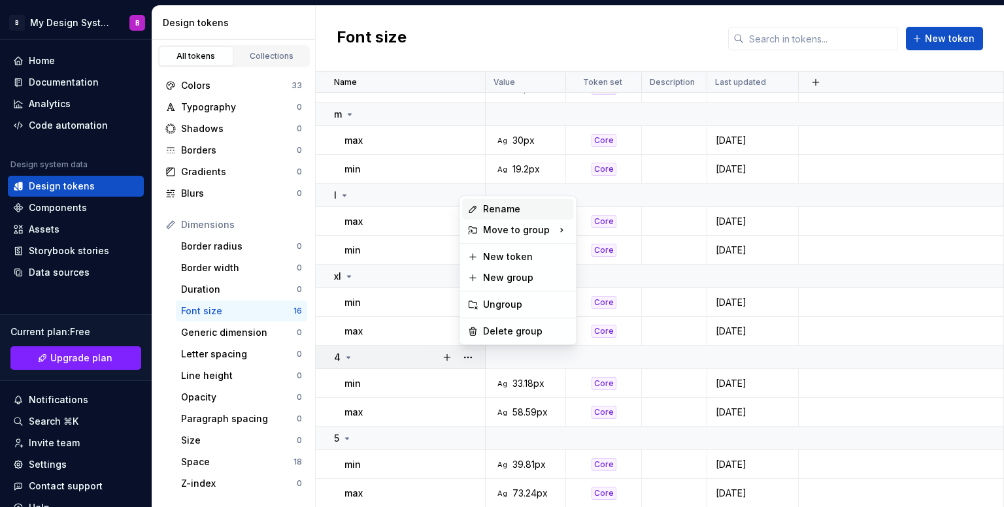
click at [502, 210] on div "Rename" at bounding box center [525, 209] width 85 height 13
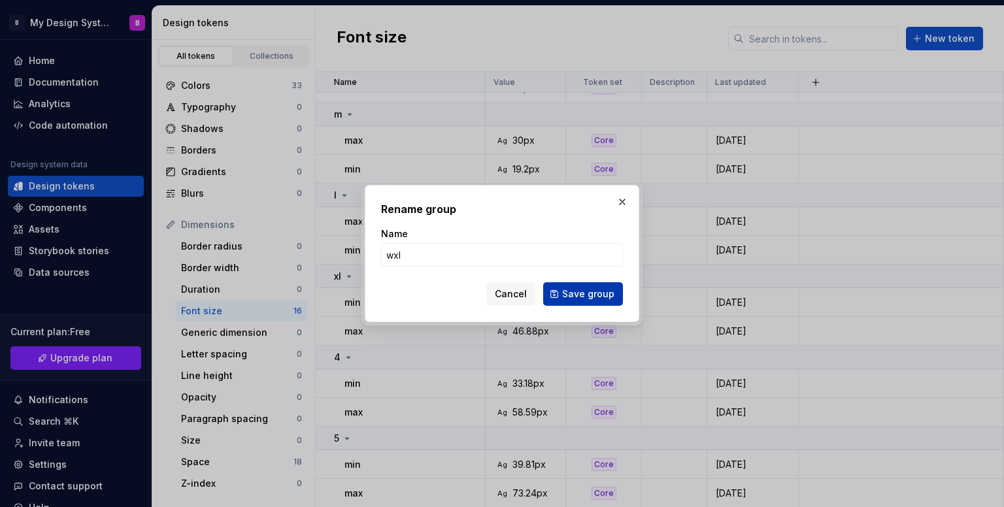
click at [593, 299] on span "Save group" at bounding box center [588, 294] width 52 height 13
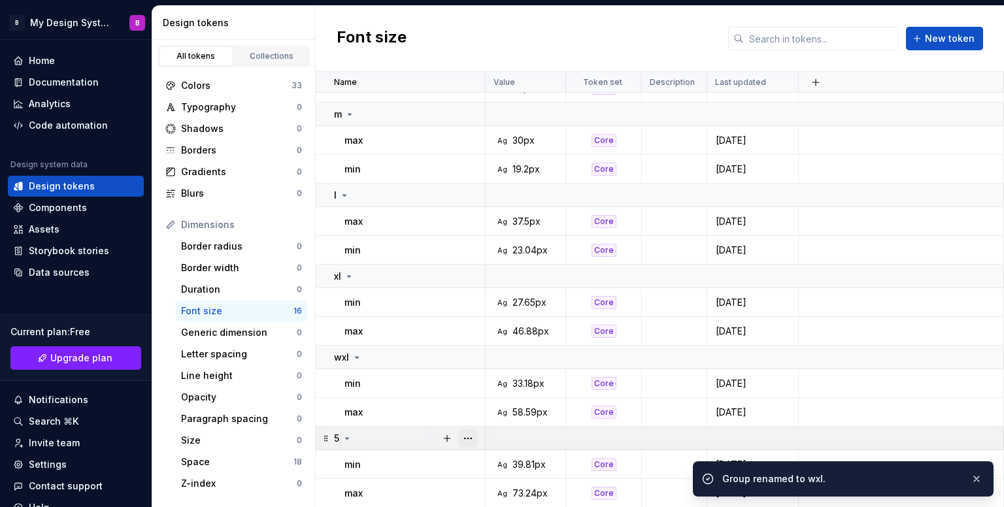
click at [471, 443] on button "button" at bounding box center [468, 439] width 18 height 18
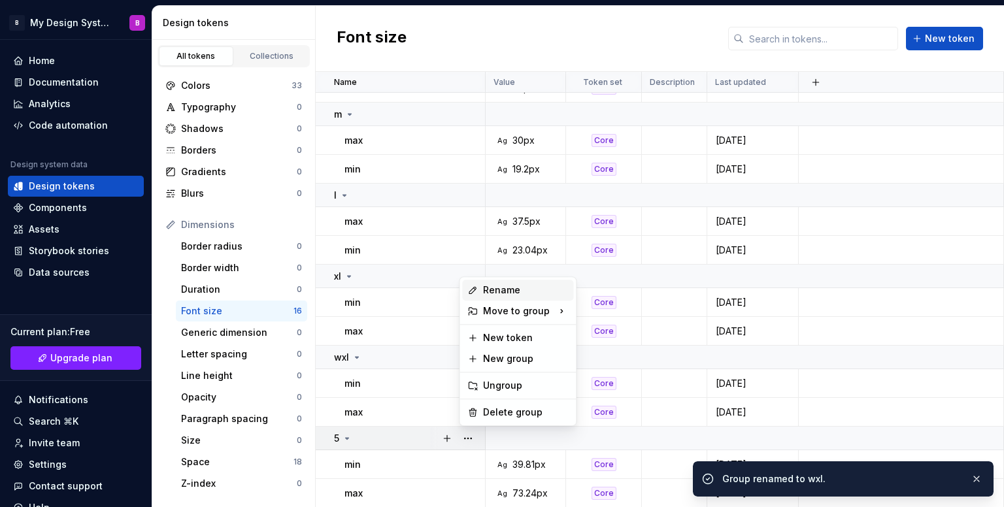
click at [505, 294] on div "Rename" at bounding box center [525, 290] width 85 height 13
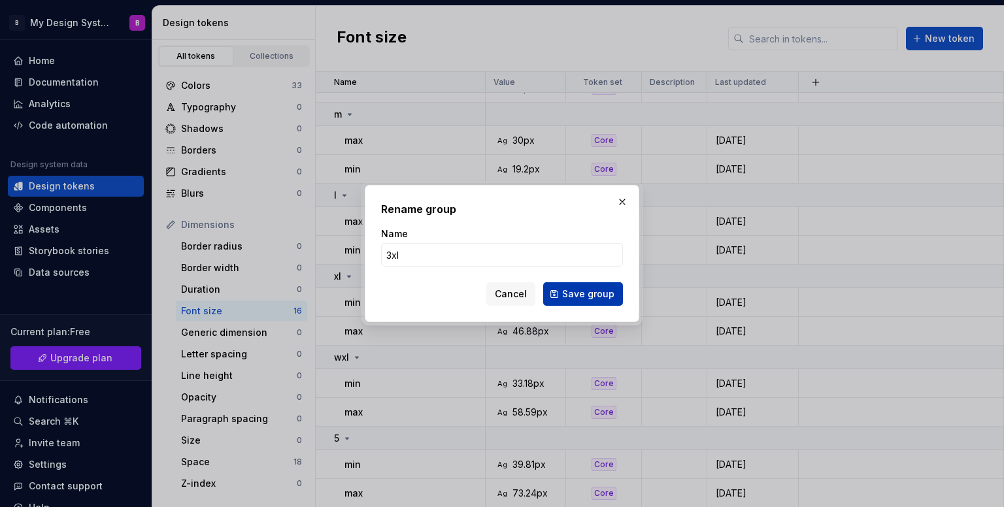
click at [567, 298] on span "Save group" at bounding box center [588, 294] width 52 height 13
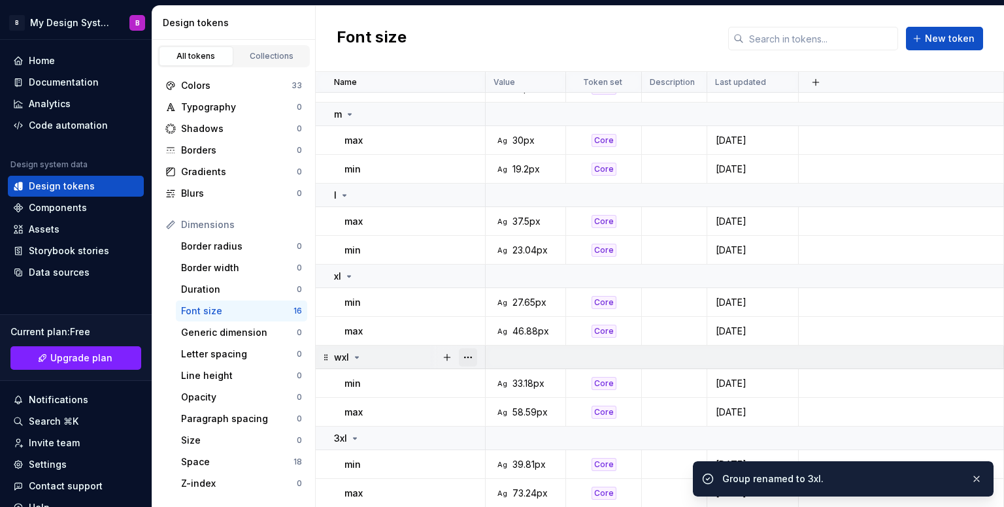
click at [469, 357] on button "button" at bounding box center [468, 357] width 18 height 18
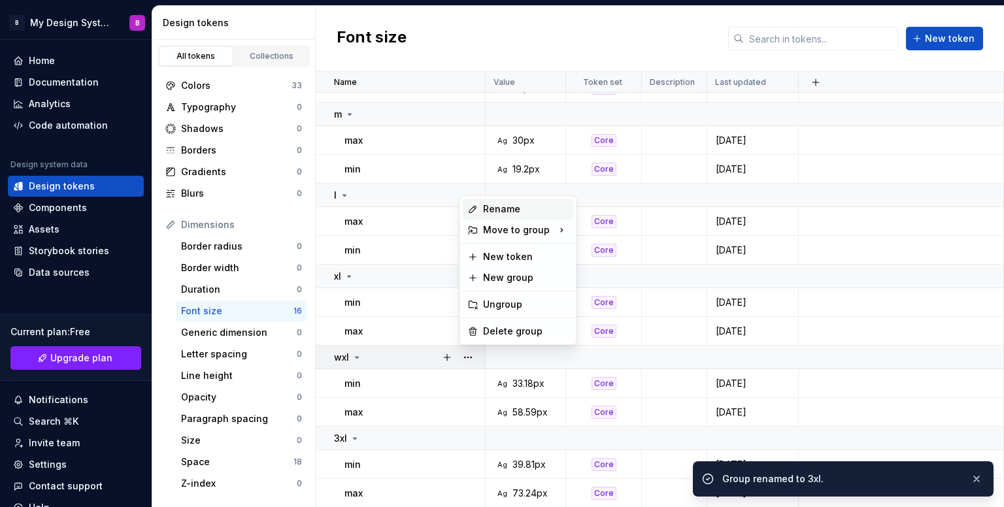
click at [495, 210] on div "Rename" at bounding box center [525, 209] width 85 height 13
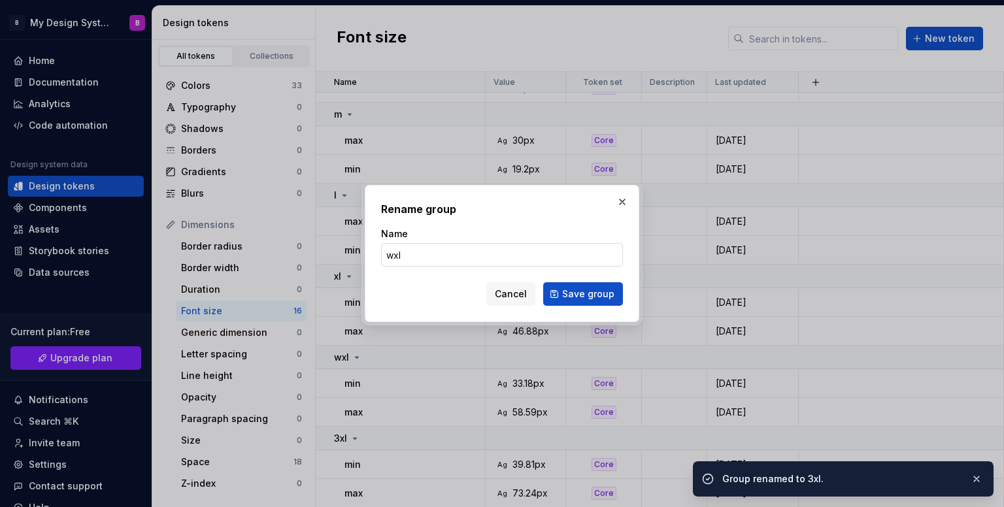
click at [386, 247] on input "wxl" at bounding box center [502, 255] width 242 height 24
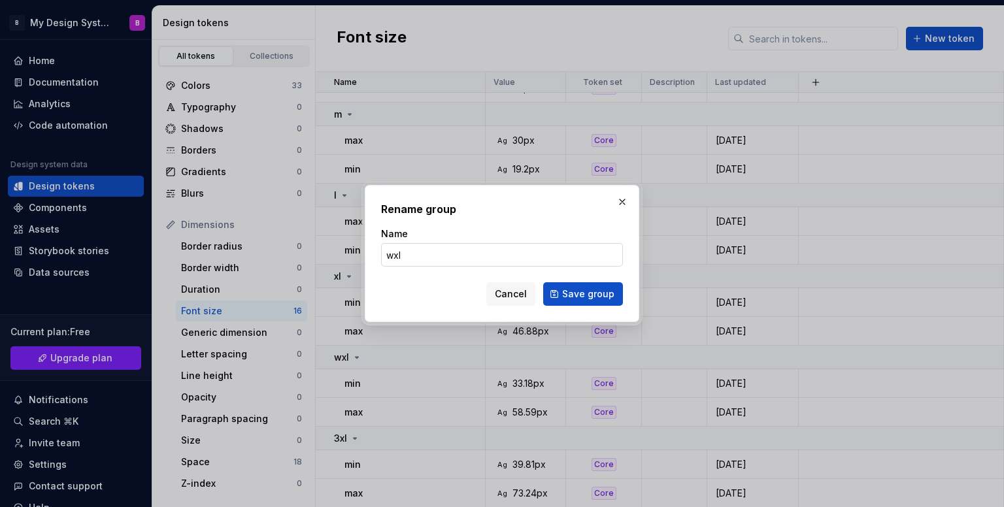
click at [390, 249] on input "wxl" at bounding box center [502, 255] width 242 height 24
click at [392, 257] on input "wxl" at bounding box center [502, 255] width 242 height 24
click at [558, 293] on button "Save group" at bounding box center [583, 294] width 80 height 24
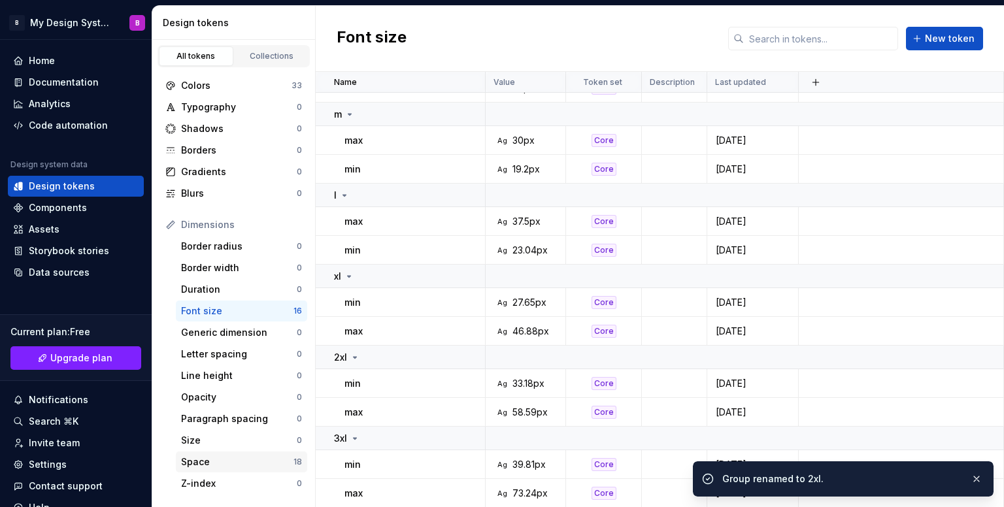
click at [220, 456] on div "Space" at bounding box center [237, 462] width 112 height 13
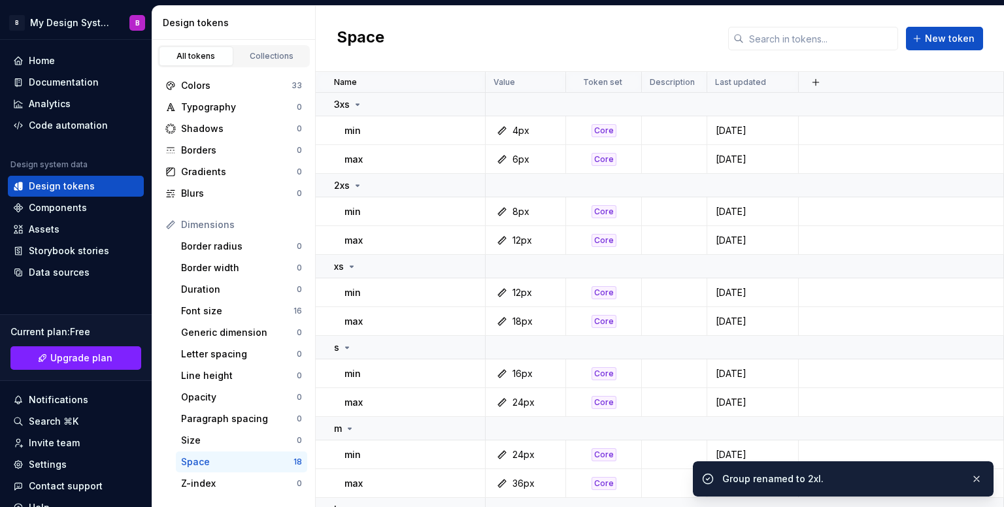
scroll to position [314, 0]
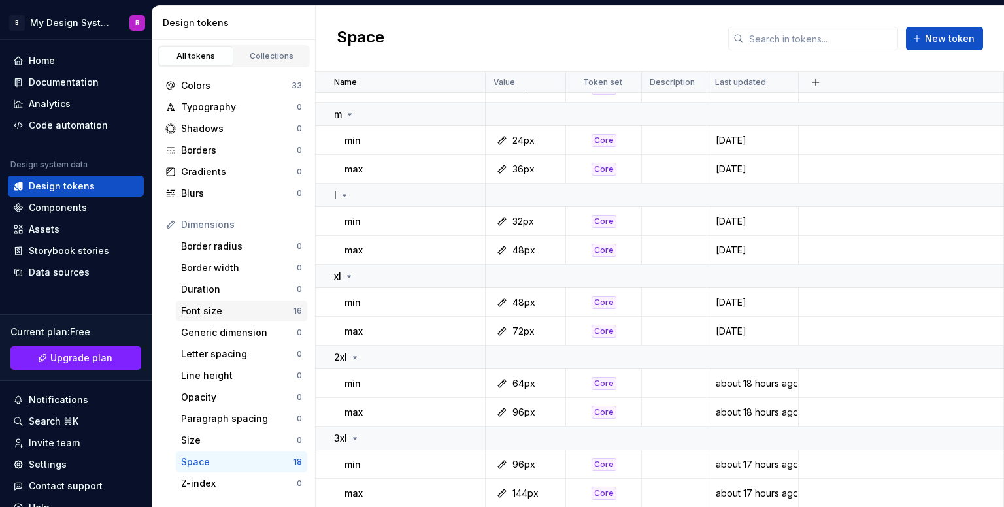
click at [241, 312] on div "Font size" at bounding box center [237, 311] width 112 height 13
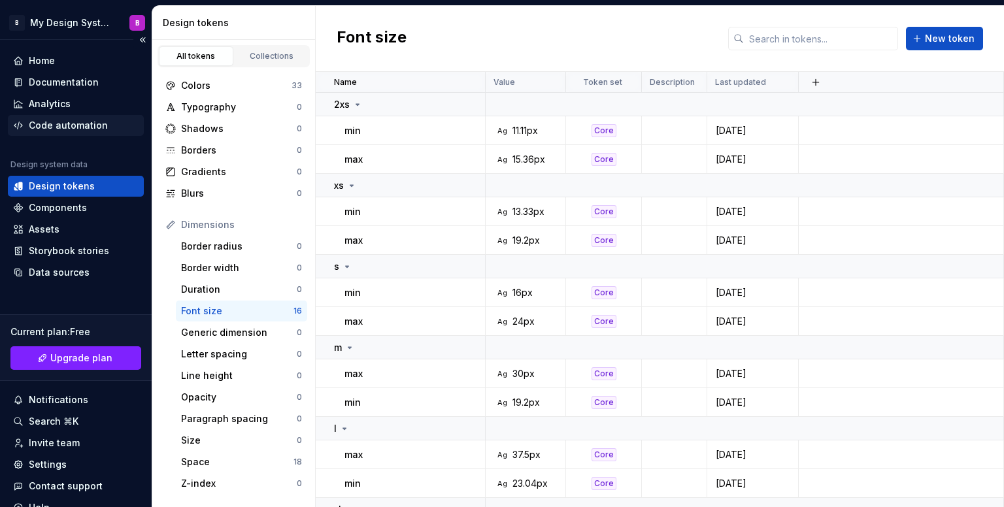
click at [59, 116] on div "Code automation" at bounding box center [76, 125] width 136 height 21
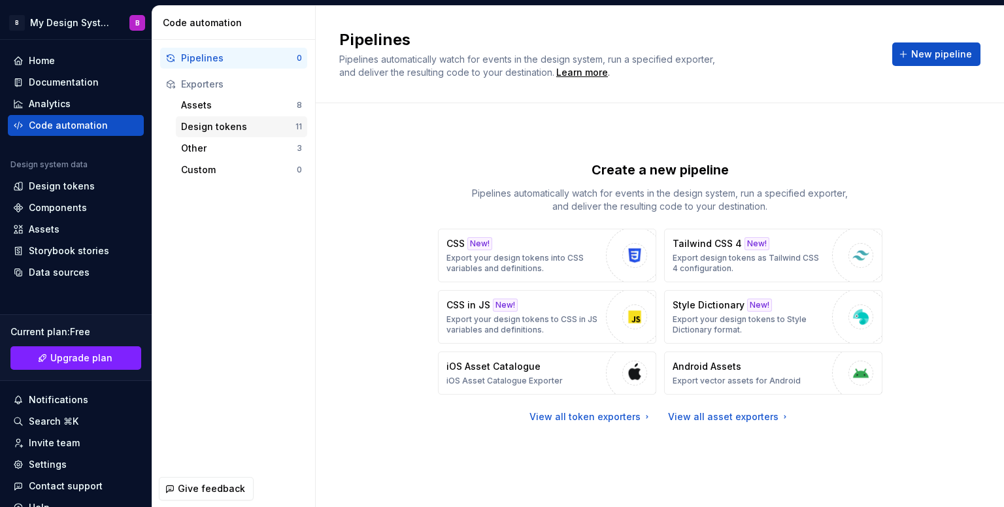
click at [220, 129] on div "Design tokens" at bounding box center [238, 126] width 114 height 13
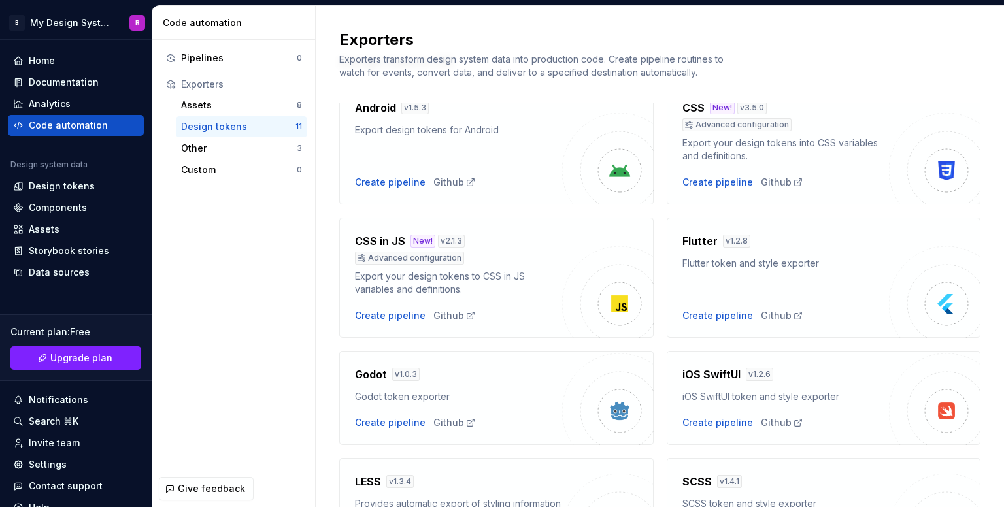
scroll to position [382, 0]
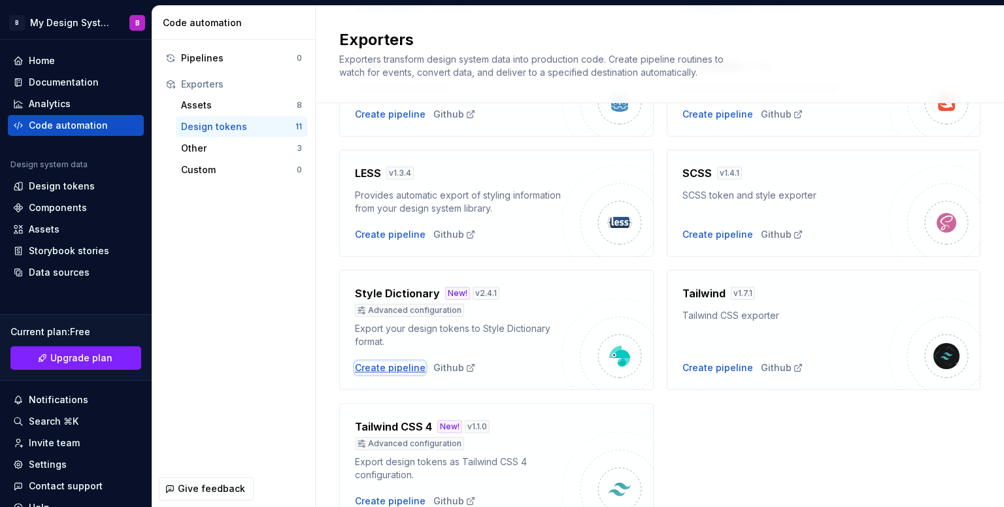
click at [397, 363] on div "Create pipeline" at bounding box center [390, 368] width 71 height 13
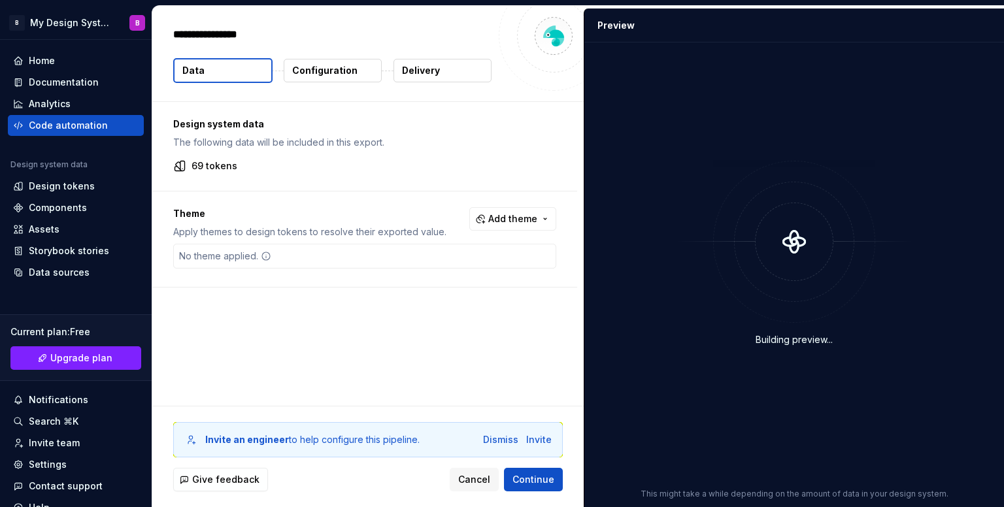
click at [319, 68] on p "Configuration" at bounding box center [324, 70] width 65 height 13
click at [319, 69] on p "Configuration" at bounding box center [324, 70] width 65 height 13
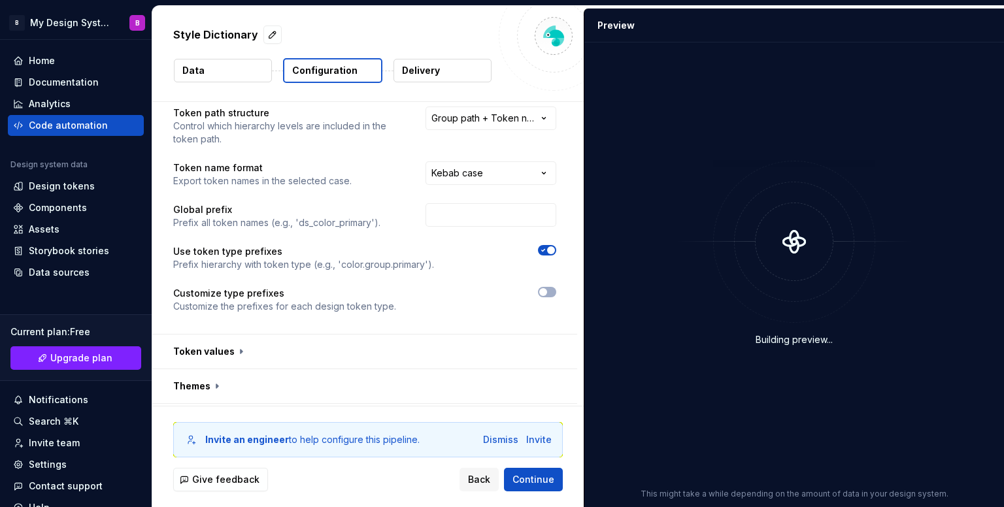
scroll to position [100, 0]
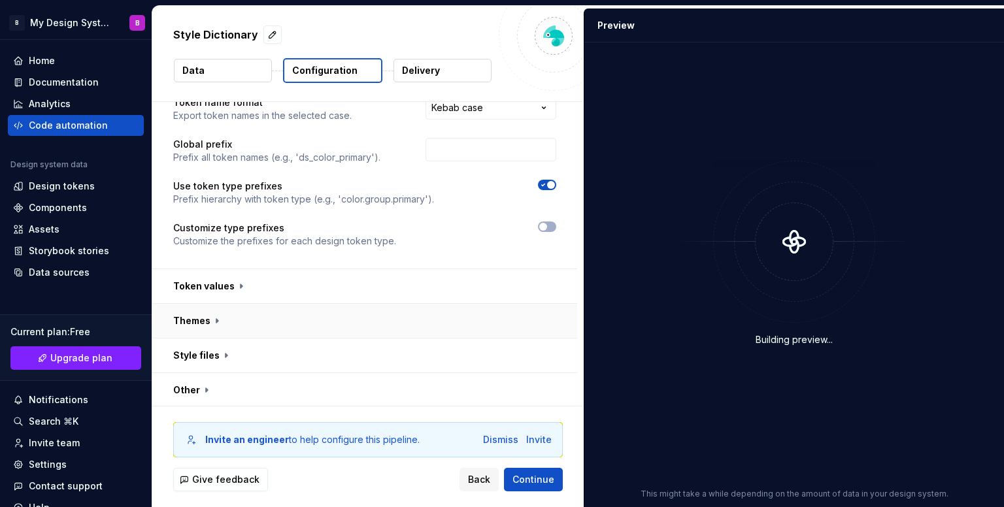
click at [311, 314] on button "button" at bounding box center [364, 321] width 425 height 34
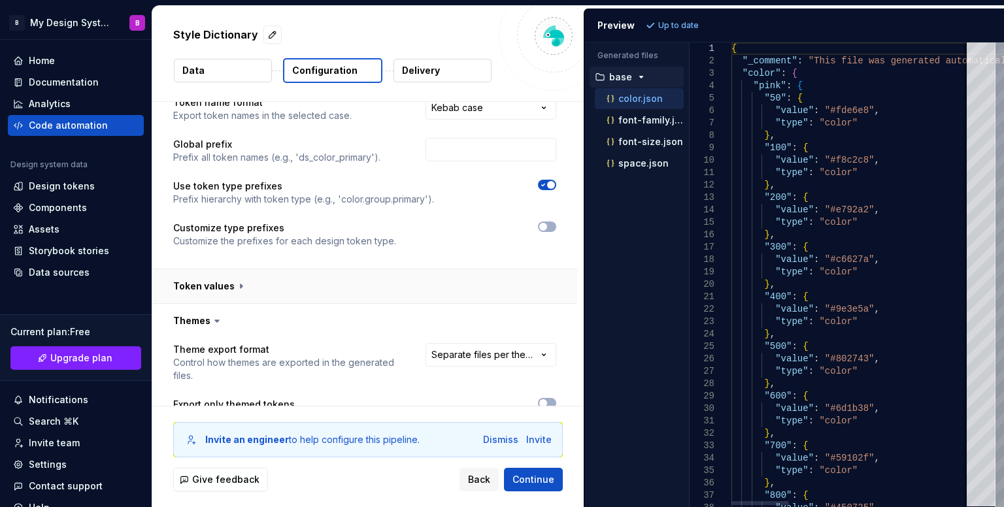
click at [320, 291] on button "button" at bounding box center [364, 286] width 425 height 34
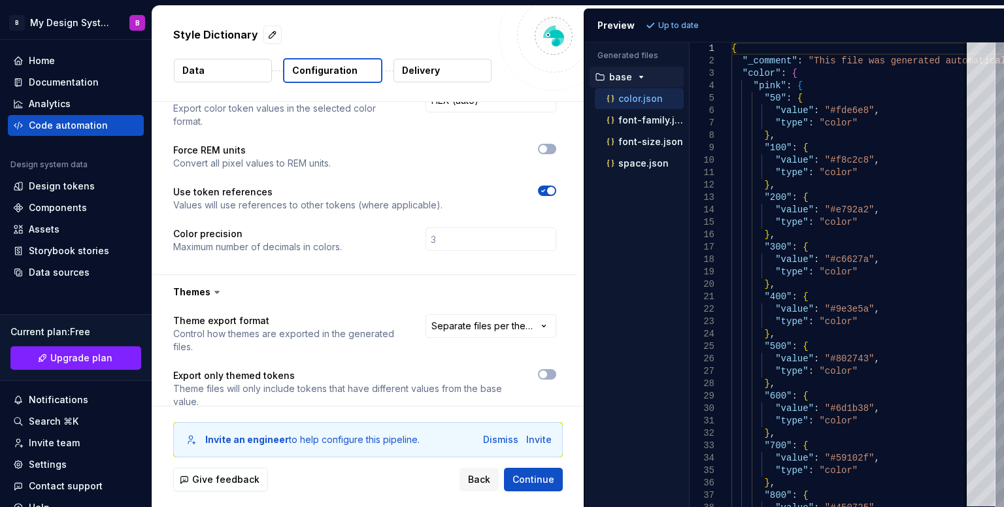
scroll to position [427, 0]
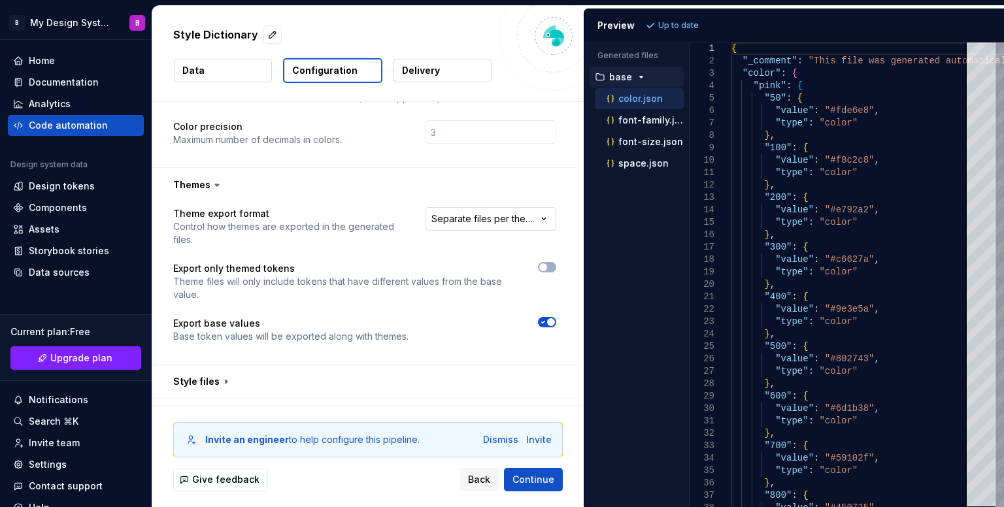
click at [515, 227] on html "**********" at bounding box center [502, 253] width 1004 height 507
click at [473, 173] on html "**********" at bounding box center [502, 253] width 1004 height 507
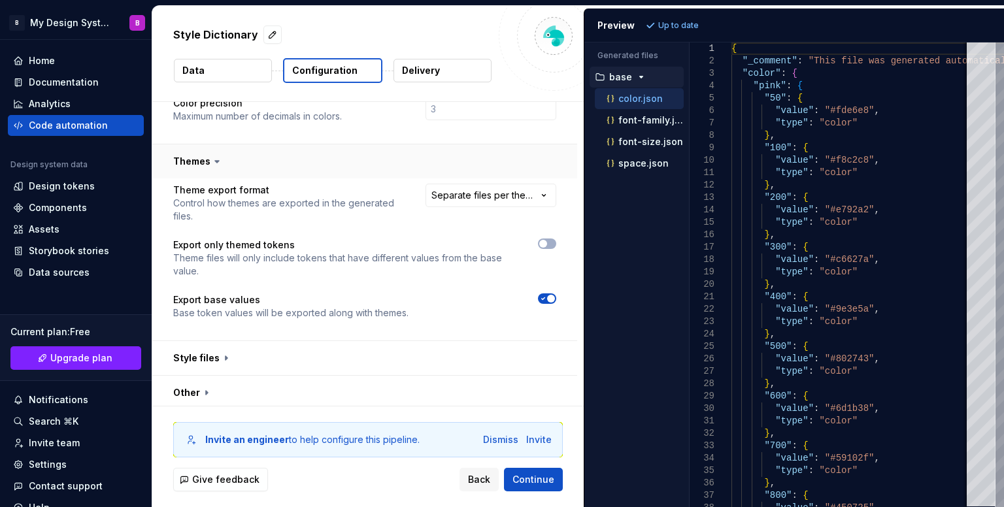
scroll to position [453, 0]
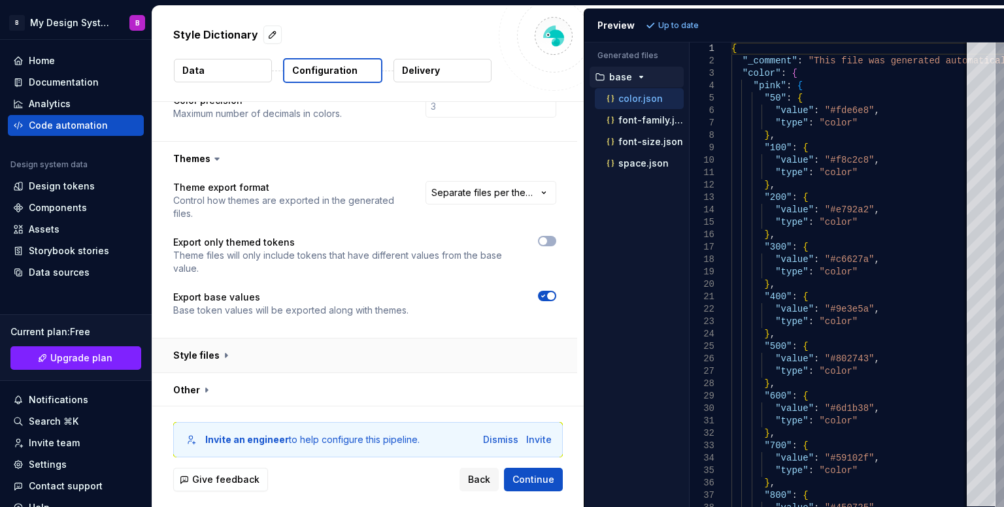
click at [403, 346] on button "button" at bounding box center [364, 356] width 425 height 34
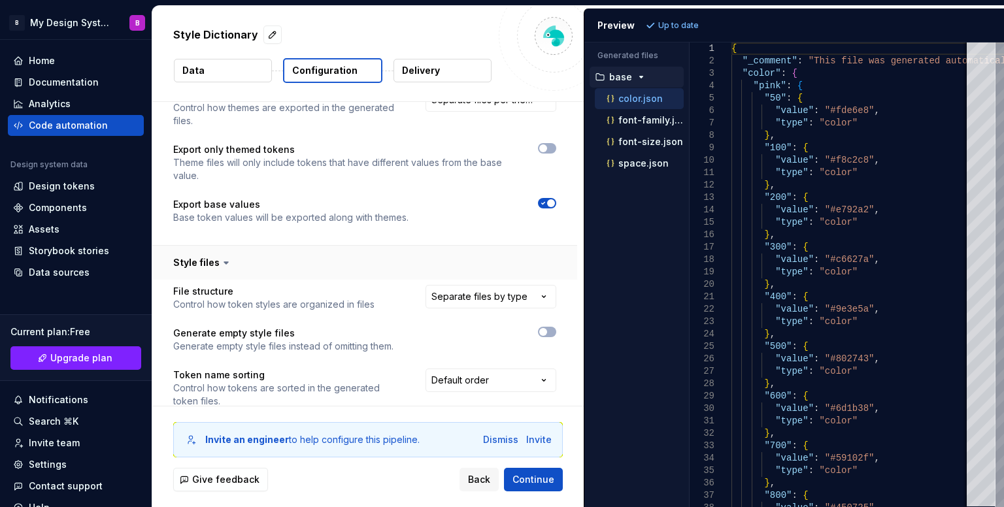
scroll to position [584, 0]
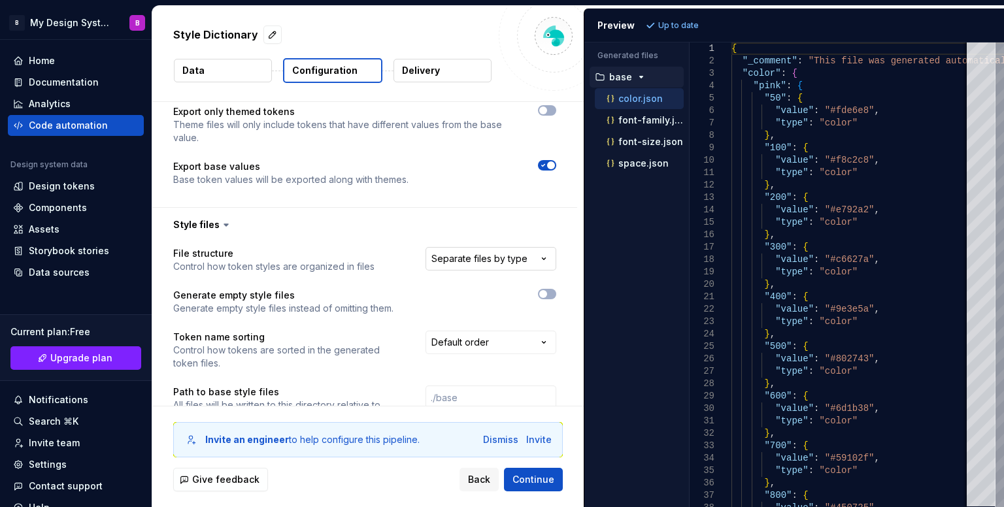
click at [488, 267] on html "**********" at bounding box center [502, 253] width 1004 height 507
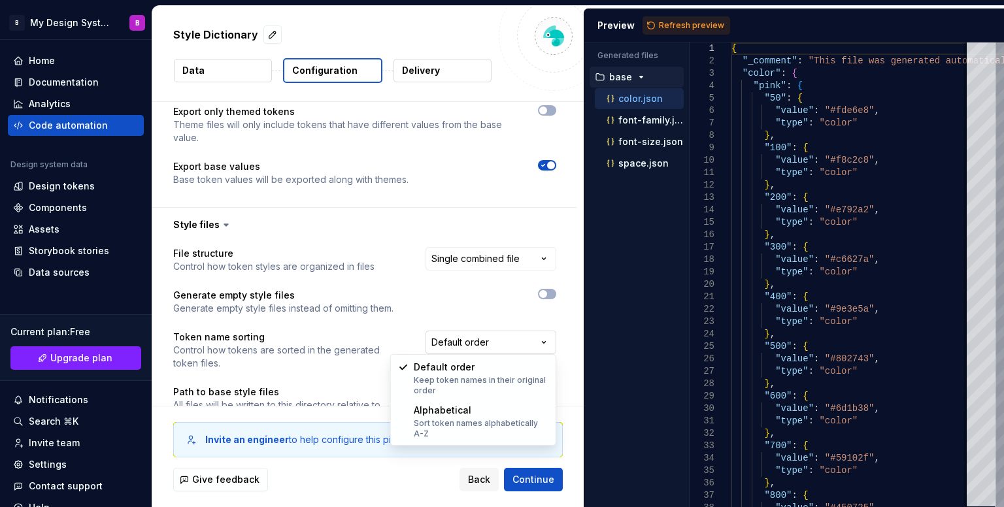
click at [477, 349] on html "**********" at bounding box center [502, 253] width 1004 height 507
click at [478, 300] on html "**********" at bounding box center [502, 253] width 1004 height 507
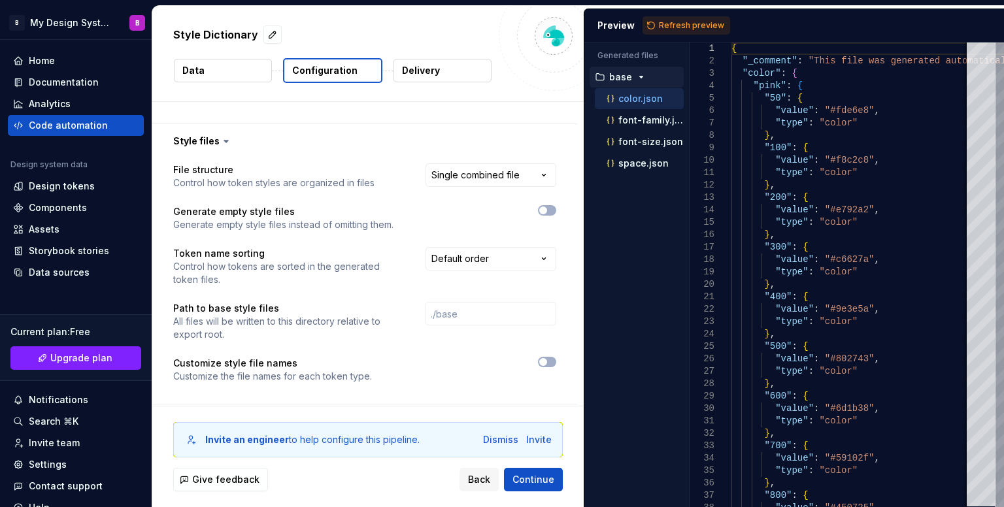
scroll to position [699, 0]
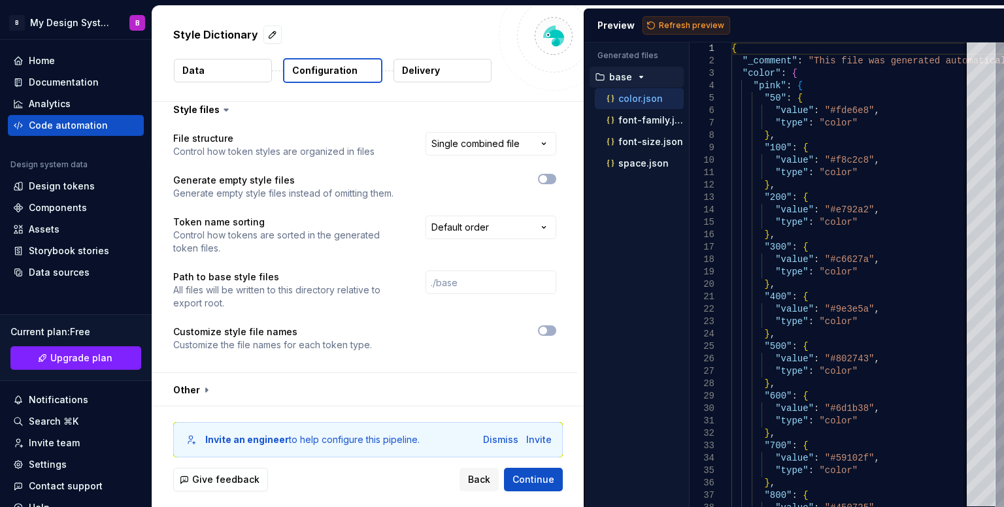
click at [680, 24] on span "Refresh preview" at bounding box center [691, 25] width 65 height 10
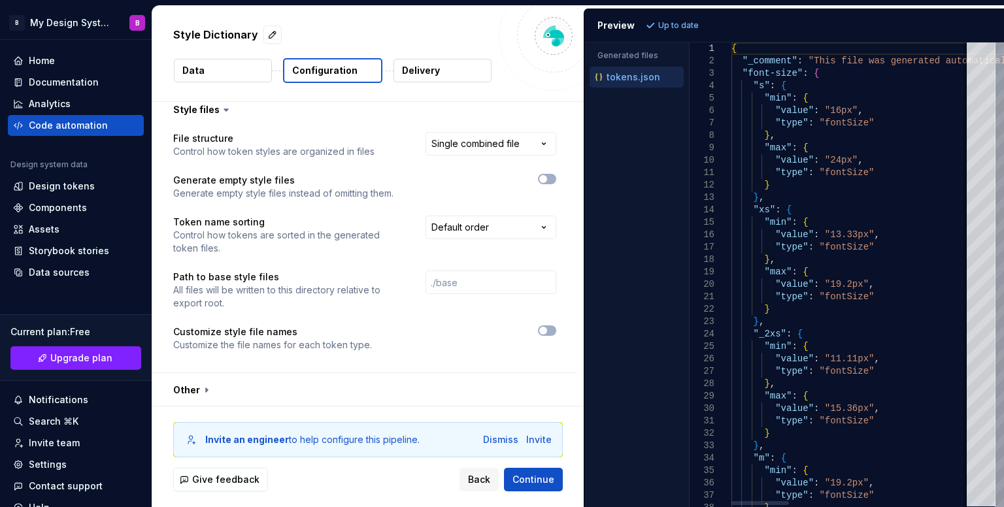
click at [65, 209] on div "Components" at bounding box center [58, 207] width 58 height 13
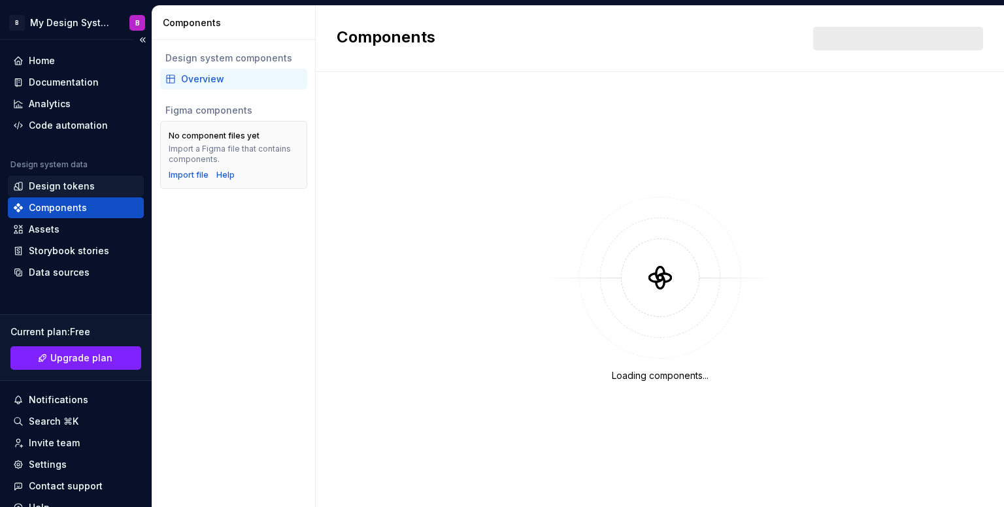
click at [82, 192] on div "Design tokens" at bounding box center [62, 186] width 66 height 13
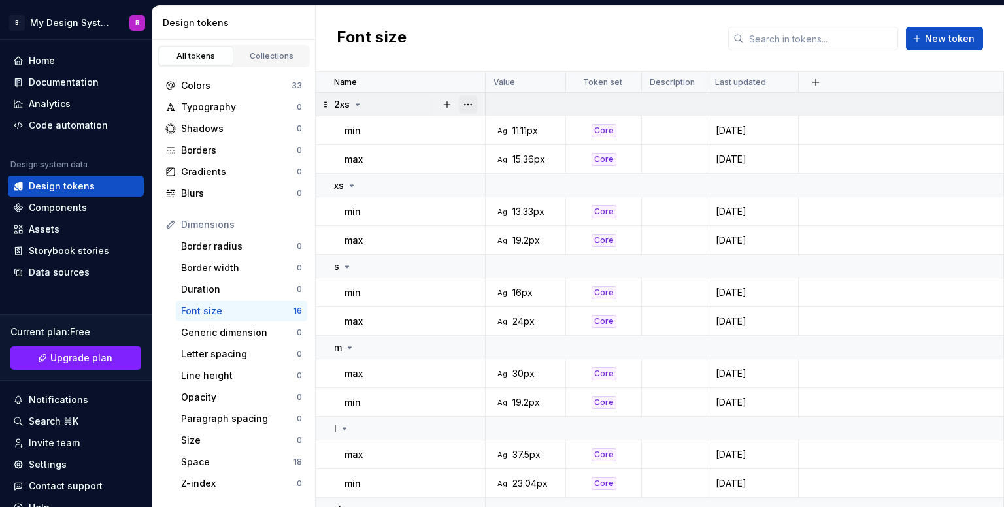
click at [465, 102] on button "button" at bounding box center [468, 104] width 18 height 18
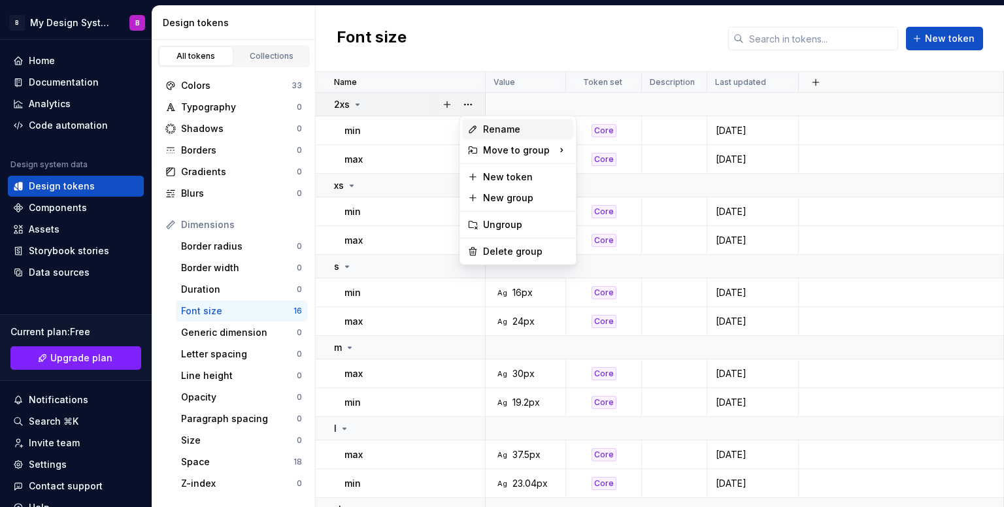
click at [520, 131] on div "Rename" at bounding box center [525, 129] width 85 height 13
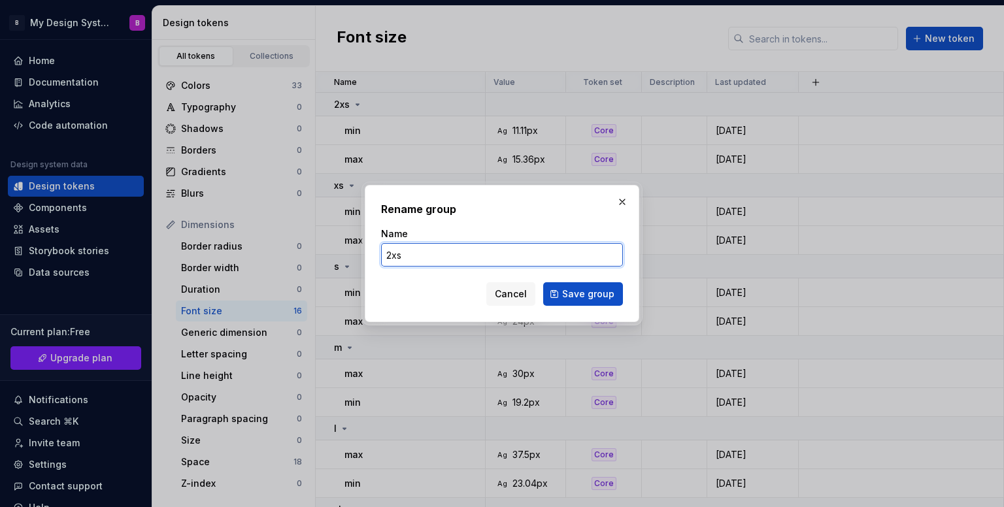
click at [494, 260] on input "2xs" at bounding box center [502, 255] width 242 height 24
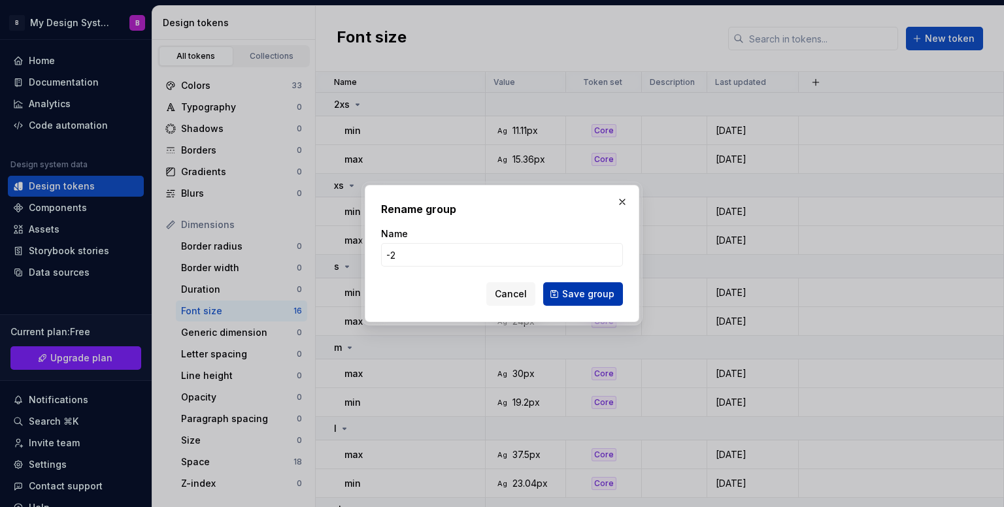
click at [574, 298] on span "Save group" at bounding box center [588, 294] width 52 height 13
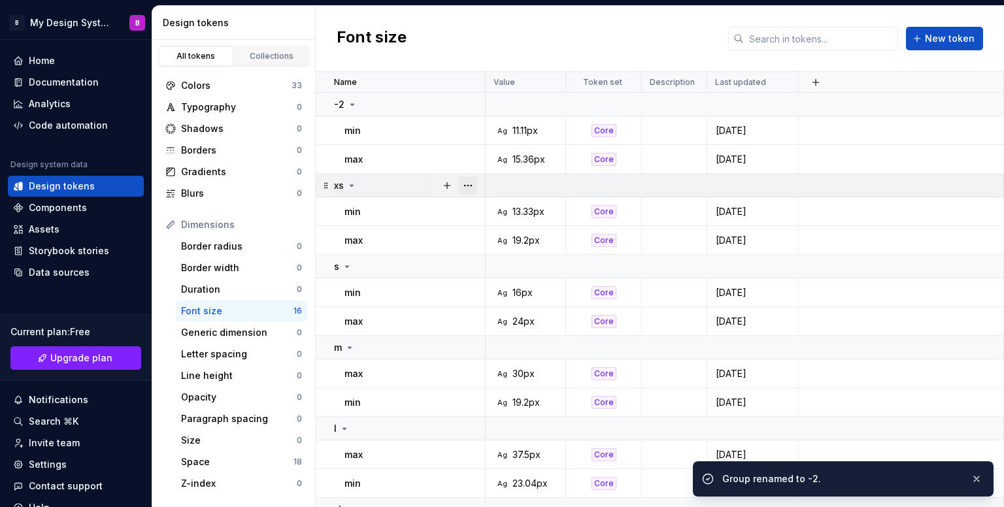
click at [469, 178] on button "button" at bounding box center [468, 186] width 18 height 18
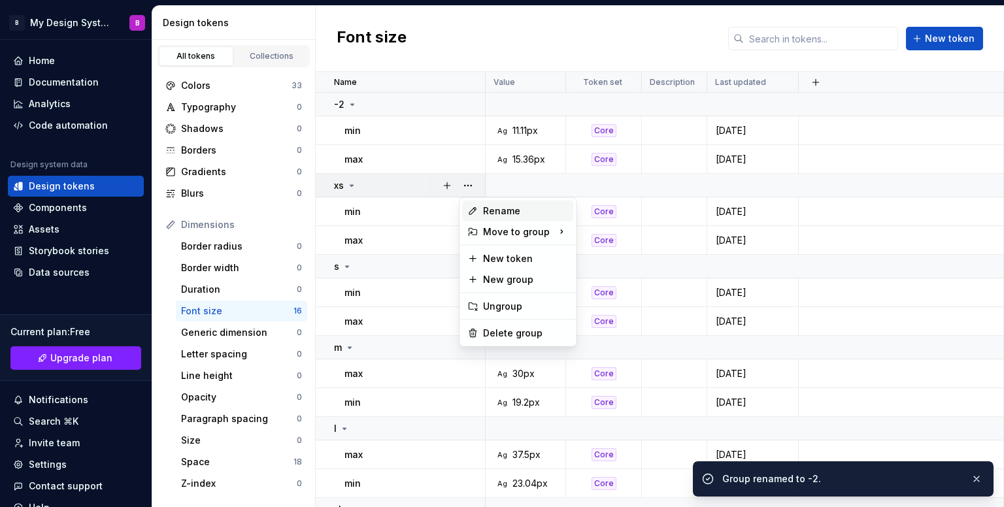
click at [492, 205] on div "Rename" at bounding box center [525, 211] width 85 height 13
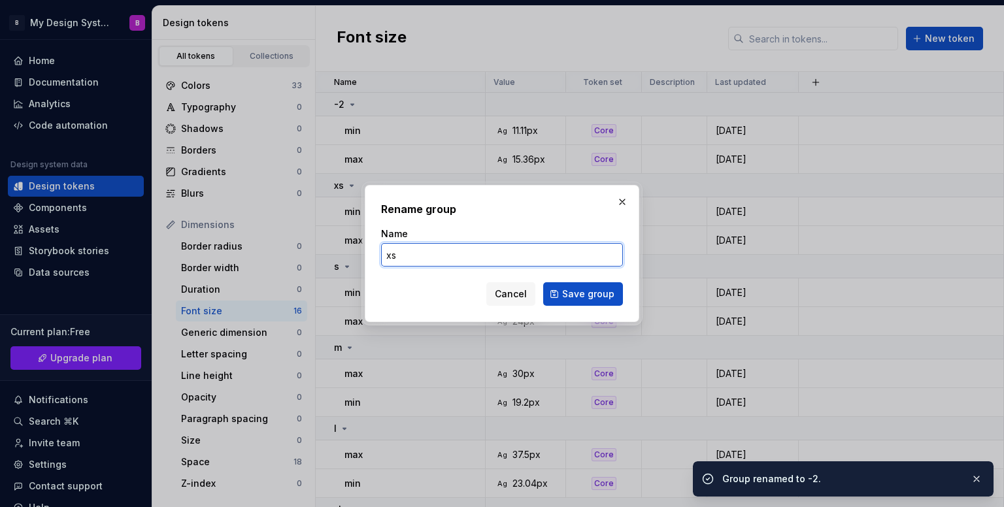
click at [539, 254] on input "xs" at bounding box center [502, 255] width 242 height 24
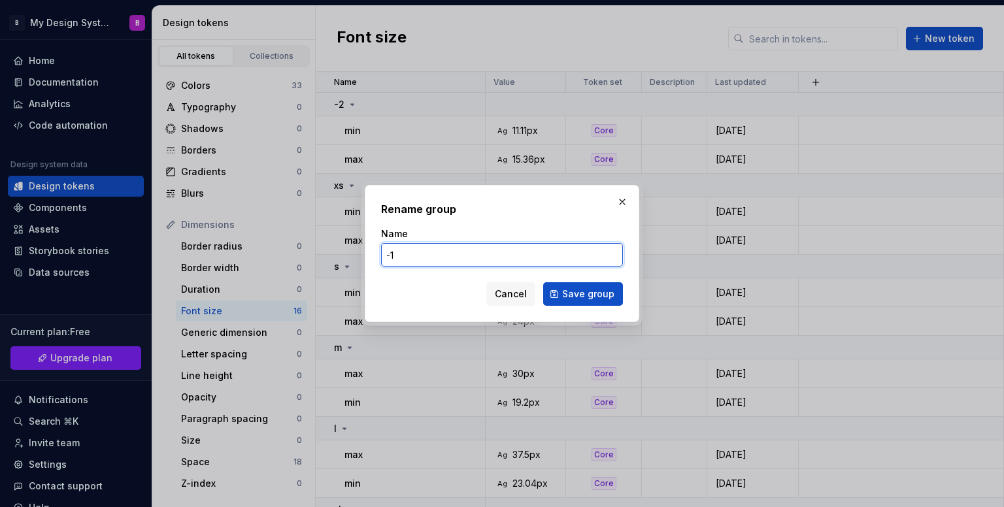
click at [543, 282] on button "Save group" at bounding box center [583, 294] width 80 height 24
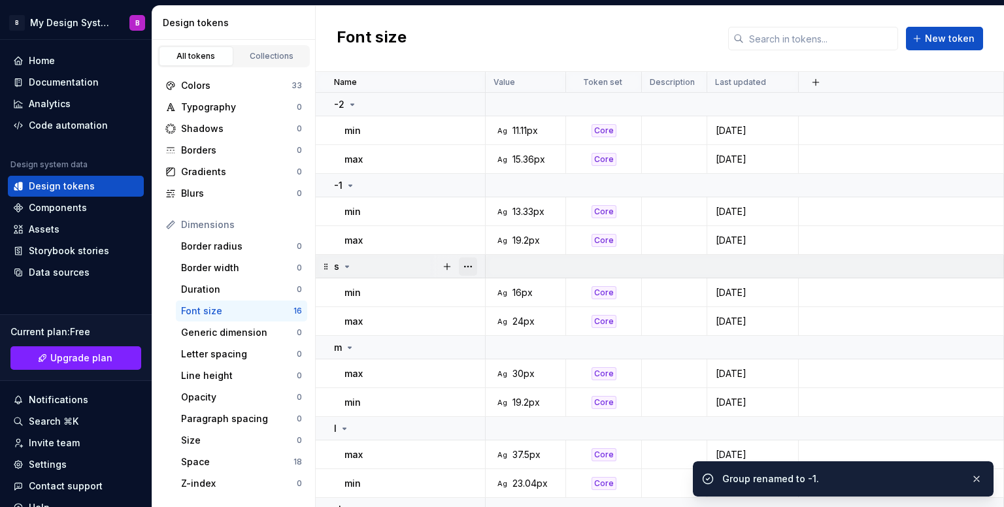
click at [476, 269] on button "button" at bounding box center [468, 267] width 18 height 18
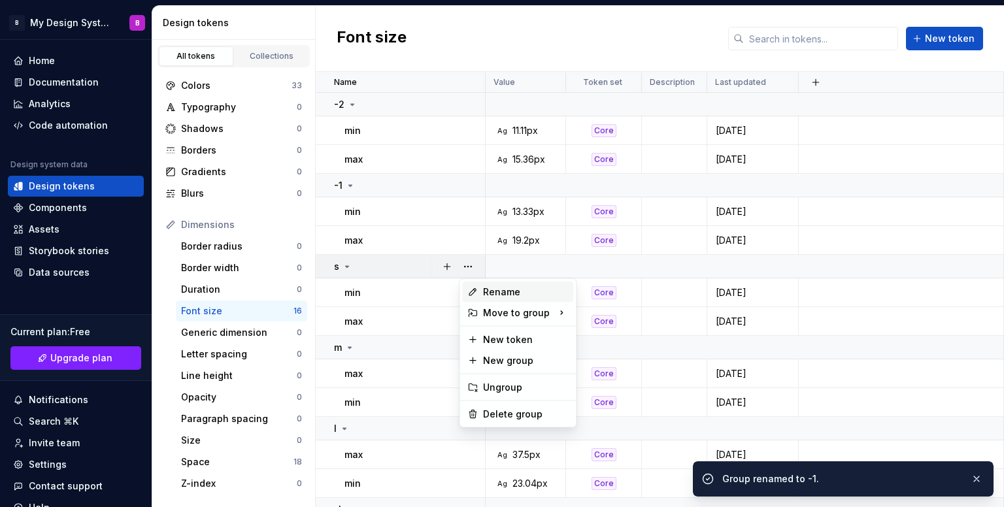
click at [494, 290] on div "Rename" at bounding box center [525, 292] width 85 height 13
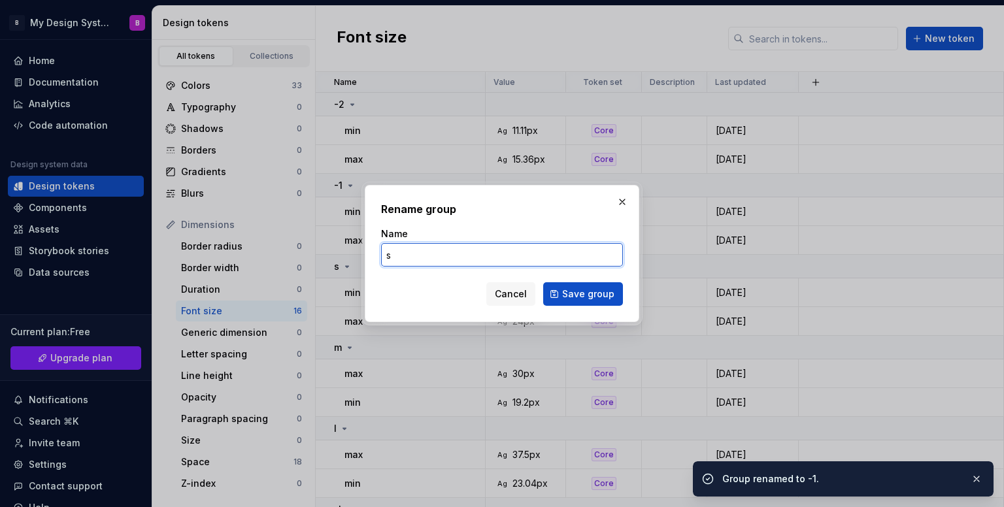
drag, startPoint x: 413, startPoint y: 256, endPoint x: 372, endPoint y: 256, distance: 41.2
click at [410, 257] on input "s" at bounding box center [502, 255] width 242 height 24
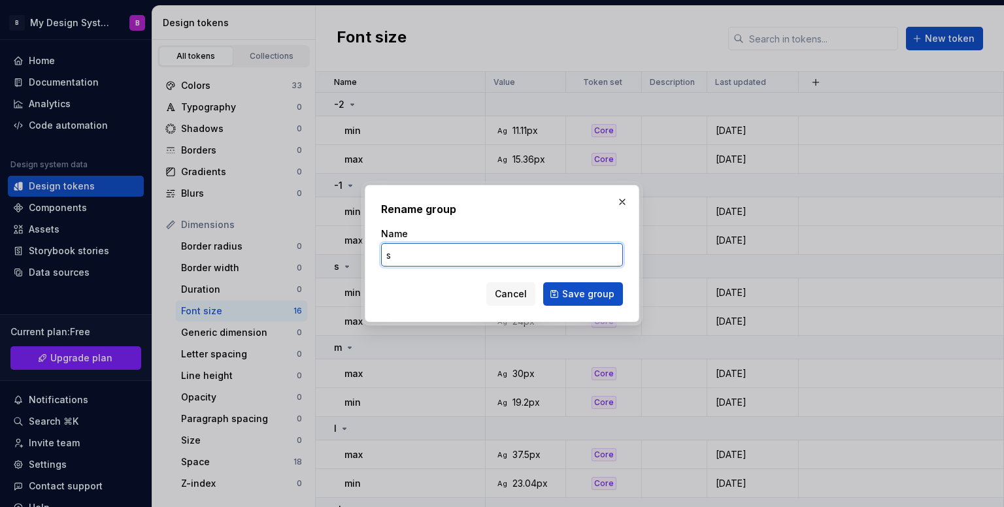
drag, startPoint x: 431, startPoint y: 253, endPoint x: 392, endPoint y: 254, distance: 38.6
click at [392, 254] on input "s" at bounding box center [502, 255] width 242 height 24
drag, startPoint x: 490, startPoint y: 252, endPoint x: 352, endPoint y: 246, distance: 137.4
click at [353, 246] on div "Rename group Name s0 Cancel Save group" at bounding box center [502, 253] width 1004 height 507
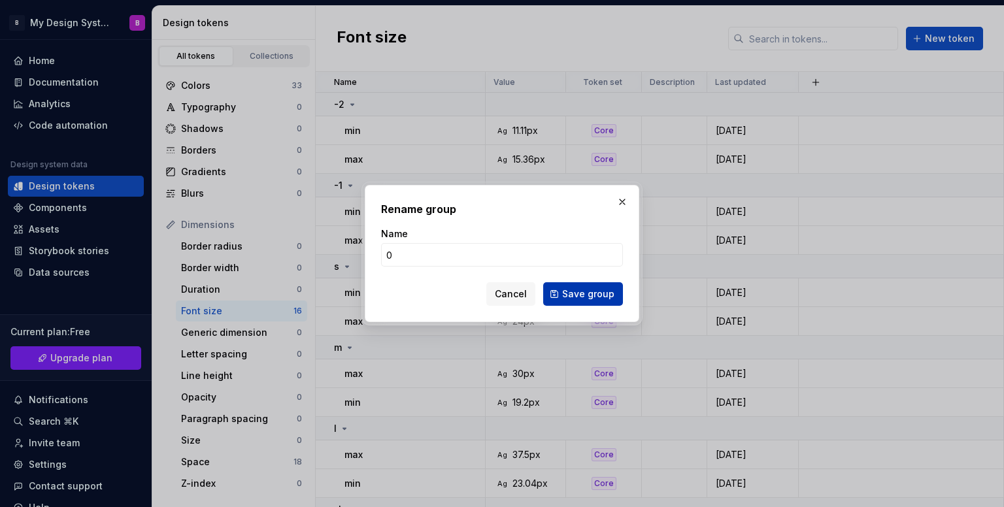
click at [572, 286] on button "Save group" at bounding box center [583, 294] width 80 height 24
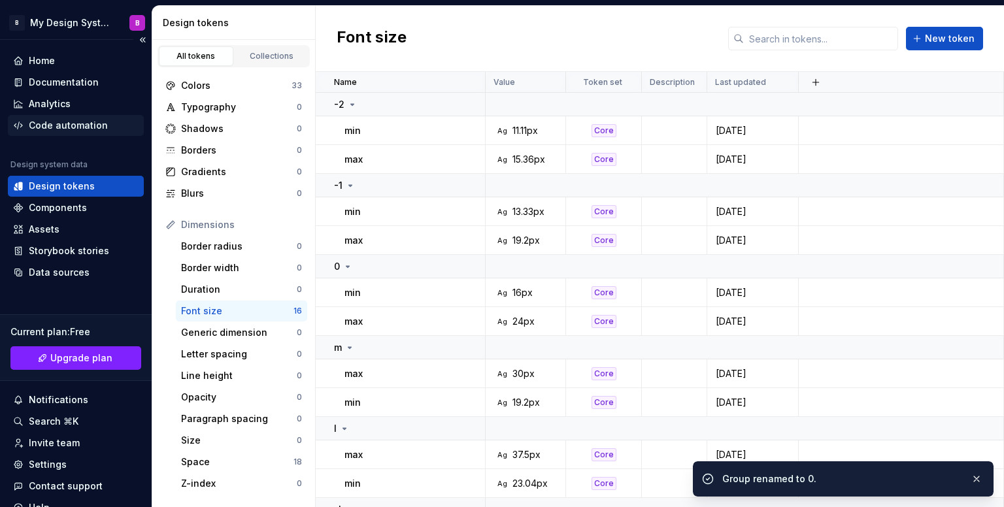
click at [52, 124] on div "Code automation" at bounding box center [68, 125] width 79 height 13
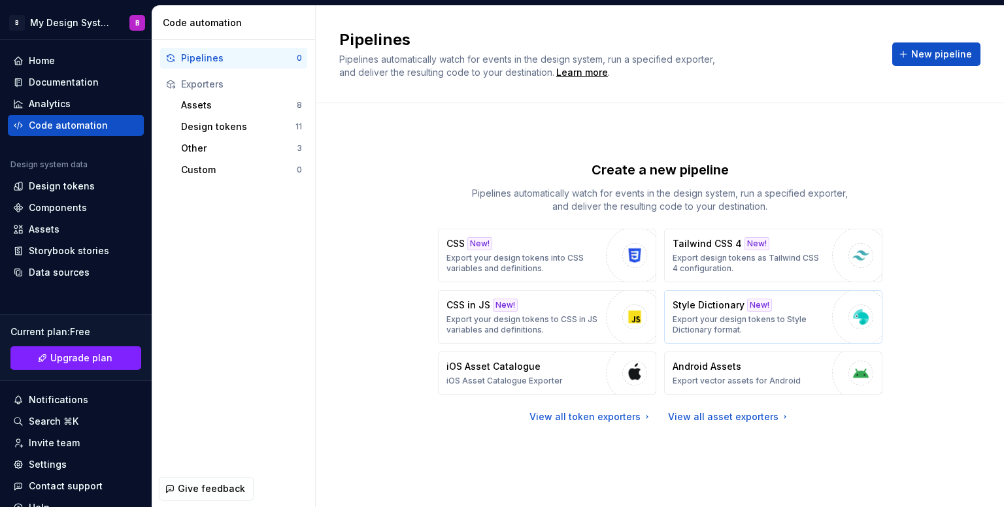
click at [785, 317] on p "Export your design tokens to Style Dictionary format." at bounding box center [749, 324] width 153 height 21
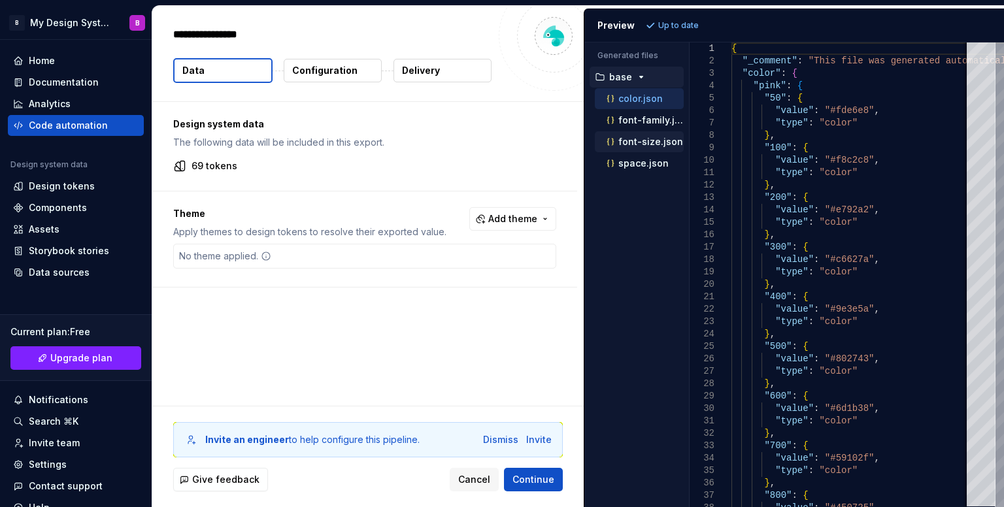
click at [638, 140] on p "font-size.json" at bounding box center [650, 142] width 65 height 10
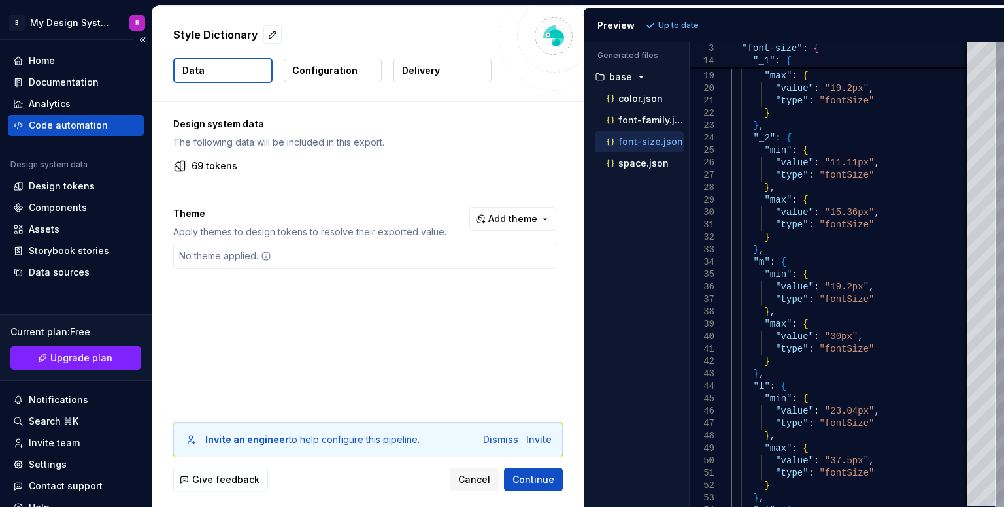
click at [82, 127] on div "Code automation" at bounding box center [68, 125] width 79 height 13
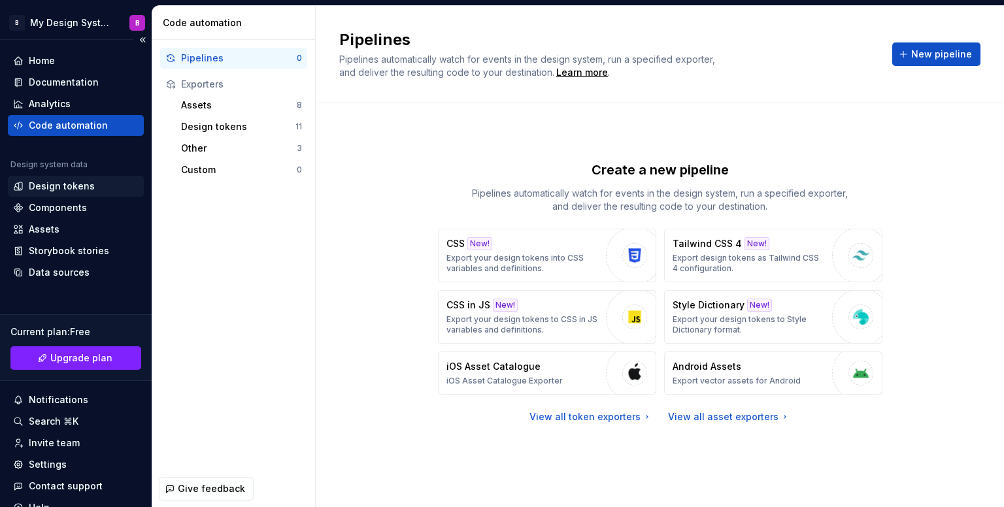
click at [62, 196] on div "Design tokens" at bounding box center [76, 186] width 136 height 21
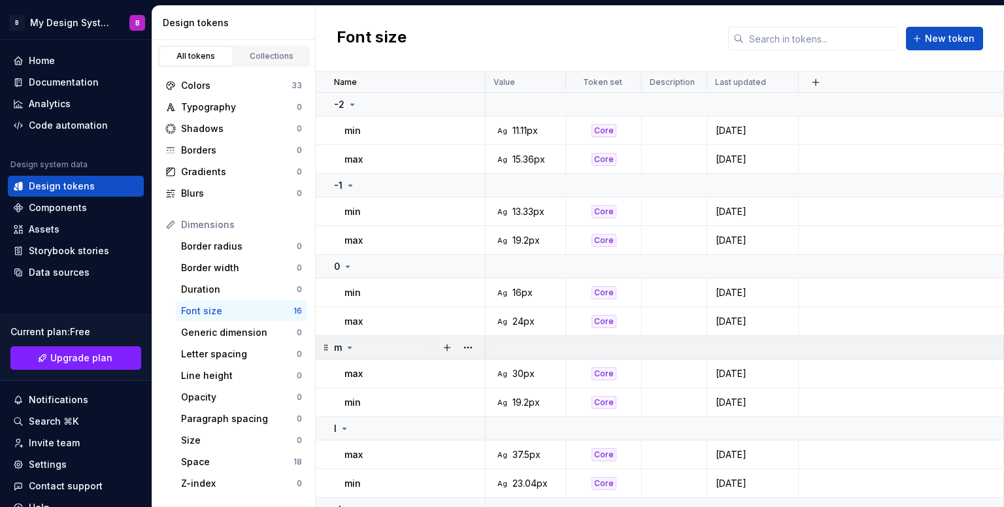
click at [348, 345] on icon at bounding box center [350, 348] width 10 height 10
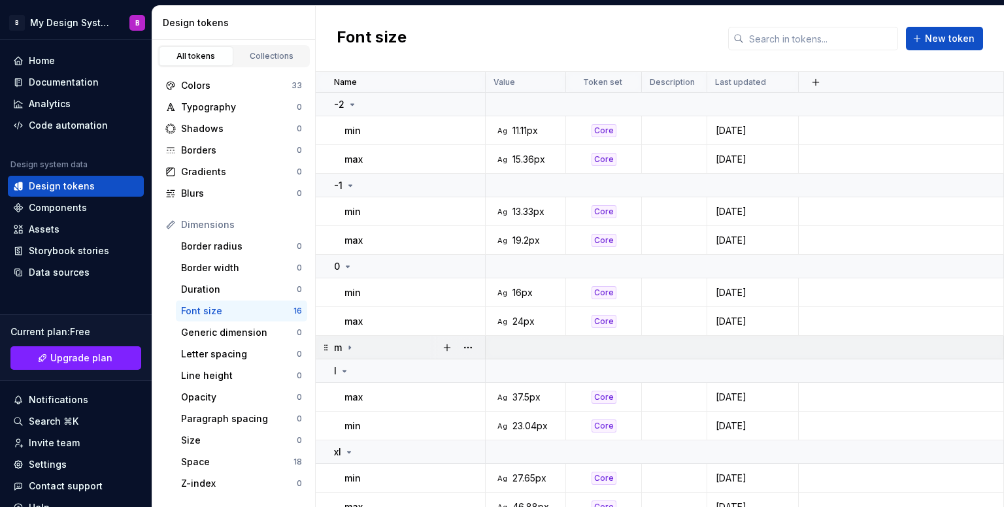
click at [346, 346] on icon at bounding box center [350, 348] width 10 height 10
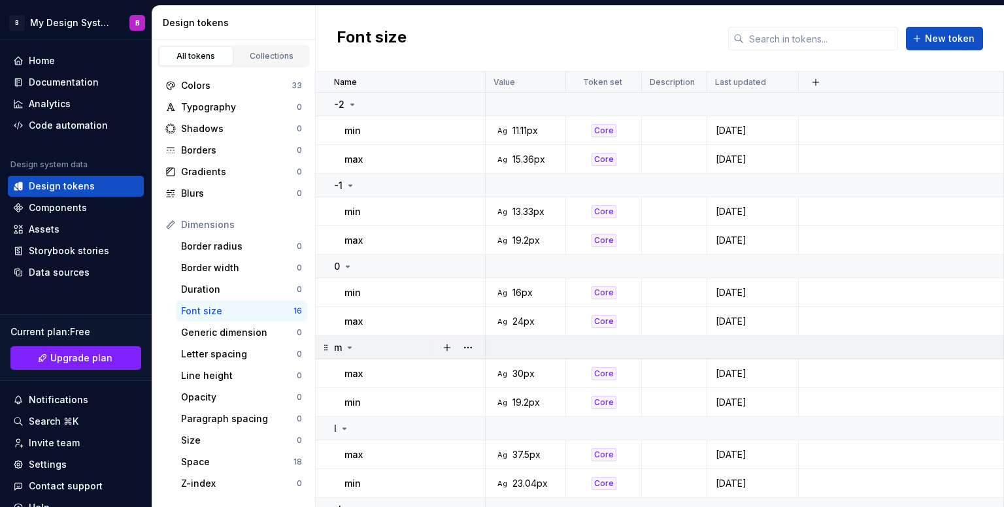
click at [346, 346] on icon at bounding box center [350, 348] width 10 height 10
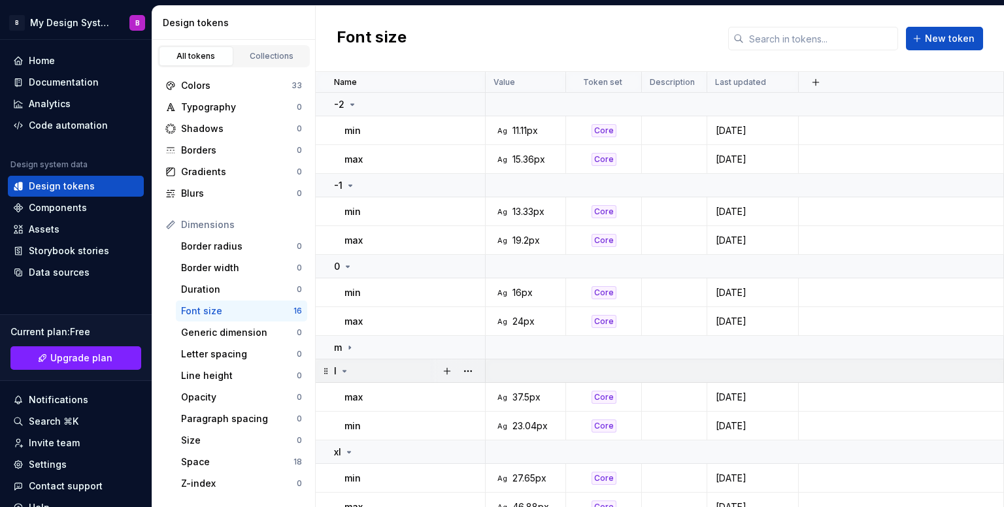
click at [343, 371] on icon at bounding box center [344, 371] width 3 height 1
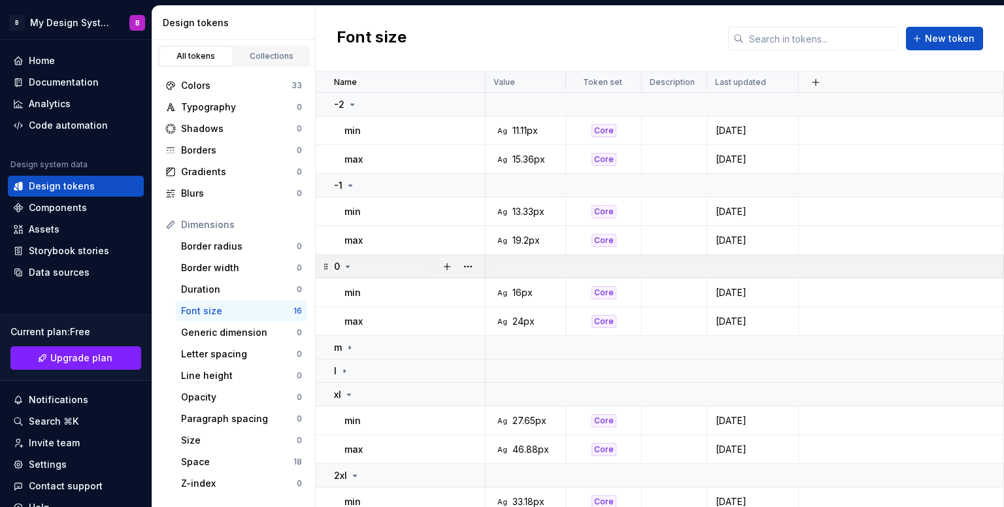
click at [350, 270] on icon at bounding box center [348, 267] width 10 height 10
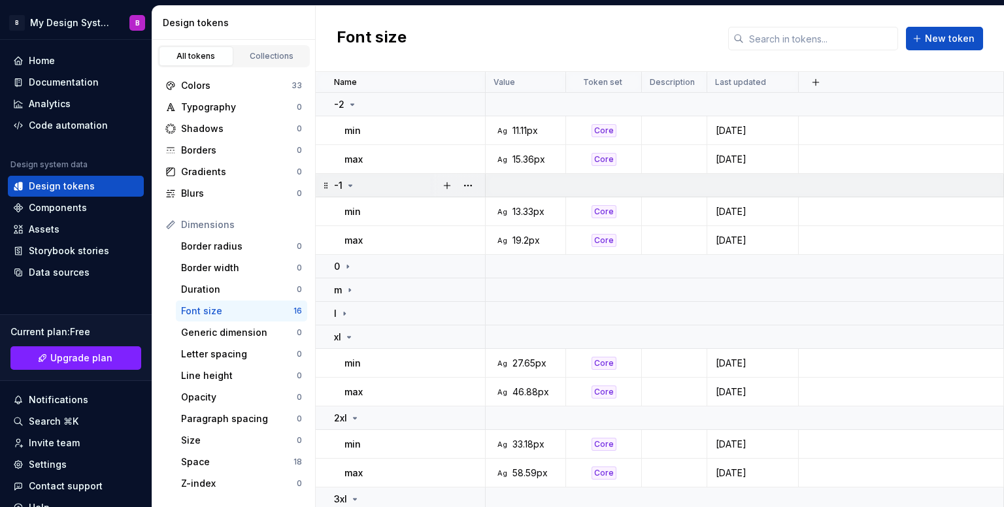
click at [350, 180] on icon at bounding box center [350, 185] width 10 height 10
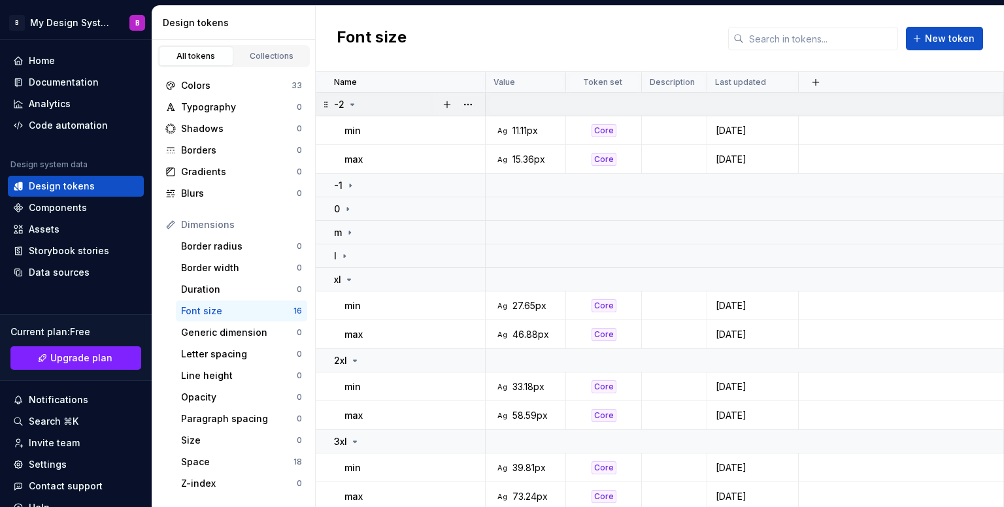
click at [354, 107] on icon at bounding box center [352, 104] width 10 height 10
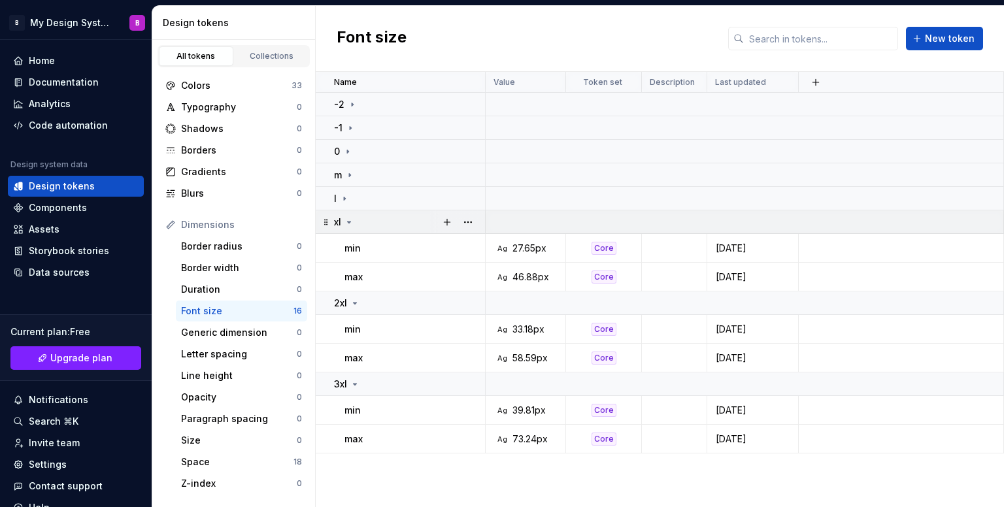
click at [345, 227] on div "xl" at bounding box center [344, 222] width 20 height 13
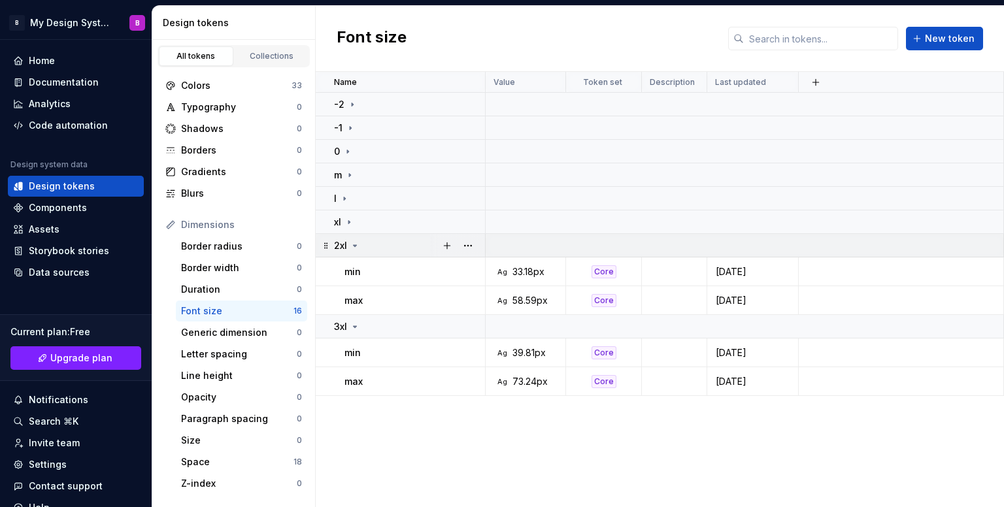
click at [352, 250] on div "2xl" at bounding box center [347, 245] width 26 height 13
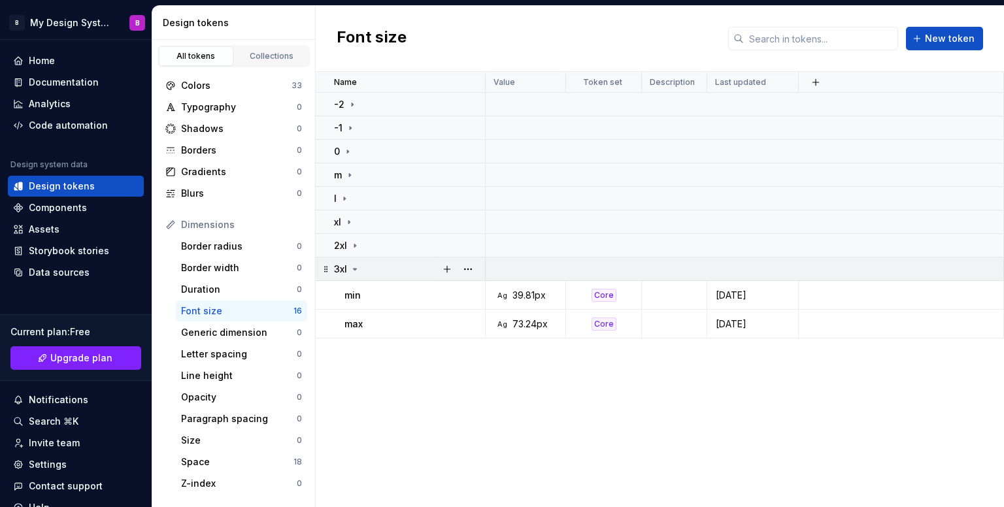
click at [353, 274] on div "3xl" at bounding box center [347, 269] width 26 height 13
click at [468, 176] on button "button" at bounding box center [468, 175] width 18 height 18
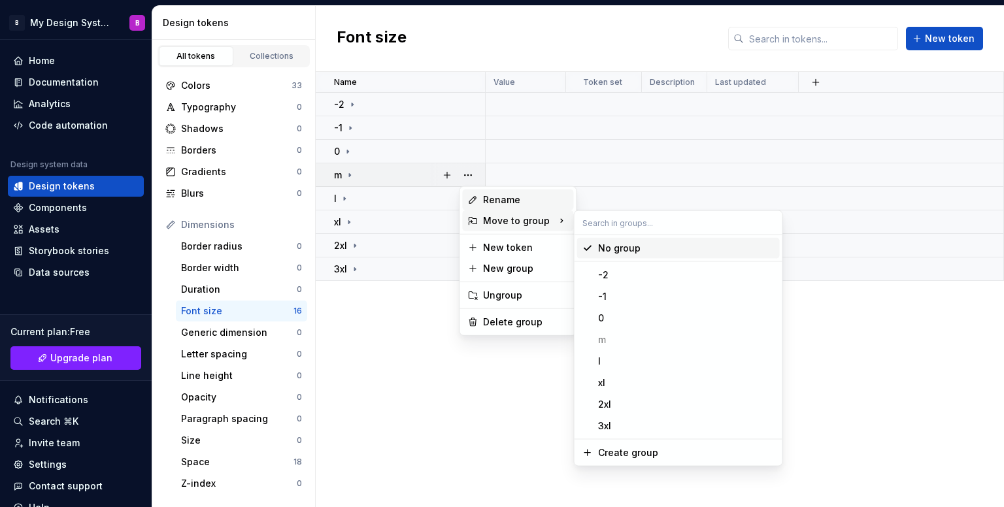
click at [494, 199] on div "Rename" at bounding box center [525, 200] width 85 height 13
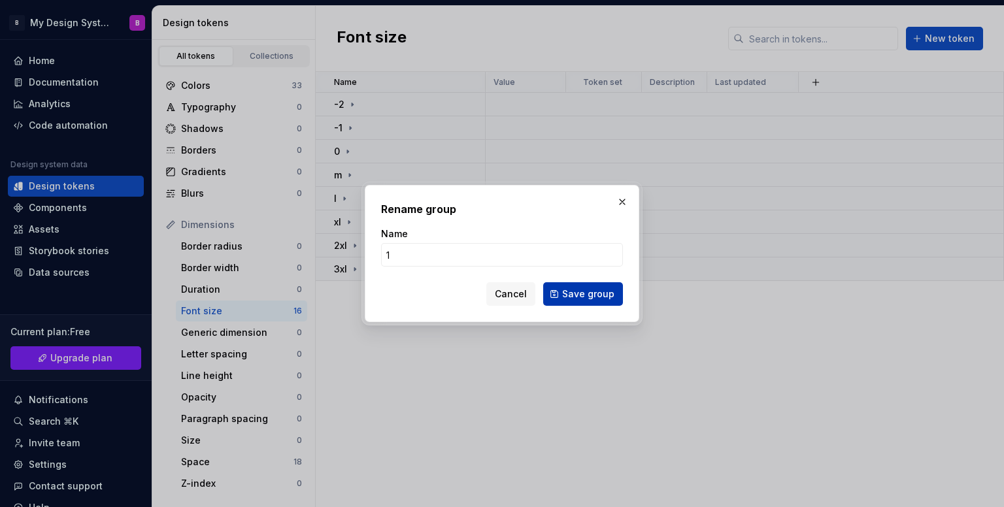
click at [584, 297] on span "Save group" at bounding box center [588, 294] width 52 height 13
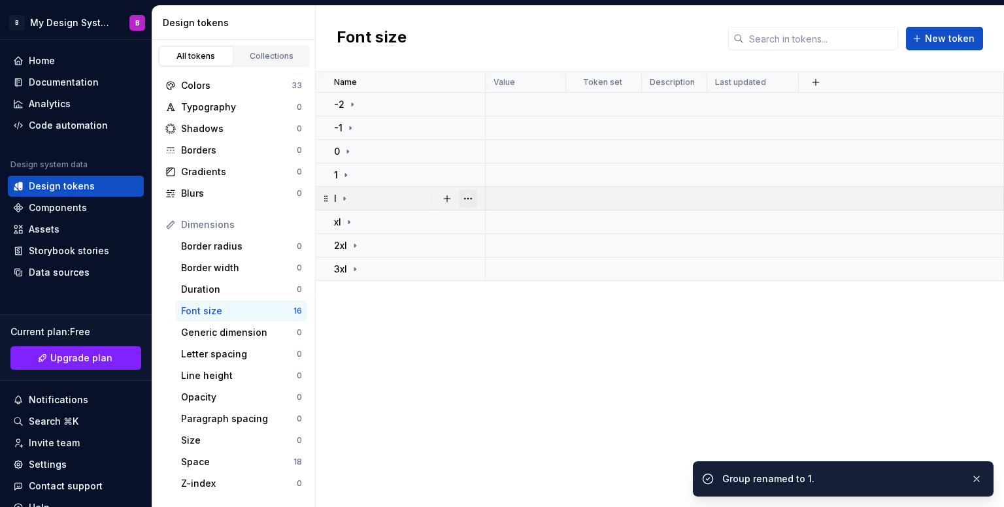
click at [474, 199] on button "button" at bounding box center [468, 199] width 18 height 18
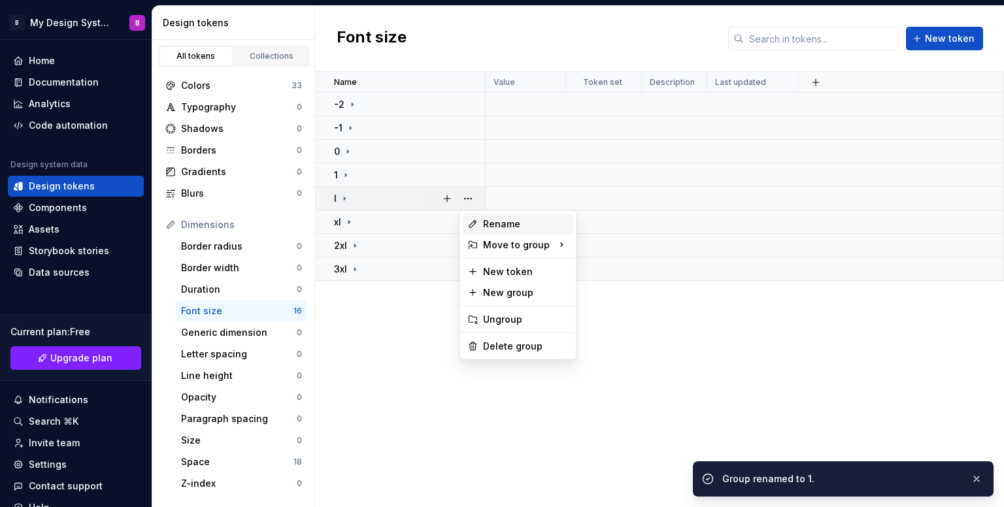
click at [495, 227] on div "Rename" at bounding box center [525, 224] width 85 height 13
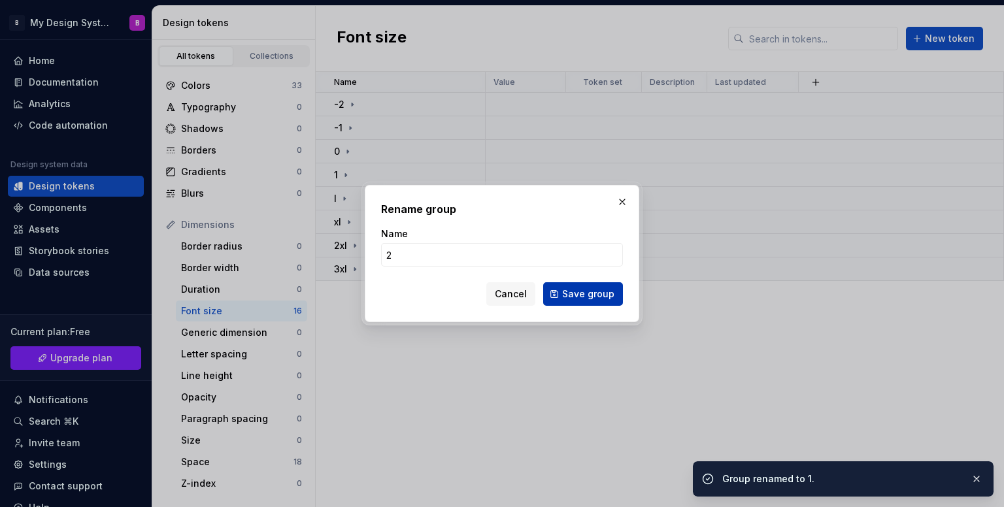
click at [562, 291] on button "Save group" at bounding box center [583, 294] width 80 height 24
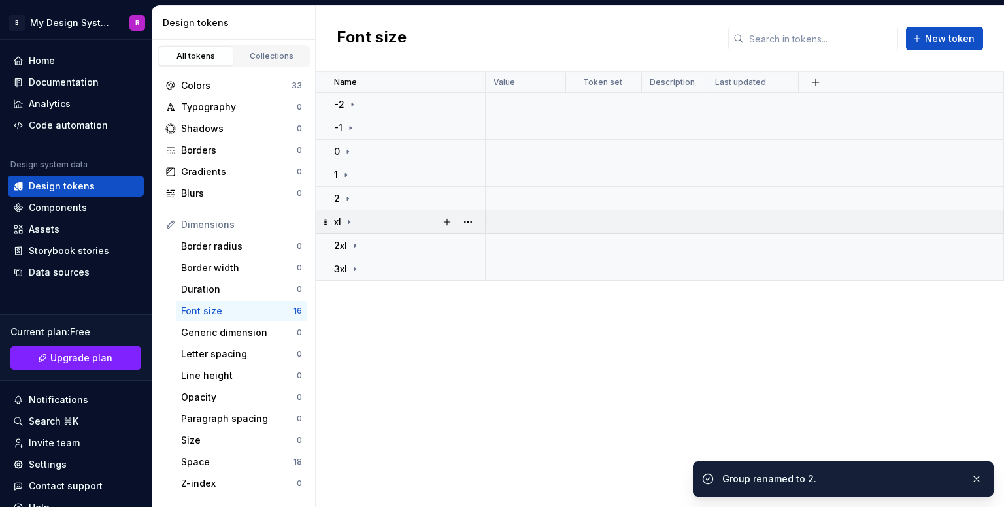
click at [484, 219] on div at bounding box center [457, 222] width 55 height 23
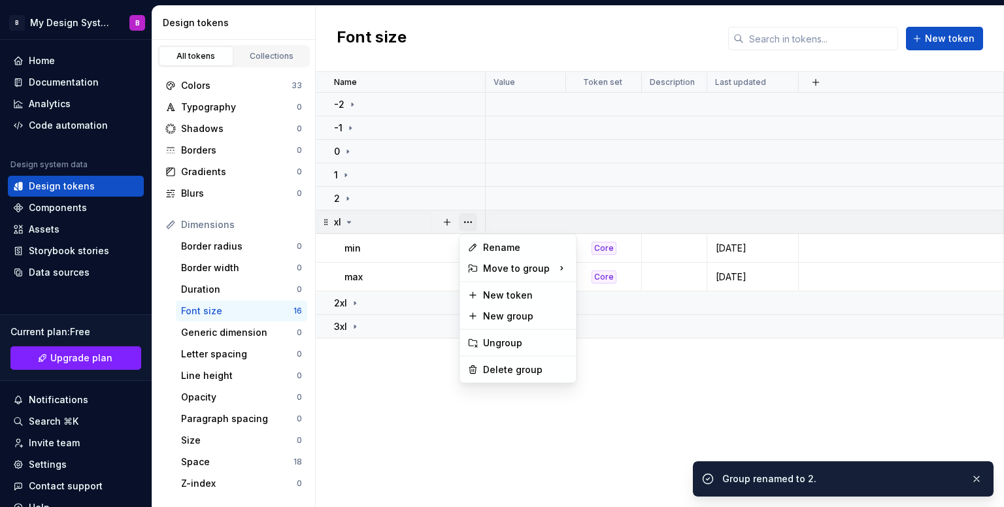
click at [471, 221] on button "button" at bounding box center [468, 222] width 18 height 18
click at [502, 246] on div "Rename" at bounding box center [525, 247] width 85 height 13
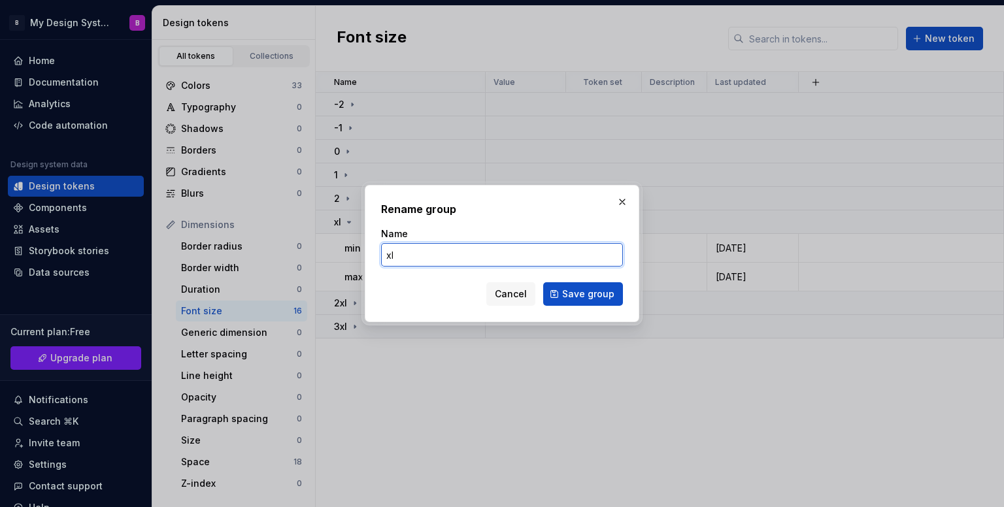
drag, startPoint x: 579, startPoint y: 260, endPoint x: 140, endPoint y: 224, distance: 440.8
click at [140, 224] on div "Rename group Name xl Cancel Save group" at bounding box center [502, 253] width 1004 height 507
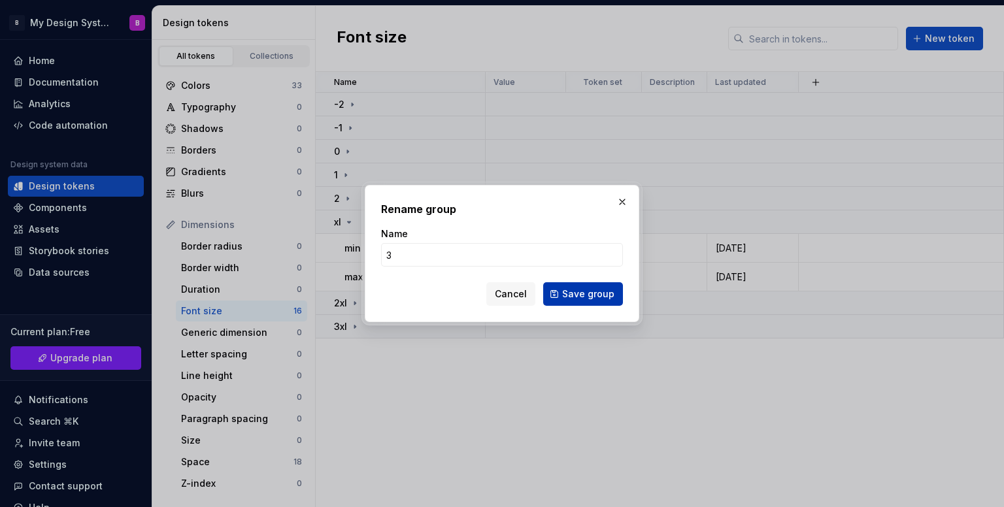
click at [578, 288] on span "Save group" at bounding box center [588, 294] width 52 height 13
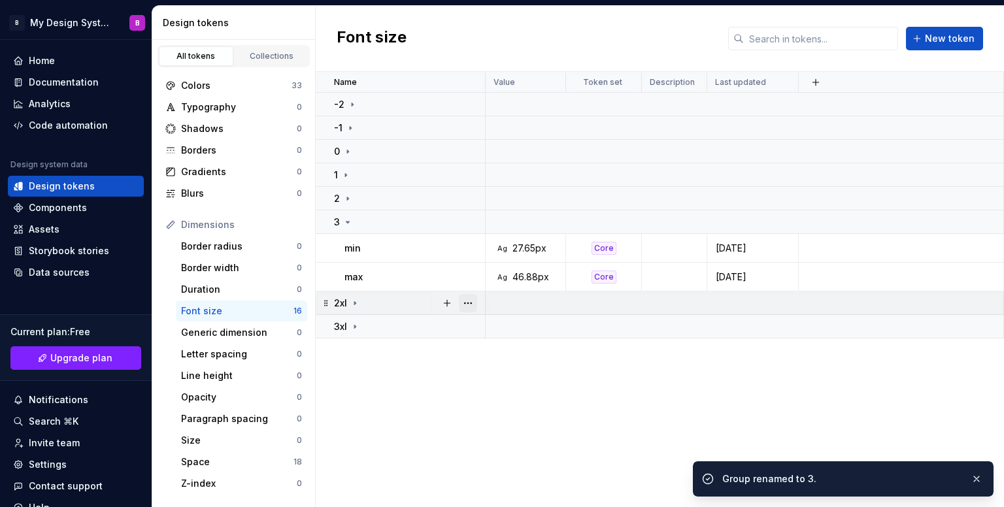
click at [468, 300] on button "button" at bounding box center [468, 303] width 18 height 18
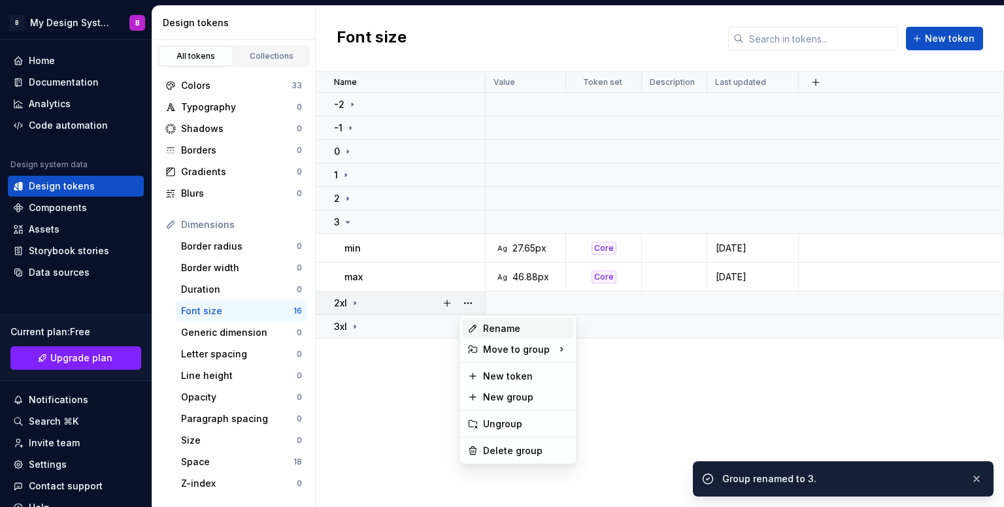
click at [481, 330] on div "Rename" at bounding box center [517, 328] width 111 height 21
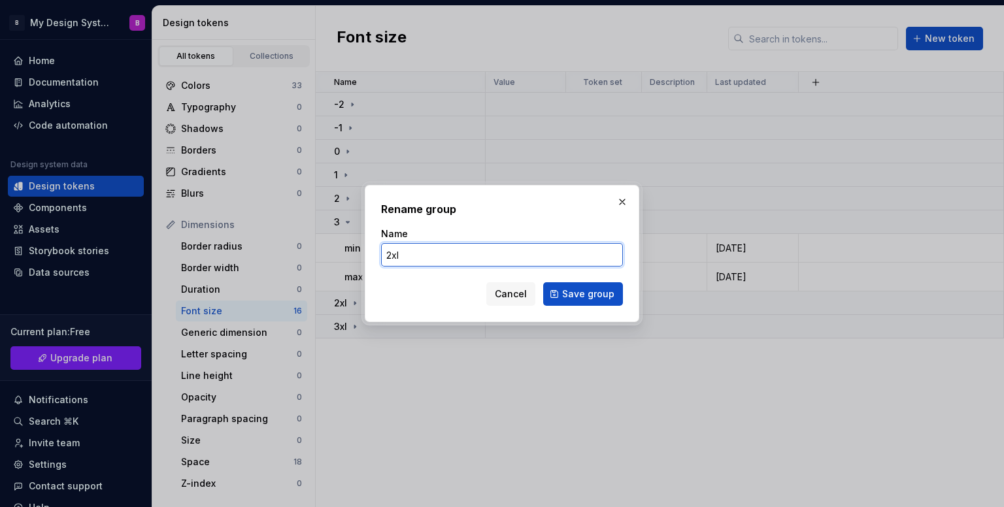
drag, startPoint x: 543, startPoint y: 253, endPoint x: 342, endPoint y: 250, distance: 201.4
click at [298, 249] on div "Rename group Name 2xl Cancel Save group" at bounding box center [502, 253] width 1004 height 507
click at [558, 280] on form "Name 4 Cancel Save group" at bounding box center [502, 267] width 242 height 78
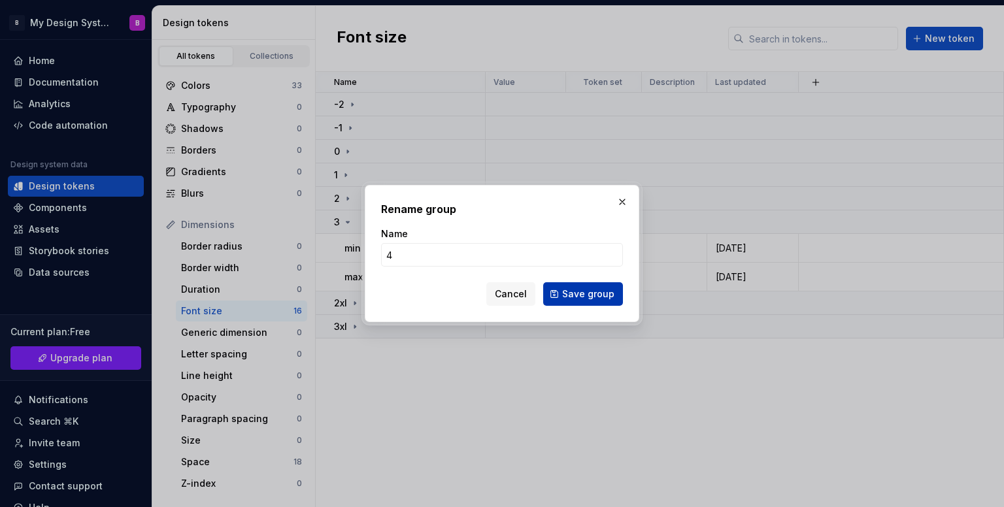
click at [565, 288] on button "Save group" at bounding box center [583, 294] width 80 height 24
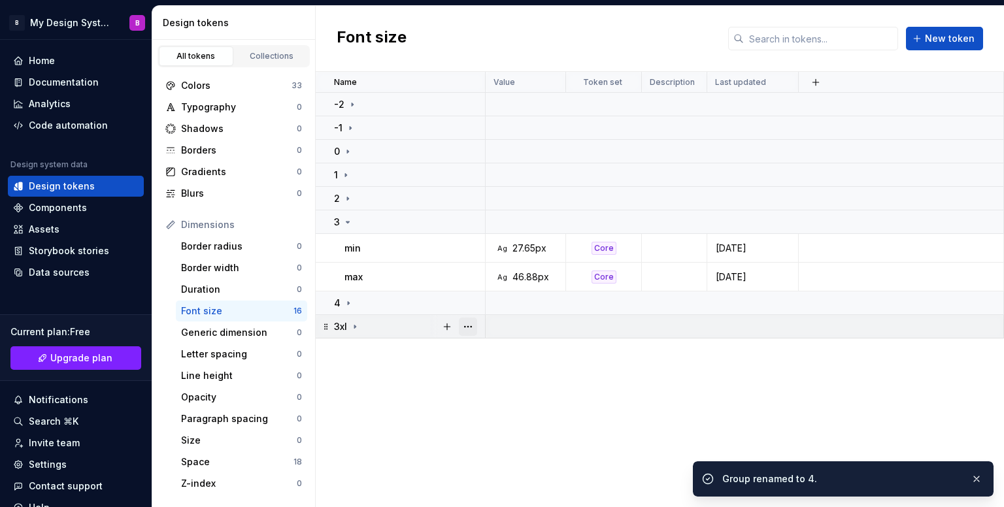
click at [468, 334] on button "button" at bounding box center [468, 327] width 18 height 18
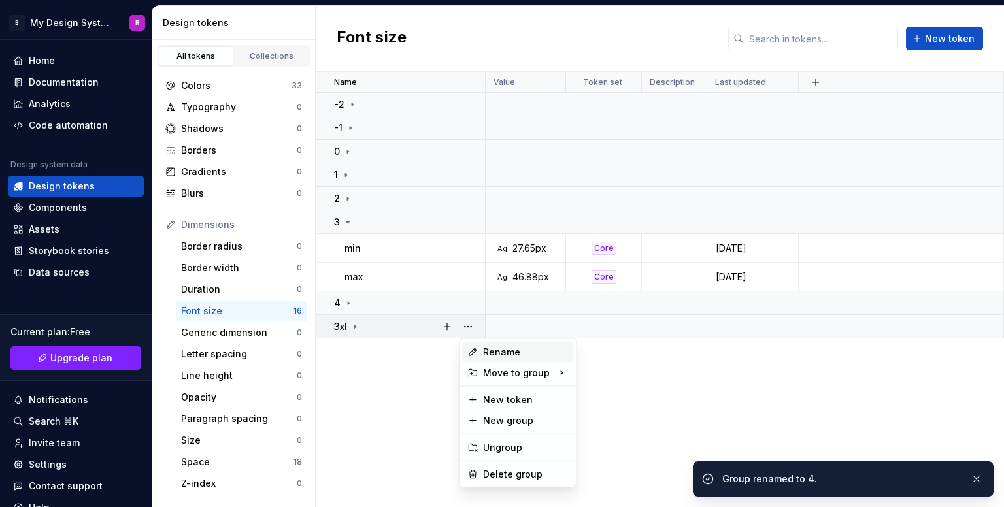
click at [492, 348] on div "Rename" at bounding box center [525, 352] width 85 height 13
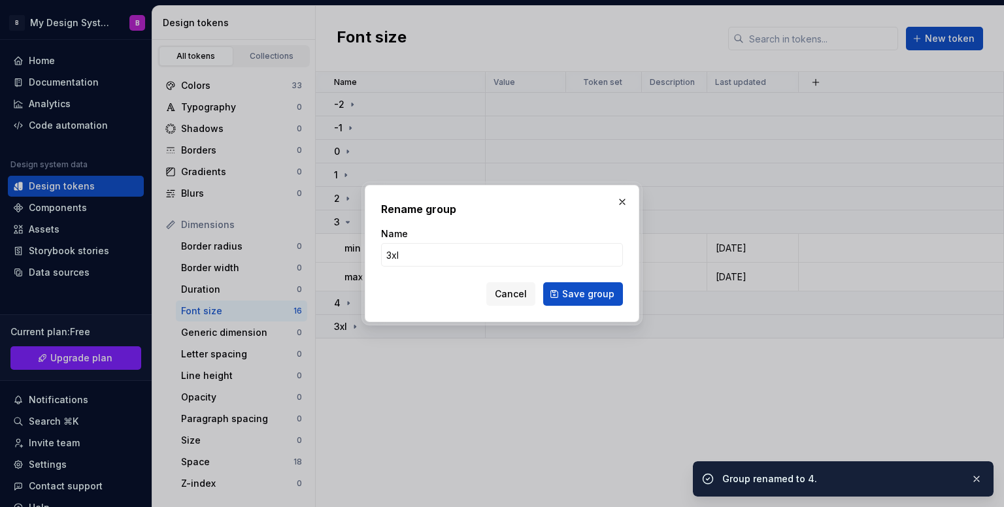
drag, startPoint x: 452, startPoint y: 251, endPoint x: 327, endPoint y: 250, distance: 124.9
click at [328, 250] on div "Rename group Name 3xl Cancel Save group" at bounding box center [502, 253] width 1004 height 507
click at [578, 286] on button "Save group" at bounding box center [583, 294] width 80 height 24
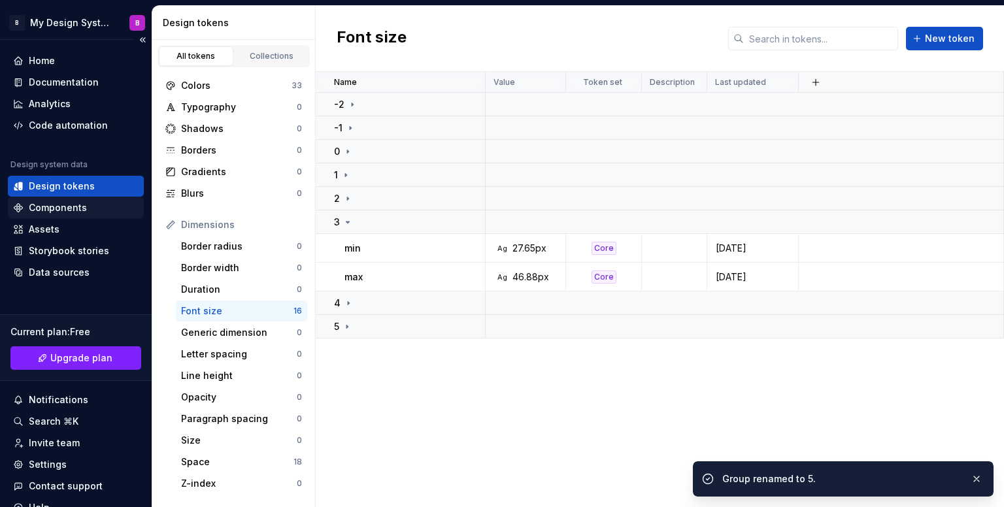
click at [47, 205] on div "Components" at bounding box center [58, 207] width 58 height 13
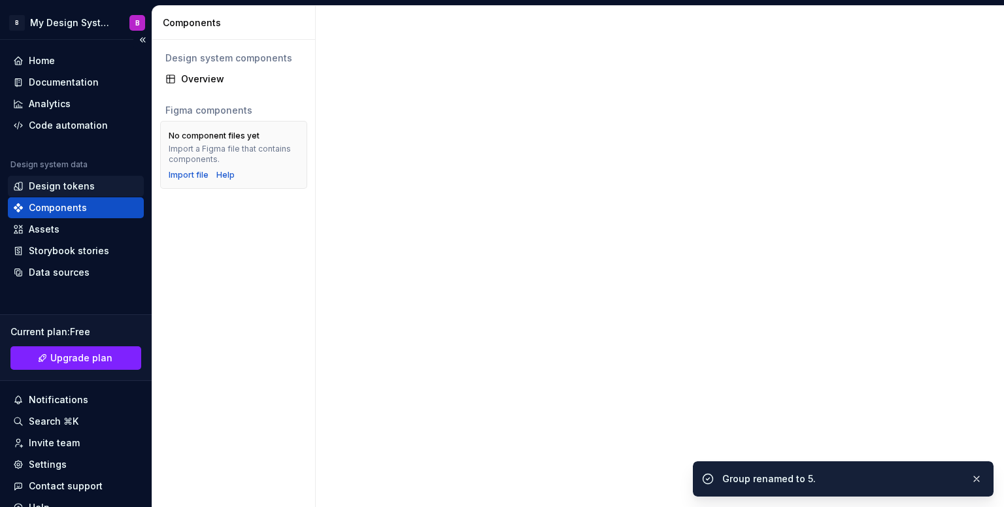
click at [58, 177] on div "Design tokens" at bounding box center [76, 186] width 136 height 21
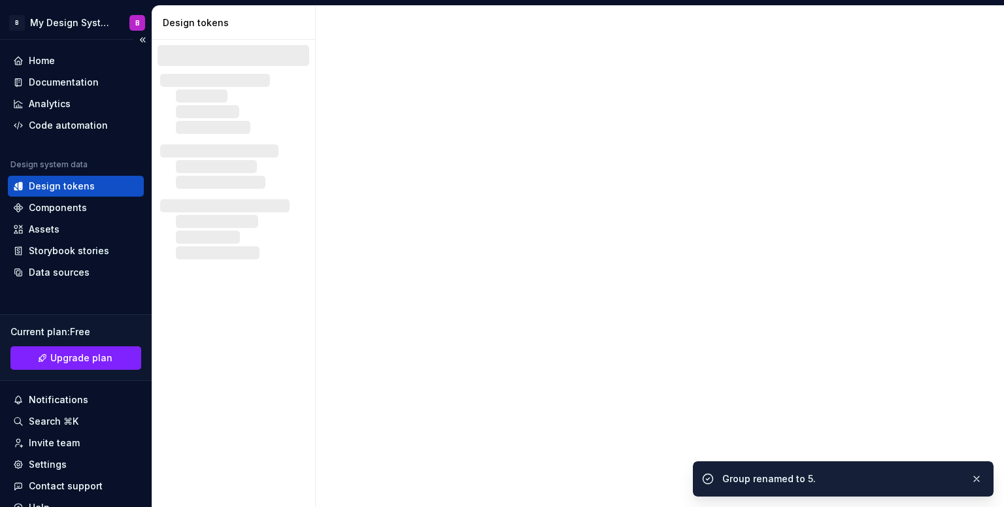
click at [58, 177] on div "Design tokens" at bounding box center [76, 186] width 136 height 21
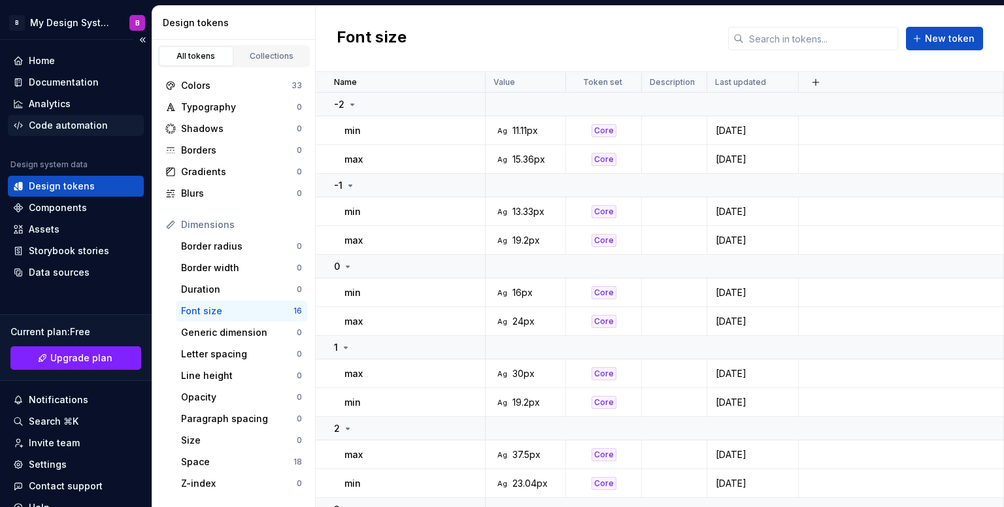
click at [58, 131] on div "Code automation" at bounding box center [68, 125] width 79 height 13
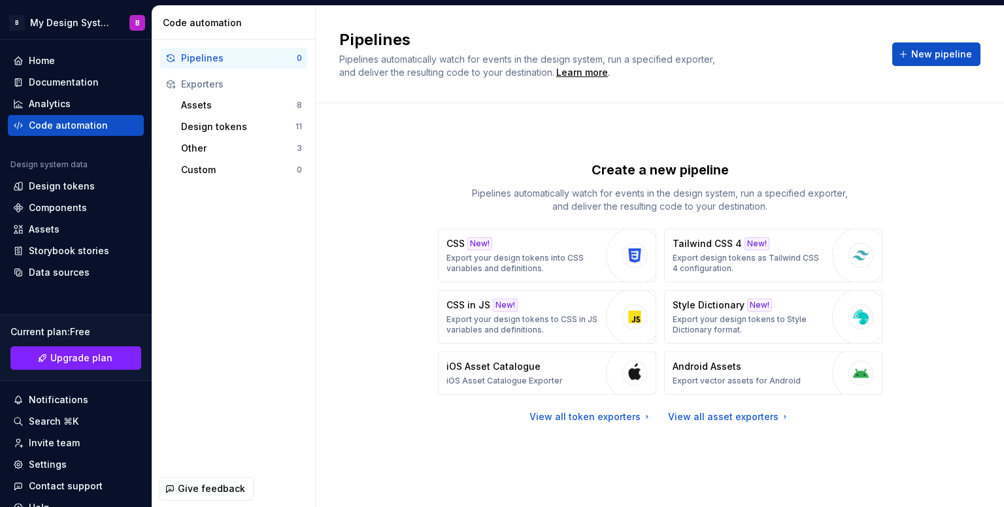
drag, startPoint x: 800, startPoint y: 376, endPoint x: 939, endPoint y: 452, distance: 159.1
click at [941, 461] on div "Create a new pipeline Pipelines automatically watch for events in the design sy…" at bounding box center [659, 305] width 641 height 404
click at [827, 311] on button "Style Dictionary New! Export your design tokens to Style Dictionary format." at bounding box center [773, 317] width 218 height 54
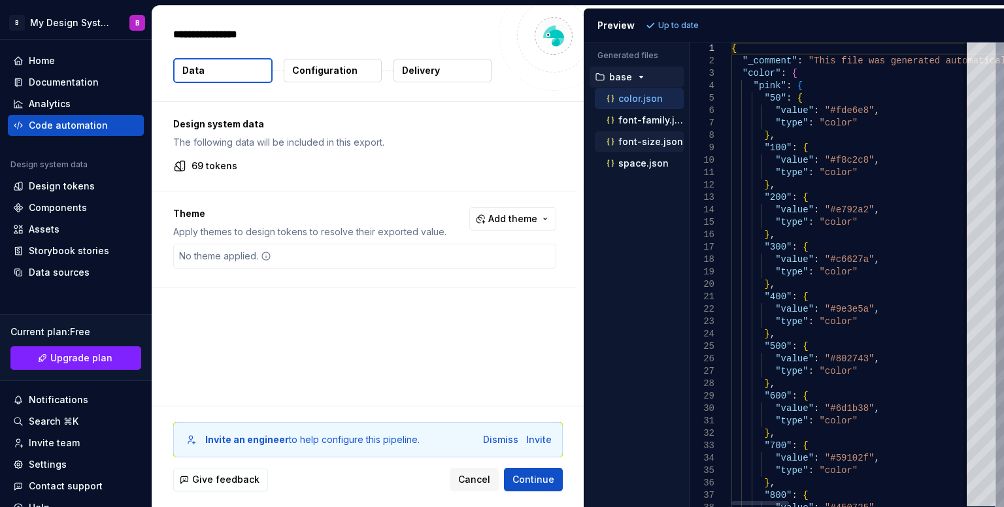
click at [653, 141] on p "font-size.json" at bounding box center [650, 142] width 65 height 10
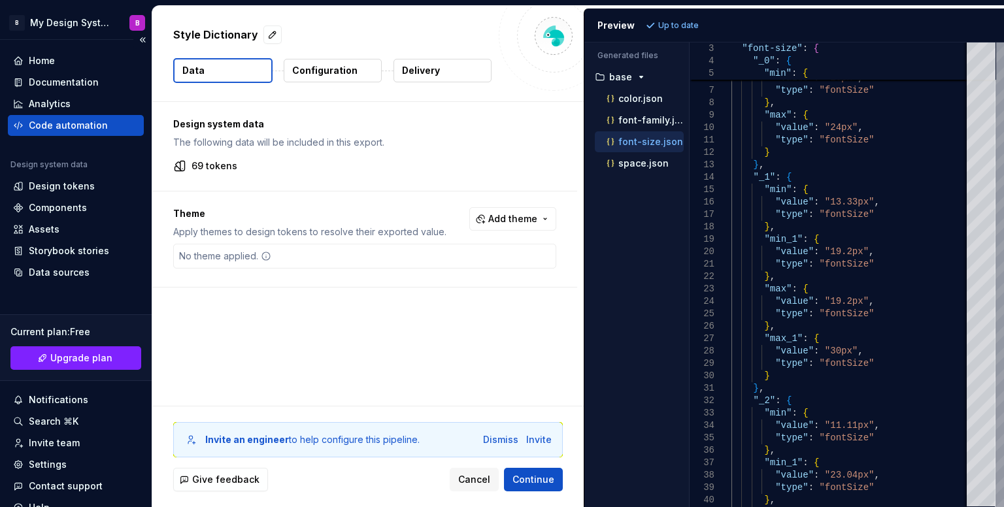
click at [89, 171] on div "Design system data" at bounding box center [76, 168] width 136 height 16
click at [90, 182] on div "Design tokens" at bounding box center [62, 186] width 66 height 13
